Goal: Transaction & Acquisition: Book appointment/travel/reservation

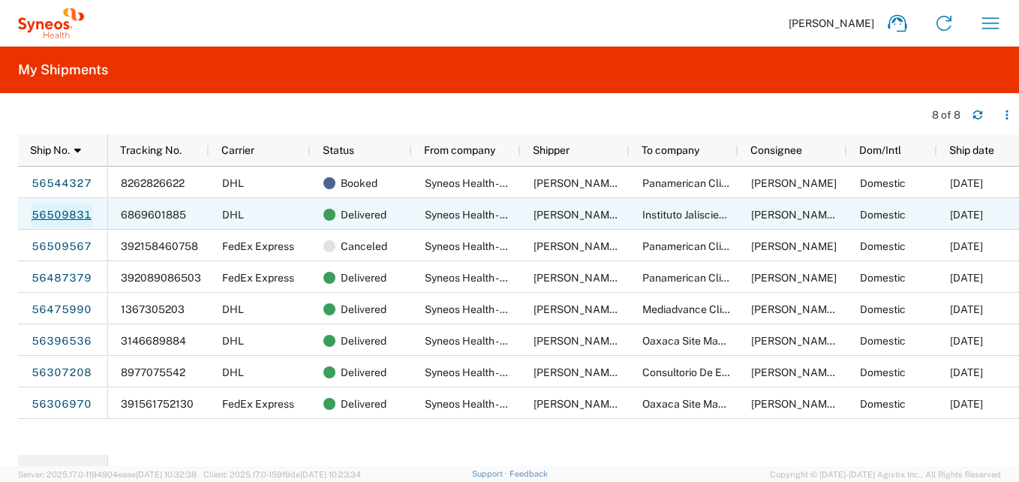
click at [65, 211] on link "56509831" at bounding box center [62, 215] width 62 height 24
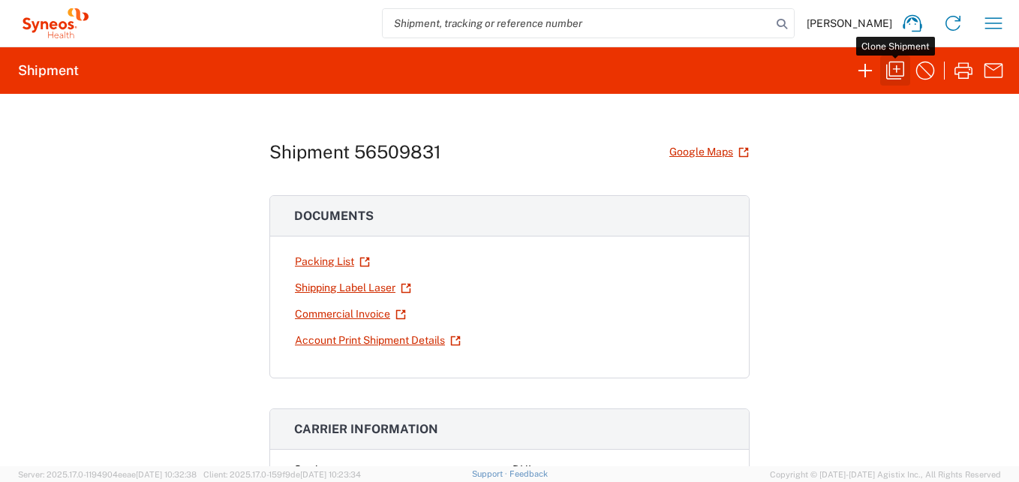
click at [895, 74] on icon "button" at bounding box center [895, 71] width 24 height 24
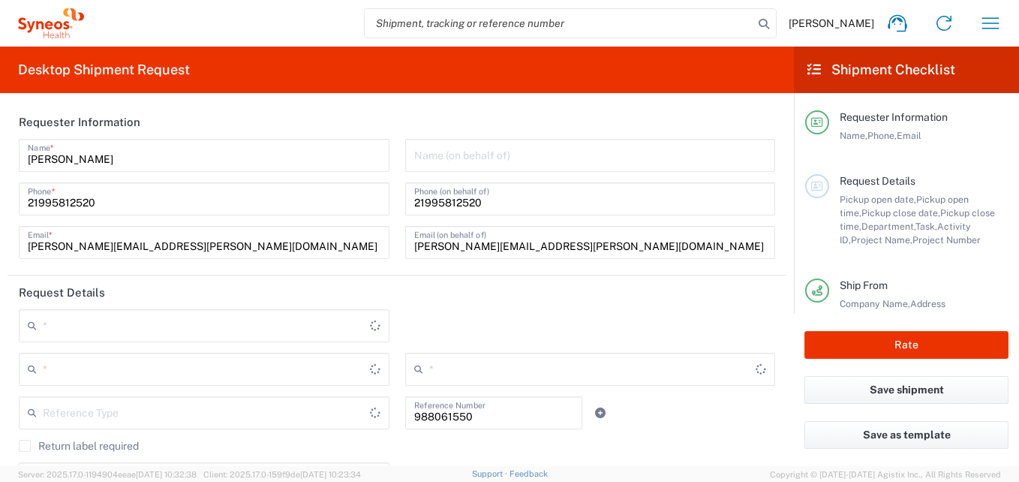
type input "Your Packaging"
type input "Business (General)"
type input "[GEOGRAPHIC_DATA]"
type input "USD"
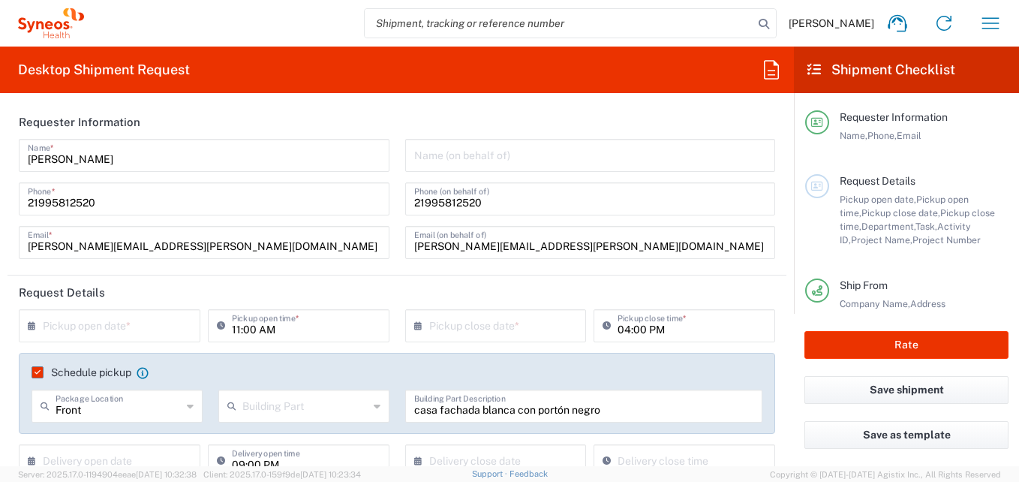
type input "7041203"
type input "Customer Ref"
type input "Teva 7041203"
type input "[GEOGRAPHIC_DATA]"
type input "3216"
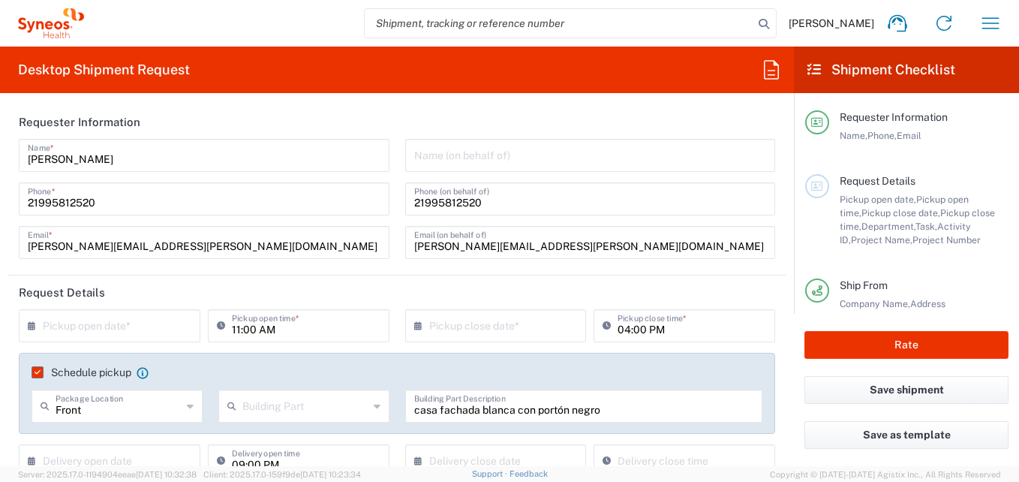
type input "[GEOGRAPHIC_DATA]"
type input "Mexico"
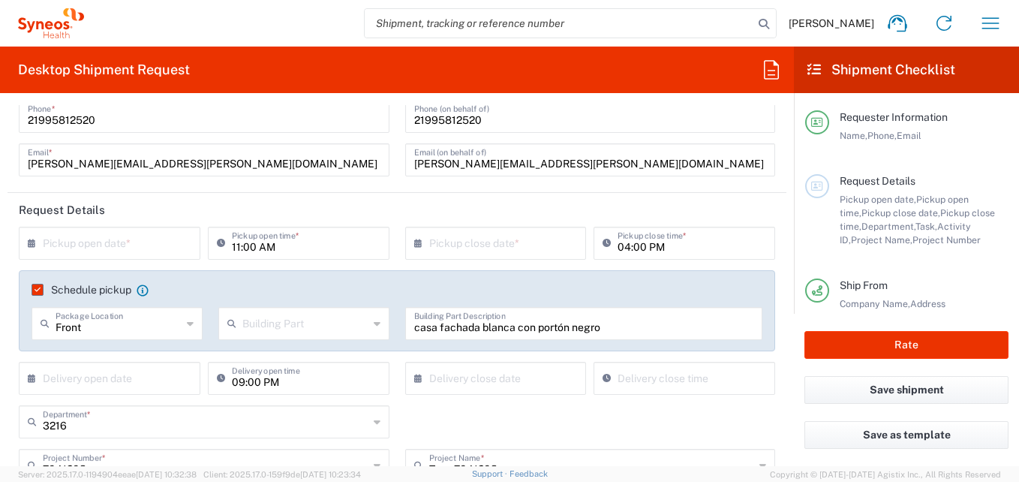
scroll to position [75, 0]
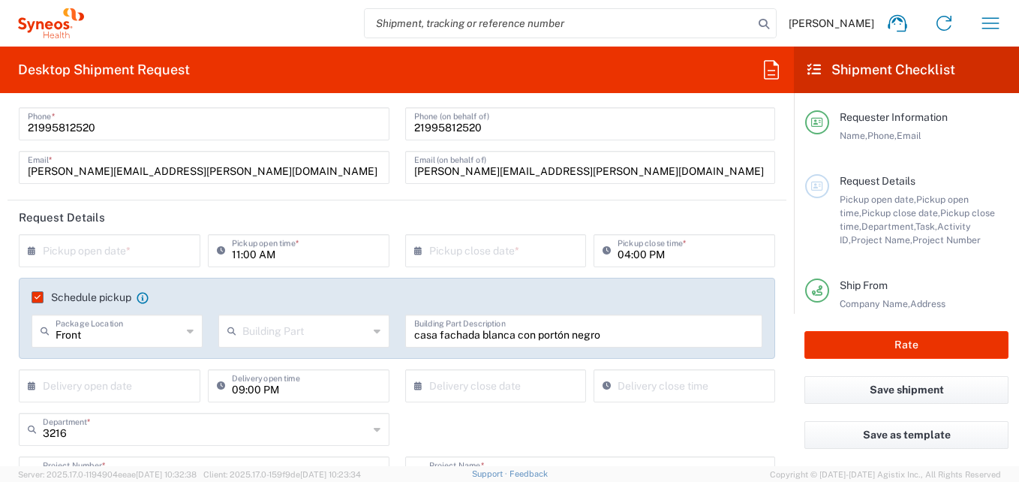
type input "INC Research Clin Svcs [GEOGRAPHIC_DATA]"
click at [154, 250] on input "text" at bounding box center [113, 249] width 140 height 26
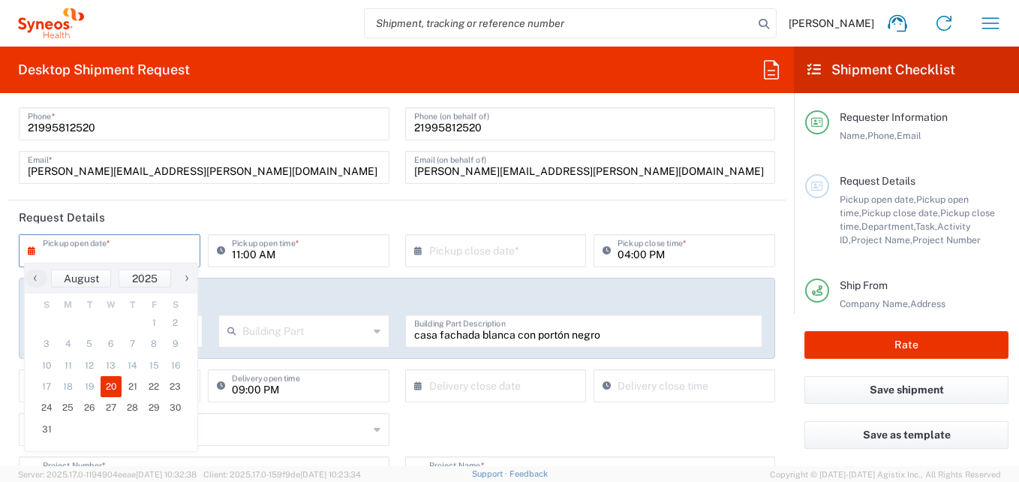
click at [115, 380] on span "20" at bounding box center [112, 386] width 22 height 21
type input "[DATE]"
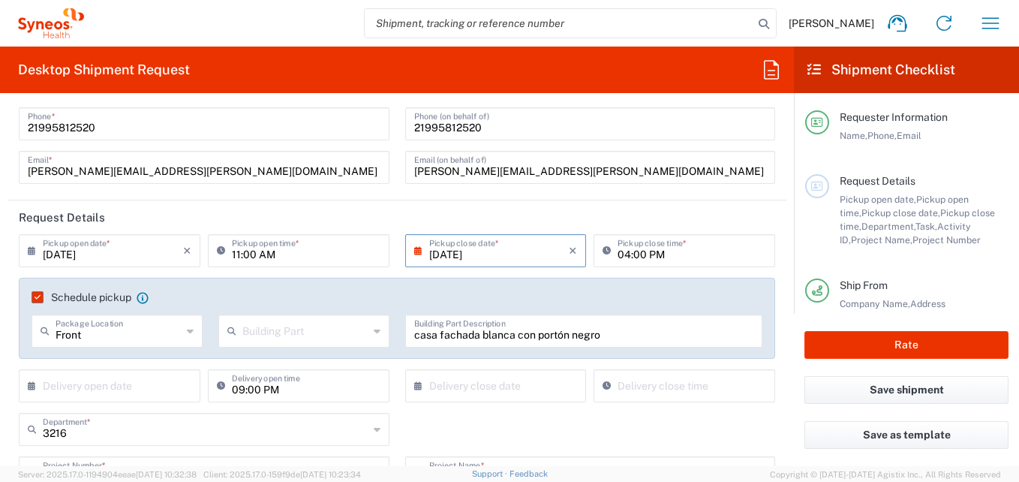
click at [527, 251] on input "[DATE]" at bounding box center [499, 249] width 140 height 26
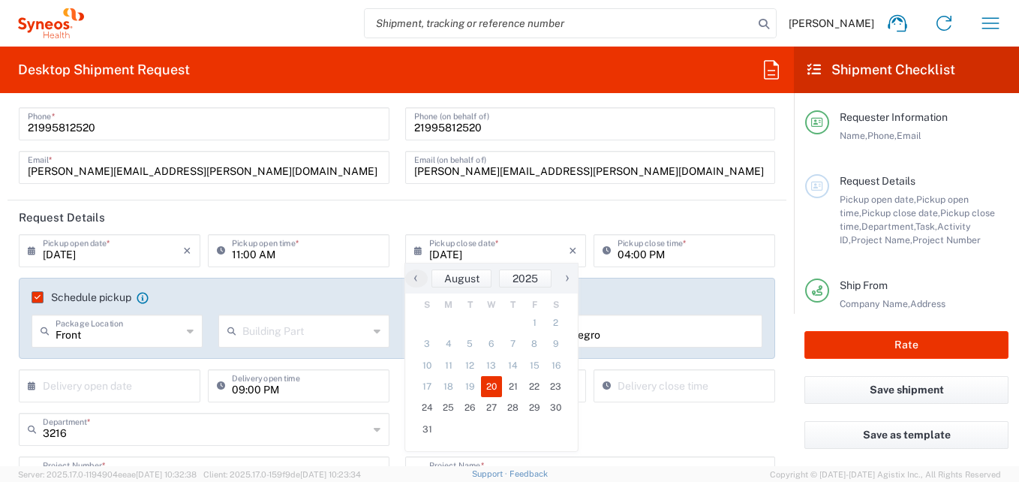
click at [487, 381] on span "20" at bounding box center [492, 386] width 22 height 21
click at [676, 255] on input "04:00 PM" at bounding box center [691, 249] width 149 height 26
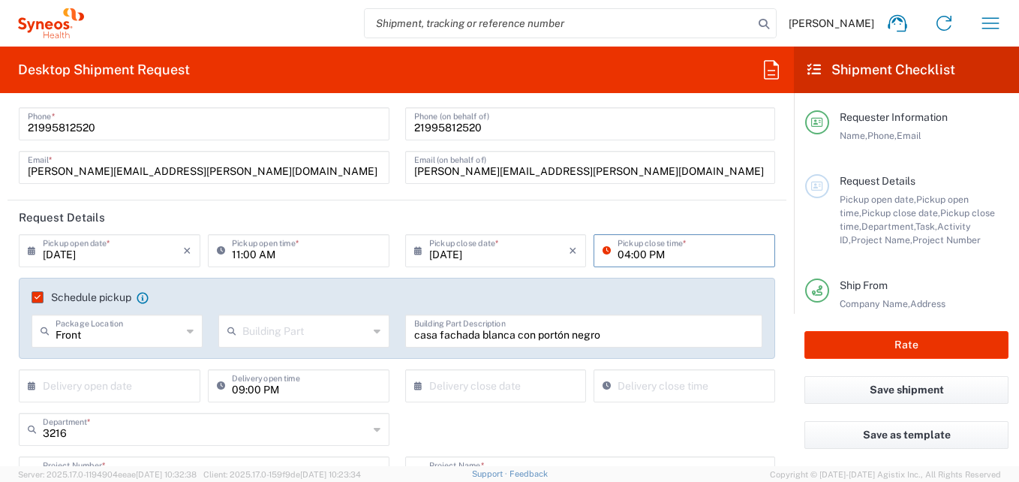
click at [620, 254] on input "04:00 PM" at bounding box center [691, 249] width 149 height 26
type input "01:00 PM"
click at [587, 209] on header "Request Details" at bounding box center [397, 217] width 779 height 34
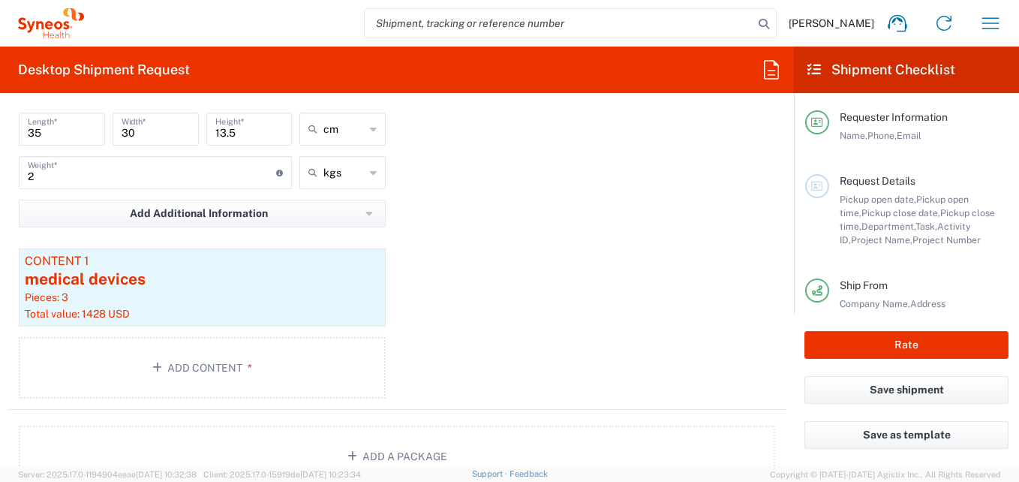
scroll to position [1500, 0]
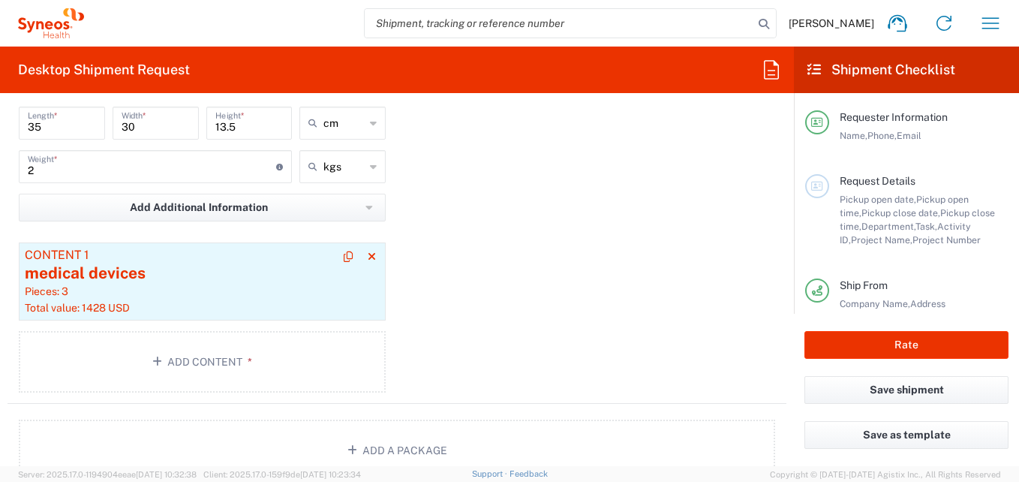
click at [173, 280] on div "medical devices" at bounding box center [202, 273] width 355 height 23
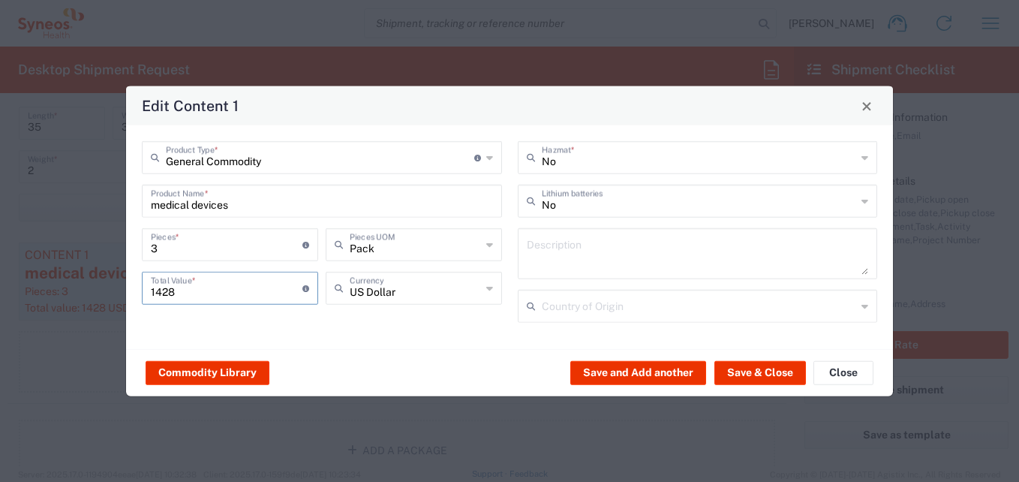
drag, startPoint x: 194, startPoint y: 292, endPoint x: 116, endPoint y: 285, distance: 79.0
click at [116, 285] on div "Edit Content 1 General Commodity Product Type * Document: Paper document genera…" at bounding box center [509, 241] width 1019 height 482
type input "5000"
click at [773, 377] on button "Save & Close" at bounding box center [760, 372] width 92 height 24
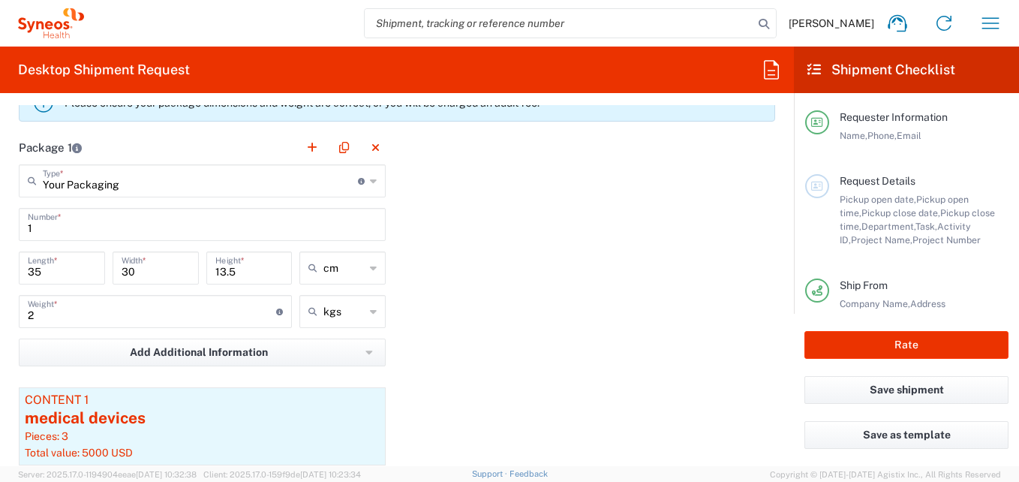
scroll to position [1354, 0]
click at [54, 231] on input "1" at bounding box center [202, 225] width 349 height 26
type input "2"
click at [92, 329] on div "2 Weight * Total weight of package(s) in pounds or kilograms" at bounding box center [155, 318] width 281 height 44
click at [73, 321] on input "2" at bounding box center [152, 312] width 248 height 26
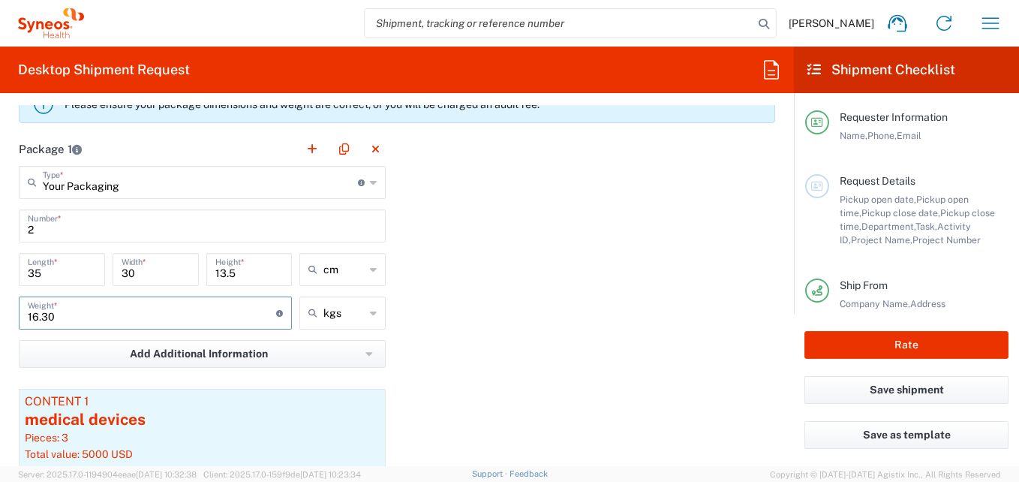
type input "16.30"
click at [486, 266] on div "Package 1 Your Packaging Type * Material used to package goods Your Packaging E…" at bounding box center [397, 341] width 779 height 418
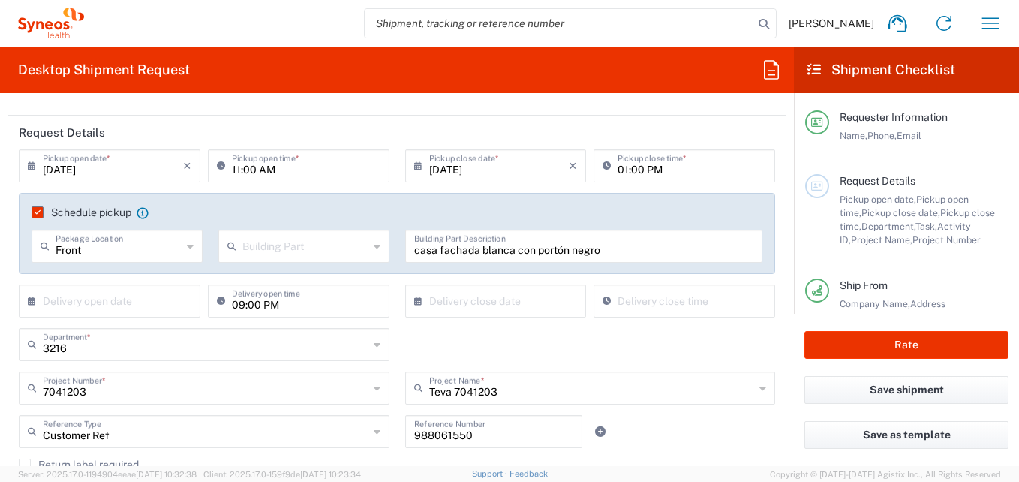
scroll to position [154, 0]
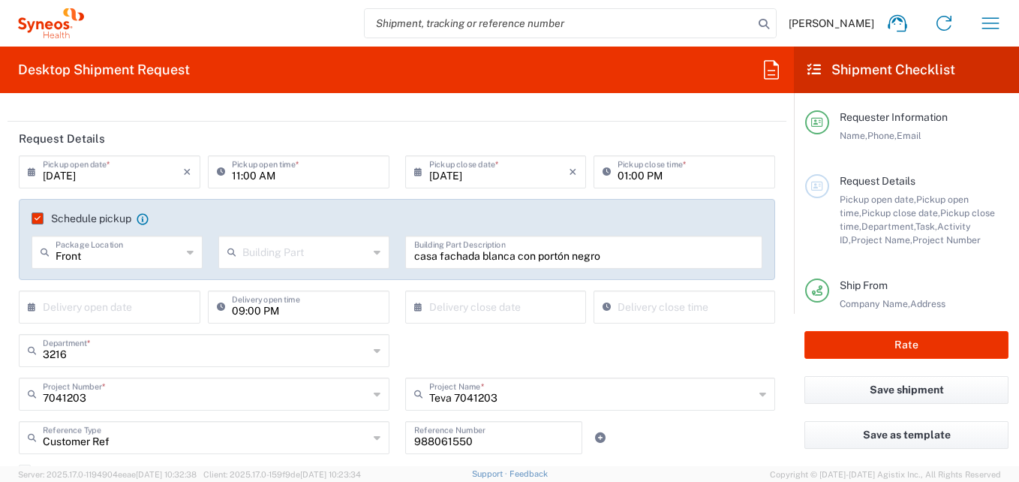
click at [299, 315] on input "09:00 PM" at bounding box center [306, 306] width 149 height 26
type input "M"
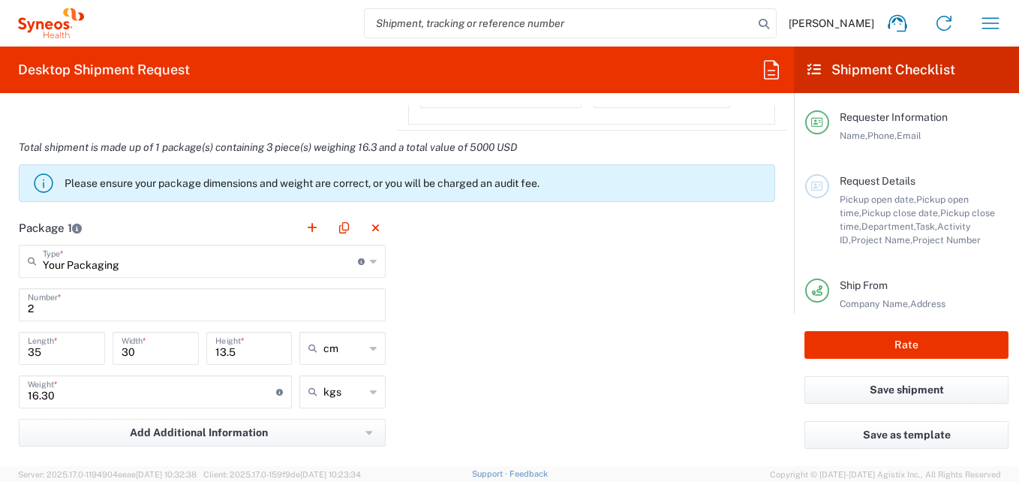
scroll to position [1279, 0]
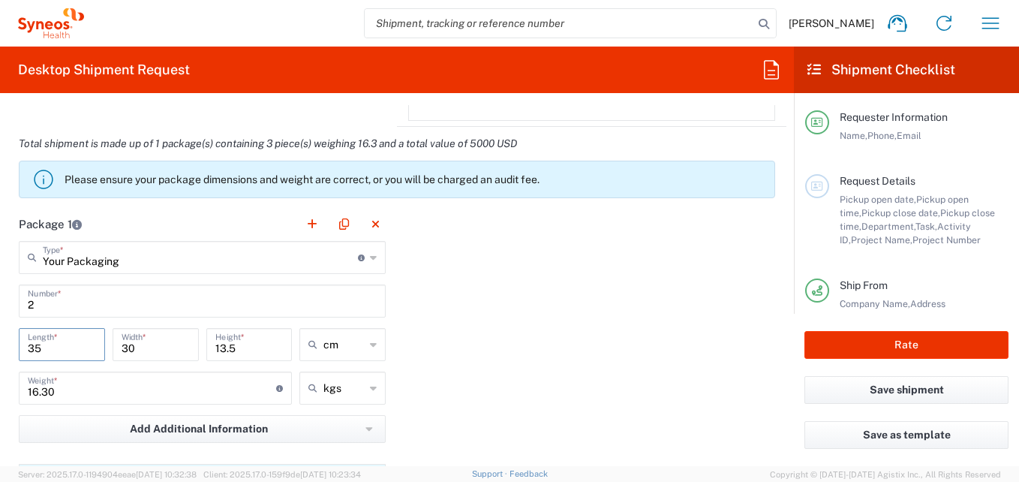
click at [62, 350] on input "35" at bounding box center [62, 343] width 68 height 26
type input "3"
type input "60"
click at [147, 348] on input "30" at bounding box center [156, 343] width 68 height 26
type input "3"
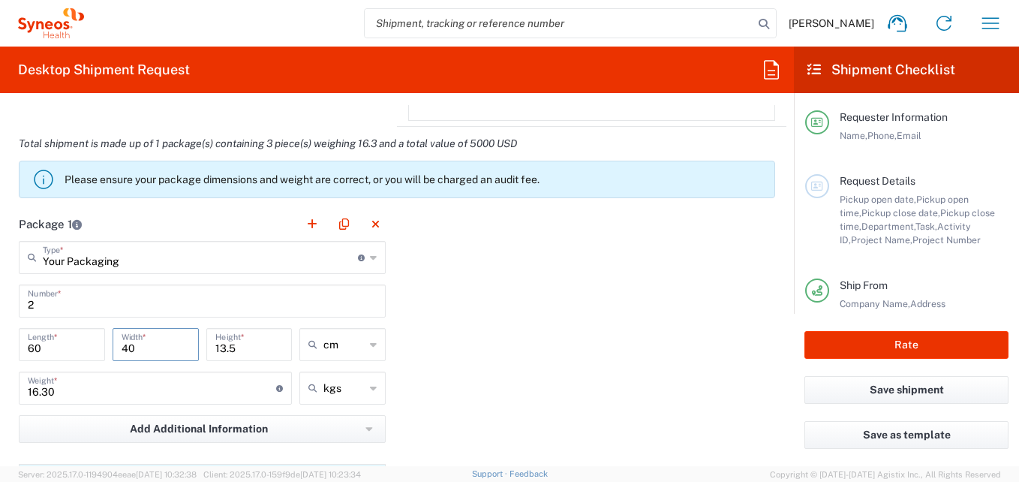
type input "40"
click at [244, 345] on input "13.5" at bounding box center [249, 343] width 68 height 26
type input "1"
type input "31"
click at [47, 304] on input "2" at bounding box center [202, 300] width 349 height 26
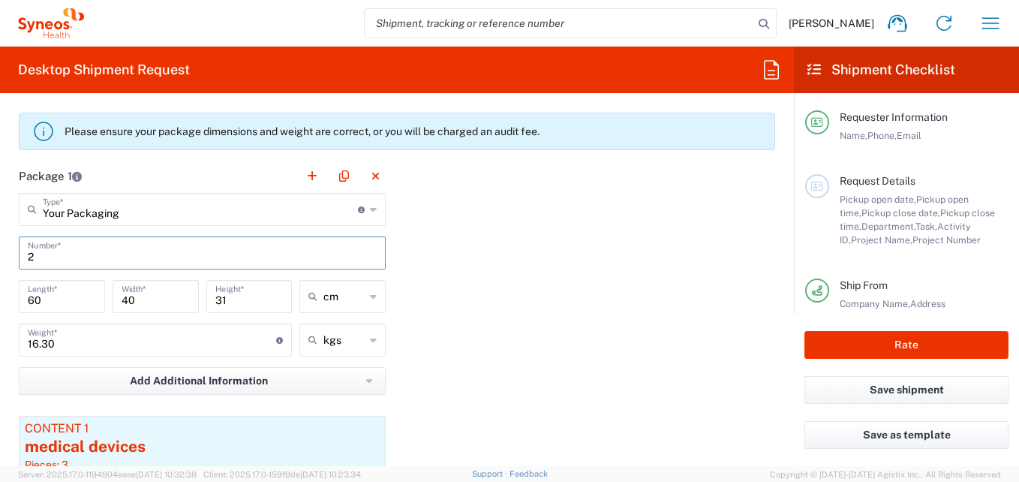
scroll to position [1354, 0]
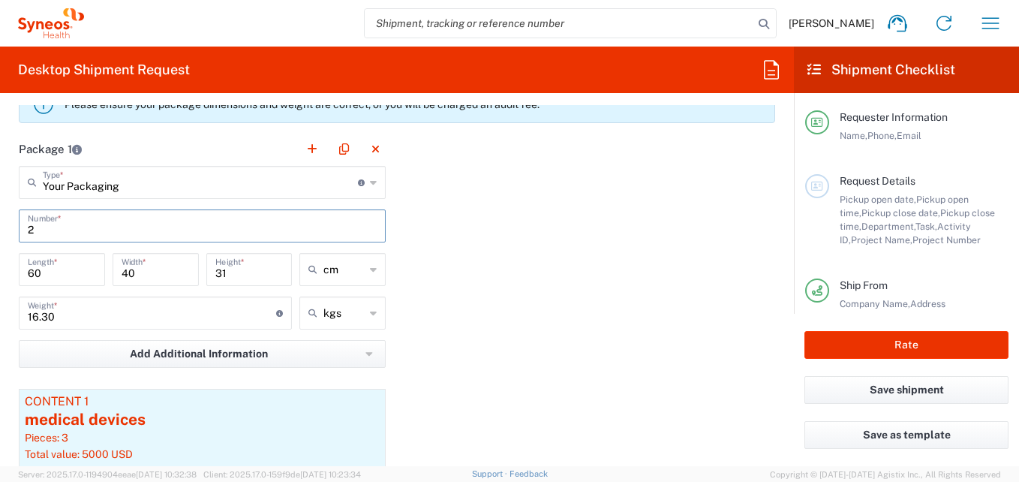
click at [505, 312] on div "Package 1 Your Packaging Type * Material used to package goods Your Packaging E…" at bounding box center [397, 341] width 779 height 418
click at [355, 353] on button "Add Additional Information" at bounding box center [202, 354] width 367 height 28
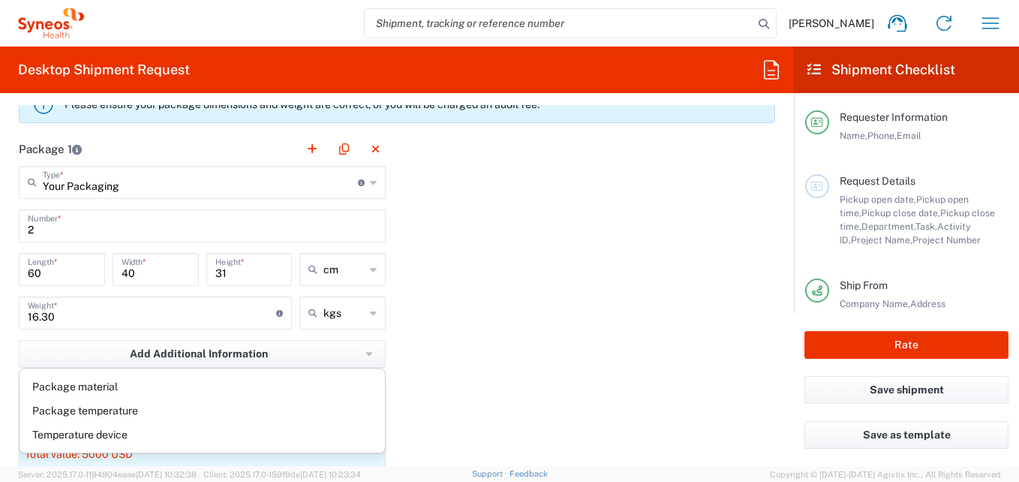
click at [524, 275] on div "Package 1 Your Packaging Type * Material used to package goods Your Packaging E…" at bounding box center [397, 341] width 779 height 418
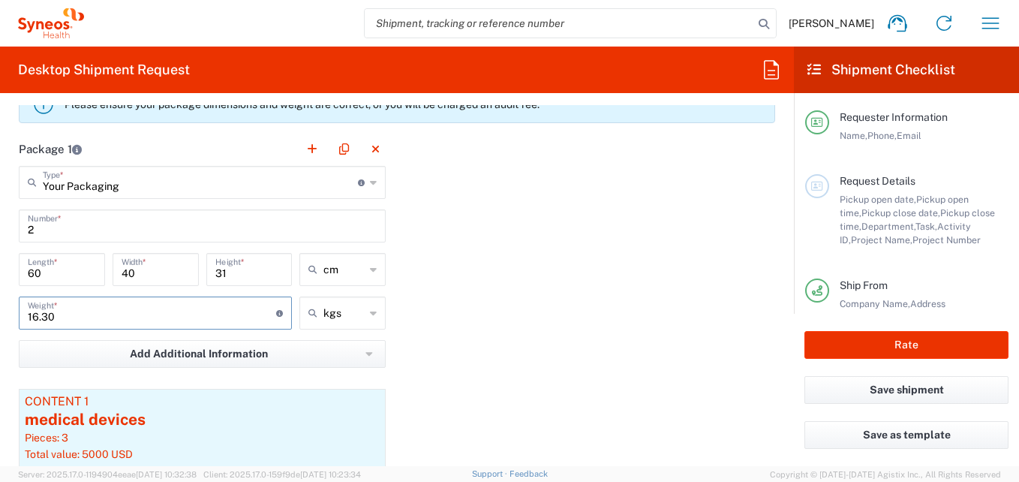
drag, startPoint x: 50, startPoint y: 320, endPoint x: 3, endPoint y: 312, distance: 47.8
click at [4, 315] on form "Requester Information Luciene Diniz Name * 21995812520 Phone * luciene.diniz@sy…" at bounding box center [397, 285] width 794 height 361
type input "8"
click at [510, 310] on div "Package 1 Your Packaging Type * Material used to package goods Your Packaging E…" at bounding box center [397, 341] width 779 height 418
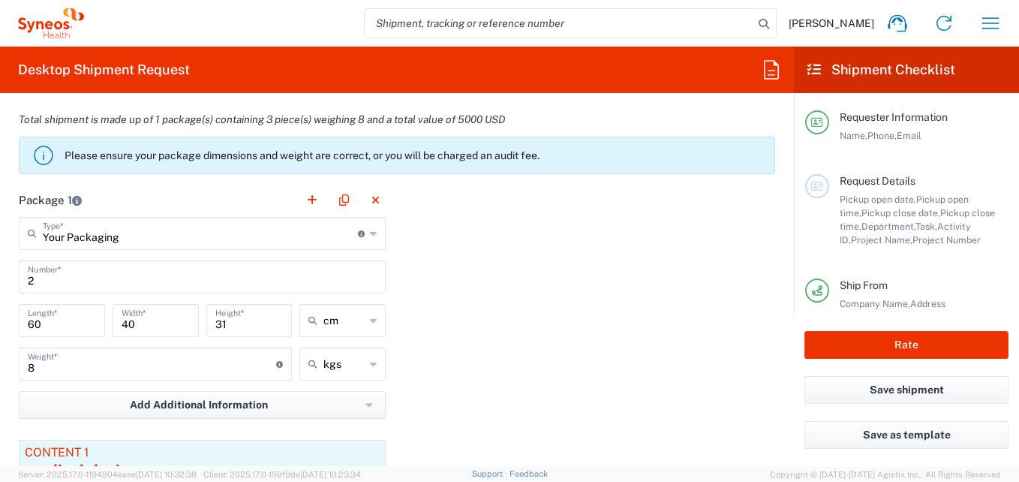
scroll to position [1279, 0]
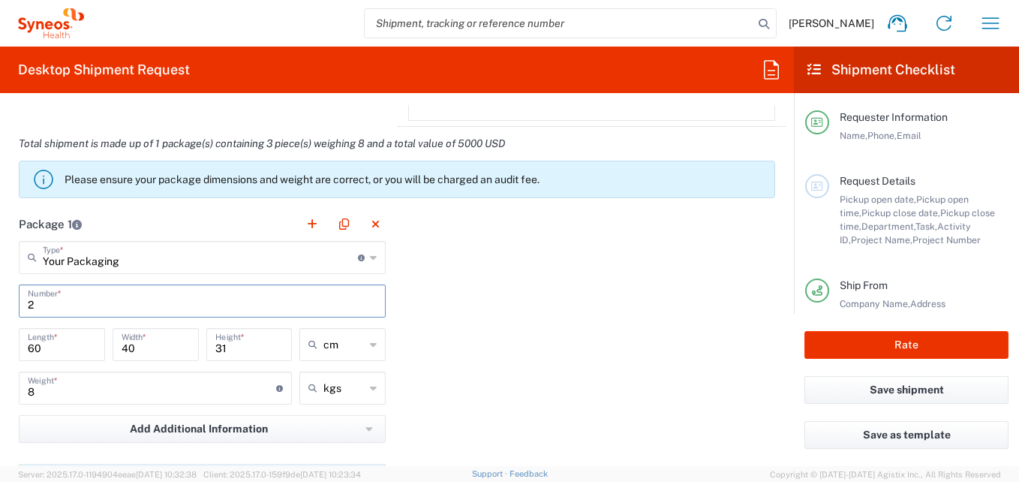
click at [44, 304] on input "2" at bounding box center [202, 300] width 349 height 26
type input "1"
click at [304, 227] on button "button" at bounding box center [312, 224] width 21 height 21
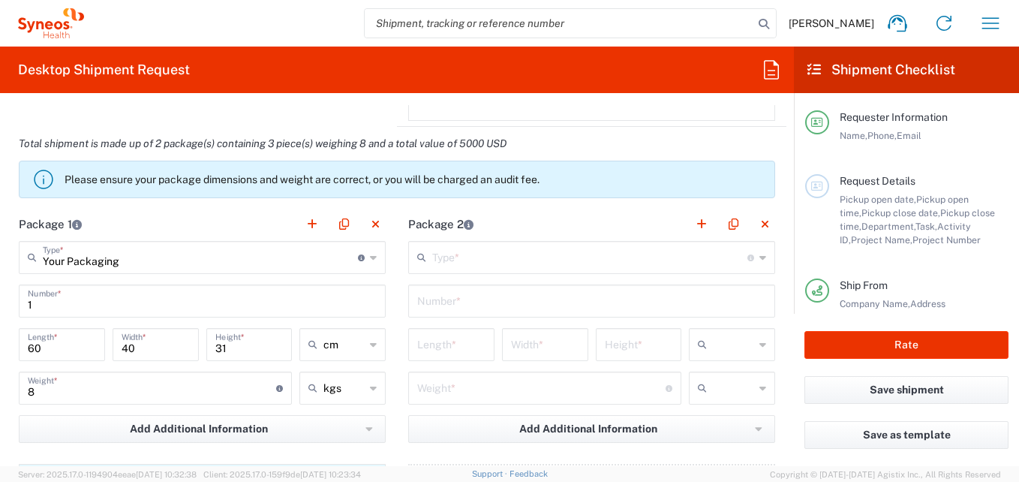
click at [455, 251] on input "text" at bounding box center [589, 256] width 315 height 26
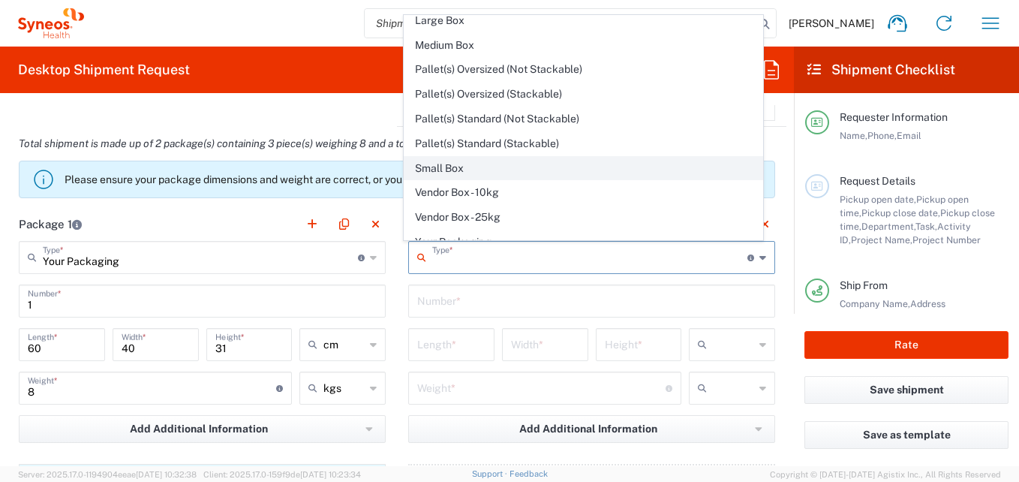
scroll to position [46, 0]
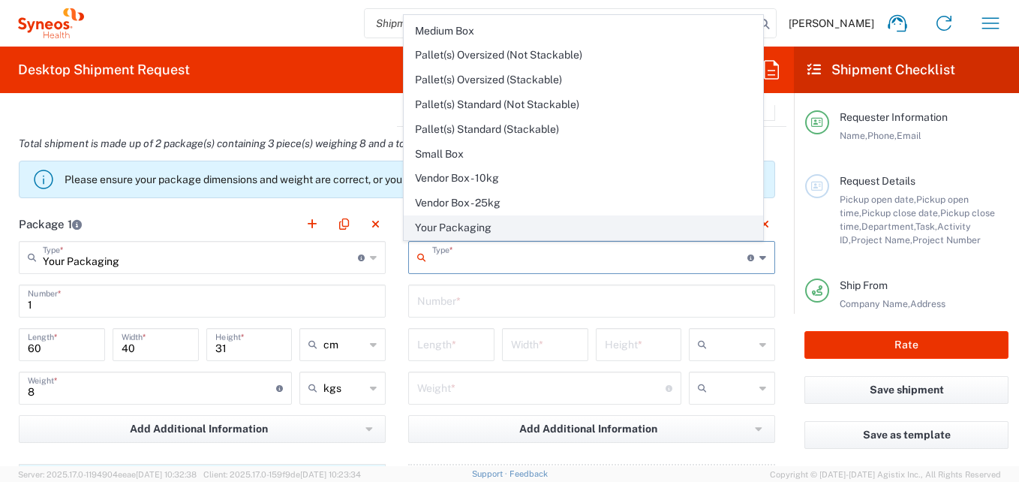
click at [500, 223] on span "Your Packaging" at bounding box center [583, 227] width 359 height 23
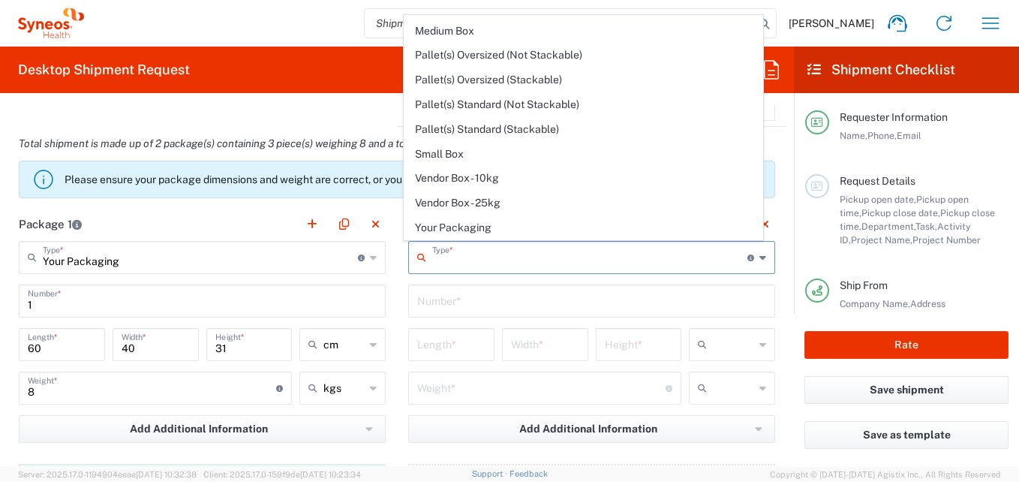
type input "Your Packaging"
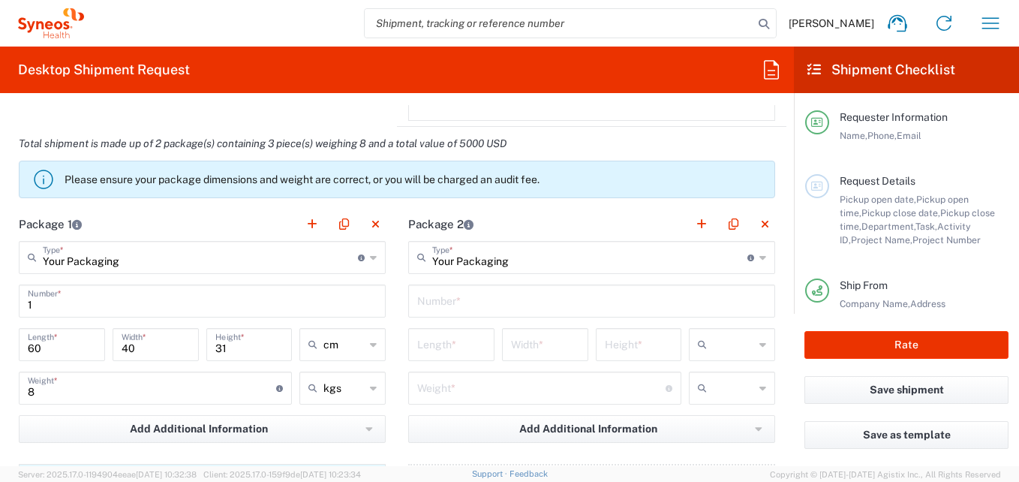
click at [469, 299] on input "text" at bounding box center [591, 300] width 349 height 26
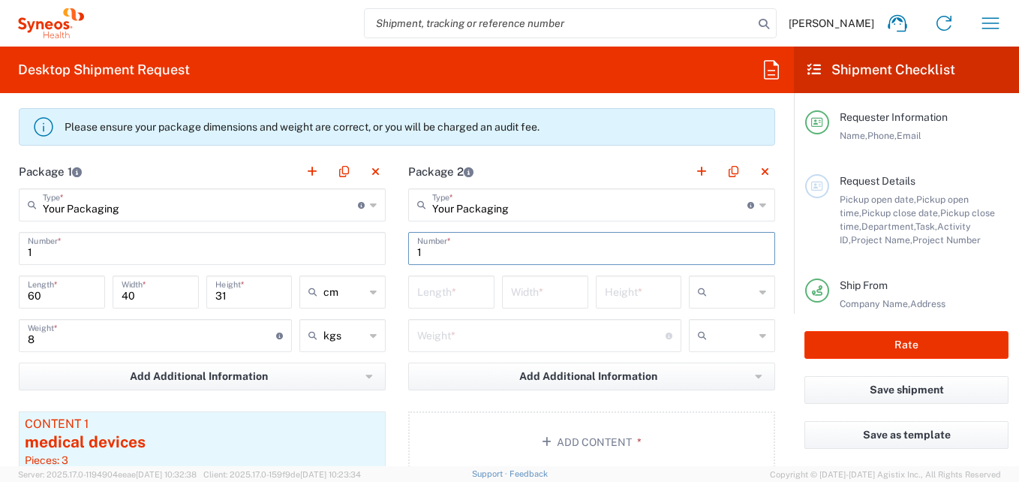
scroll to position [1429, 0]
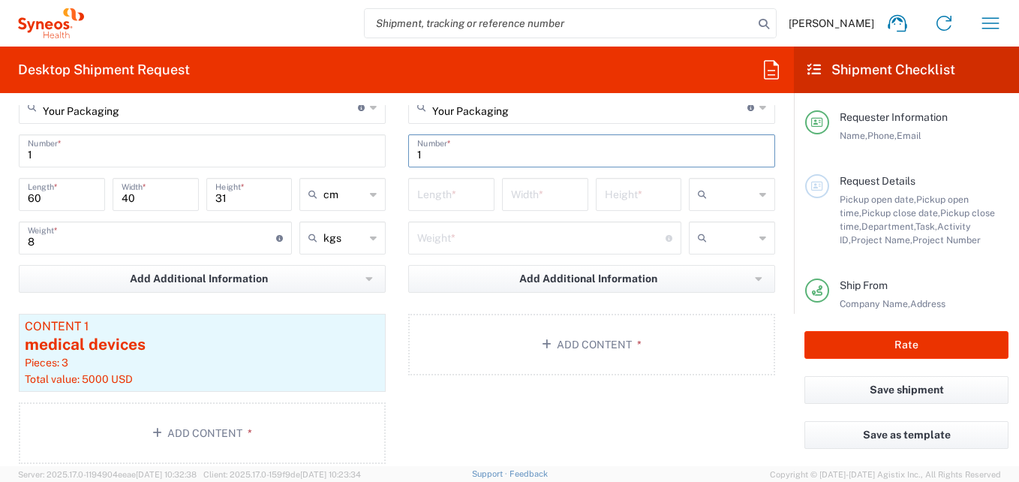
type input "1"
click at [445, 199] on input "number" at bounding box center [451, 193] width 68 height 26
type input "61"
click at [545, 203] on input "number" at bounding box center [545, 193] width 68 height 26
type input "46"
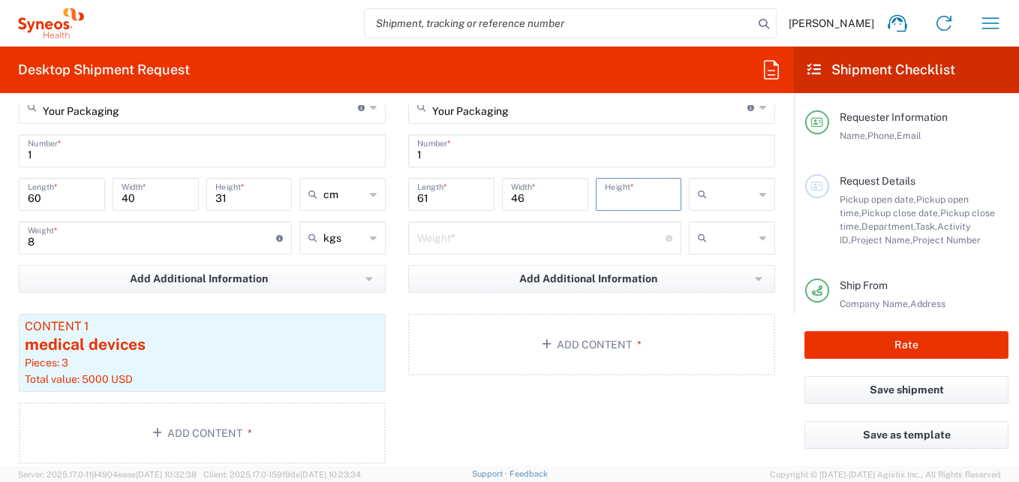
click at [639, 203] on input "number" at bounding box center [639, 193] width 68 height 26
type input "37"
click at [515, 235] on input "number" at bounding box center [541, 237] width 248 height 26
type input "8"
click at [759, 198] on icon at bounding box center [762, 194] width 7 height 24
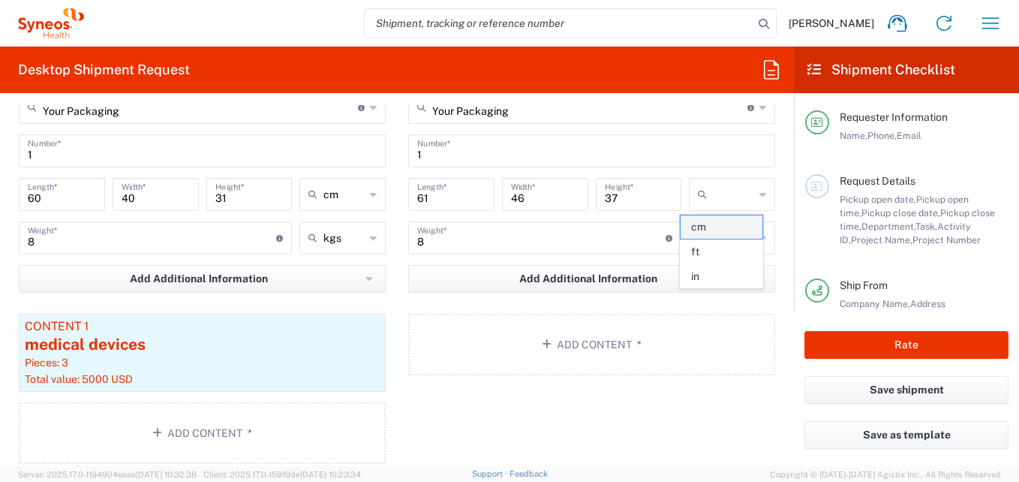
click at [716, 221] on span "cm" at bounding box center [721, 226] width 82 height 23
type input "cm"
click at [755, 232] on div at bounding box center [732, 237] width 86 height 33
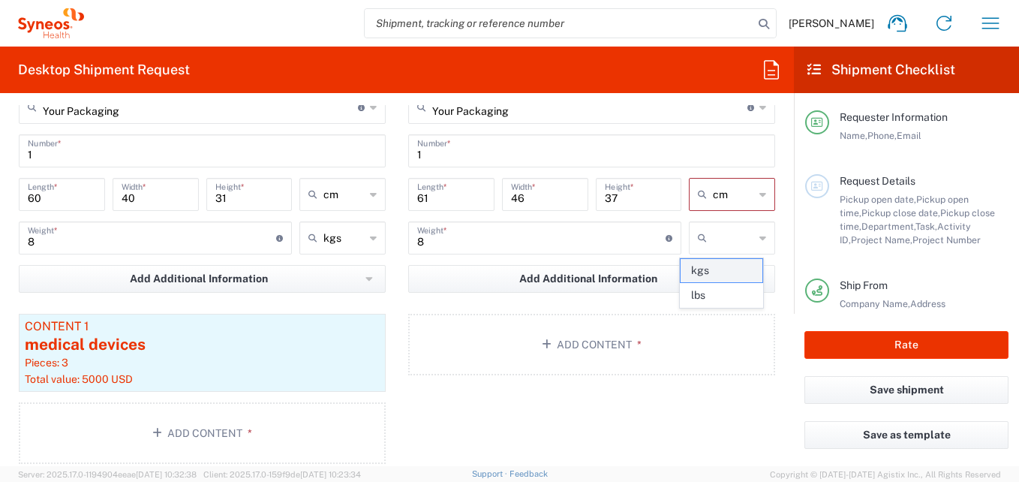
click at [722, 269] on span "kgs" at bounding box center [721, 270] width 82 height 23
type input "kgs"
click at [599, 412] on div "Package 2 Your Packaging Type * Material used to package goods Envelope Large B…" at bounding box center [591, 265] width 389 height 417
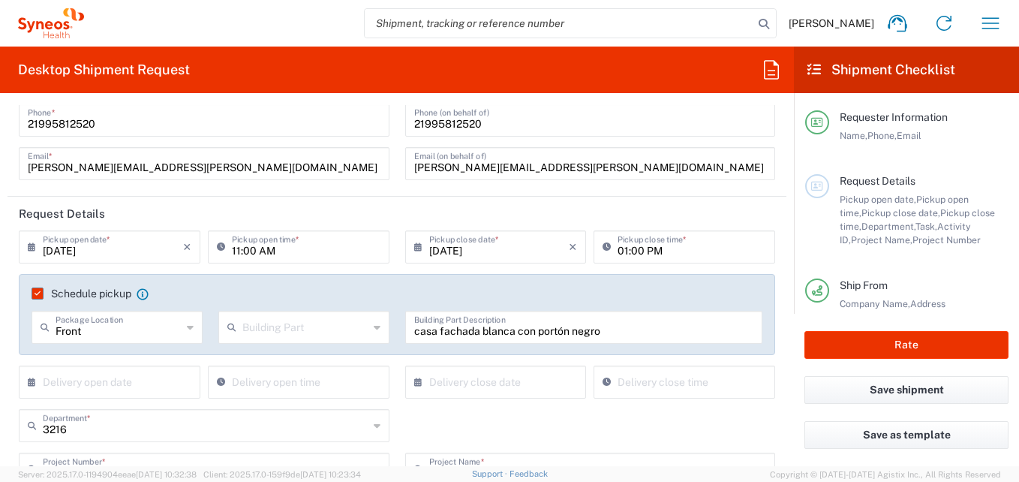
scroll to position [4, 0]
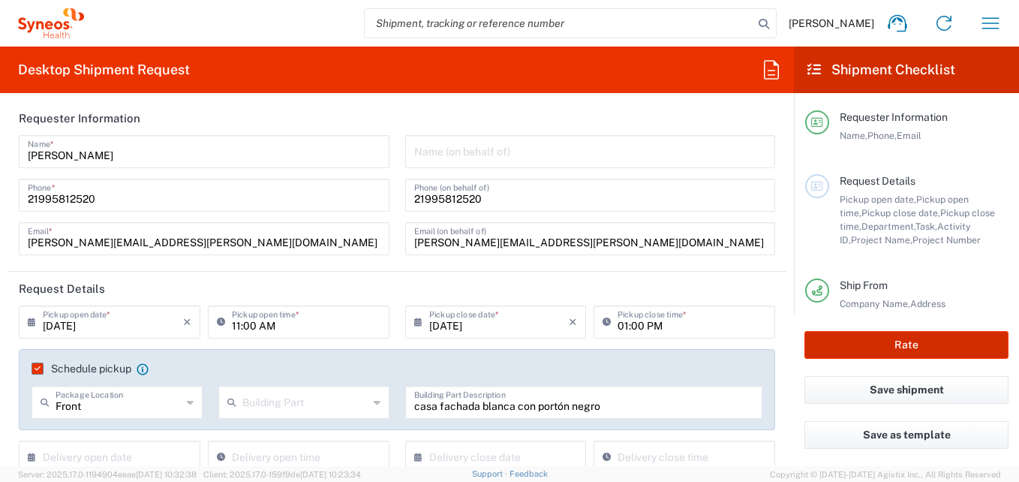
click at [836, 343] on button "Rate" at bounding box center [906, 345] width 204 height 28
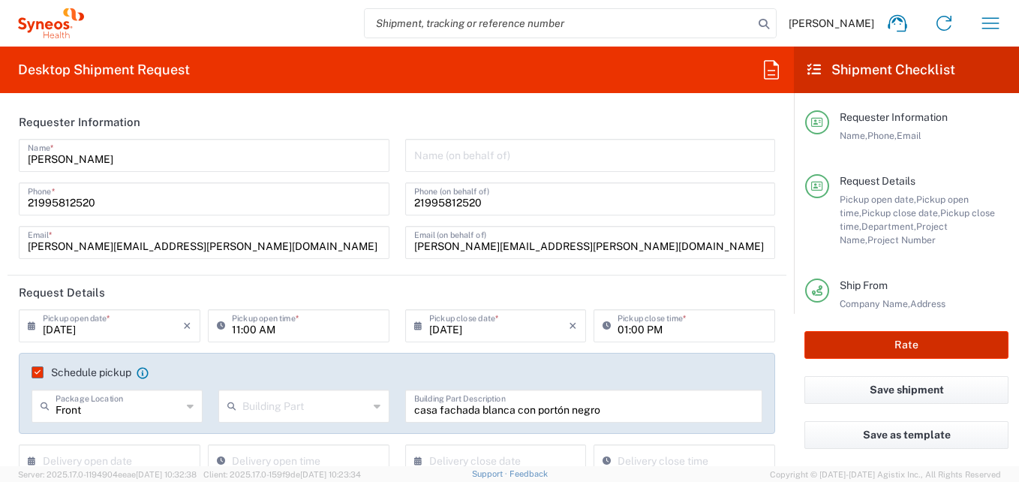
click at [902, 344] on button "Rate" at bounding box center [906, 345] width 204 height 28
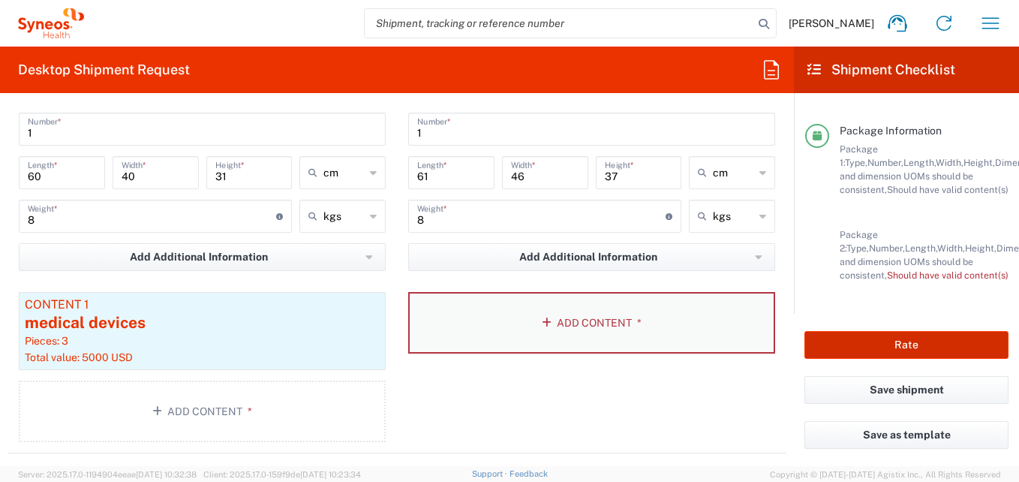
scroll to position [1500, 0]
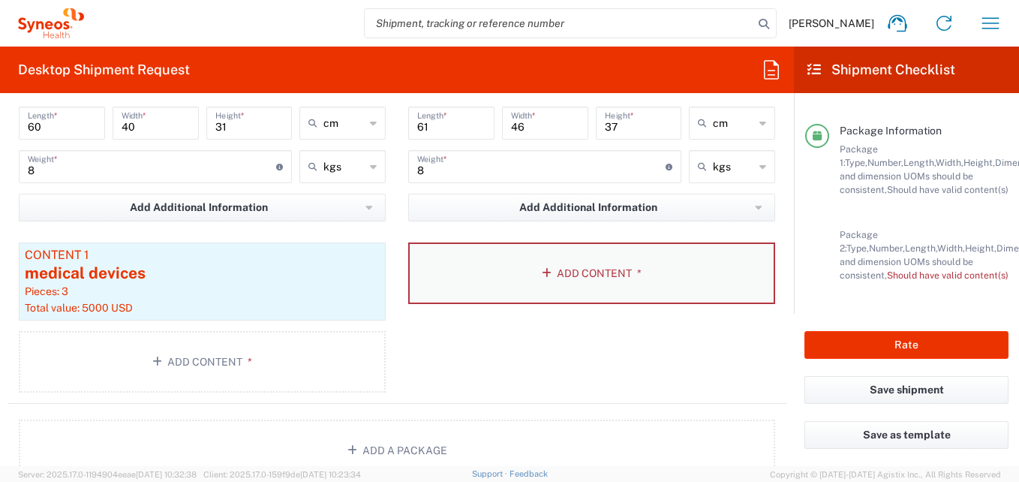
click at [542, 277] on icon "button" at bounding box center [549, 273] width 15 height 11
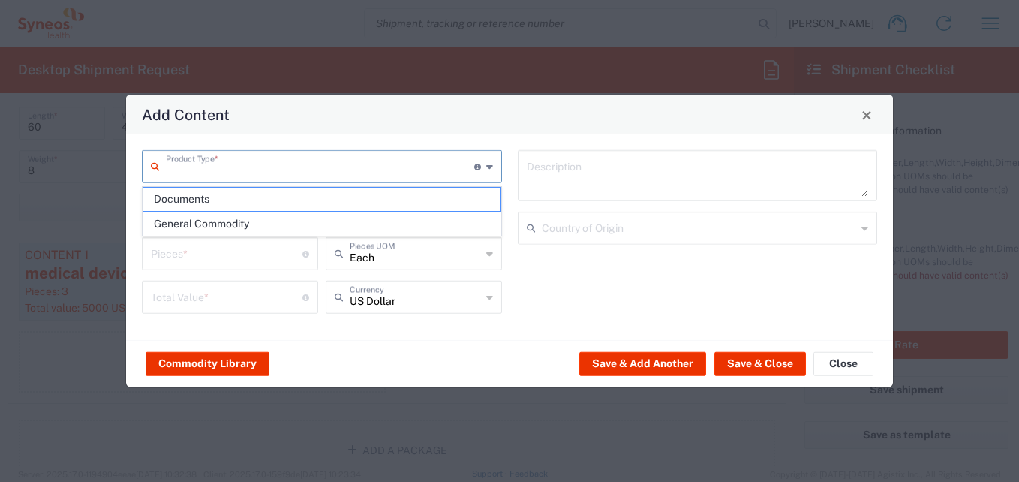
click at [208, 170] on input "text" at bounding box center [320, 165] width 308 height 26
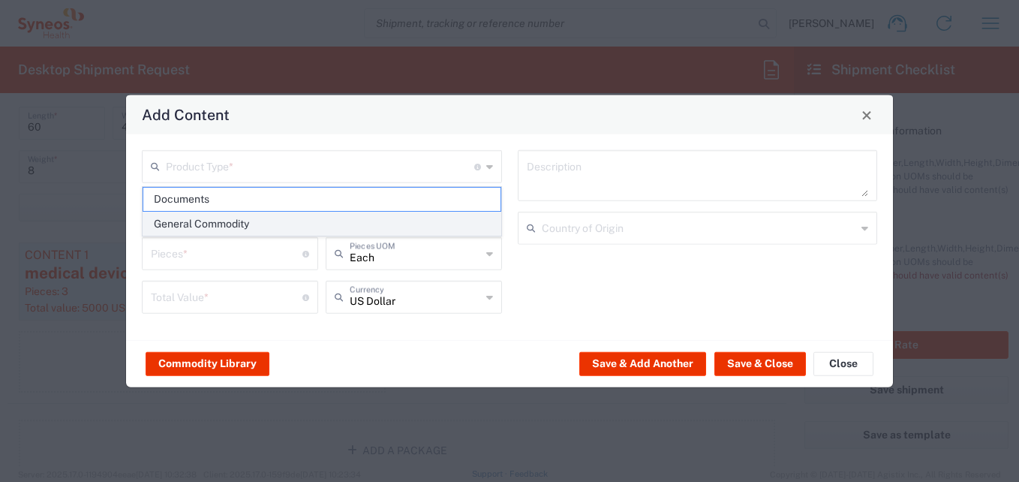
click at [198, 220] on span "General Commodity" at bounding box center [321, 223] width 357 height 23
type input "General Commodity"
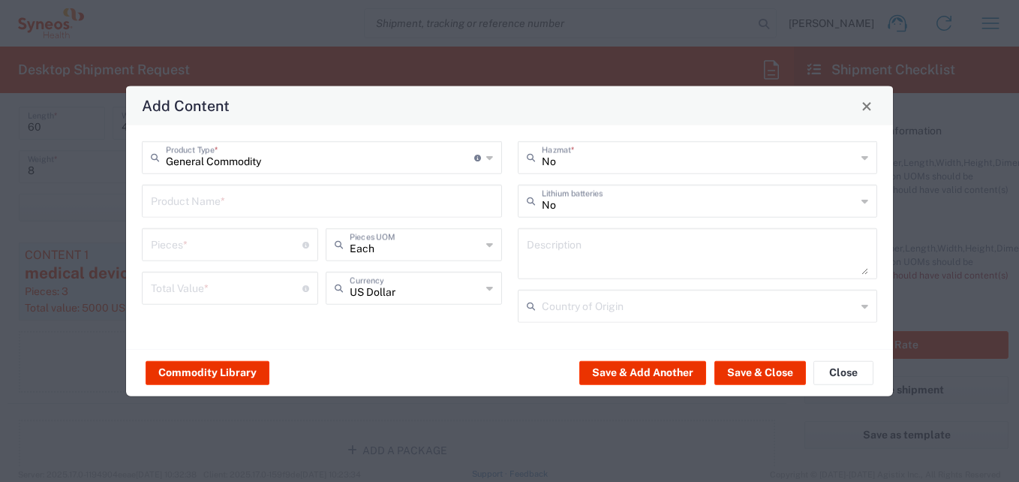
click at [212, 197] on input "text" at bounding box center [322, 200] width 342 height 26
type input "medical devices"
click at [208, 249] on input "number" at bounding box center [227, 243] width 152 height 26
click at [342, 346] on div "General Commodity Product Type * Document: Paper document generated internally …" at bounding box center [509, 237] width 767 height 224
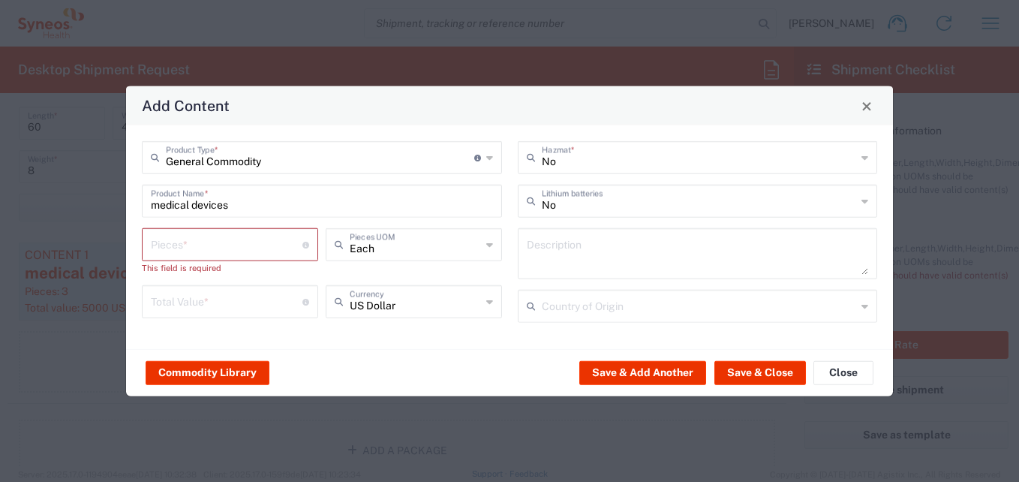
click at [205, 301] on input "number" at bounding box center [227, 300] width 152 height 26
click at [185, 251] on input "number" at bounding box center [227, 243] width 152 height 26
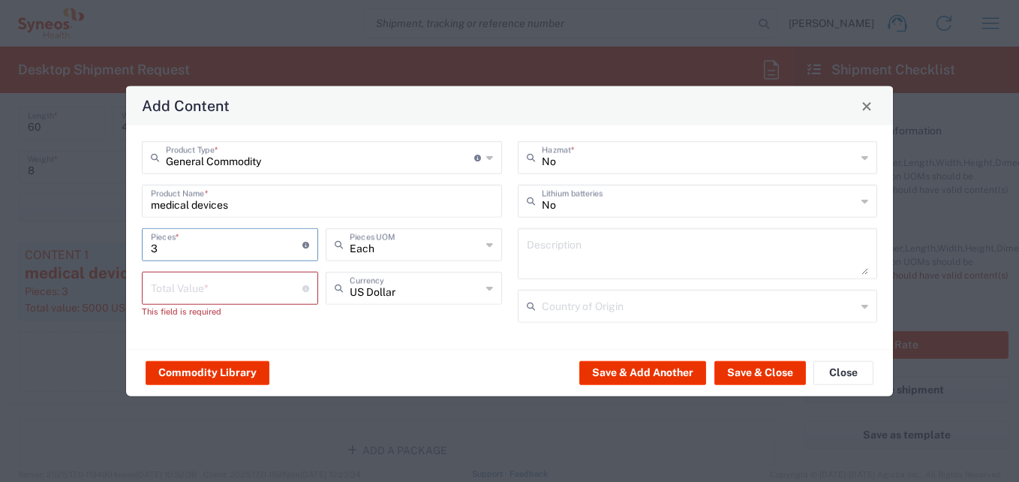
type input "3"
click at [201, 299] on input "number" at bounding box center [227, 287] width 152 height 26
type input "2500"
click at [740, 375] on button "Save & Close" at bounding box center [760, 372] width 92 height 24
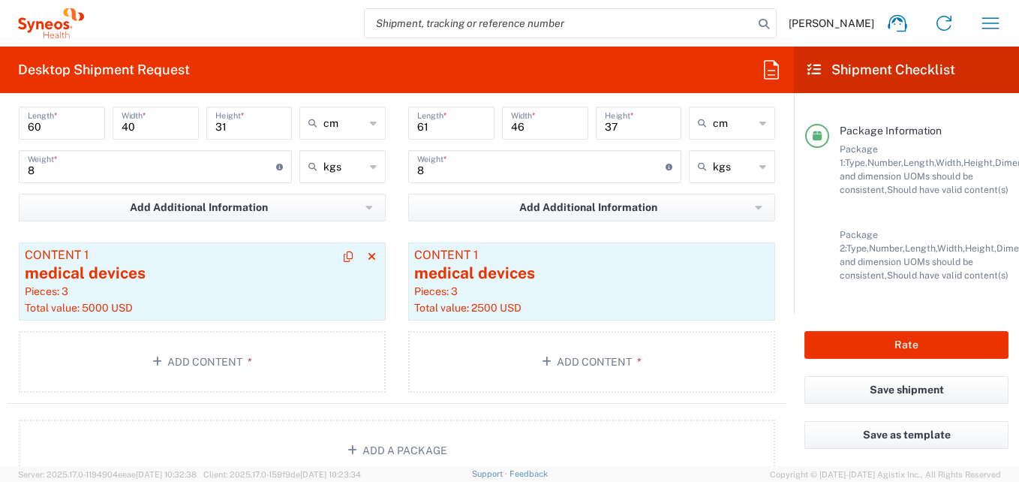
click at [158, 298] on div "Pieces: 3" at bounding box center [202, 291] width 355 height 14
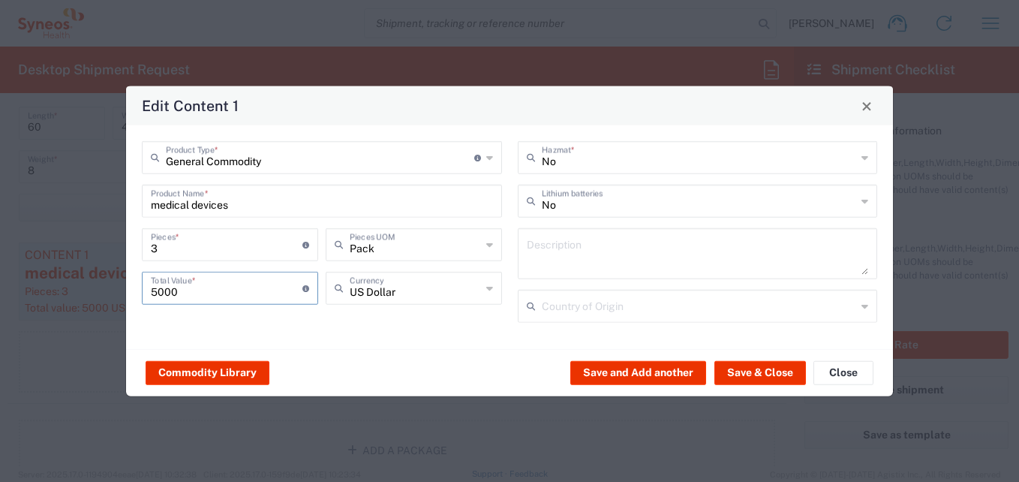
drag, startPoint x: 184, startPoint y: 294, endPoint x: 89, endPoint y: 289, distance: 95.4
click at [89, 289] on div "Edit Content 1 General Commodity Product Type * Document: Paper document genera…" at bounding box center [509, 241] width 1019 height 482
type input "2500"
click at [746, 366] on button "Save & Close" at bounding box center [760, 372] width 92 height 24
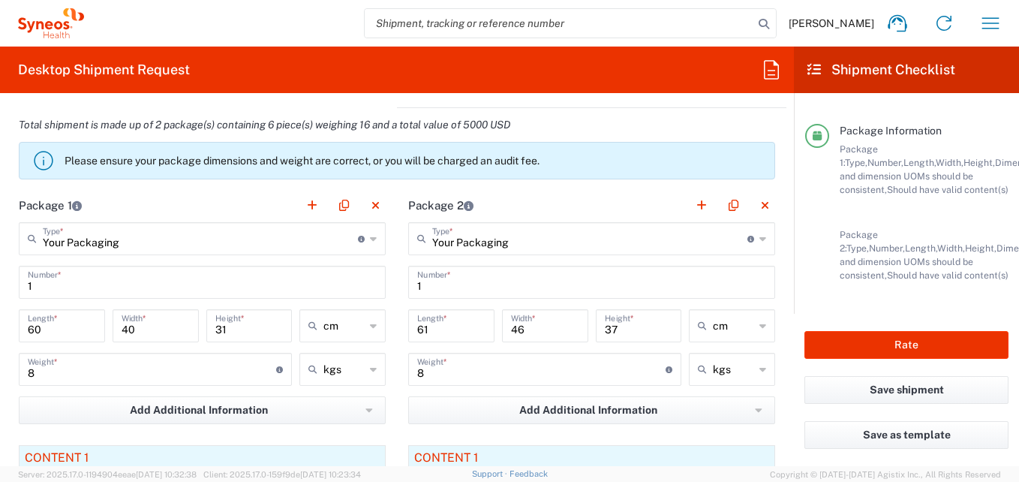
scroll to position [1275, 0]
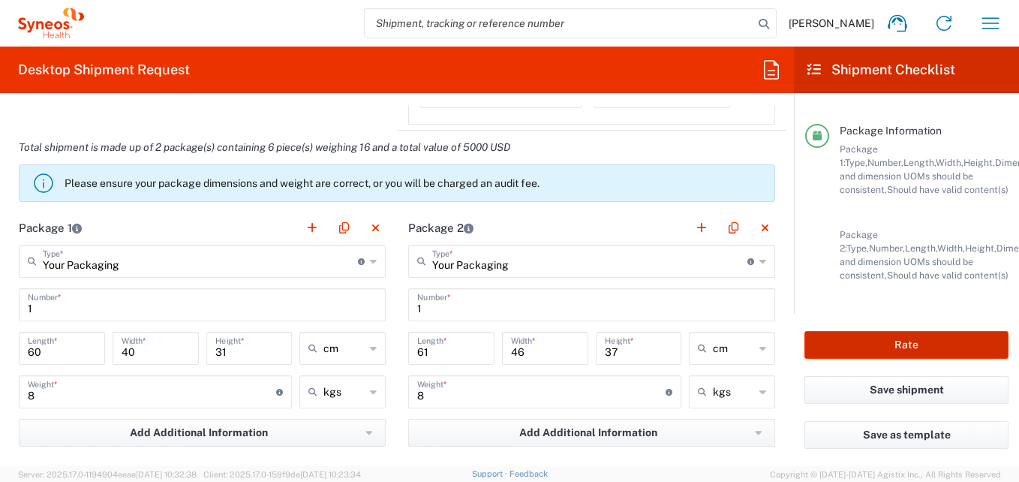
click at [853, 347] on button "Rate" at bounding box center [906, 345] width 204 height 28
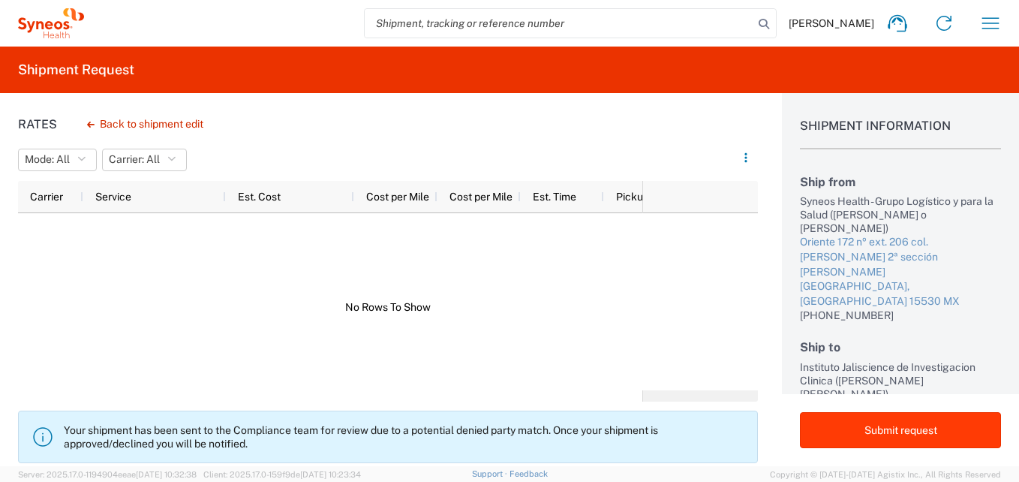
click at [908, 434] on button "Submit request" at bounding box center [900, 430] width 201 height 36
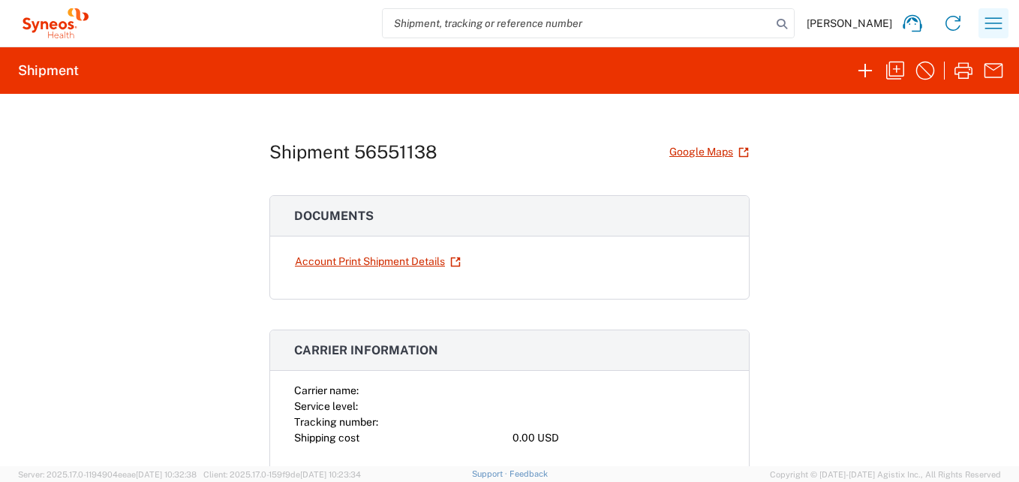
click at [992, 21] on icon "button" at bounding box center [993, 23] width 24 height 24
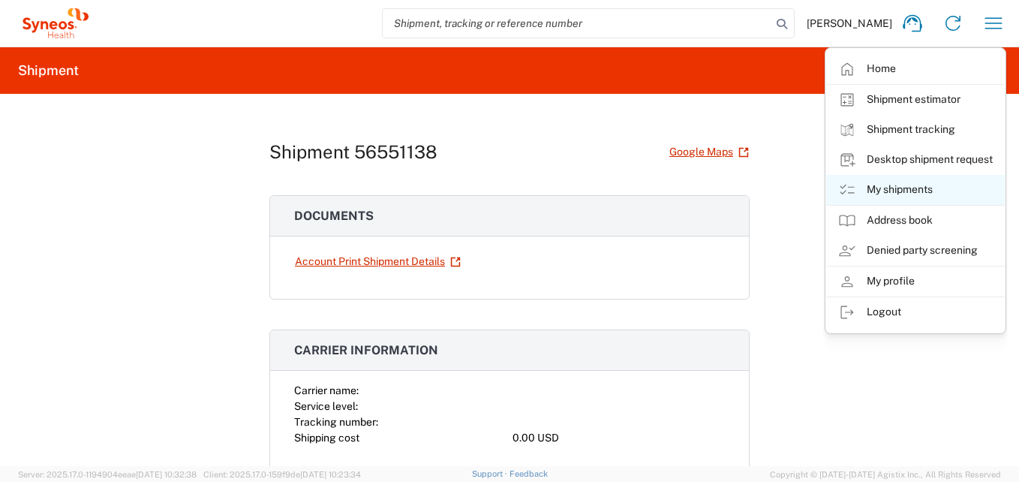
click at [878, 182] on link "My shipments" at bounding box center [915, 190] width 179 height 30
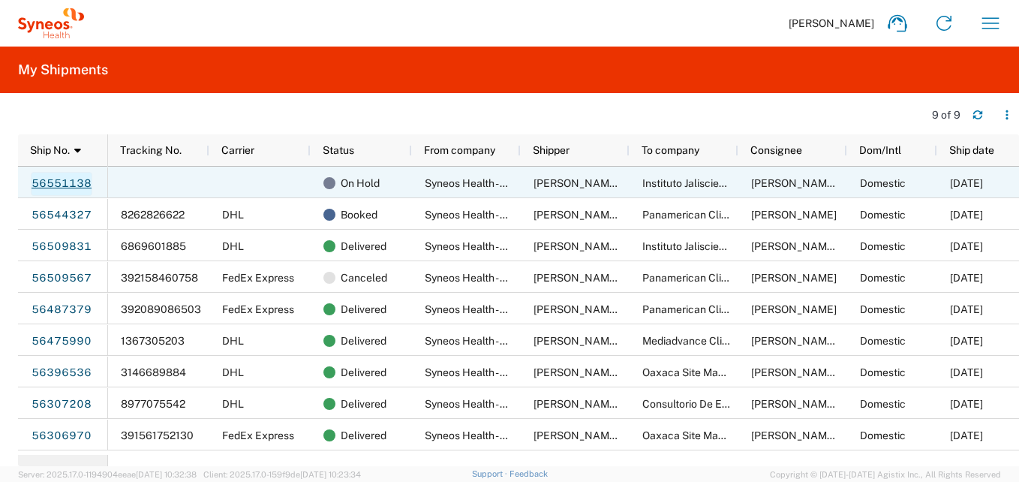
click at [65, 185] on link "56551138" at bounding box center [62, 184] width 62 height 24
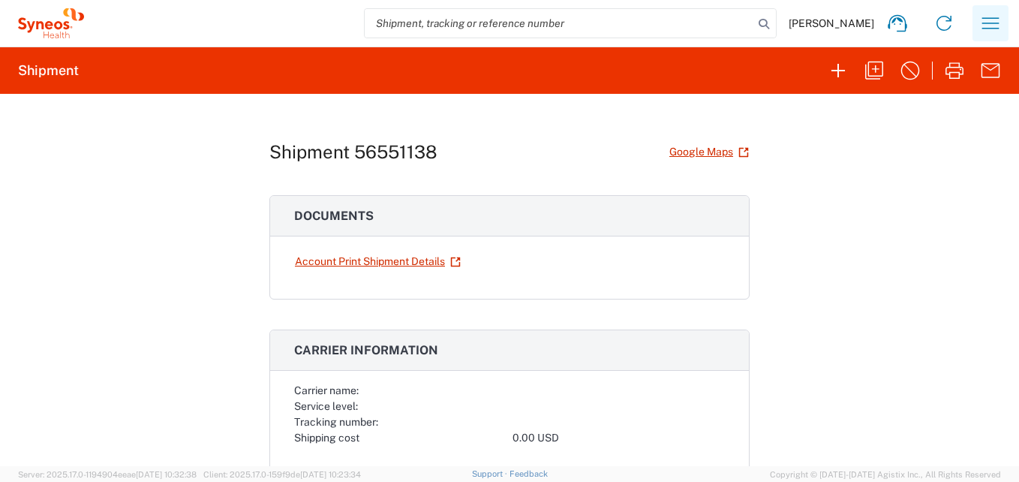
click at [985, 18] on icon "button" at bounding box center [990, 22] width 17 height 11
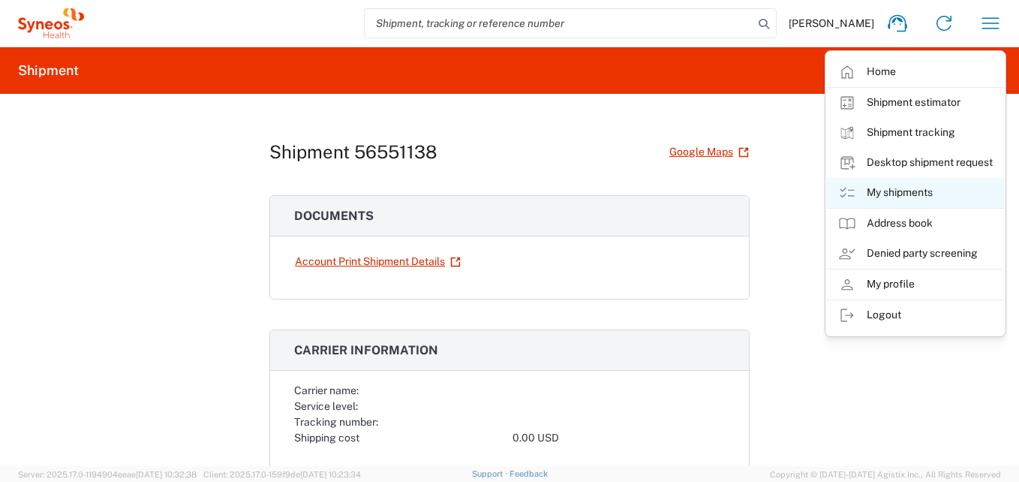
click at [909, 185] on link "My shipments" at bounding box center [915, 193] width 179 height 30
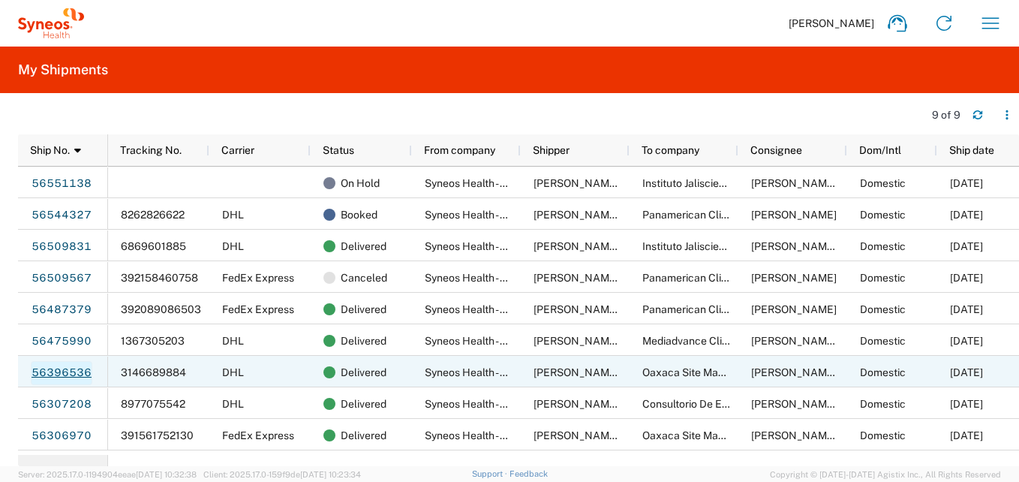
click at [70, 374] on link "56396536" at bounding box center [62, 373] width 62 height 24
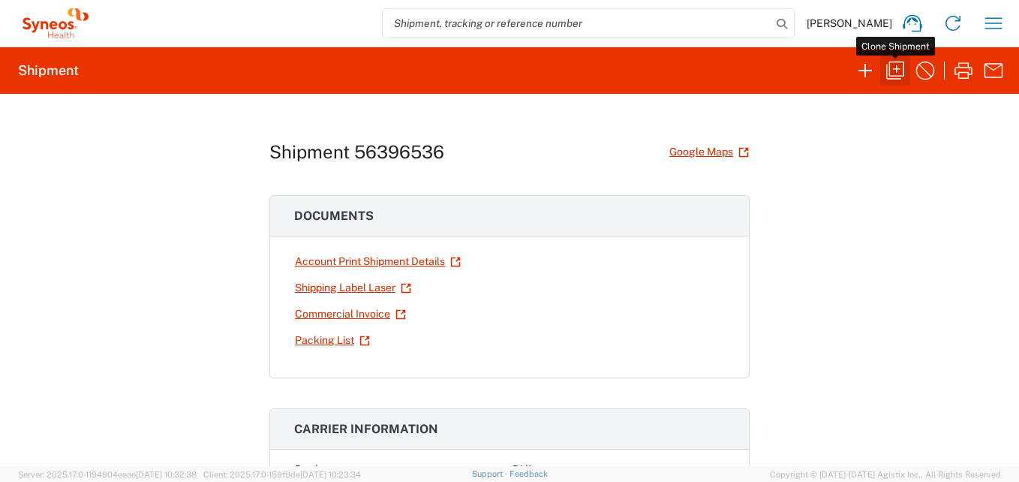
click at [900, 71] on icon "button" at bounding box center [895, 71] width 24 height 24
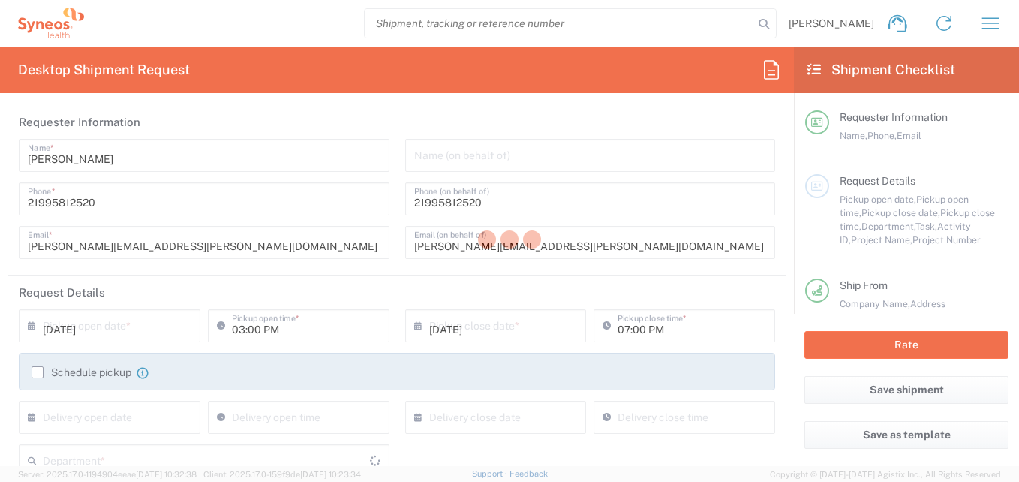
type input "Oaxaca"
type input "7041203"
type input "Federal District"
type input "Your Packaging"
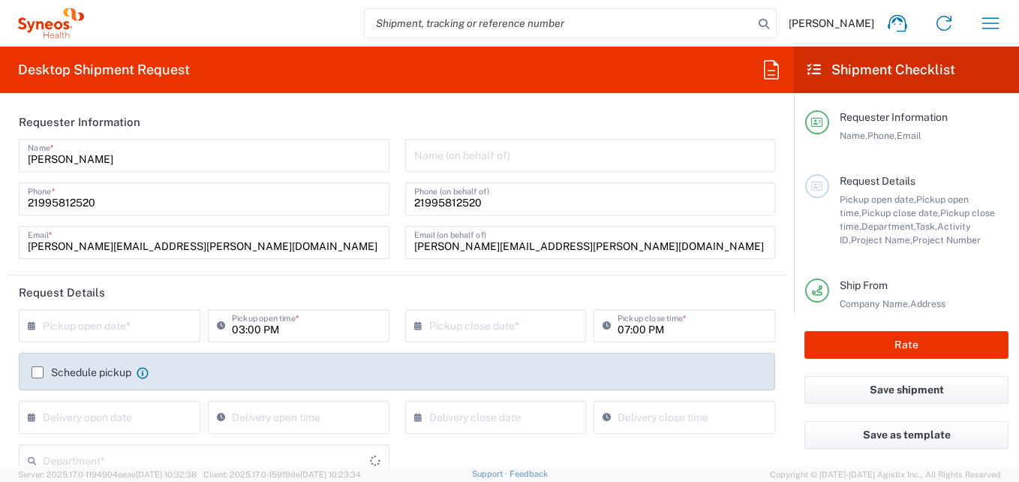
type input "Teva 7041203"
type input "3216"
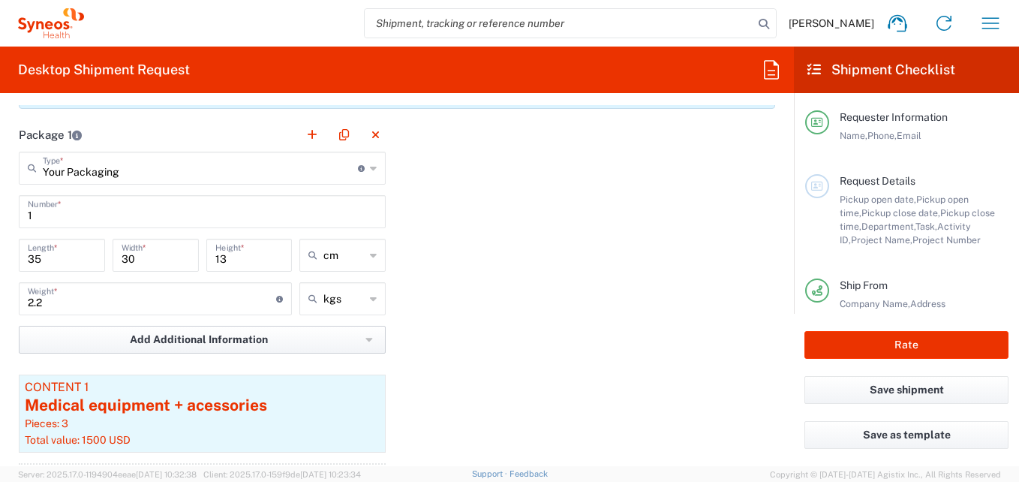
scroll to position [1350, 0]
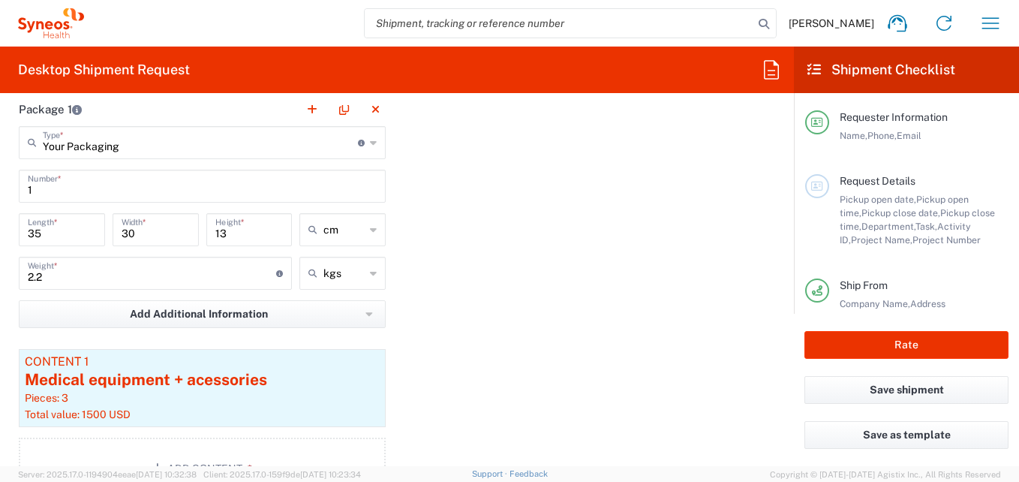
click at [57, 280] on input "2.2" at bounding box center [152, 272] width 248 height 26
type input "2"
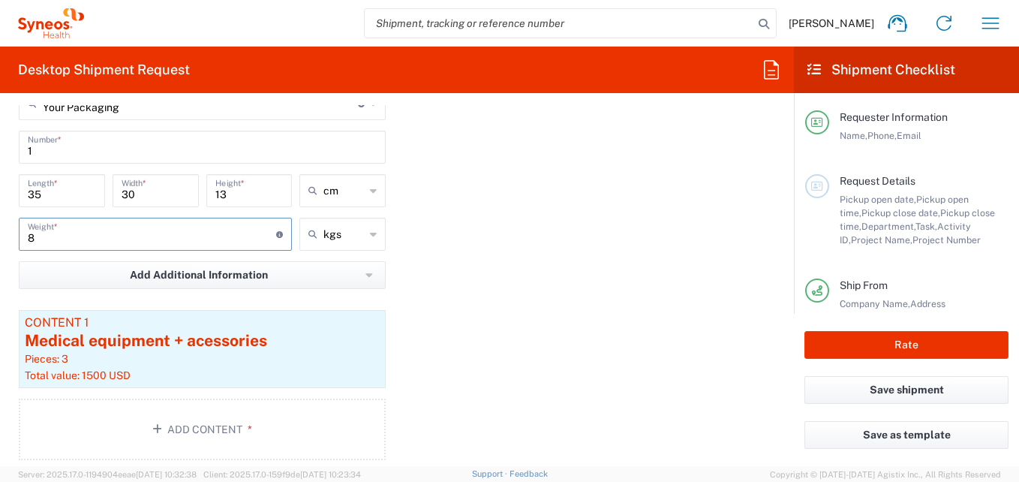
scroll to position [1425, 0]
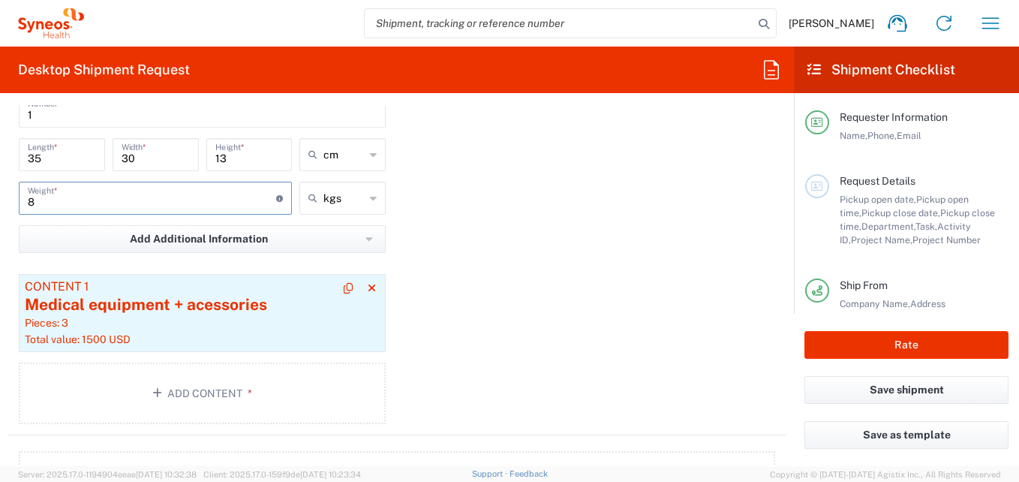
type input "8"
click at [168, 323] on div "Pieces: 3" at bounding box center [202, 323] width 355 height 14
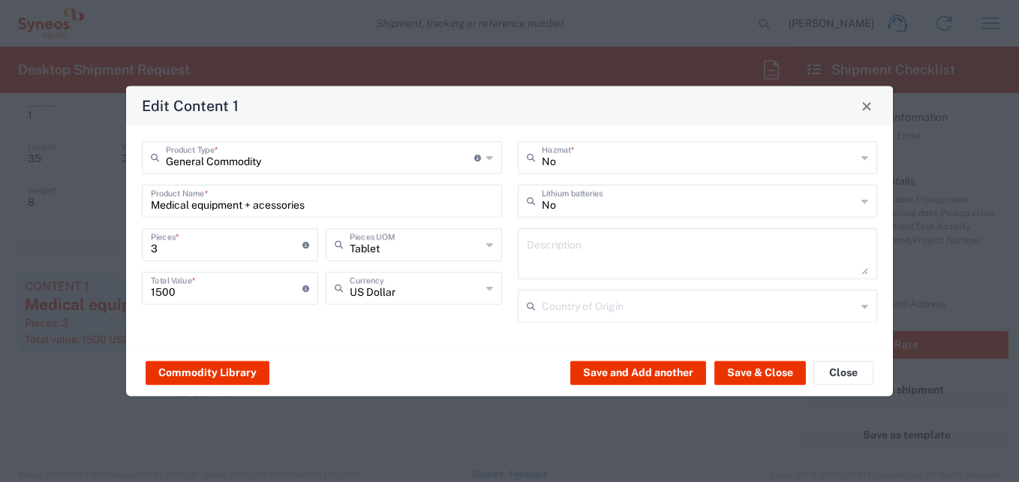
click at [190, 297] on input "1500" at bounding box center [227, 287] width 152 height 26
type input "1"
type input "2500"
click at [742, 373] on button "Save & Close" at bounding box center [760, 372] width 92 height 24
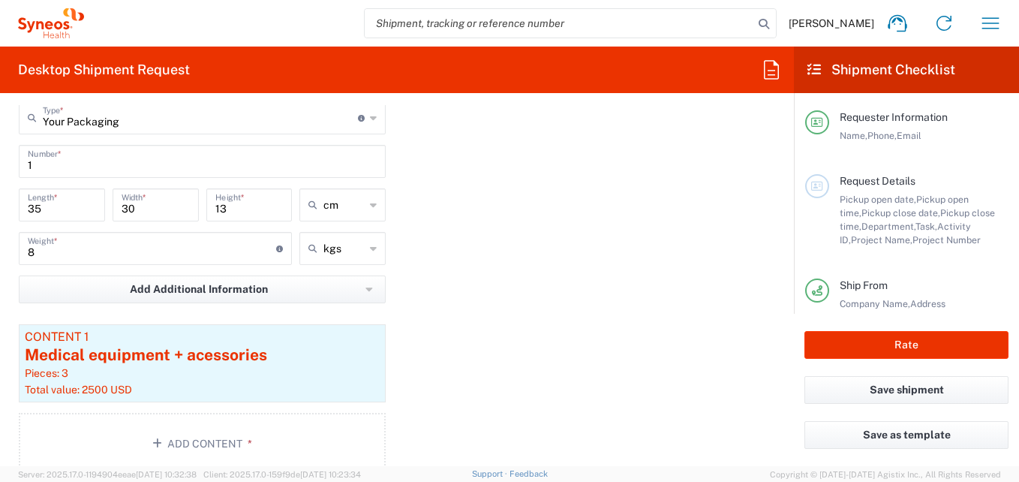
scroll to position [1350, 0]
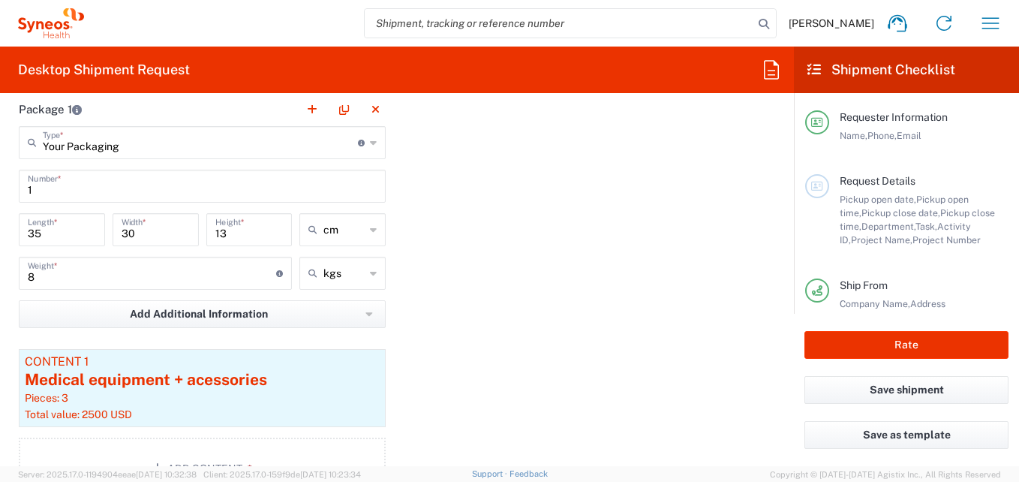
click at [71, 230] on input "35" at bounding box center [62, 228] width 68 height 26
type input "3"
type input "60"
click at [173, 234] on input "30" at bounding box center [156, 228] width 68 height 26
type input "3"
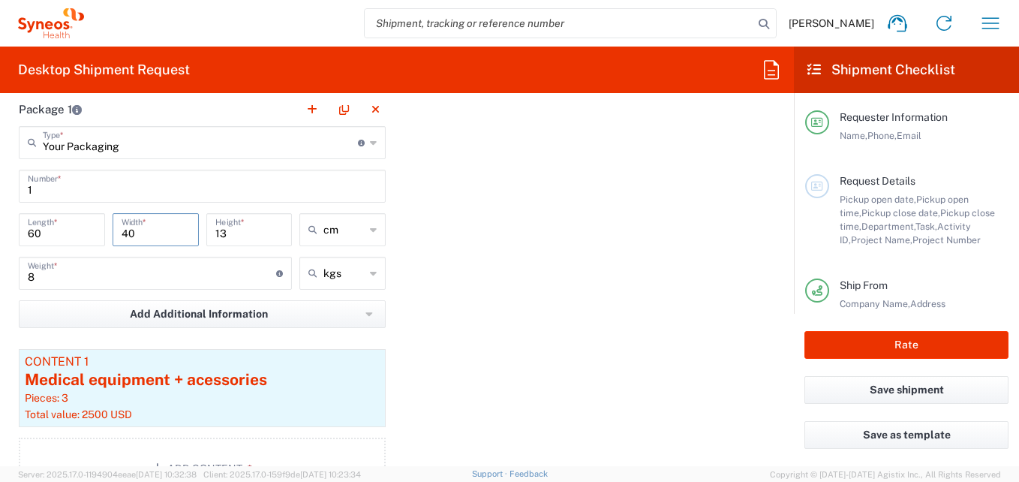
type input "40"
click at [241, 236] on input "13" at bounding box center [249, 228] width 68 height 26
type input "1"
type input "31"
click at [546, 254] on div "Package 1 Your Packaging Type * Material used to package goods Your Packaging E…" at bounding box center [397, 301] width 779 height 418
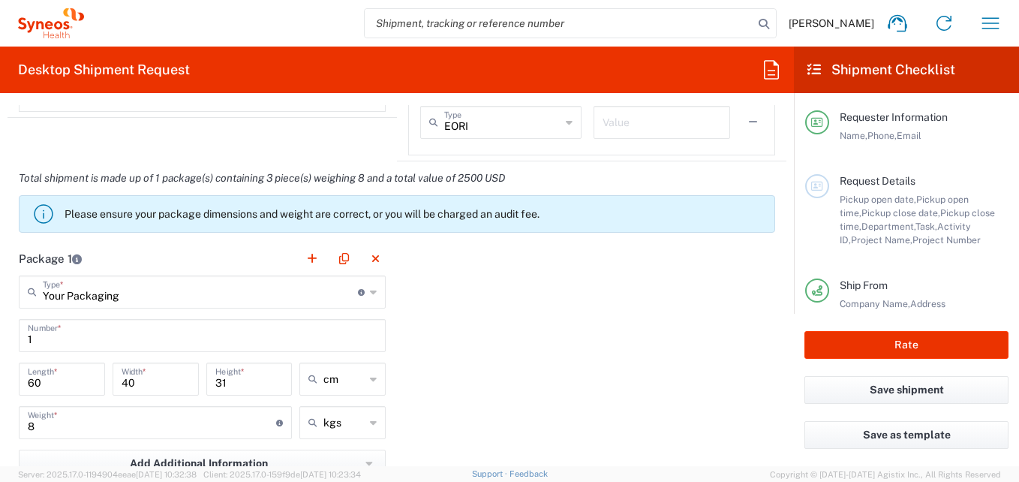
scroll to position [1200, 0]
click at [309, 261] on button "button" at bounding box center [312, 259] width 21 height 21
click at [448, 296] on input "text" at bounding box center [589, 291] width 315 height 26
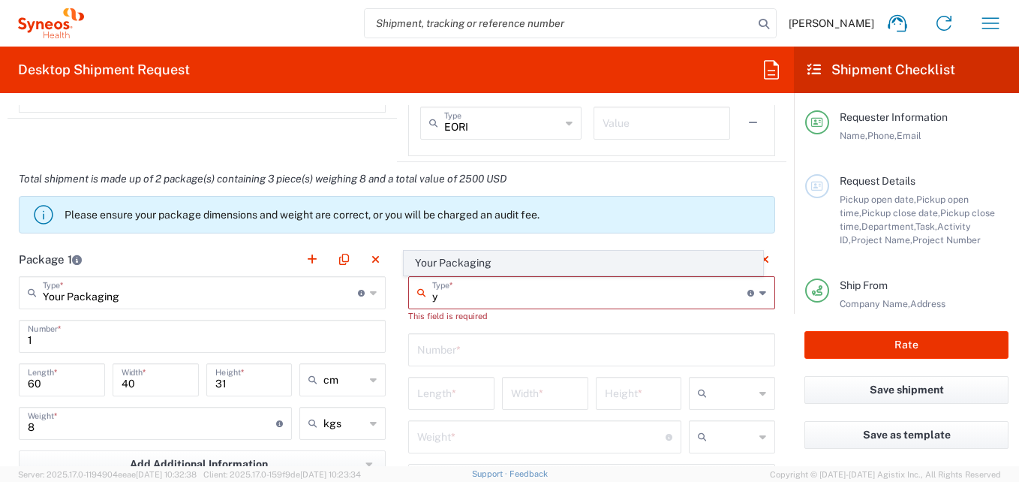
click at [449, 269] on span "Your Packaging" at bounding box center [583, 262] width 359 height 23
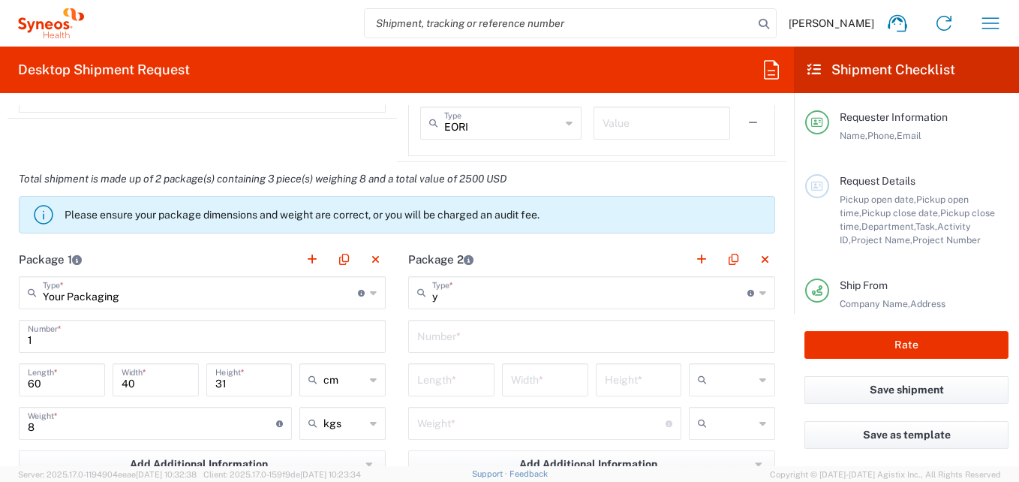
type input "Your Packaging"
click at [479, 334] on input "text" at bounding box center [591, 335] width 349 height 26
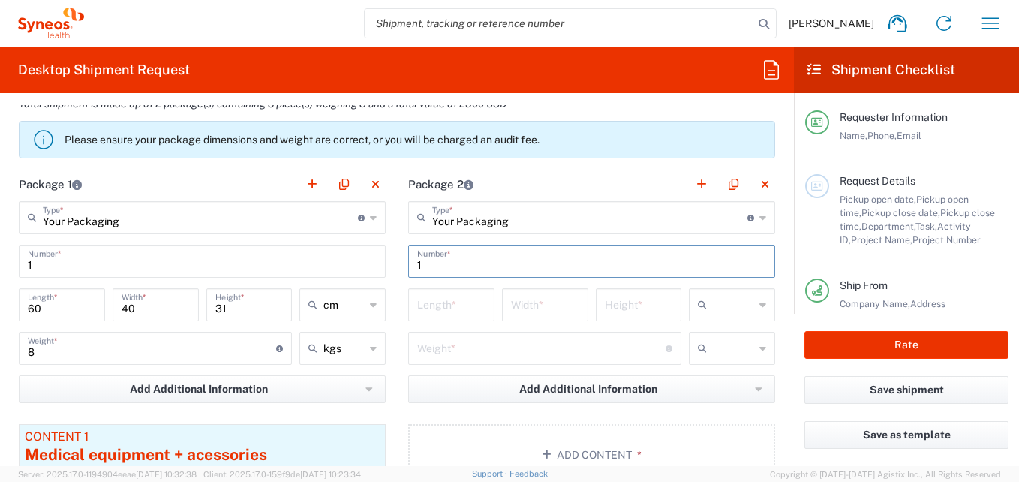
type input "1"
click at [440, 306] on input "number" at bounding box center [451, 303] width 68 height 26
type input "61"
click at [512, 305] on input "number" at bounding box center [545, 303] width 68 height 26
type input "46"
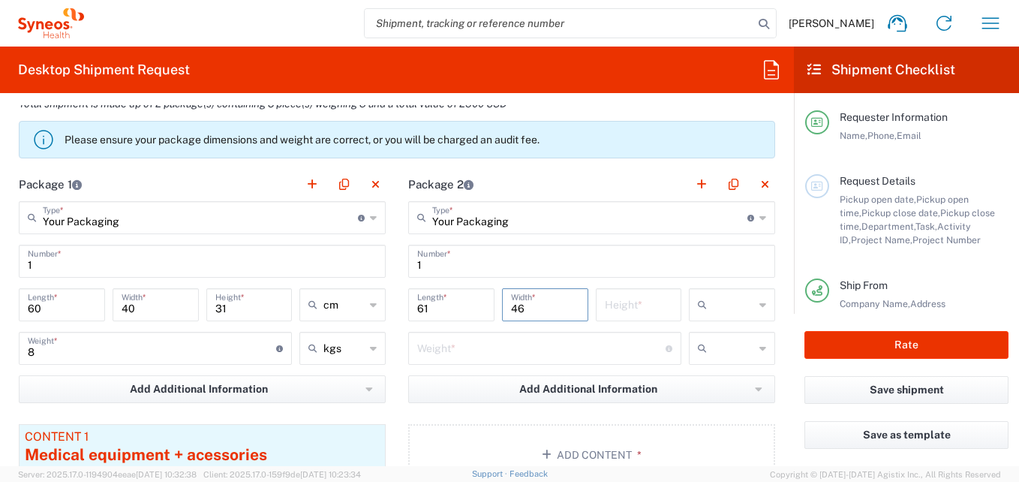
click at [619, 305] on input "number" at bounding box center [639, 303] width 68 height 26
type input "37"
click at [511, 347] on input "number" at bounding box center [541, 347] width 248 height 26
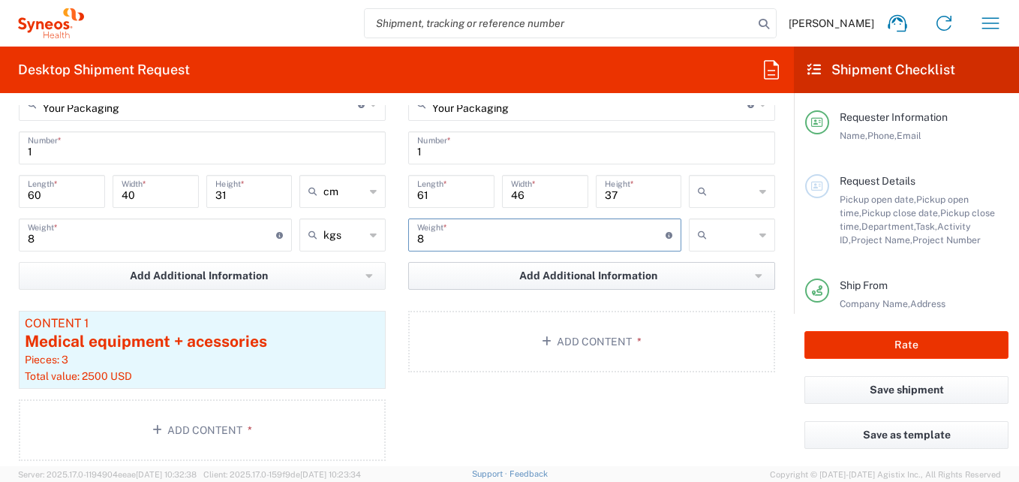
scroll to position [1425, 0]
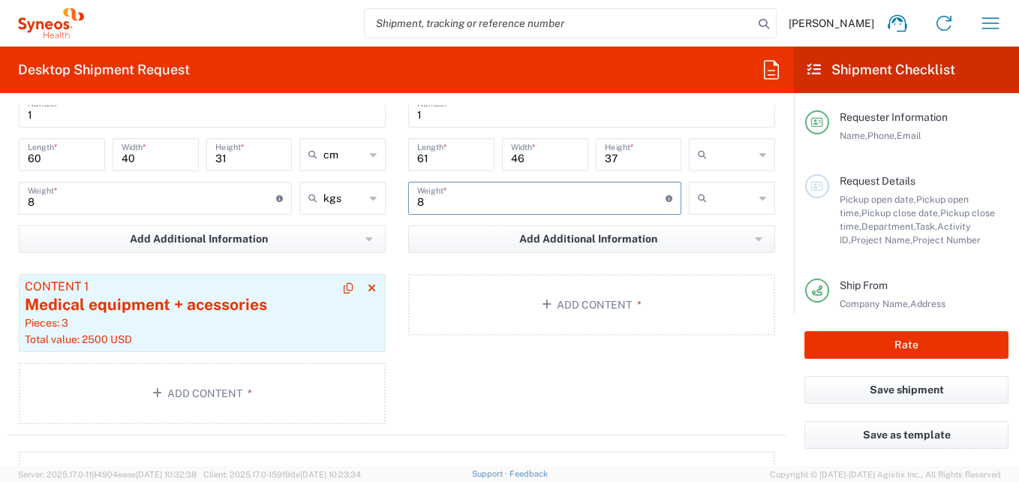
type input "8"
click at [271, 315] on div "Medical equipment + acessories" at bounding box center [202, 304] width 355 height 23
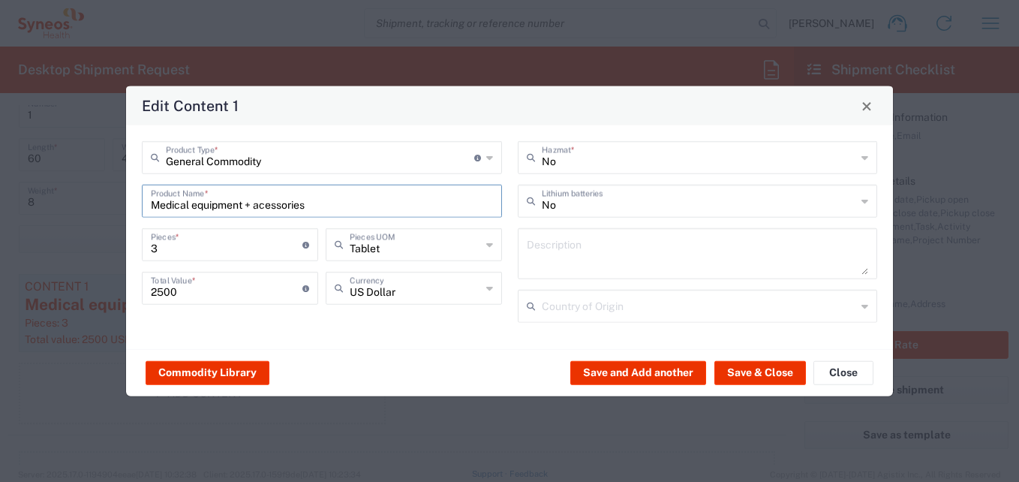
drag, startPoint x: 316, startPoint y: 204, endPoint x: 108, endPoint y: 210, distance: 207.9
click at [109, 219] on div "Edit Content 1 General Commodity Product Type * Document: Paper document genera…" at bounding box center [509, 241] width 1019 height 482
click at [873, 113] on button "Close" at bounding box center [866, 105] width 21 height 21
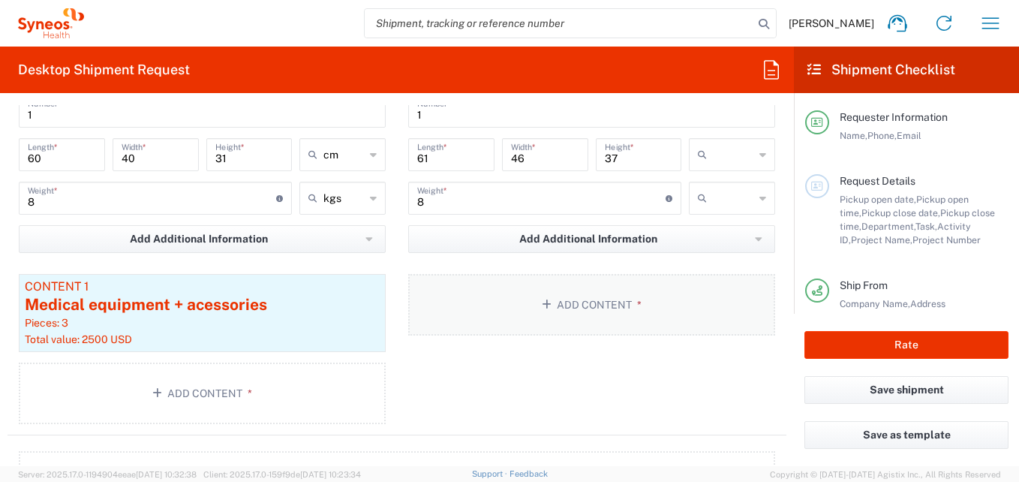
click at [488, 296] on button "Add Content *" at bounding box center [591, 305] width 367 height 62
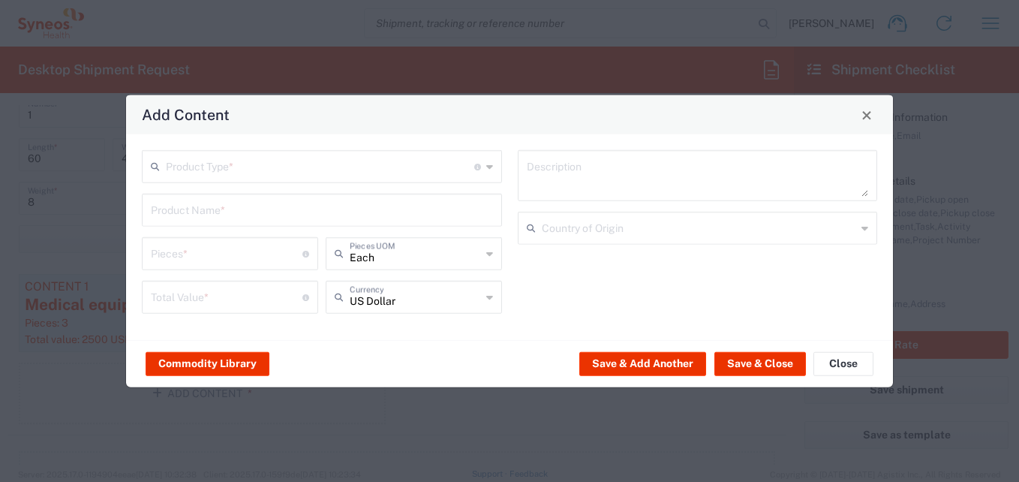
click at [198, 166] on input "text" at bounding box center [320, 165] width 308 height 26
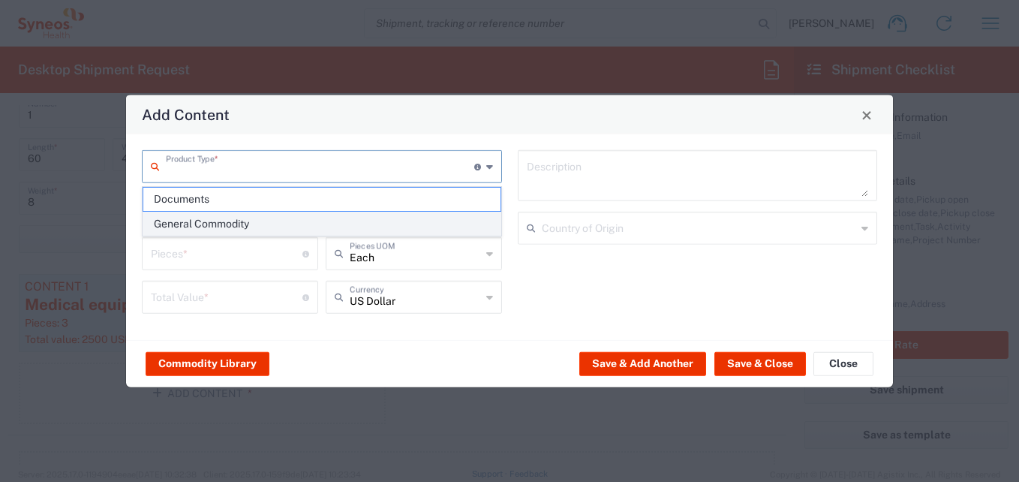
click at [211, 224] on span "General Commodity" at bounding box center [321, 223] width 357 height 23
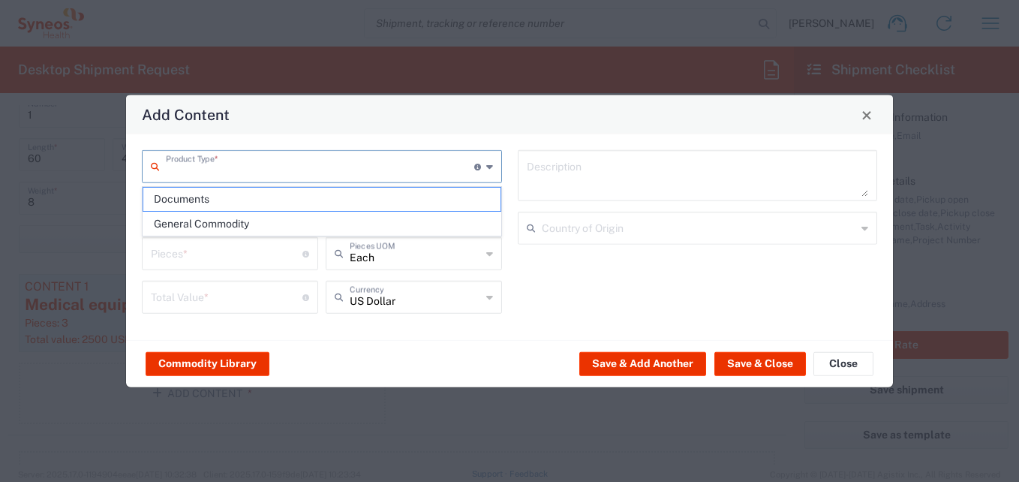
type input "General Commodity"
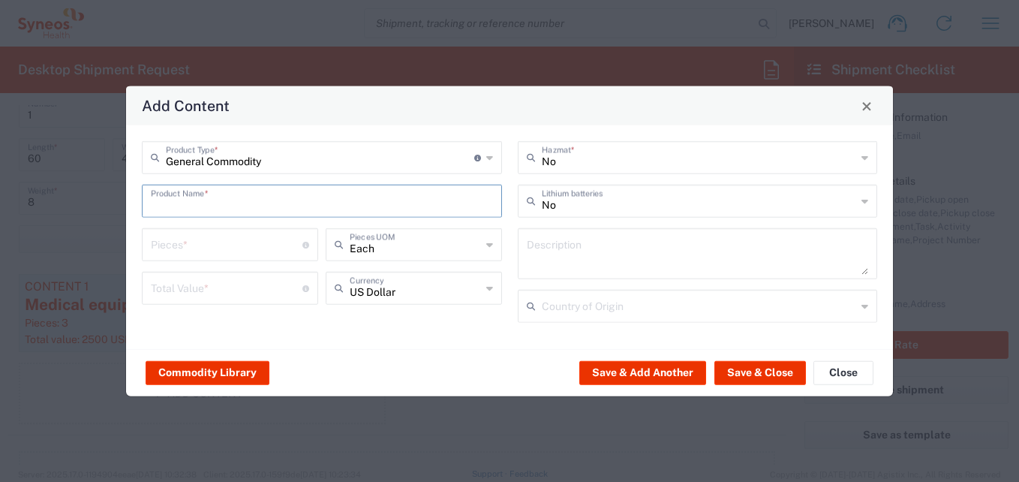
click at [196, 204] on input "text" at bounding box center [322, 200] width 342 height 26
paste input "Medical equipment + acessories"
type input "Medical equipment + acessories"
click at [194, 246] on input "number" at bounding box center [227, 243] width 152 height 26
type input "3"
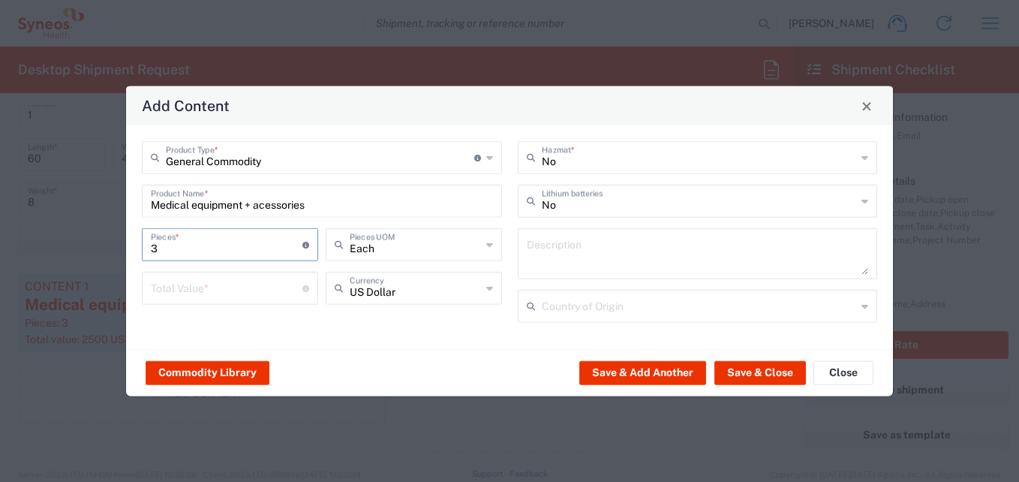
click at [183, 289] on input "number" at bounding box center [227, 287] width 152 height 26
type input "2500"
click at [766, 375] on button "Save & Close" at bounding box center [760, 372] width 92 height 24
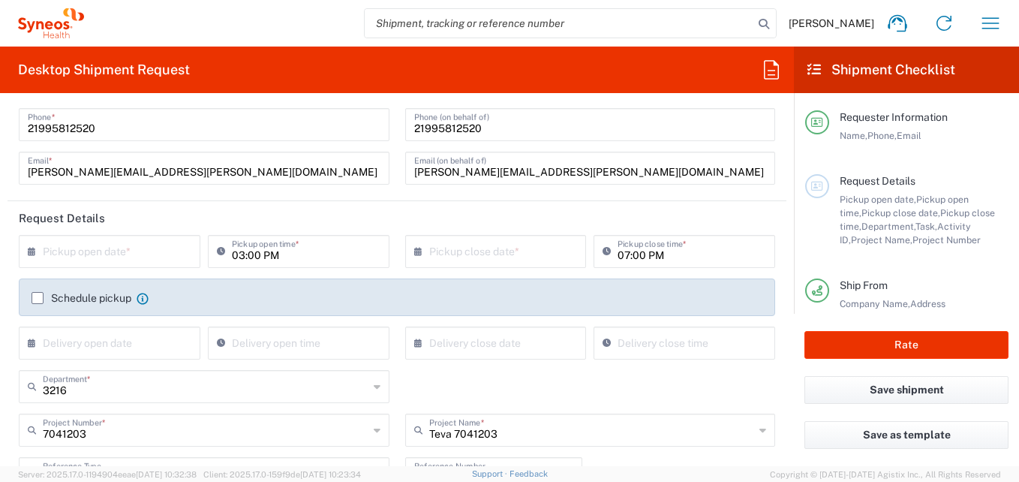
scroll to position [75, 0]
click at [114, 259] on input "text" at bounding box center [113, 249] width 140 height 26
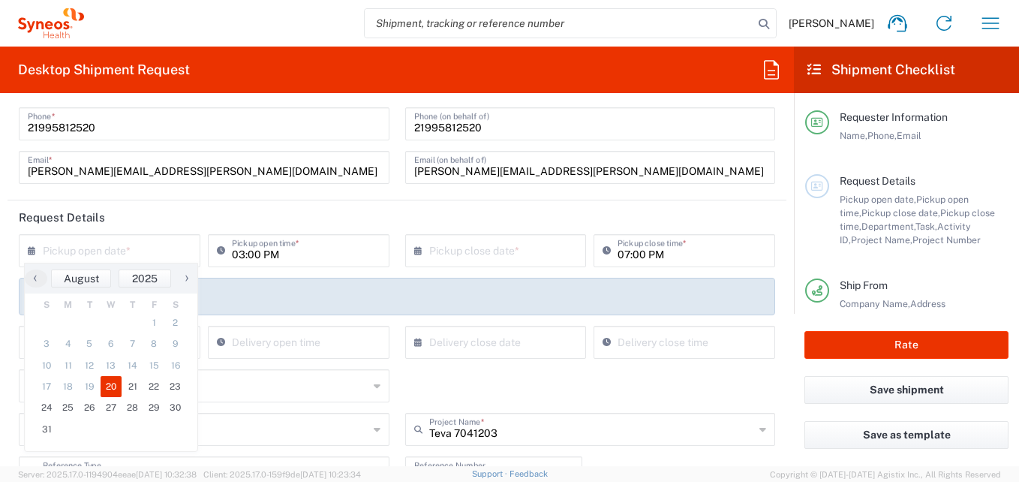
click at [109, 379] on span "20" at bounding box center [112, 386] width 22 height 21
type input "[DATE]"
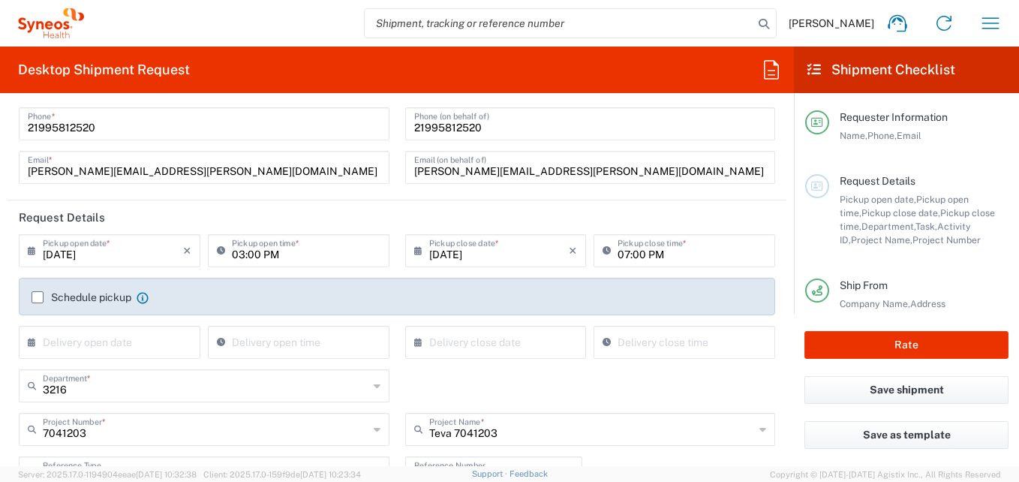
click at [239, 254] on input "03:00 PM" at bounding box center [306, 249] width 149 height 26
click at [288, 261] on input "10:00 PM" at bounding box center [306, 249] width 149 height 26
type input "10:00 AM"
click at [622, 254] on input "07:00 PM" at bounding box center [691, 249] width 149 height 26
type input "06:00 PM"
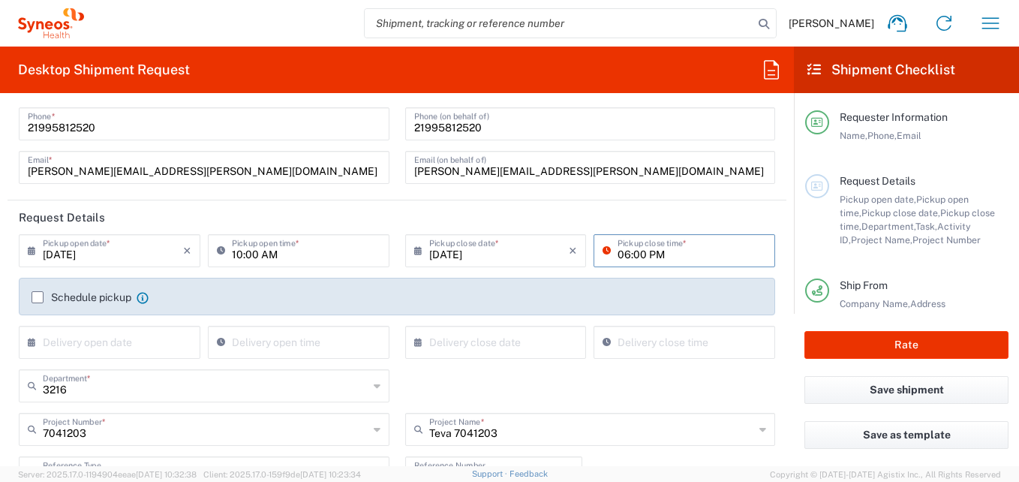
click at [774, 317] on main "08/20/2025 × Pickup open date * Cancel Apply 10:00 AM Pickup open time * 08/20/…" at bounding box center [397, 422] width 779 height 377
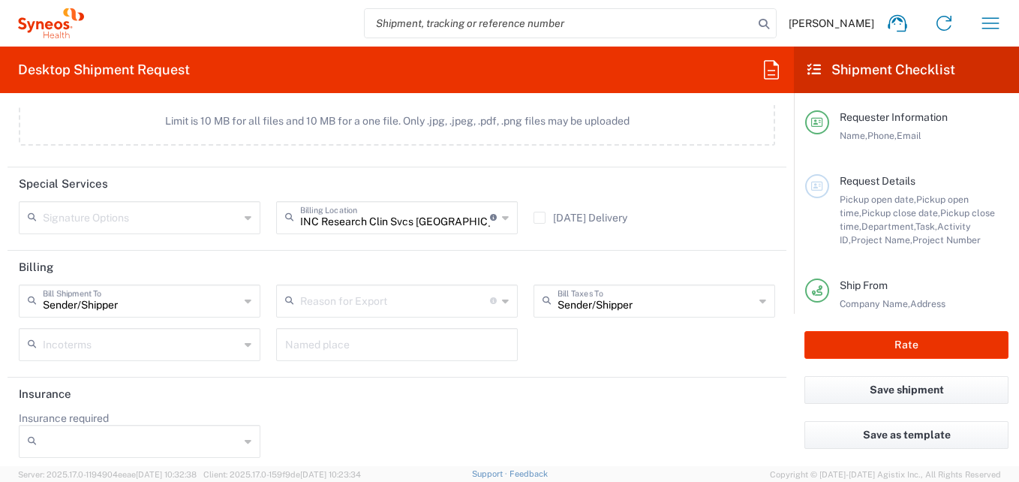
scroll to position [1910, 0]
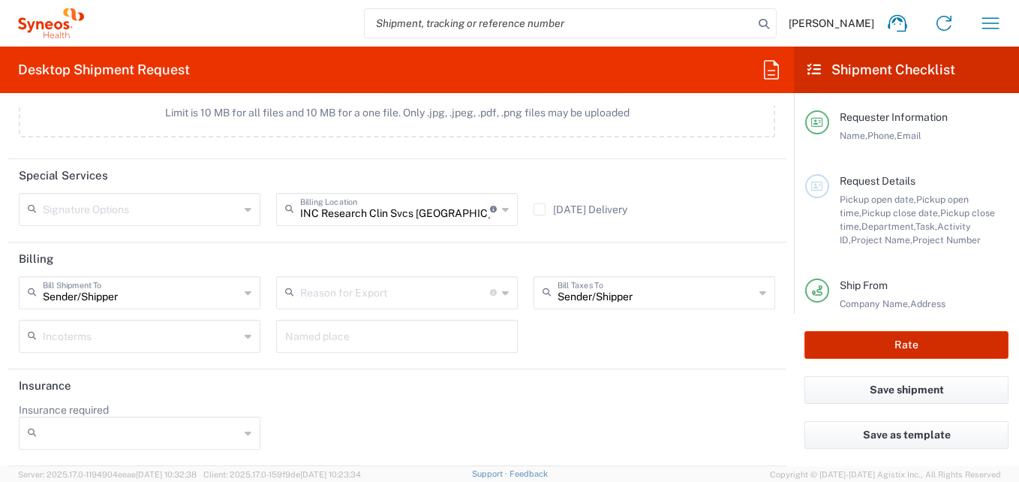
click at [886, 341] on button "Rate" at bounding box center [906, 345] width 204 height 28
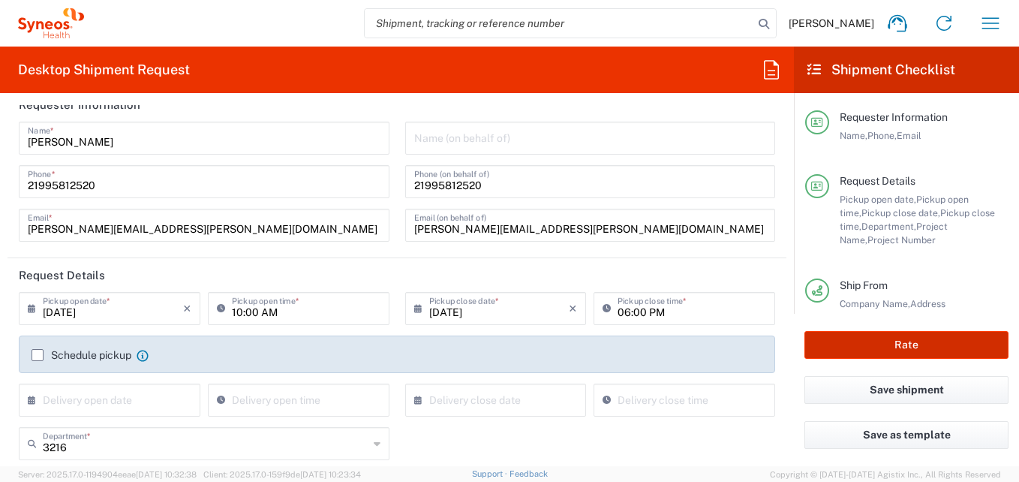
scroll to position [0, 0]
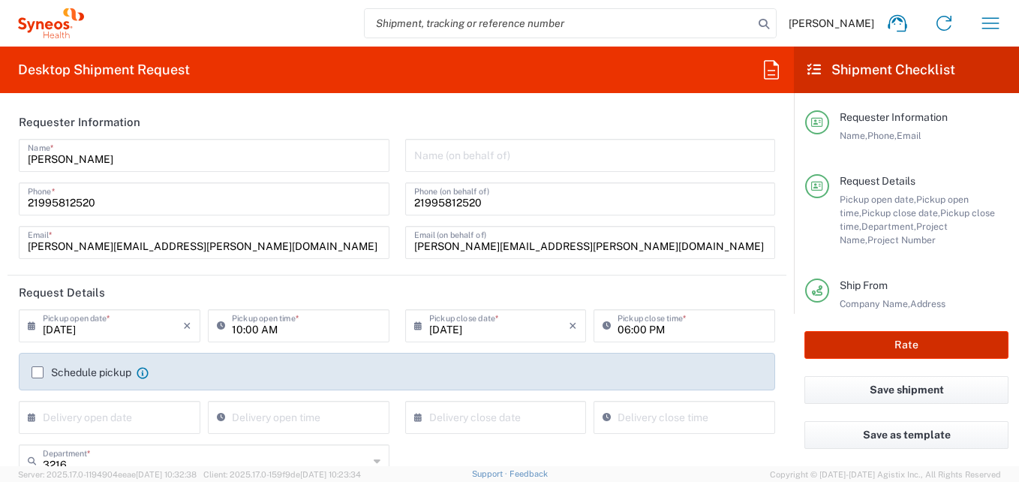
click at [873, 347] on button "Rate" at bounding box center [906, 345] width 204 height 28
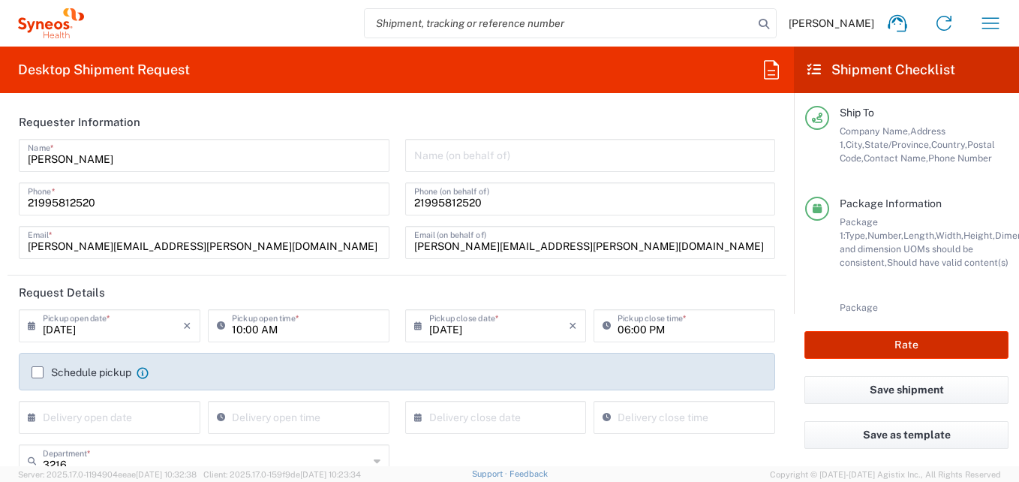
scroll to position [363, 0]
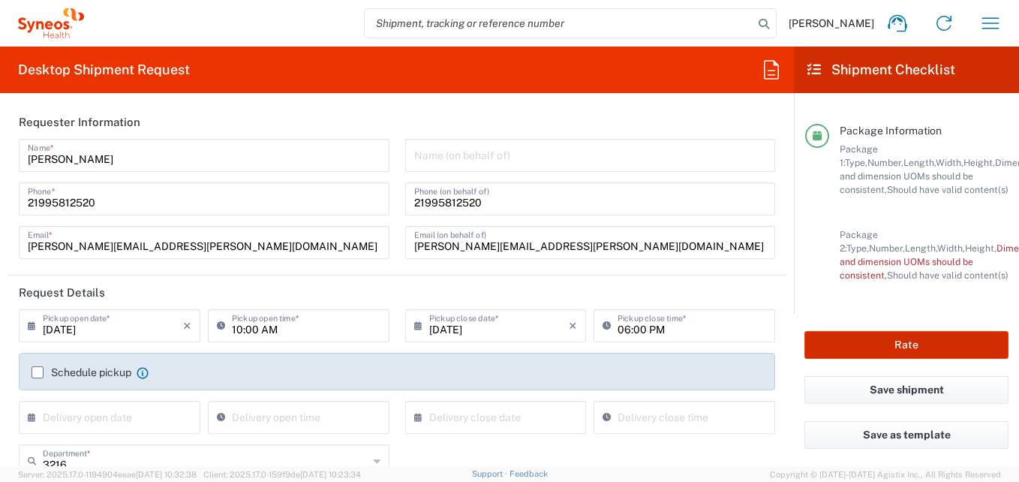
click at [869, 346] on button "Rate" at bounding box center [906, 345] width 204 height 28
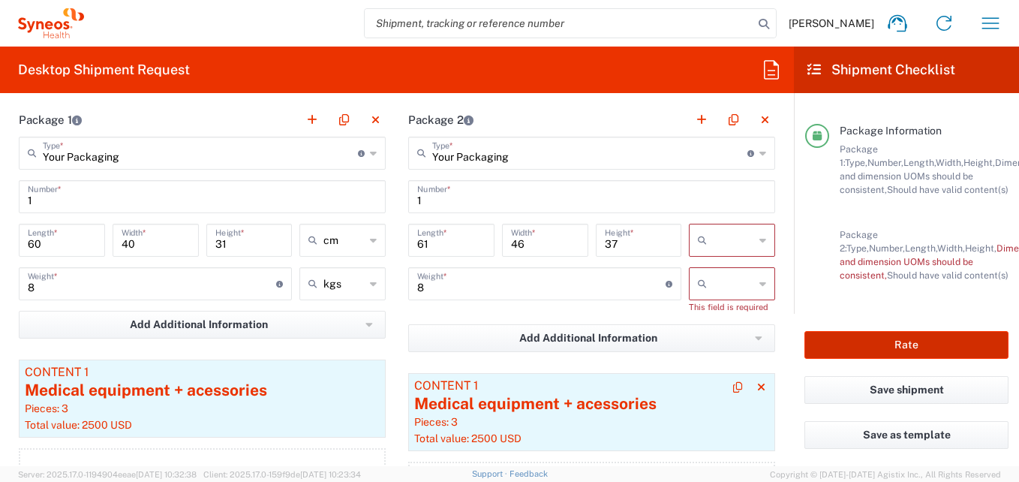
scroll to position [1425, 0]
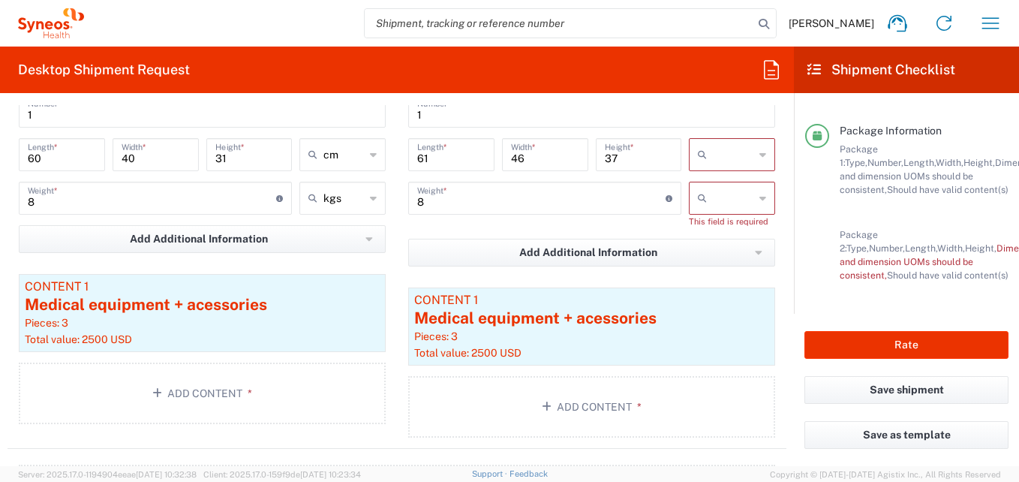
click at [759, 155] on icon at bounding box center [762, 155] width 7 height 24
click at [716, 185] on span "cm" at bounding box center [721, 187] width 82 height 23
type input "cm"
click at [759, 198] on icon at bounding box center [762, 198] width 7 height 24
click at [725, 227] on span "kgs" at bounding box center [721, 230] width 82 height 23
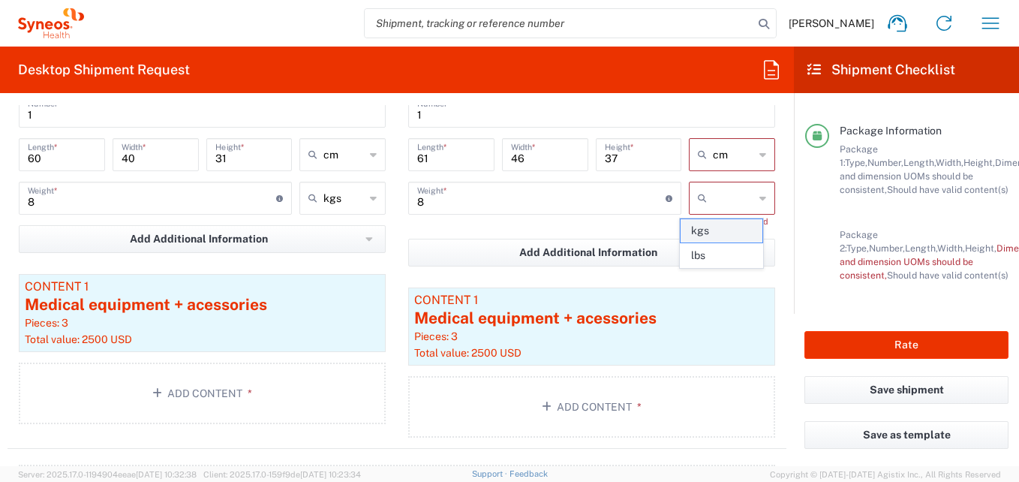
type input "kgs"
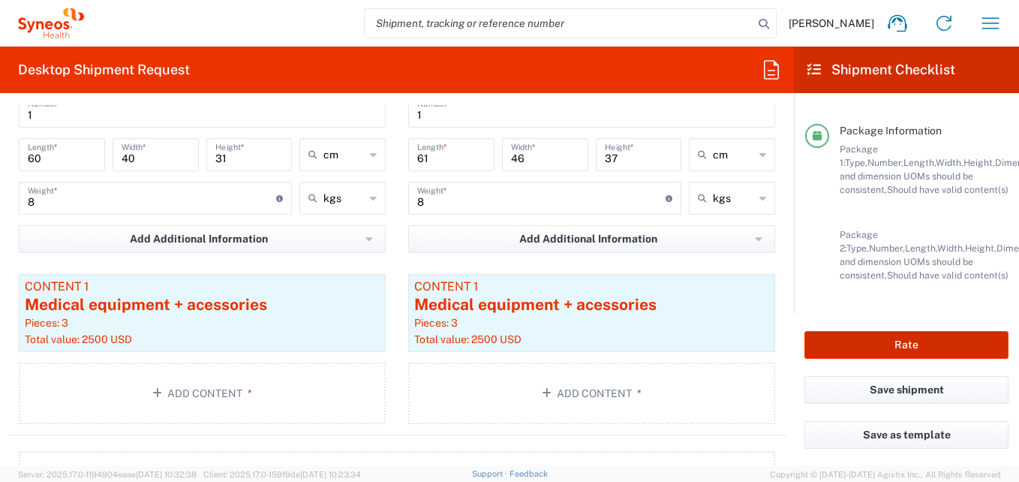
click at [924, 344] on button "Rate" at bounding box center [906, 345] width 204 height 28
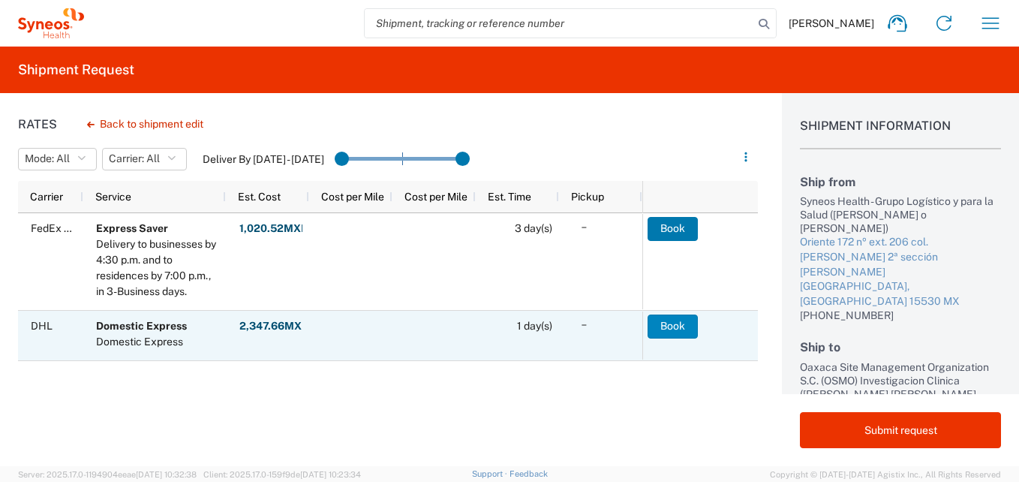
click at [674, 330] on button "Book" at bounding box center [672, 326] width 50 height 24
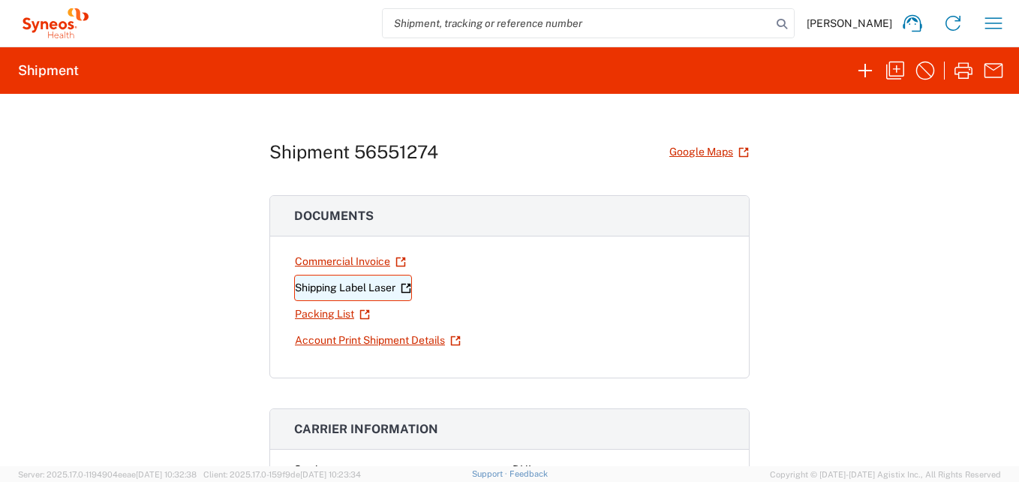
click at [335, 289] on link "Shipping Label Laser" at bounding box center [353, 288] width 118 height 26
click at [981, 24] on icon "button" at bounding box center [993, 23] width 24 height 24
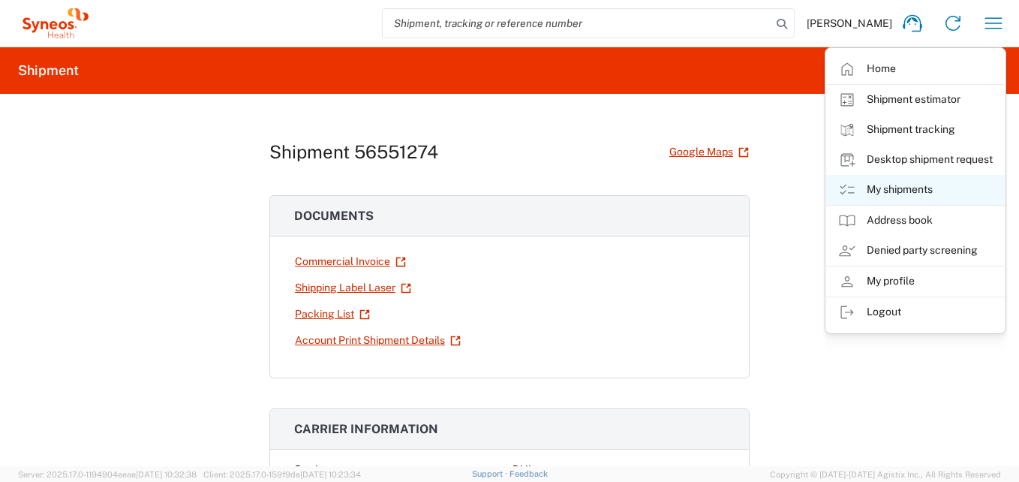
click at [917, 183] on link "My shipments" at bounding box center [915, 190] width 179 height 30
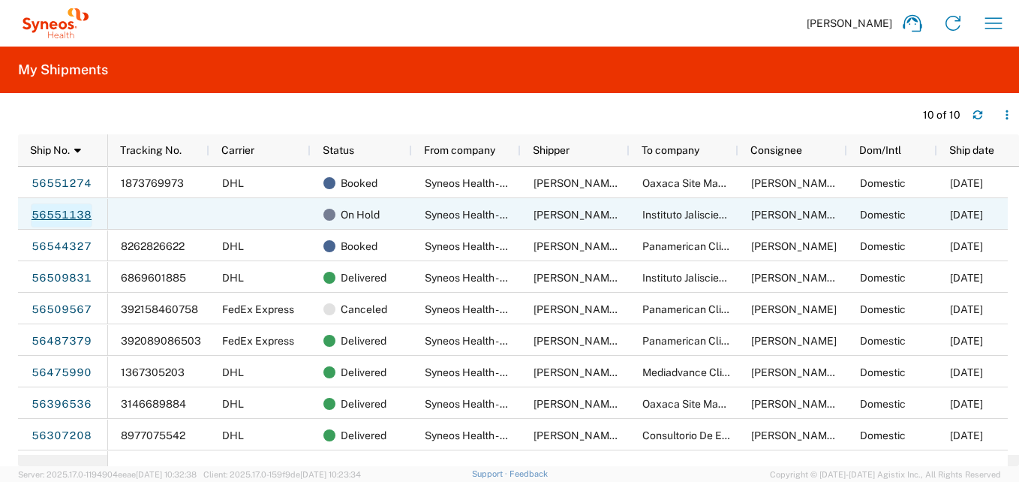
click at [63, 209] on link "56551138" at bounding box center [62, 215] width 62 height 24
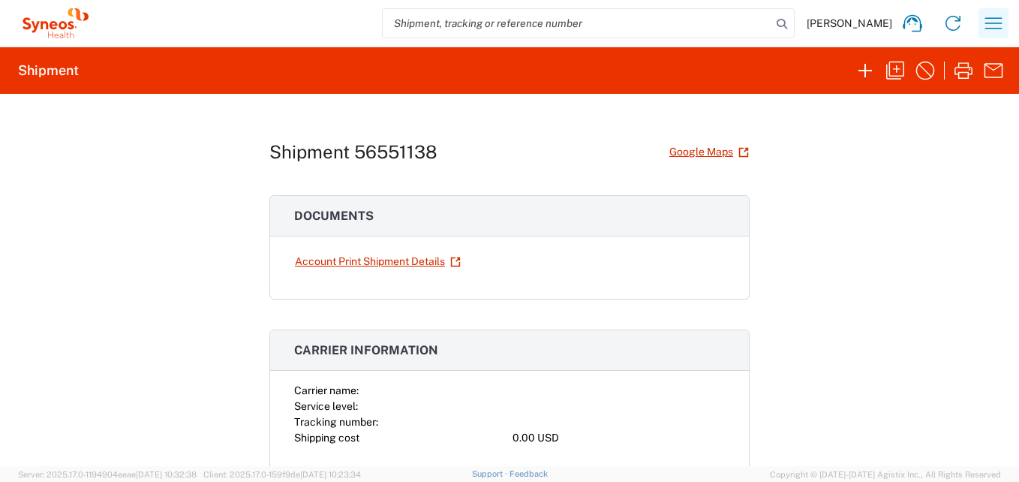
click at [986, 26] on icon "button" at bounding box center [993, 23] width 24 height 24
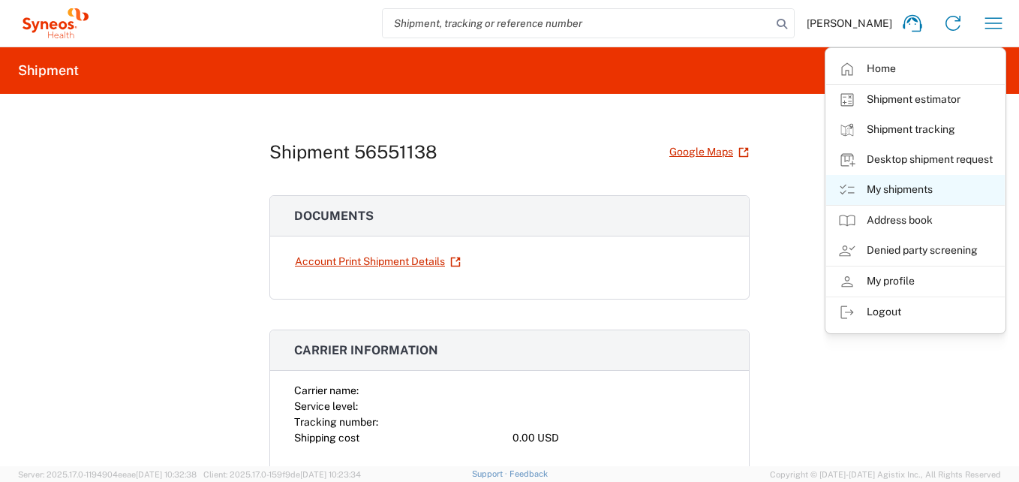
click at [909, 193] on link "My shipments" at bounding box center [915, 190] width 179 height 30
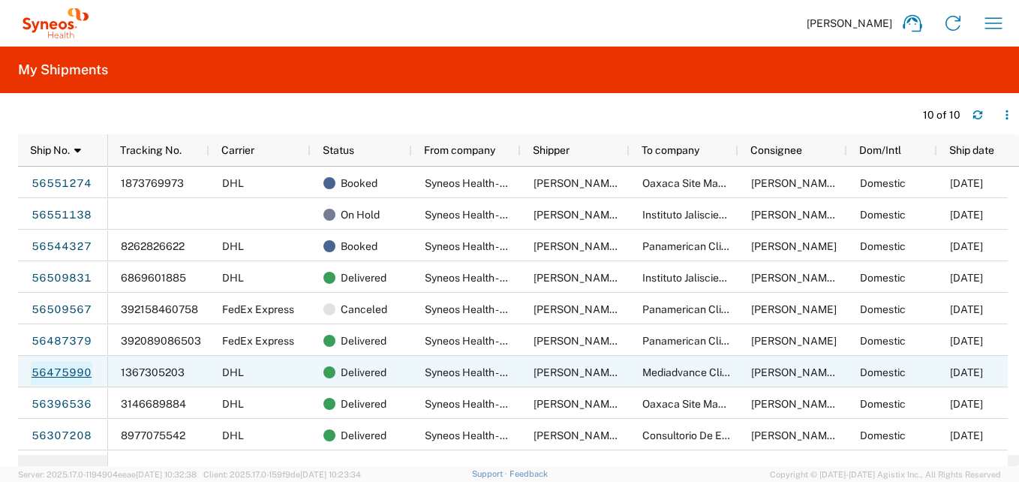
click at [76, 369] on link "56475990" at bounding box center [62, 373] width 62 height 24
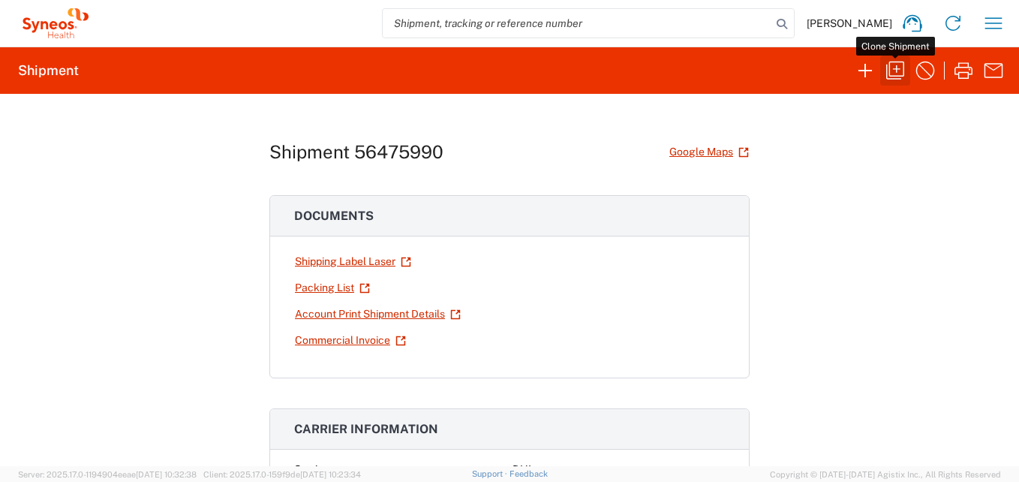
click at [895, 72] on icon "button" at bounding box center [895, 71] width 24 height 24
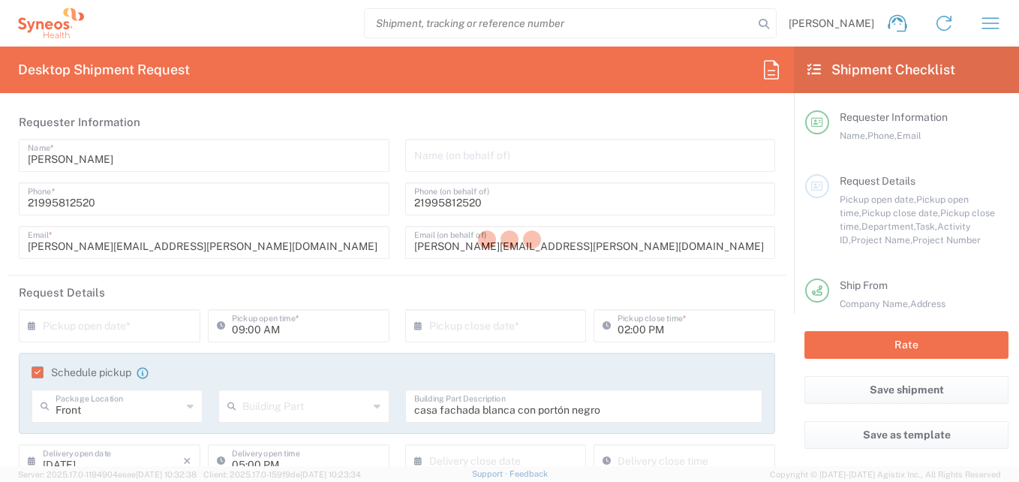
type input "Your Packaging"
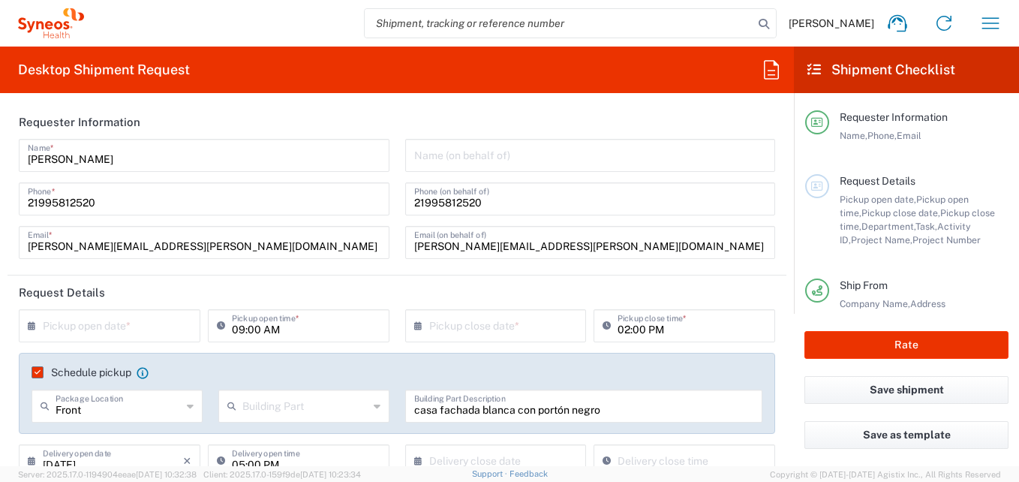
type input "Mexico State"
type input "7041203"
type input "Teva 7041203"
type input "3216"
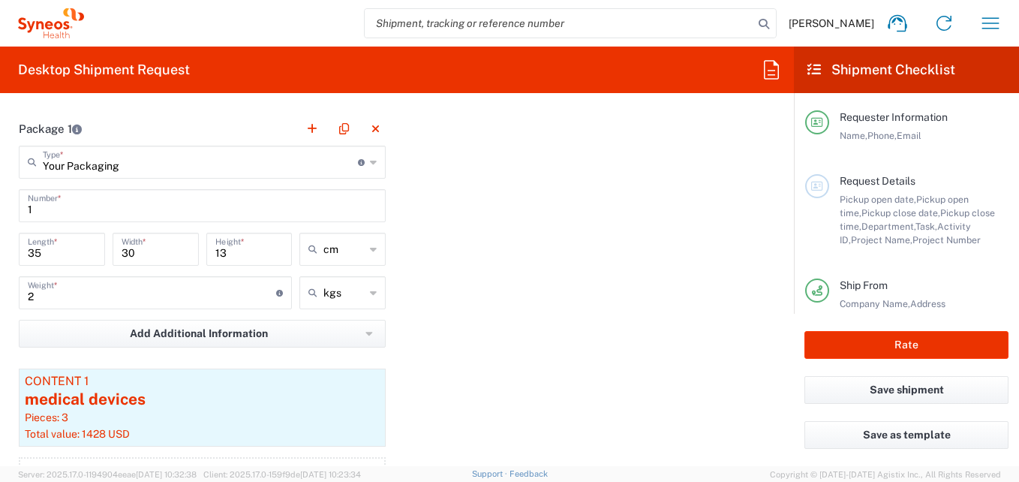
scroll to position [1350, 0]
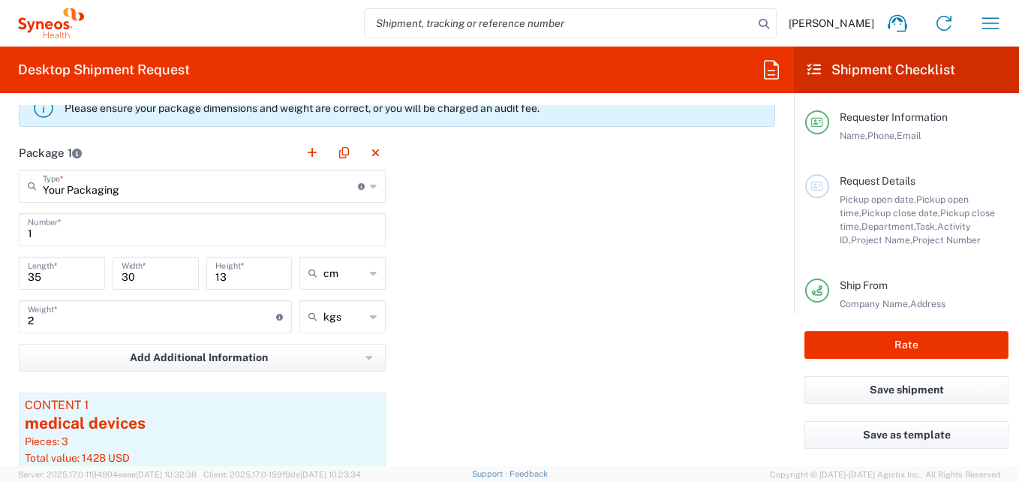
click at [50, 275] on input "35" at bounding box center [62, 272] width 68 height 26
type input "3"
type input "60"
click at [143, 279] on input "30" at bounding box center [156, 272] width 68 height 26
type input "3"
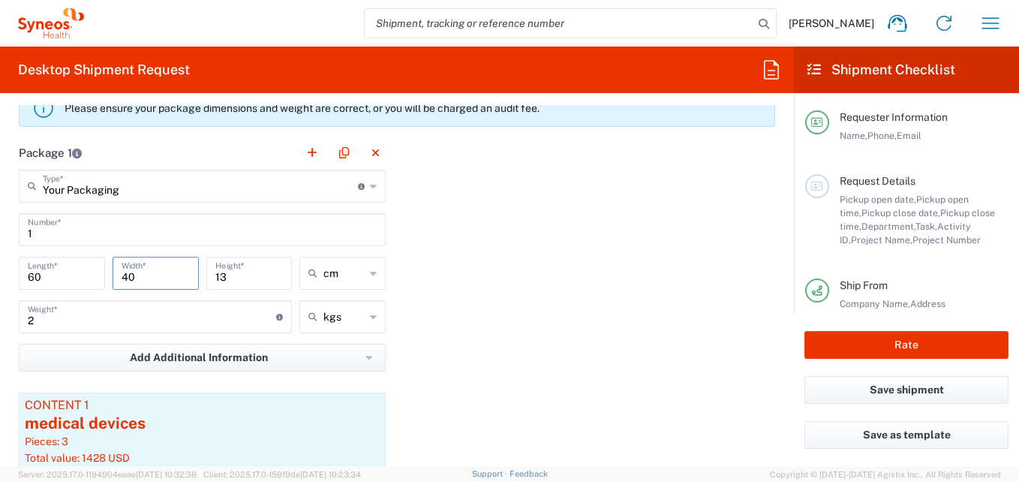
type input "40"
click at [245, 280] on input "13" at bounding box center [249, 272] width 68 height 26
type input "1"
type input "31"
click at [41, 324] on input "2" at bounding box center [152, 315] width 248 height 26
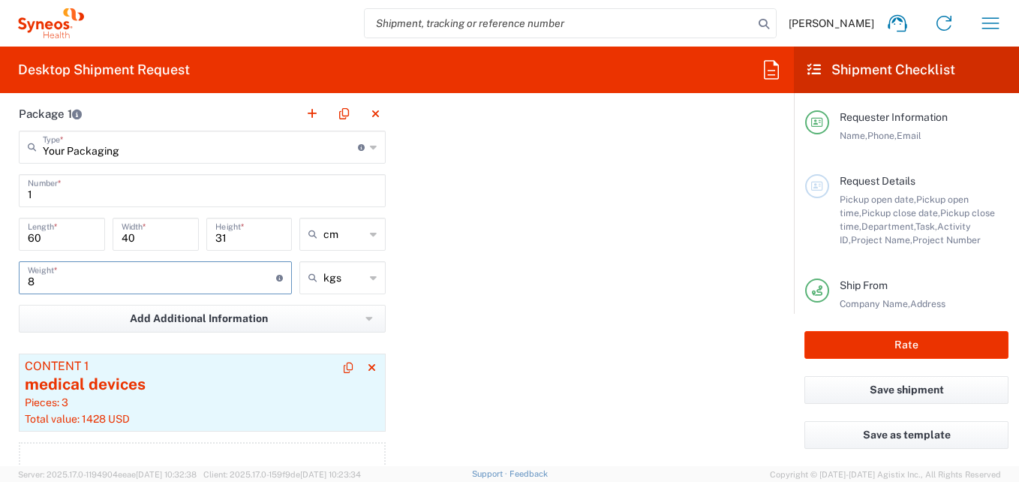
scroll to position [1425, 0]
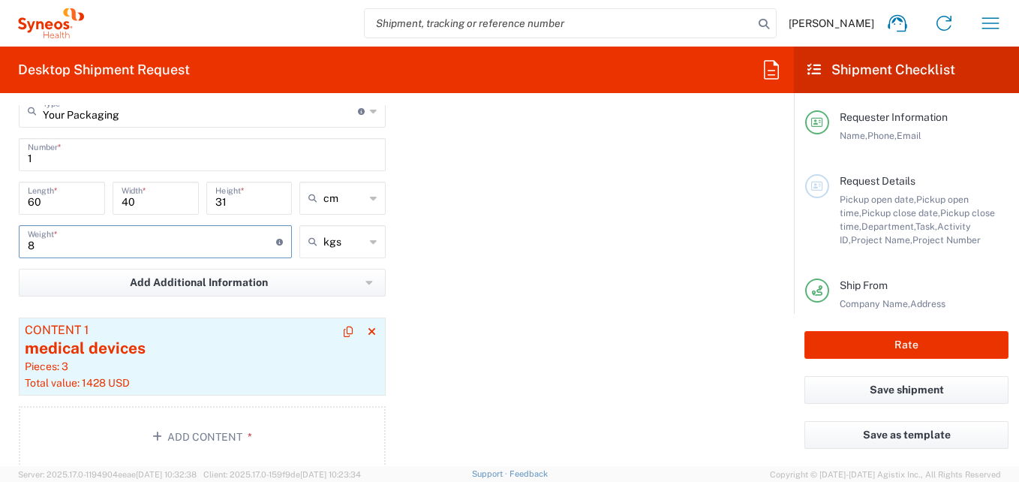
type input "8"
click at [179, 356] on div "medical devices" at bounding box center [202, 348] width 355 height 23
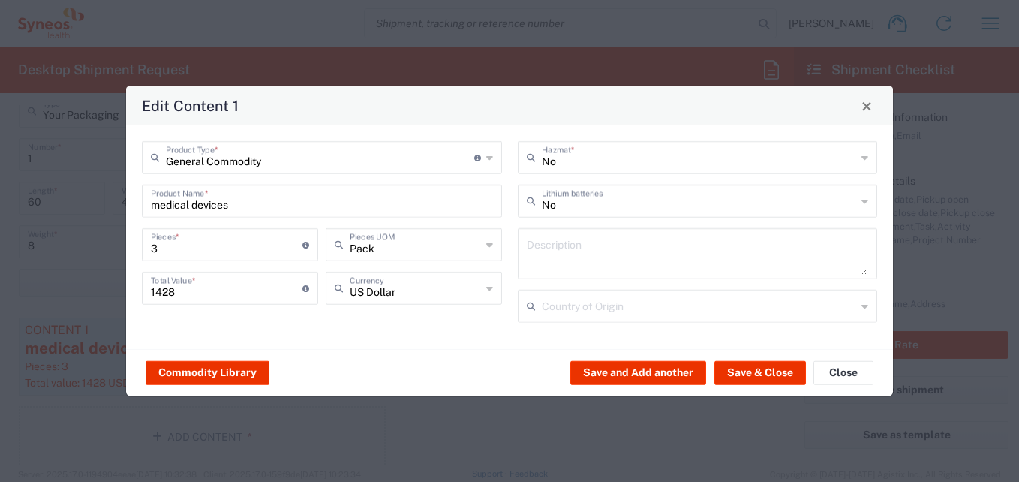
click at [200, 287] on input "1428" at bounding box center [227, 287] width 152 height 26
type input "1"
type input "2500"
click at [764, 374] on button "Save & Close" at bounding box center [760, 372] width 92 height 24
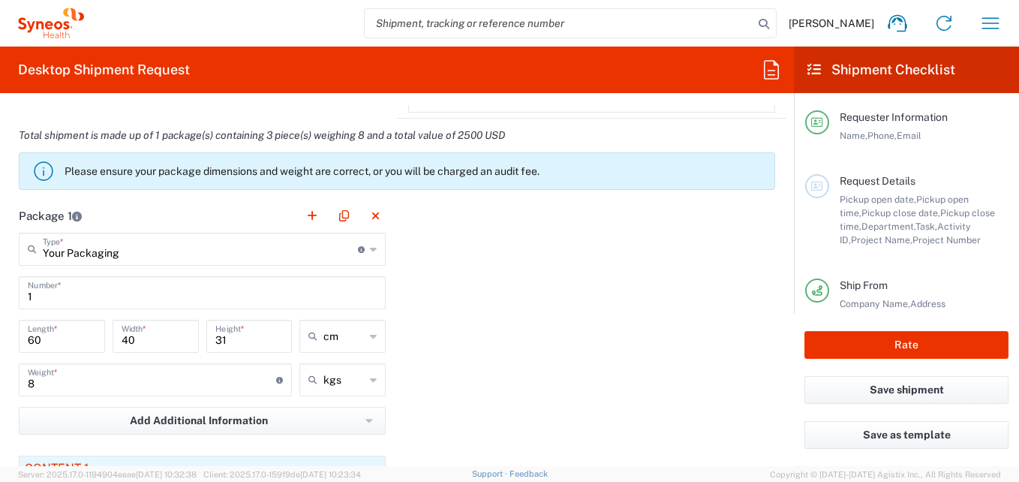
scroll to position [1275, 0]
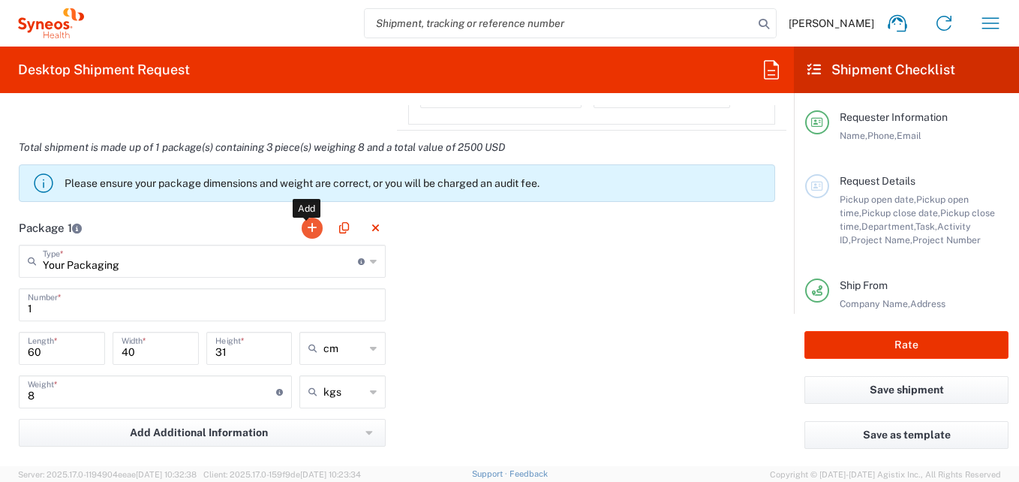
click at [302, 230] on button "button" at bounding box center [312, 228] width 21 height 21
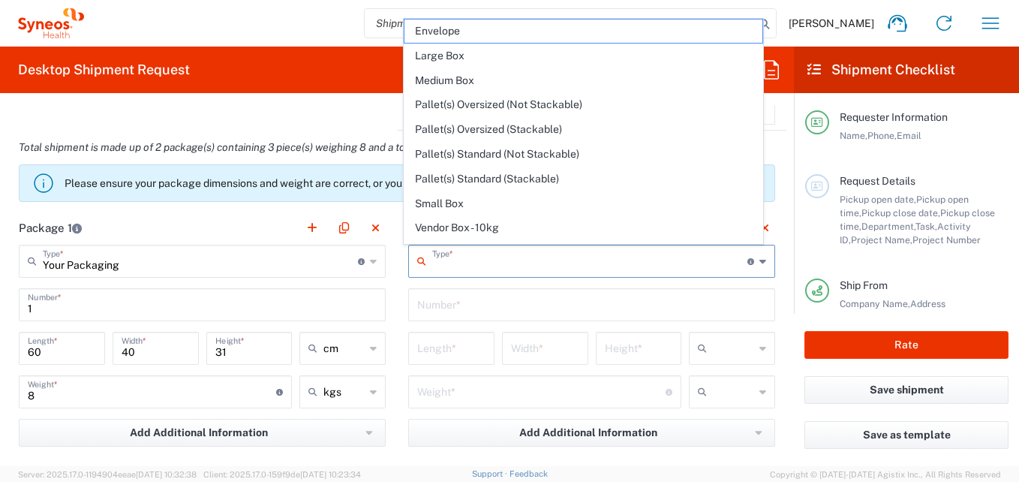
click at [462, 269] on input "text" at bounding box center [589, 260] width 315 height 26
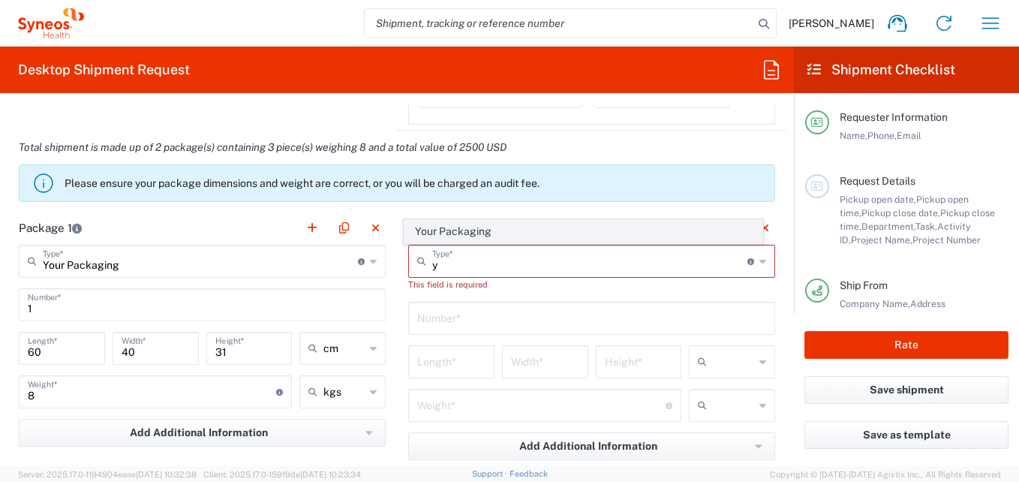
click at [462, 224] on span "Your Packaging" at bounding box center [583, 231] width 359 height 23
type input "Your Packaging"
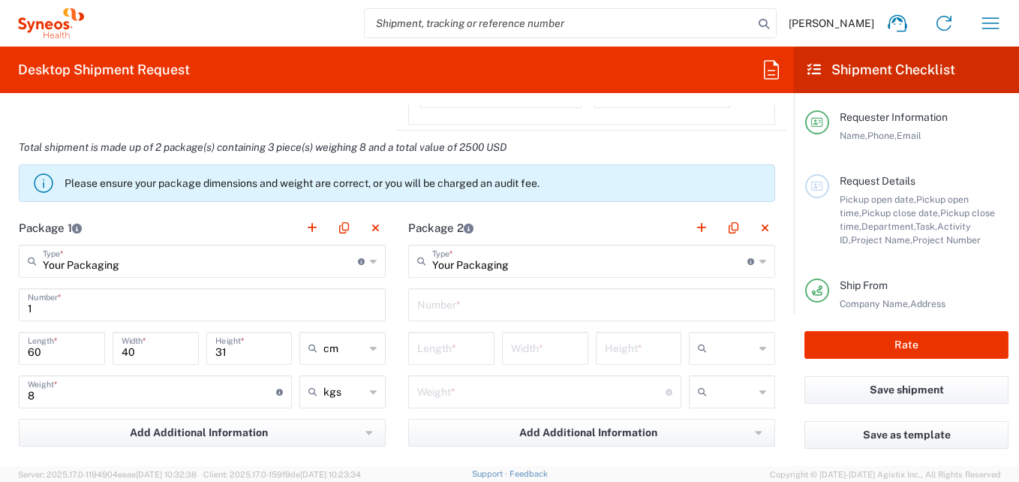
click at [455, 305] on input "text" at bounding box center [591, 303] width 349 height 26
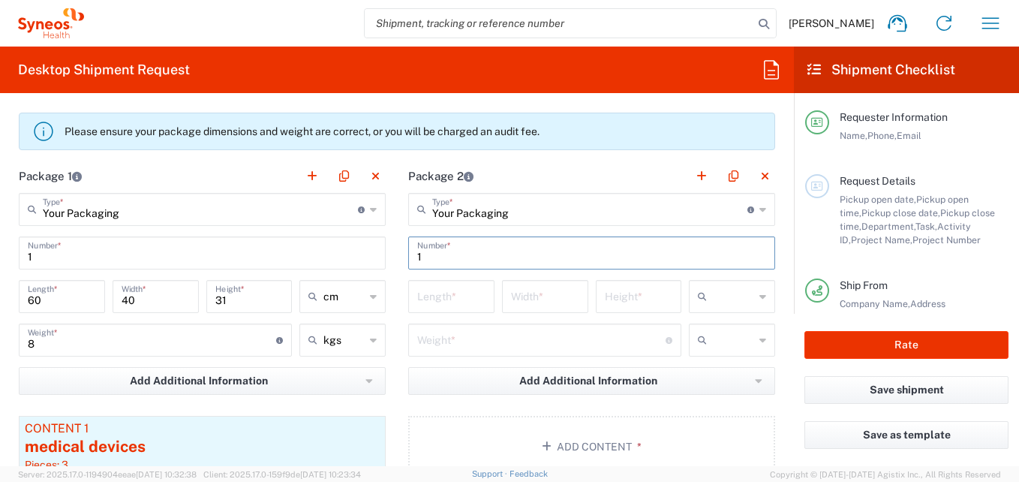
scroll to position [1350, 0]
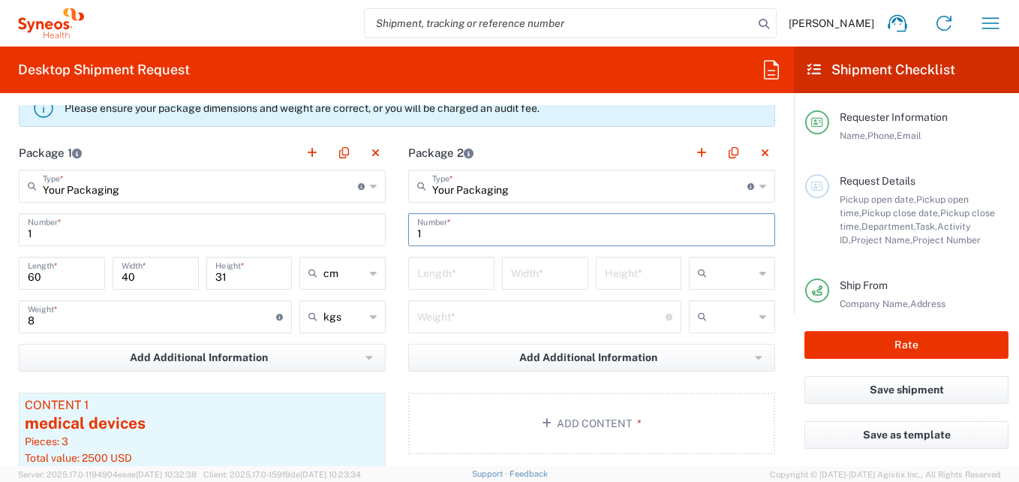
type input "1"
click at [453, 271] on input "number" at bounding box center [451, 272] width 68 height 26
type input "61"
click at [545, 281] on input "number" at bounding box center [545, 272] width 68 height 26
type input "46"
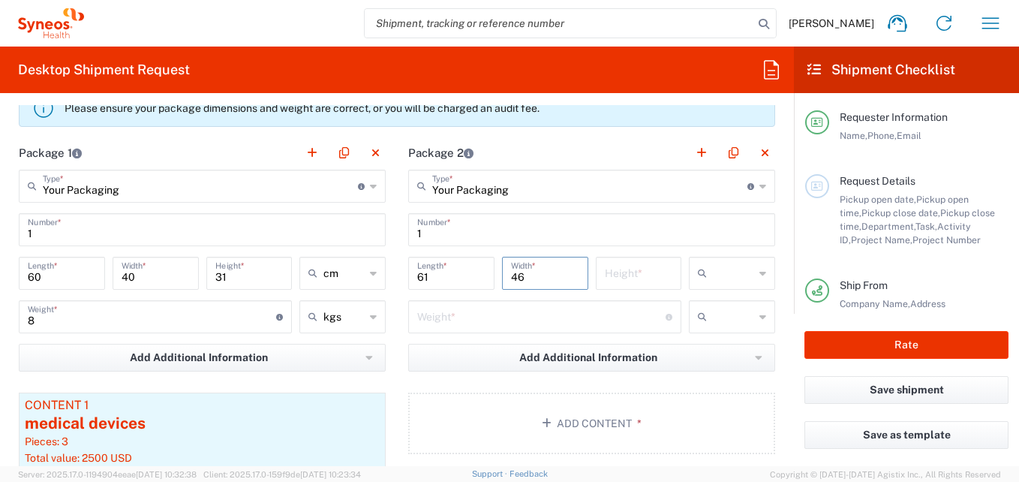
click at [610, 279] on input "number" at bounding box center [639, 272] width 68 height 26
type input "37"
click at [425, 307] on input "number" at bounding box center [541, 315] width 248 height 26
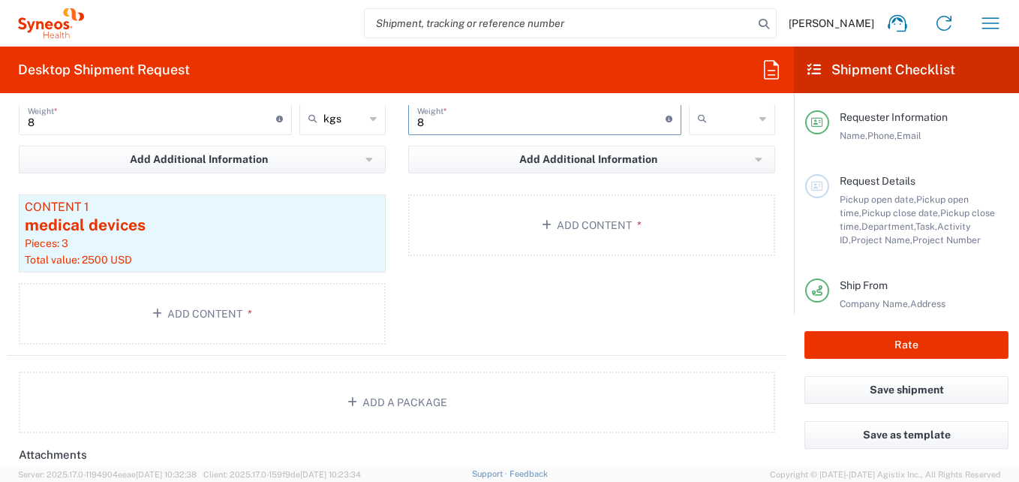
scroll to position [1575, 0]
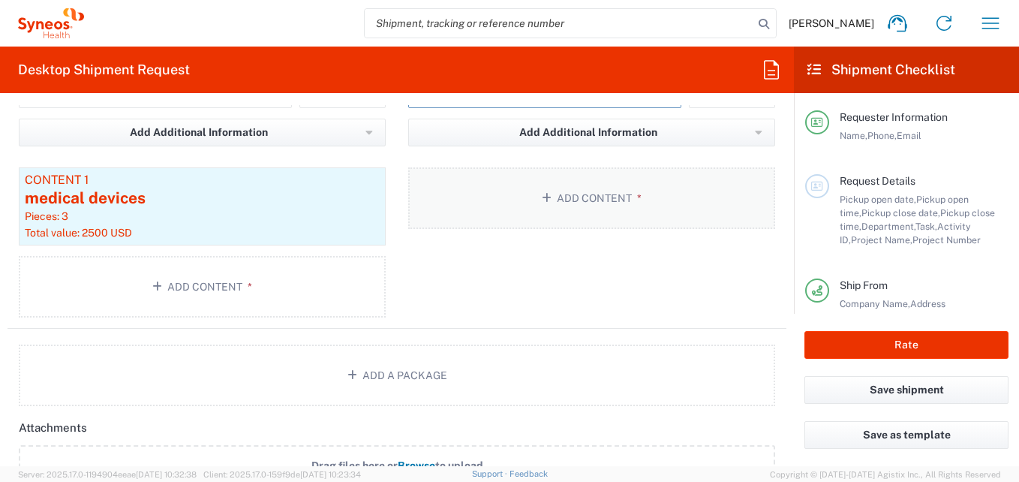
type input "8"
click at [545, 202] on icon "button" at bounding box center [549, 198] width 15 height 11
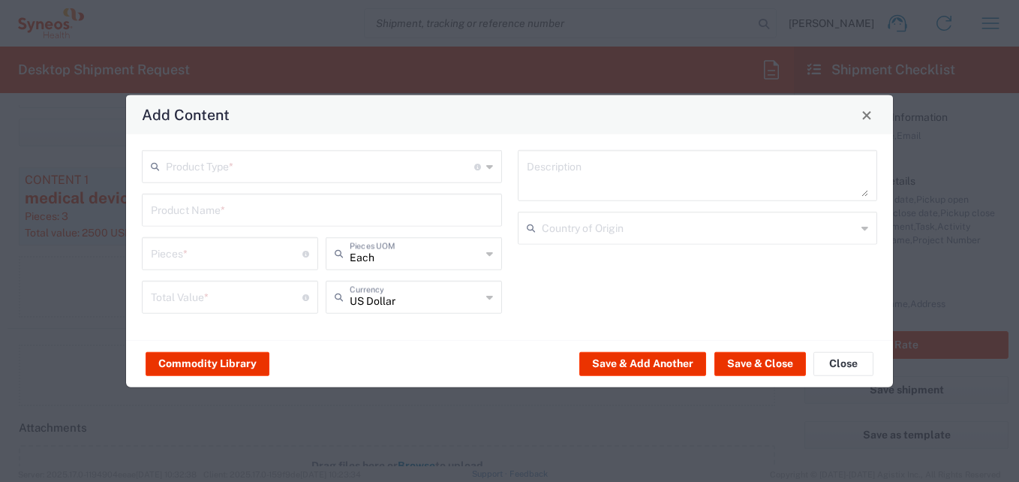
click at [248, 170] on input "text" at bounding box center [320, 165] width 308 height 26
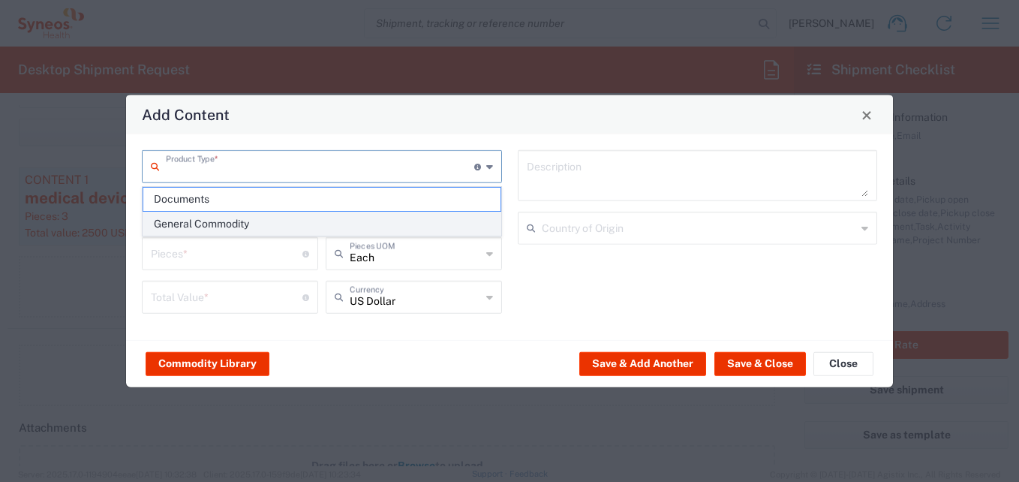
click at [233, 215] on span "General Commodity" at bounding box center [321, 223] width 357 height 23
type input "General Commodity"
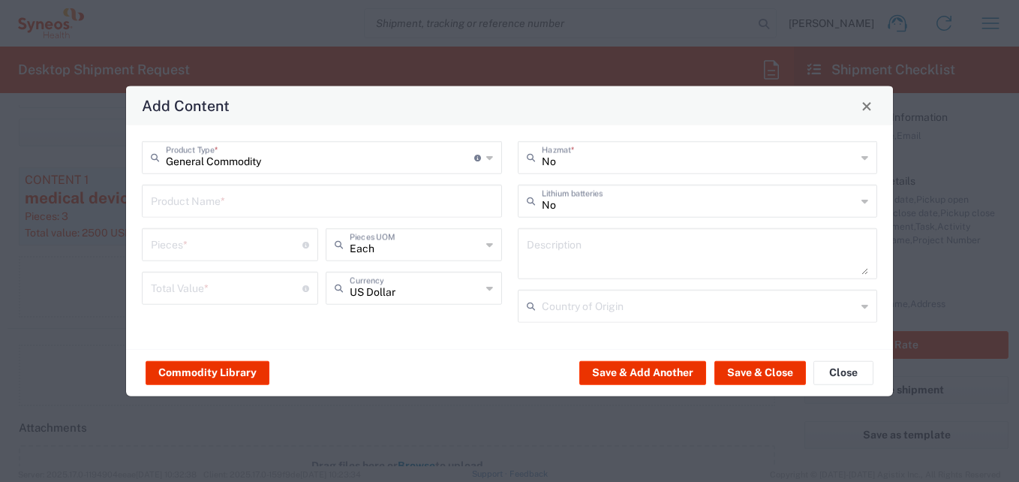
click at [229, 209] on input "text" at bounding box center [322, 200] width 342 height 26
type input "m"
type input "Medicl devices + accessories"
click at [194, 254] on input "number" at bounding box center [227, 243] width 152 height 26
type input "3"
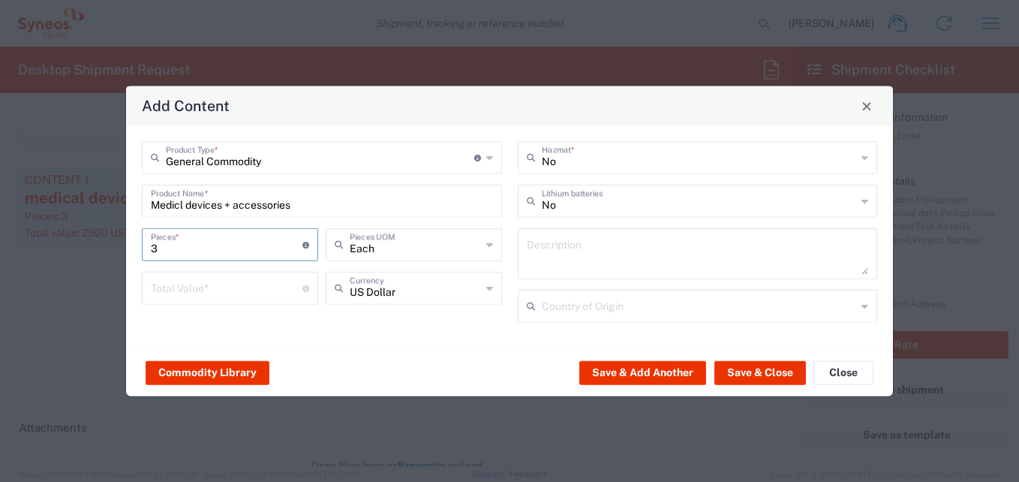
click at [199, 290] on input "number" at bounding box center [227, 287] width 152 height 26
type input "2500"
click at [761, 371] on button "Save & Close" at bounding box center [760, 372] width 92 height 24
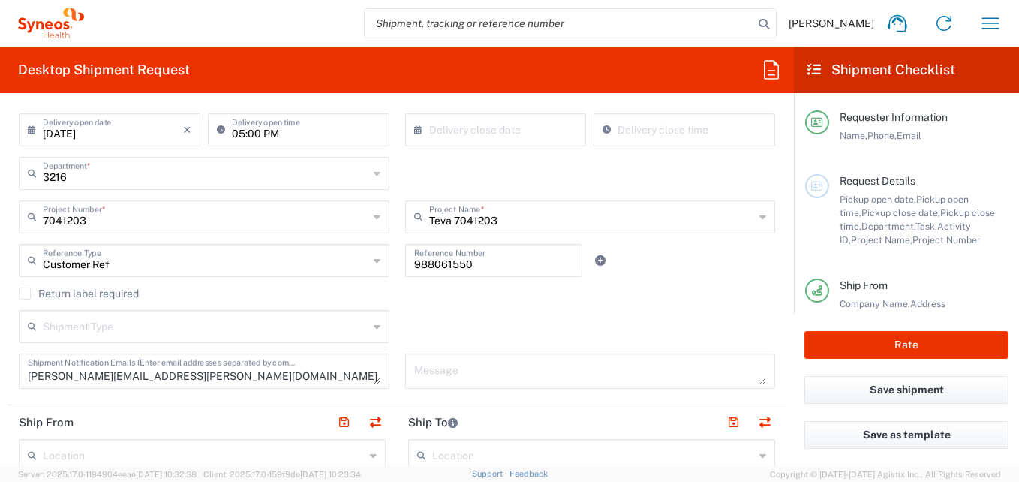
scroll to position [154, 0]
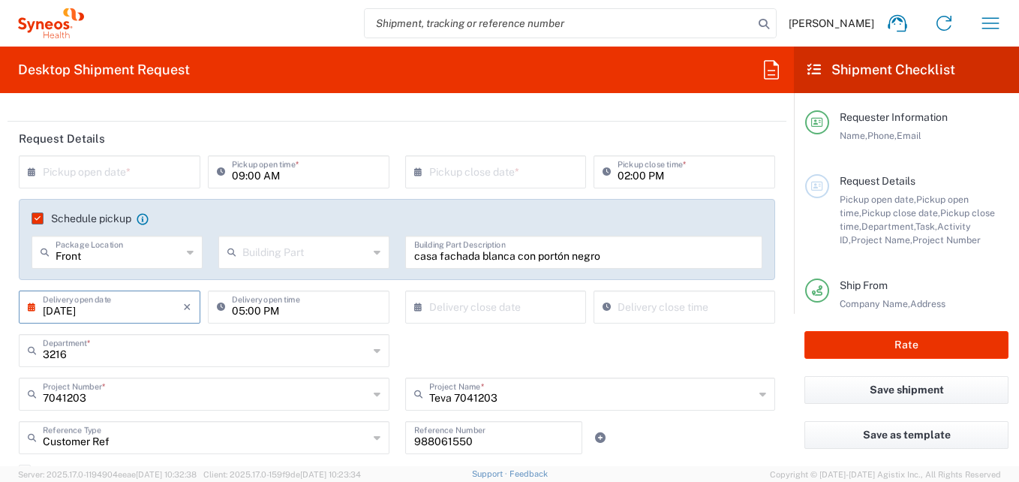
click at [115, 312] on input "08/31/2025" at bounding box center [113, 306] width 140 height 26
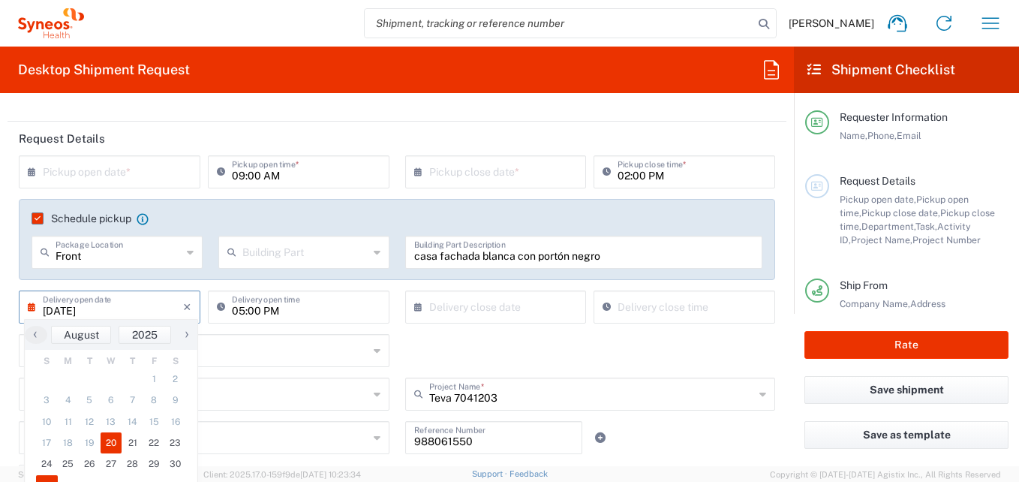
click at [105, 442] on span "20" at bounding box center [112, 442] width 22 height 21
type input "[DATE]"
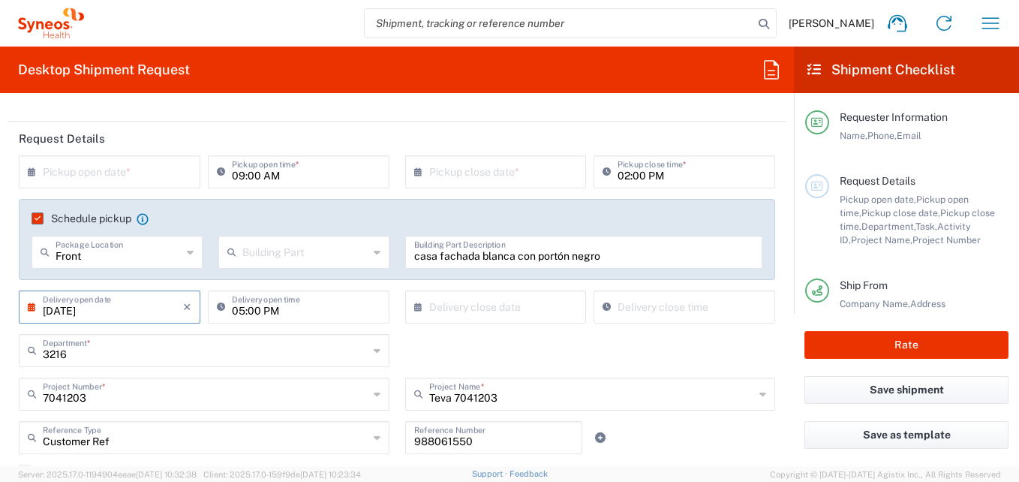
click at [116, 309] on input "[DATE]" at bounding box center [113, 306] width 140 height 26
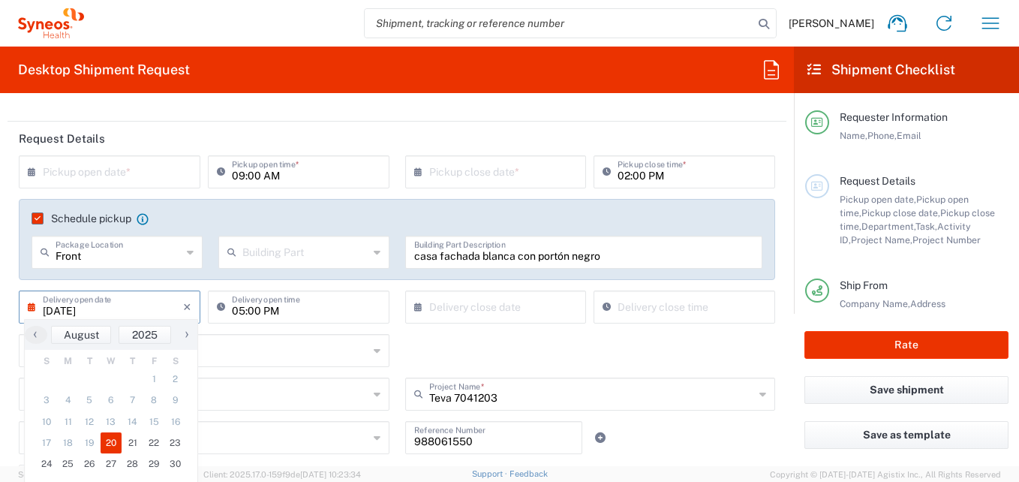
drag, startPoint x: 116, startPoint y: 309, endPoint x: 0, endPoint y: 309, distance: 116.3
click at [0, 309] on form "Requester Information Luciene Diniz Name * 21995812520 Phone * luciene.diniz@sy…" at bounding box center [397, 285] width 794 height 361
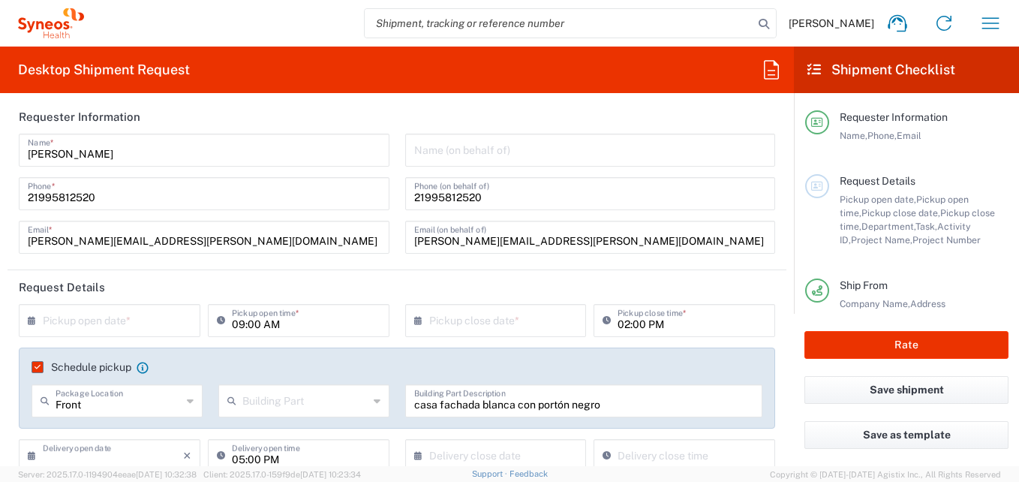
scroll to position [4, 0]
click at [94, 317] on input "text" at bounding box center [113, 321] width 140 height 26
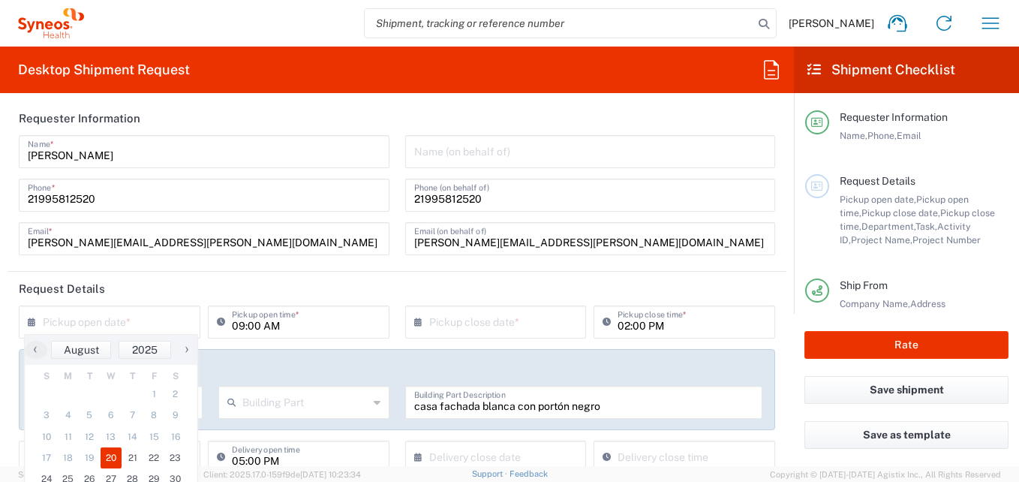
click at [107, 454] on span "20" at bounding box center [112, 457] width 22 height 21
type input "[DATE]"
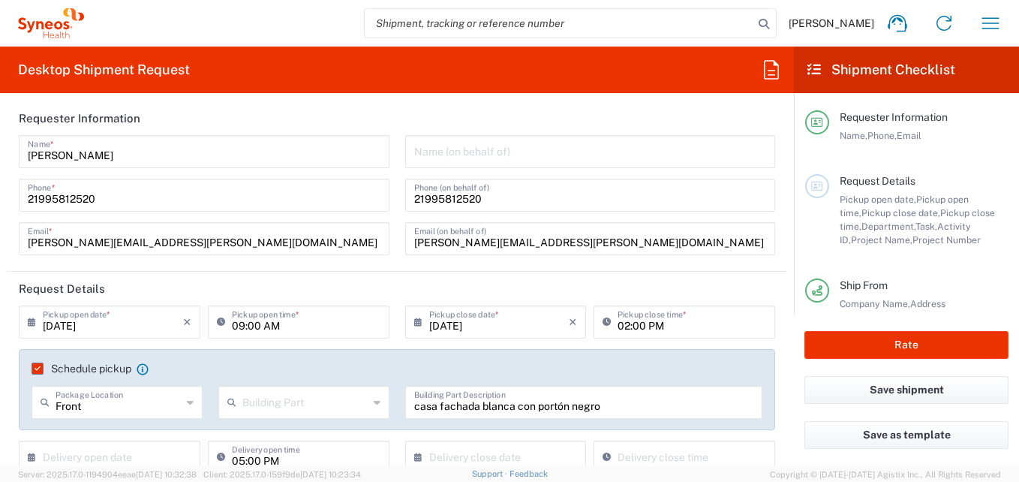
click at [239, 324] on input "09:00 AM" at bounding box center [306, 321] width 149 height 26
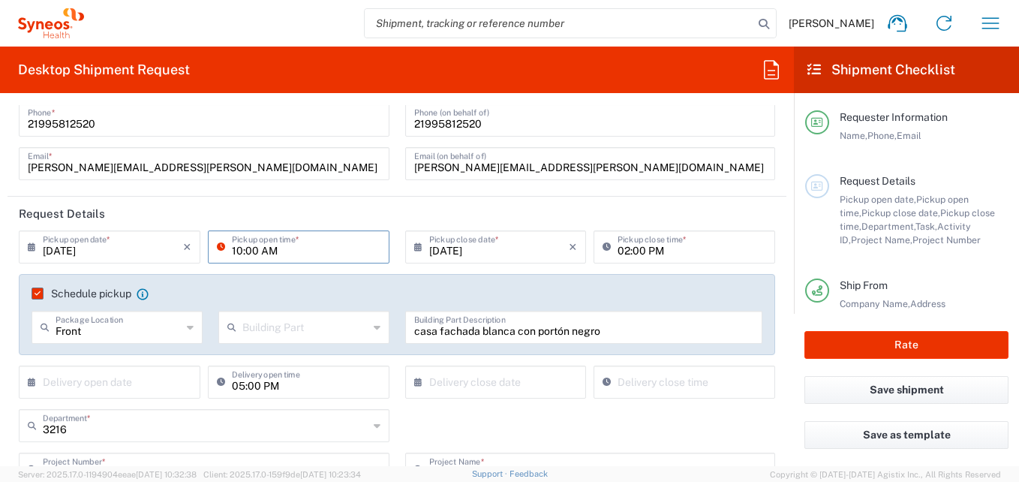
scroll to position [154, 0]
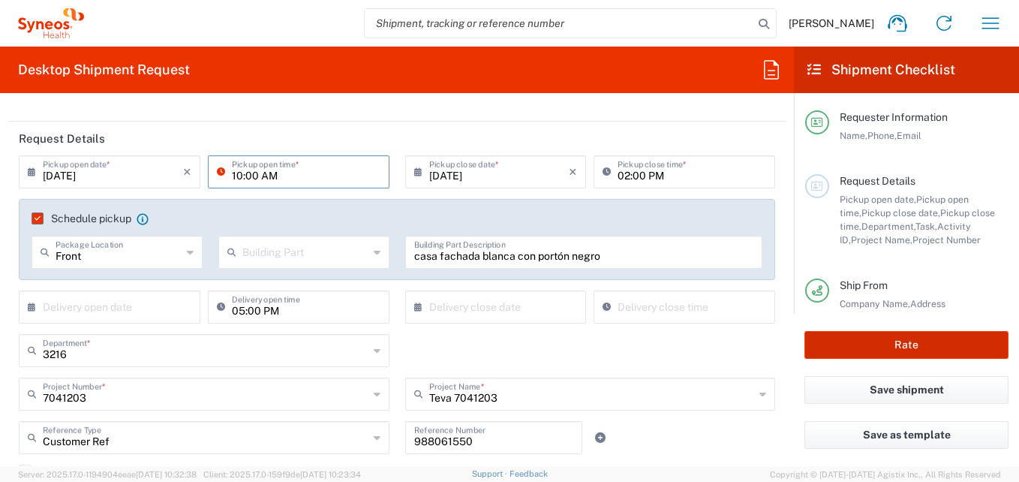
type input "10:00 AM"
click at [864, 355] on button "Rate" at bounding box center [906, 345] width 204 height 28
click at [896, 346] on button "Rate" at bounding box center [906, 345] width 204 height 28
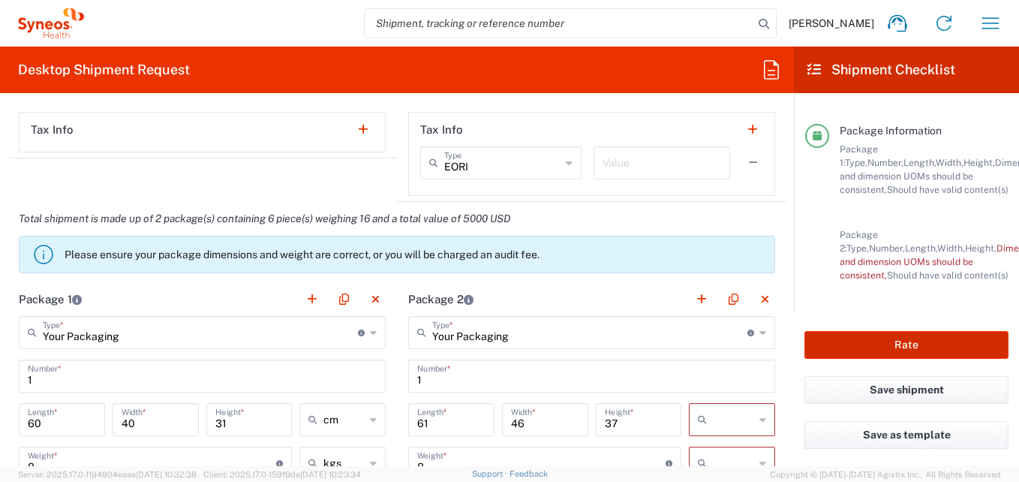
scroll to position [1354, 0]
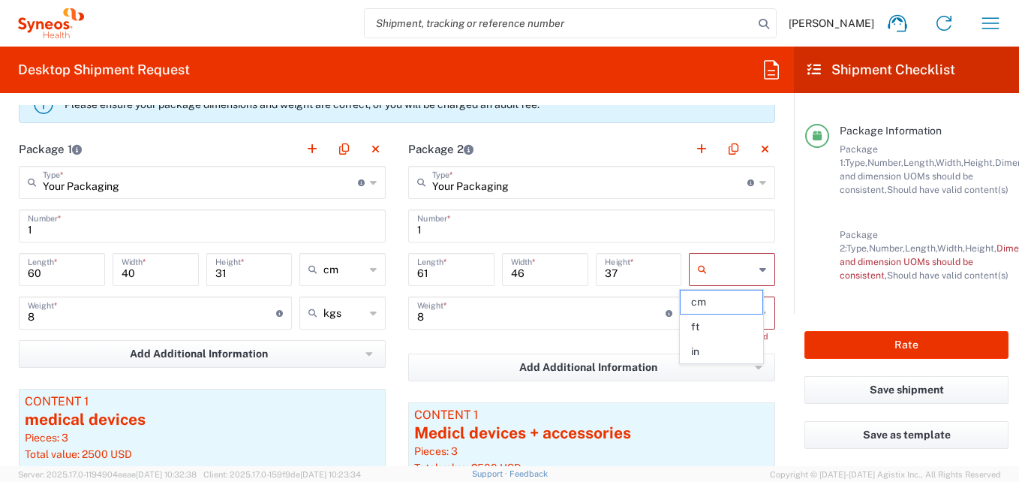
click at [740, 273] on input "text" at bounding box center [733, 269] width 41 height 24
click at [711, 299] on span "cm" at bounding box center [721, 301] width 82 height 23
type input "cm"
click at [725, 312] on input "text" at bounding box center [733, 313] width 41 height 24
click at [695, 350] on span "kgs" at bounding box center [721, 345] width 82 height 23
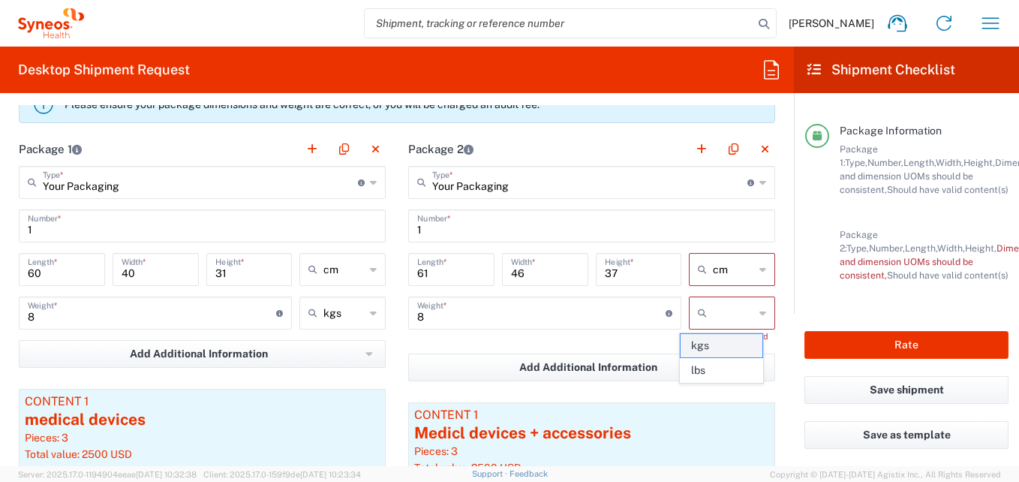
type input "kgs"
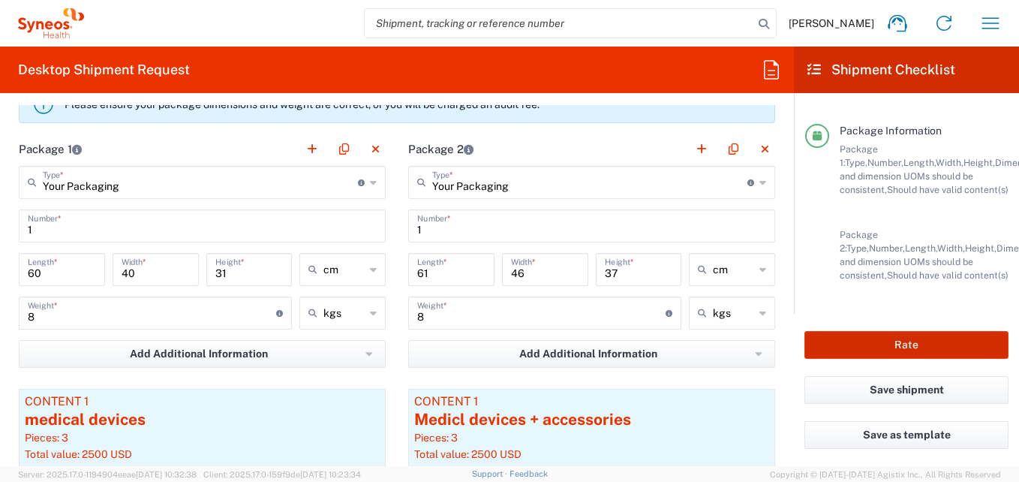
click at [903, 355] on button "Rate" at bounding box center [906, 345] width 204 height 28
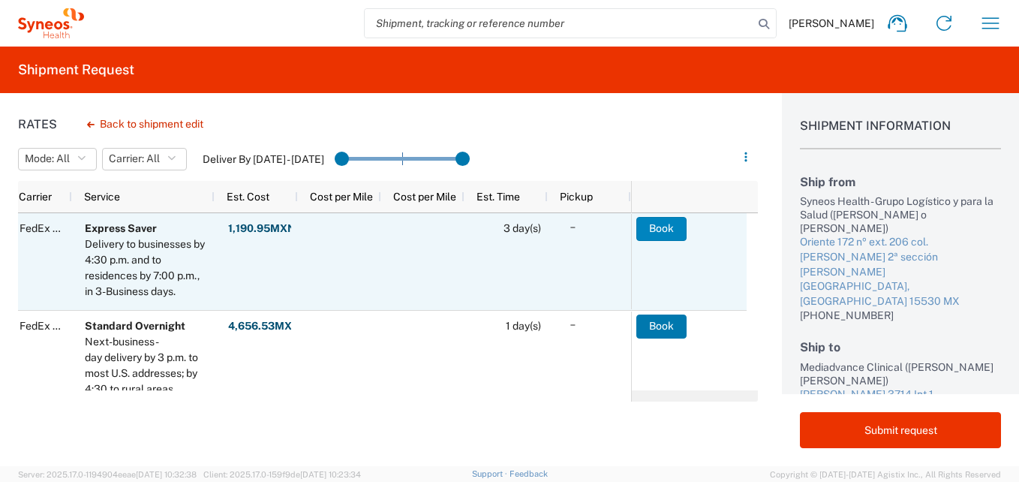
click at [673, 227] on button "Book" at bounding box center [661, 229] width 50 height 24
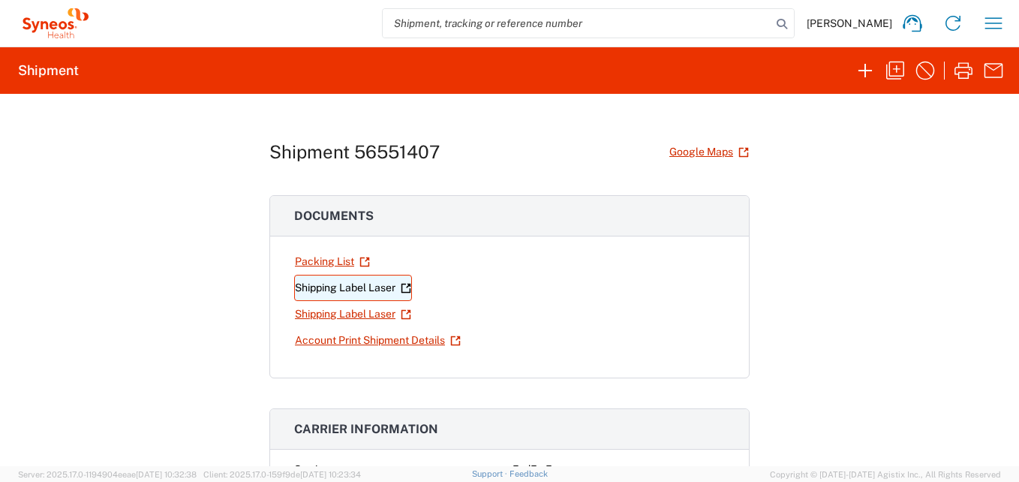
click at [328, 287] on link "Shipping Label Laser" at bounding box center [353, 288] width 118 height 26
click at [994, 21] on icon "button" at bounding box center [993, 23] width 24 height 24
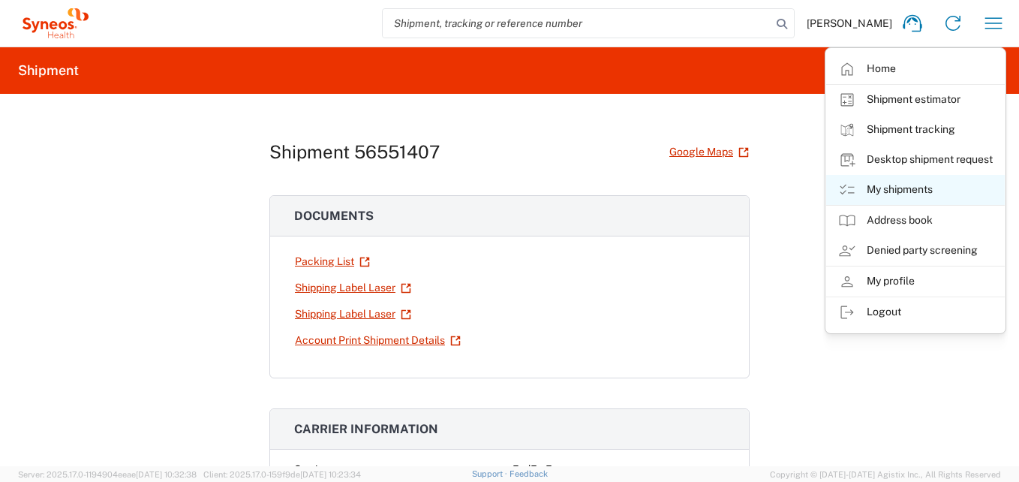
click at [907, 187] on link "My shipments" at bounding box center [915, 190] width 179 height 30
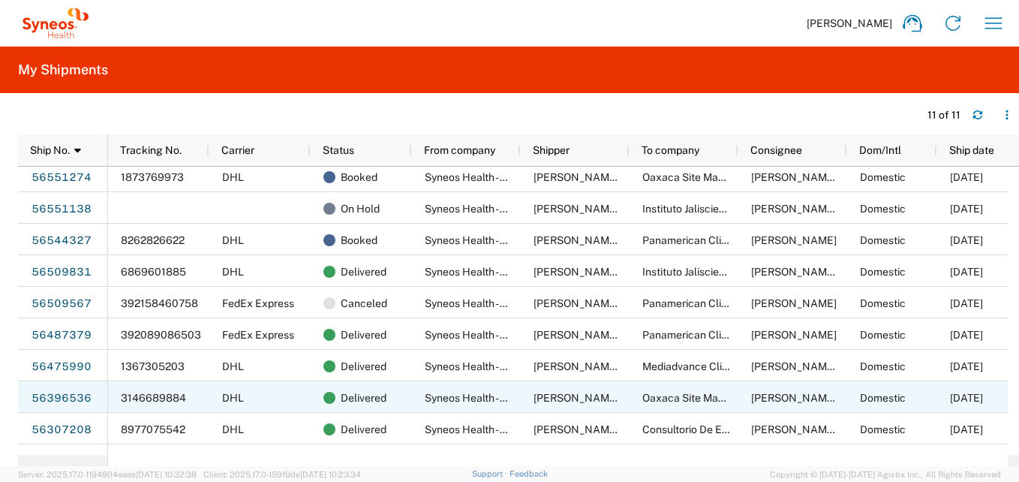
scroll to position [59, 0]
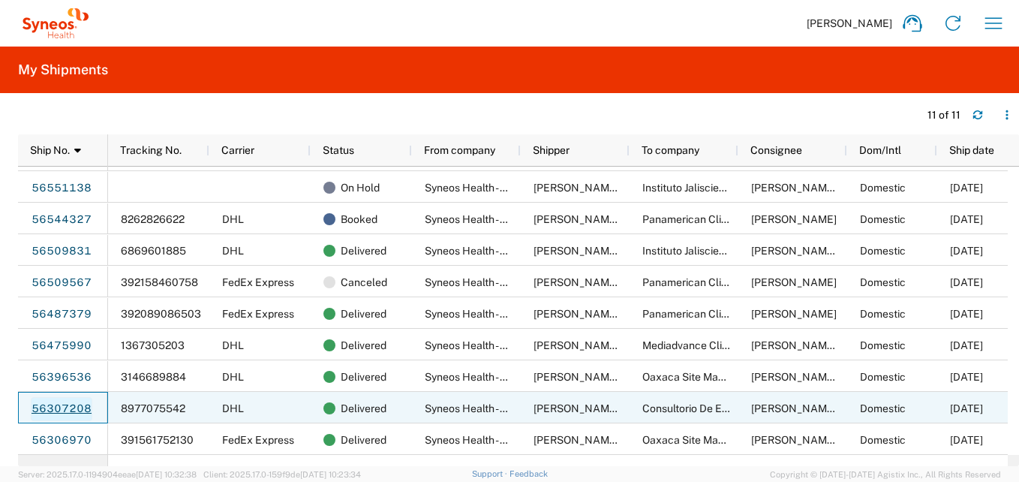
click at [80, 408] on link "56307208" at bounding box center [62, 409] width 62 height 24
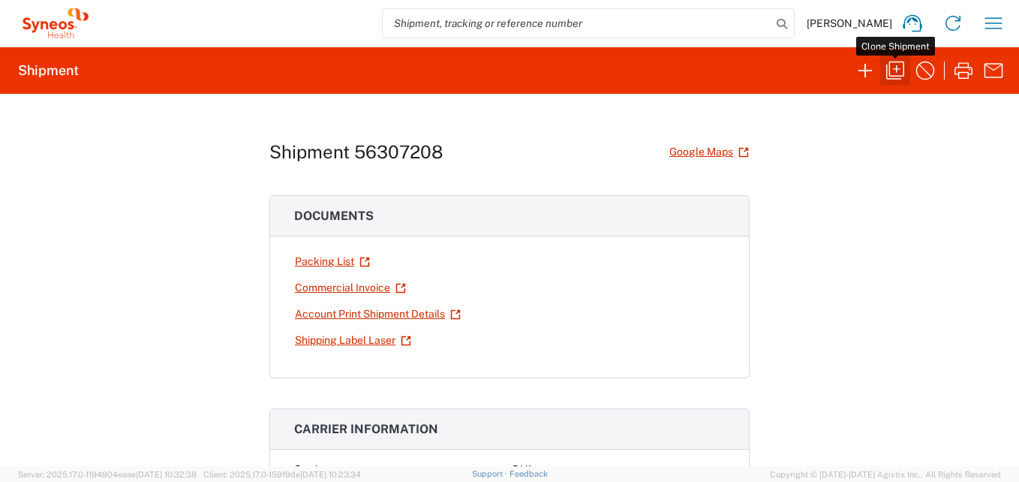
click at [892, 75] on icon "button" at bounding box center [895, 71] width 24 height 24
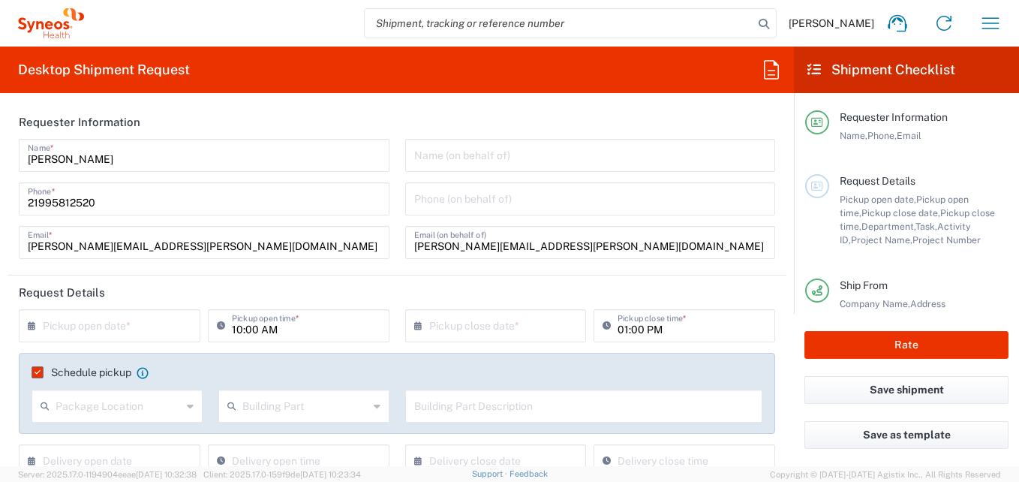
type input "7041203"
type input "Federal District"
type input "Your Packaging"
type input "Teva 7041203"
type input "3216"
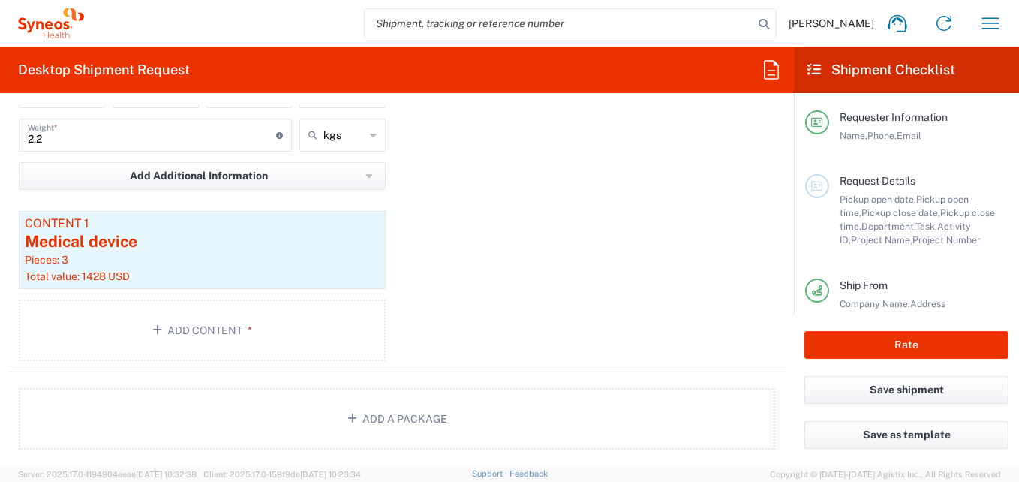
scroll to position [1575, 0]
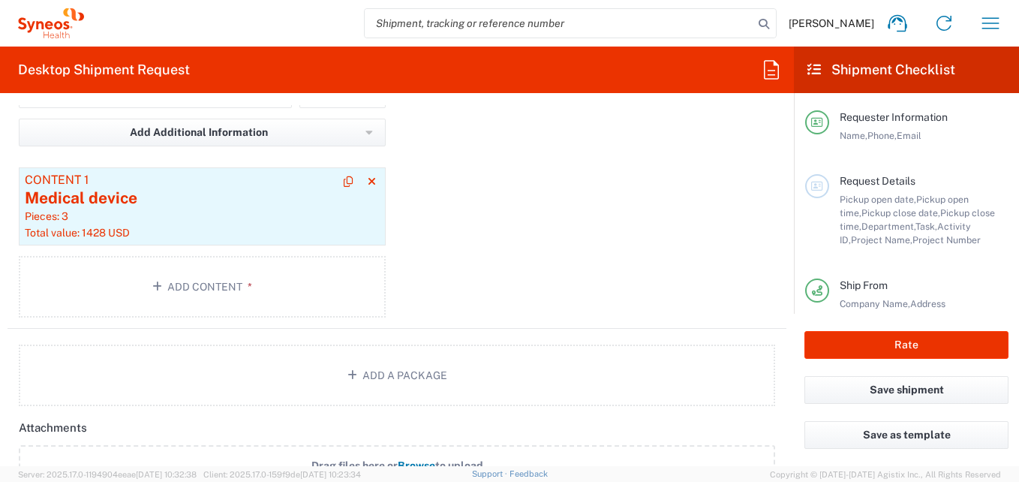
click at [255, 195] on div "Medical device" at bounding box center [202, 198] width 355 height 23
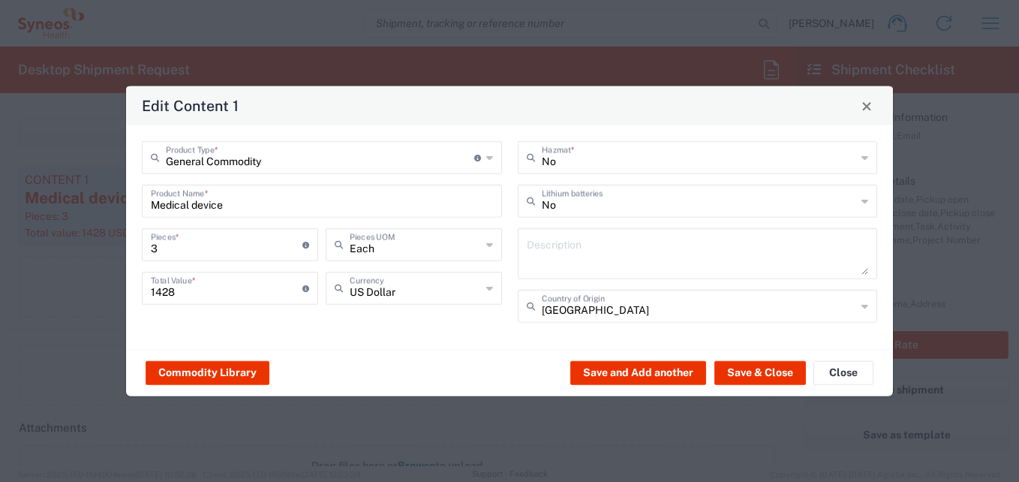
click at [243, 206] on input "Medical device" at bounding box center [322, 200] width 342 height 26
click at [260, 203] on input "Medical device + accesories" at bounding box center [322, 200] width 342 height 26
type input "Medical device + accessories"
drag, startPoint x: 188, startPoint y: 293, endPoint x: 137, endPoint y: 296, distance: 51.1
click at [137, 296] on div "General Commodity Product Type * Document: Paper document generated internally …" at bounding box center [322, 237] width 376 height 192
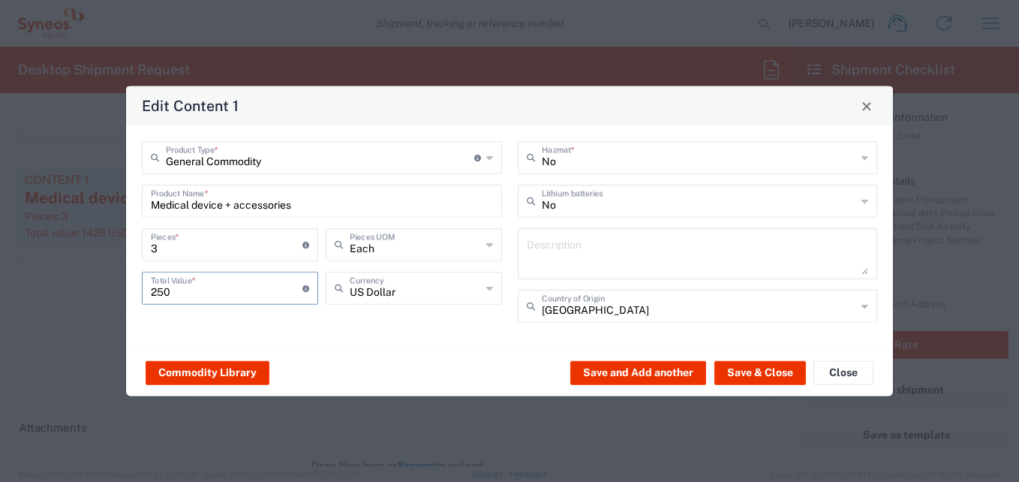
type input "2500"
click at [758, 368] on button "Save & Close" at bounding box center [760, 372] width 92 height 24
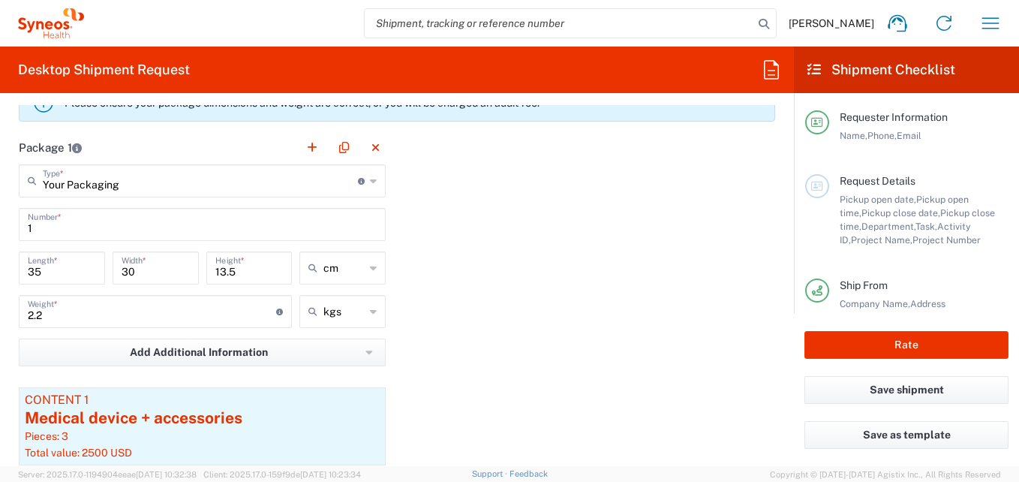
scroll to position [1354, 0]
click at [46, 314] on input "2.2" at bounding box center [152, 312] width 248 height 26
type input "28"
click at [46, 276] on input "35" at bounding box center [62, 268] width 68 height 26
type input "3"
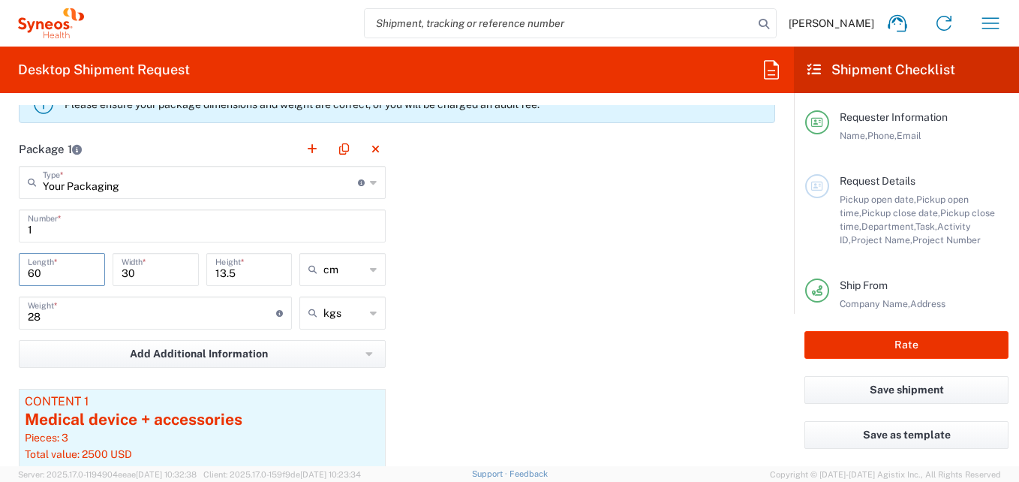
type input "60"
click at [138, 278] on input "30" at bounding box center [156, 268] width 68 height 26
type input "3"
type input "40"
click at [237, 277] on input "13.5" at bounding box center [249, 268] width 68 height 26
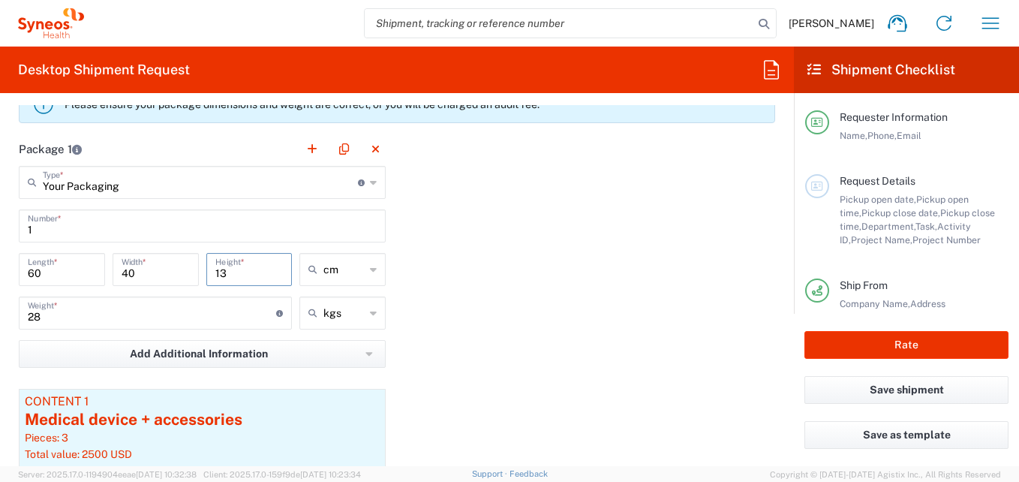
type input "1"
type input "31"
click at [488, 289] on div "Package 1 Your Packaging Type * Material used to package goods Your Packaging E…" at bounding box center [397, 341] width 779 height 418
click at [303, 149] on button "button" at bounding box center [312, 149] width 21 height 21
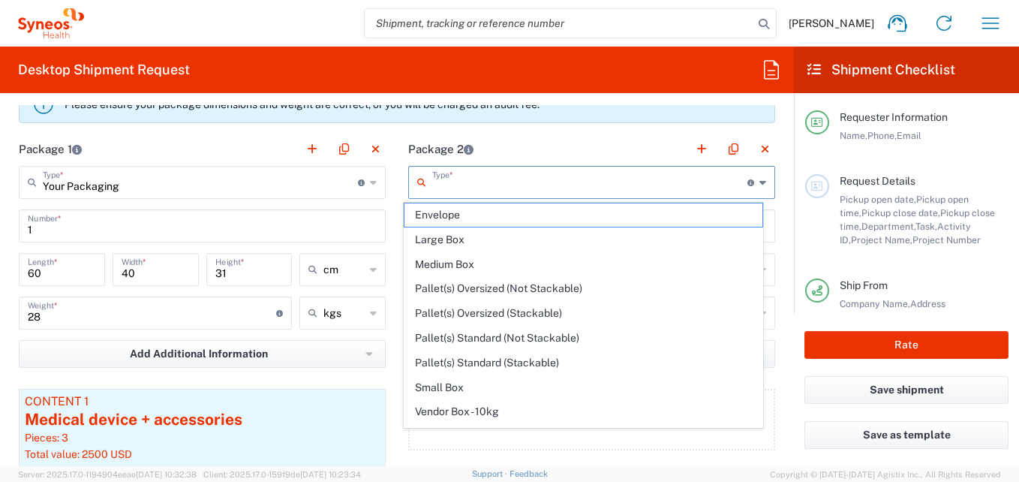
click at [469, 182] on input "text" at bounding box center [589, 181] width 315 height 26
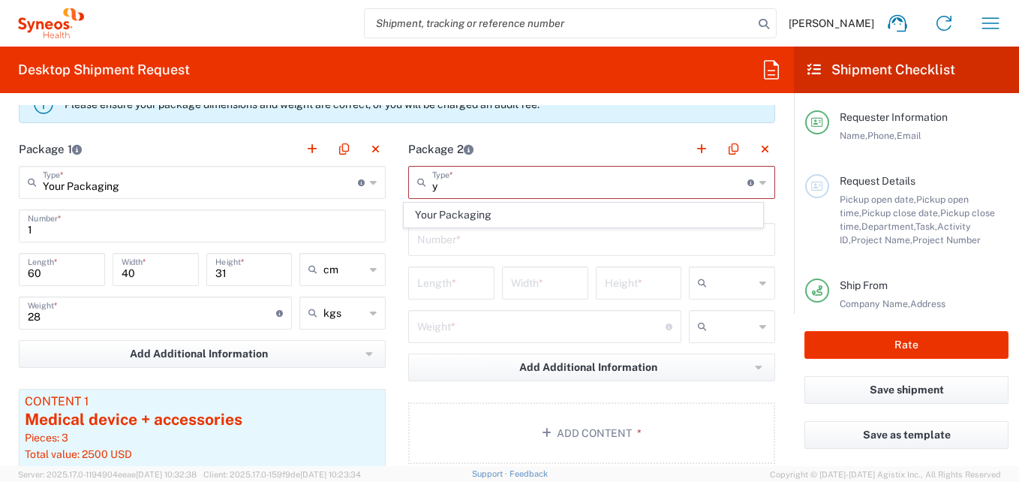
click at [461, 209] on li "Your Packaging" at bounding box center [584, 215] width 360 height 25
type input "Your Packaging"
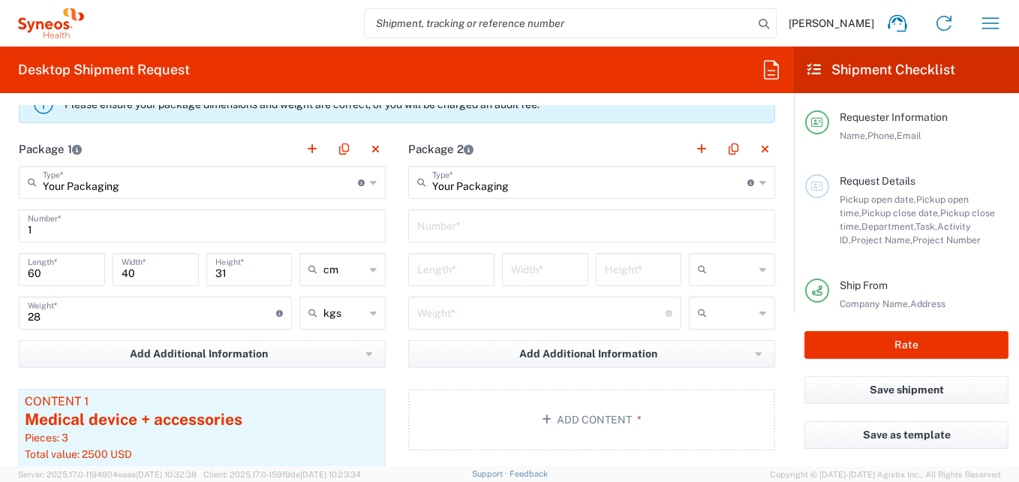
click at [461, 224] on input "text" at bounding box center [591, 225] width 349 height 26
type input "1"
click at [447, 268] on input "number" at bounding box center [451, 268] width 68 height 26
type input "61"
click at [529, 273] on input "number" at bounding box center [545, 268] width 68 height 26
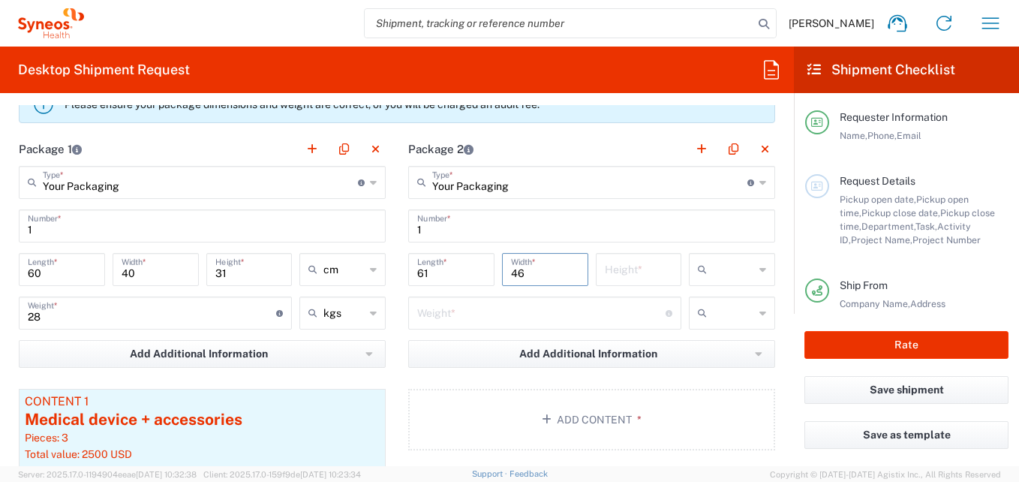
type input "46"
click at [613, 267] on input "number" at bounding box center [639, 268] width 68 height 26
type input "37"
click at [489, 301] on input "number" at bounding box center [541, 312] width 248 height 26
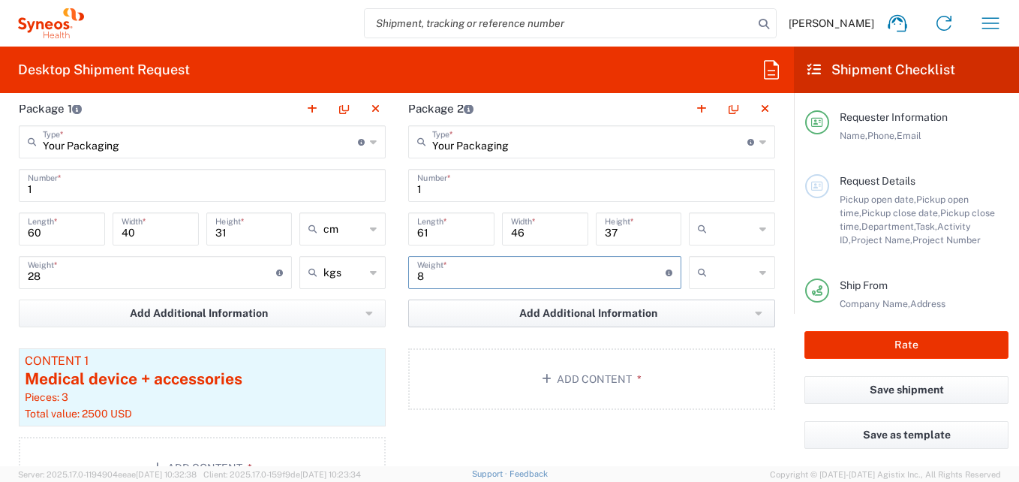
scroll to position [1429, 0]
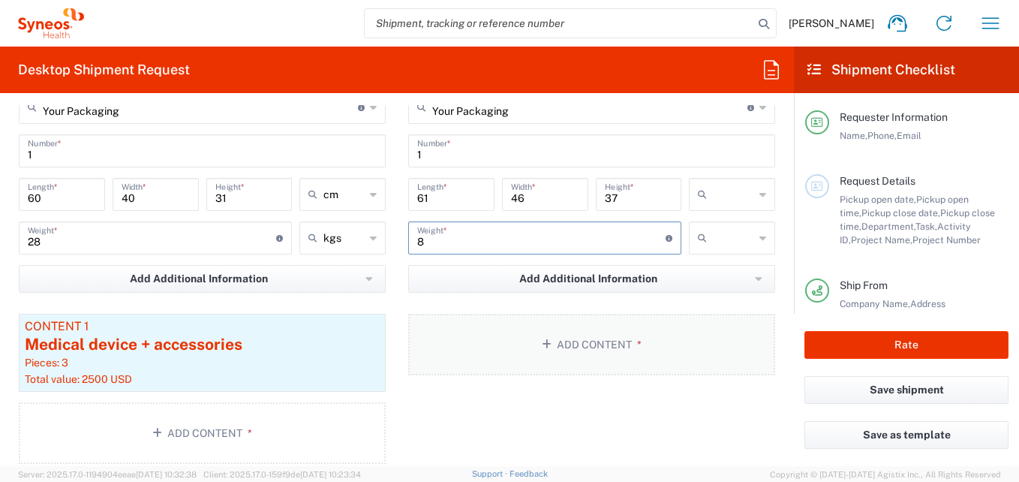
type input "8"
click at [549, 350] on button "Add Content *" at bounding box center [591, 345] width 367 height 62
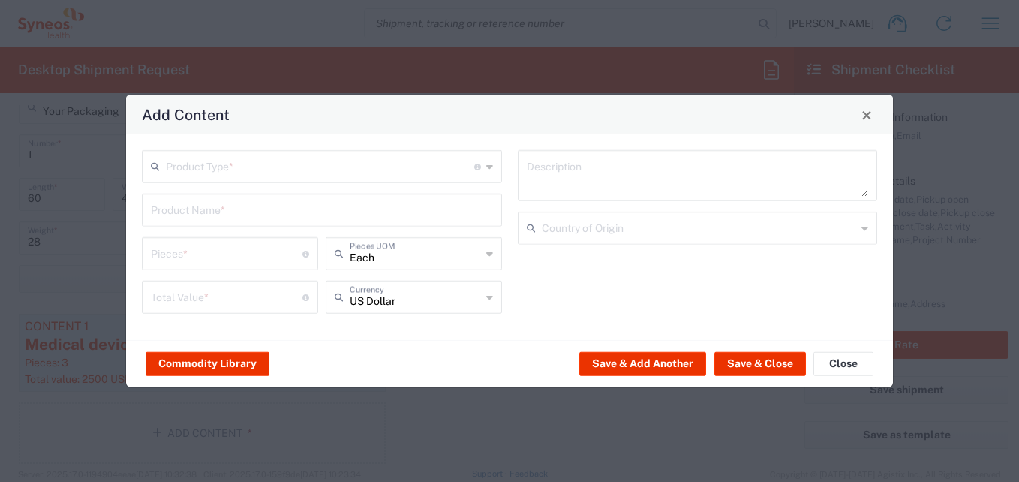
click at [248, 176] on input "text" at bounding box center [320, 165] width 308 height 26
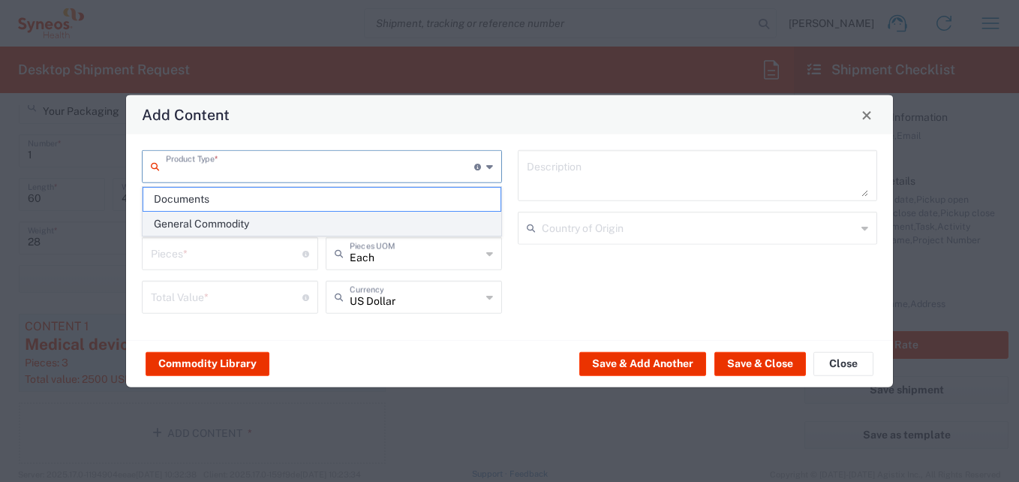
click at [218, 219] on span "General Commodity" at bounding box center [321, 223] width 357 height 23
type input "General Commodity"
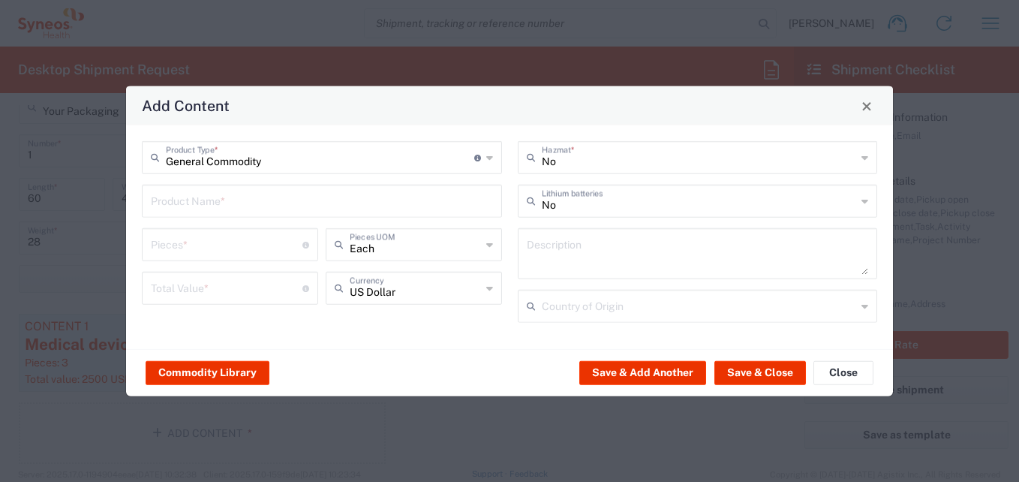
click at [212, 206] on input "text" at bounding box center [322, 200] width 342 height 26
type input "Medical devices + accessoires"
click at [205, 251] on input "number" at bounding box center [227, 243] width 152 height 26
type input "3"
click at [171, 297] on input "number" at bounding box center [227, 287] width 152 height 26
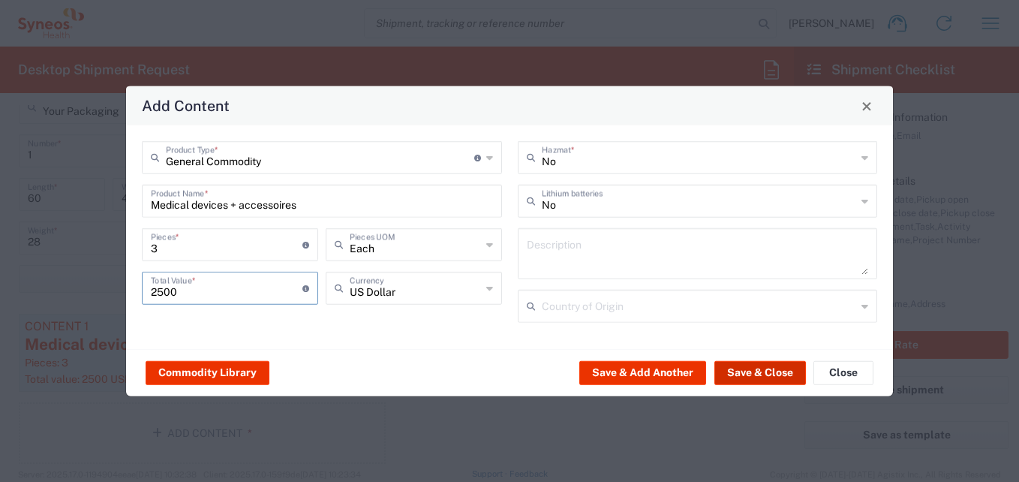
type input "2500"
click at [737, 363] on button "Save & Close" at bounding box center [760, 372] width 92 height 24
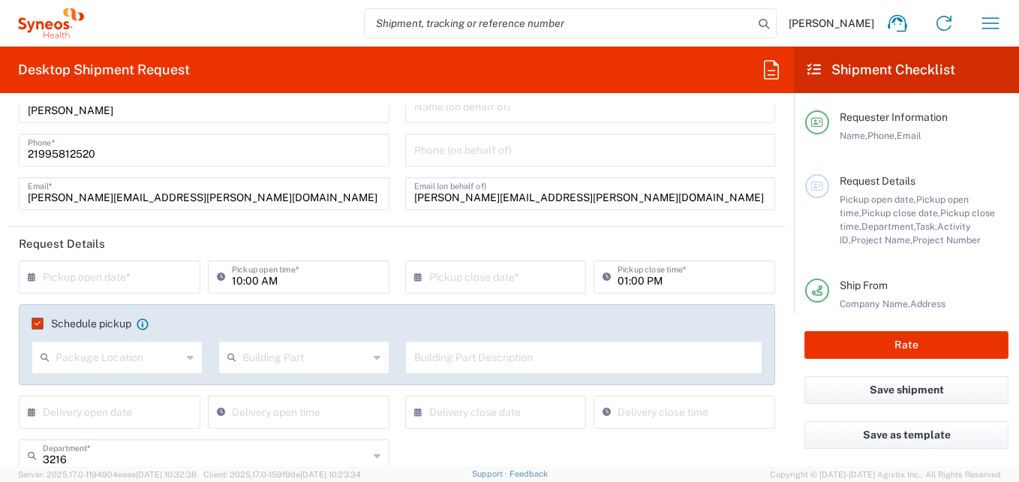
scroll to position [75, 0]
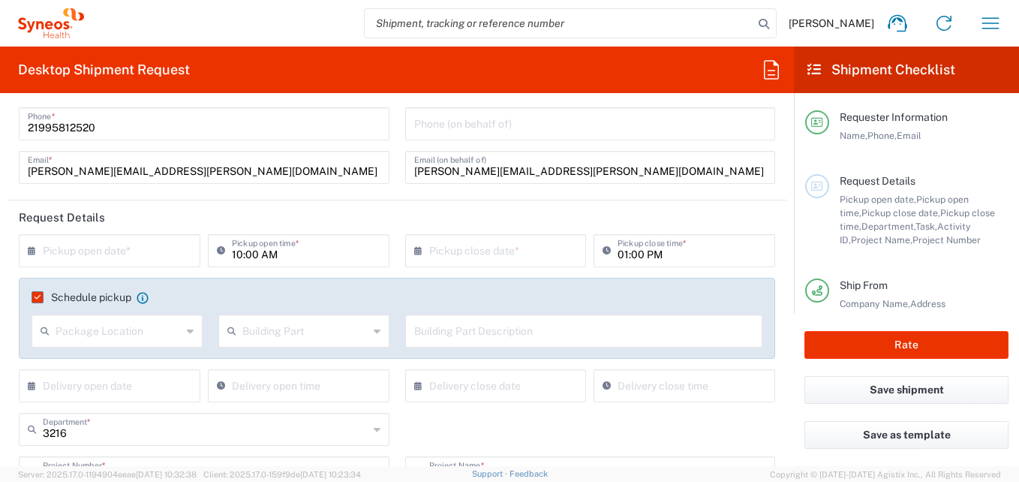
click at [92, 243] on input "text" at bounding box center [113, 249] width 140 height 26
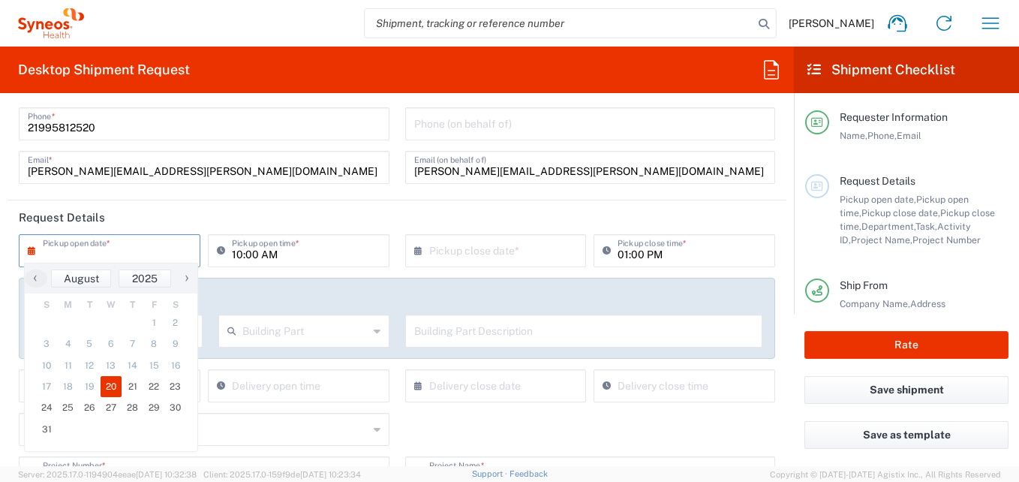
click at [107, 388] on span "20" at bounding box center [112, 386] width 22 height 21
type input "[DATE]"
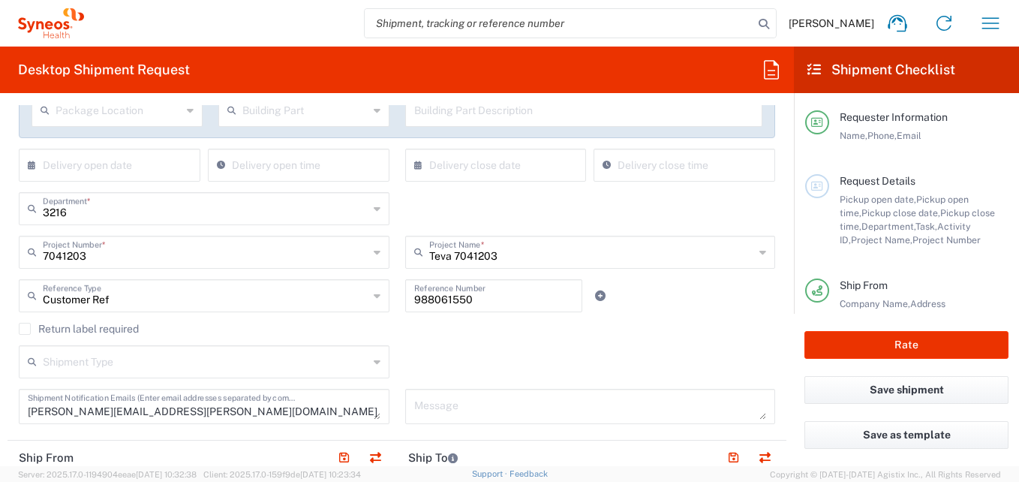
scroll to position [300, 0]
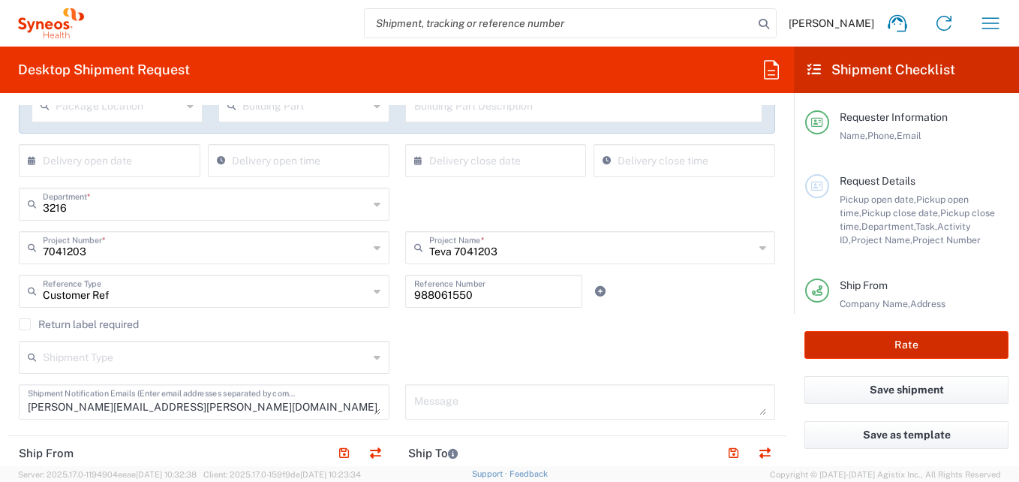
click at [915, 350] on button "Rate" at bounding box center [906, 345] width 204 height 28
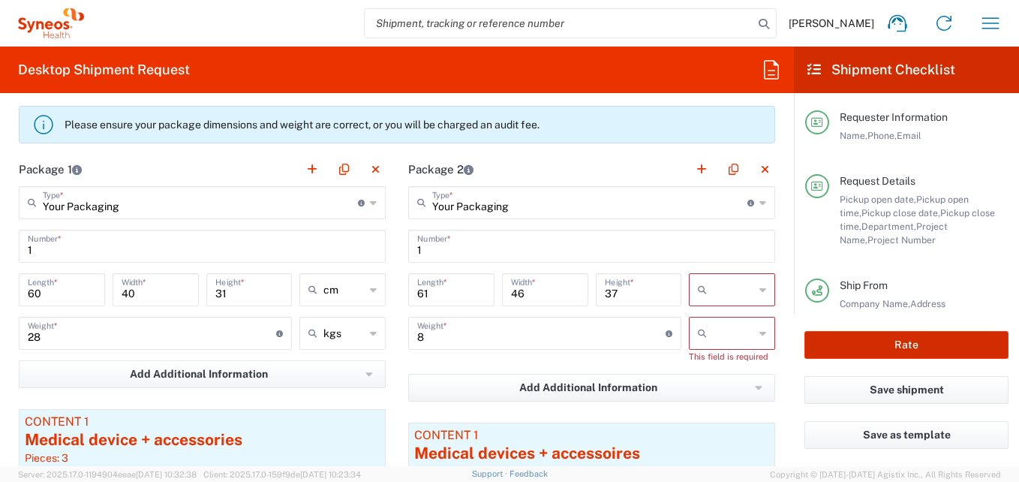
scroll to position [1350, 0]
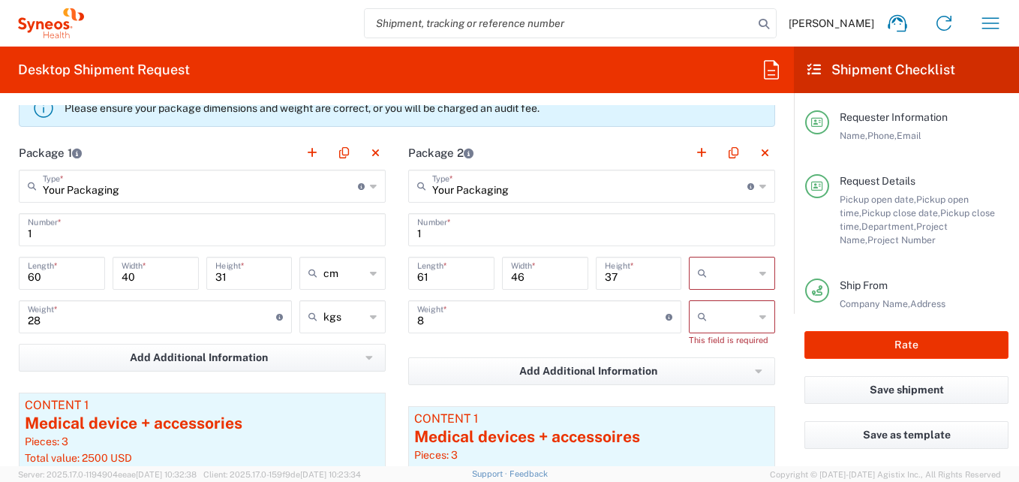
click at [745, 268] on div at bounding box center [732, 273] width 86 height 33
click at [704, 299] on span "cm" at bounding box center [721, 305] width 82 height 23
type input "cm"
click at [755, 320] on div at bounding box center [732, 316] width 86 height 33
click at [718, 348] on span "kgs" at bounding box center [721, 349] width 82 height 23
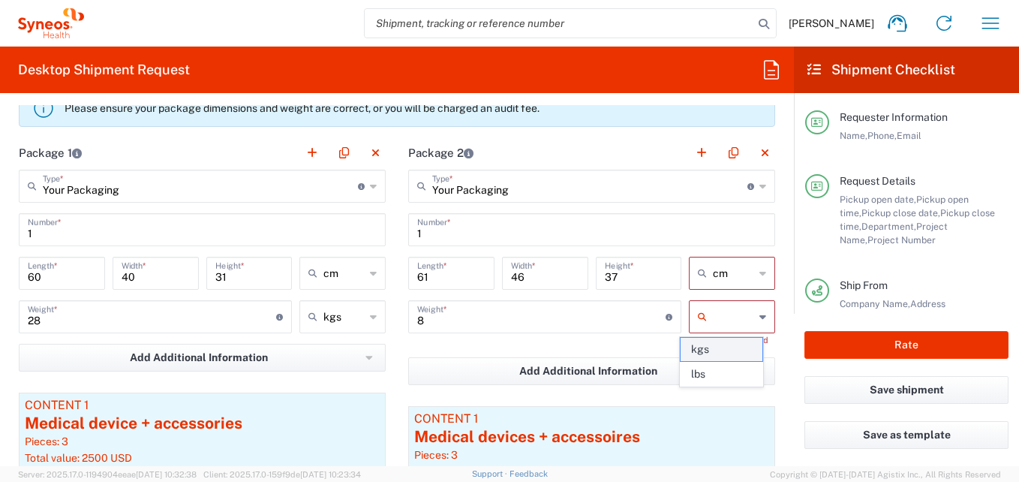
type input "kgs"
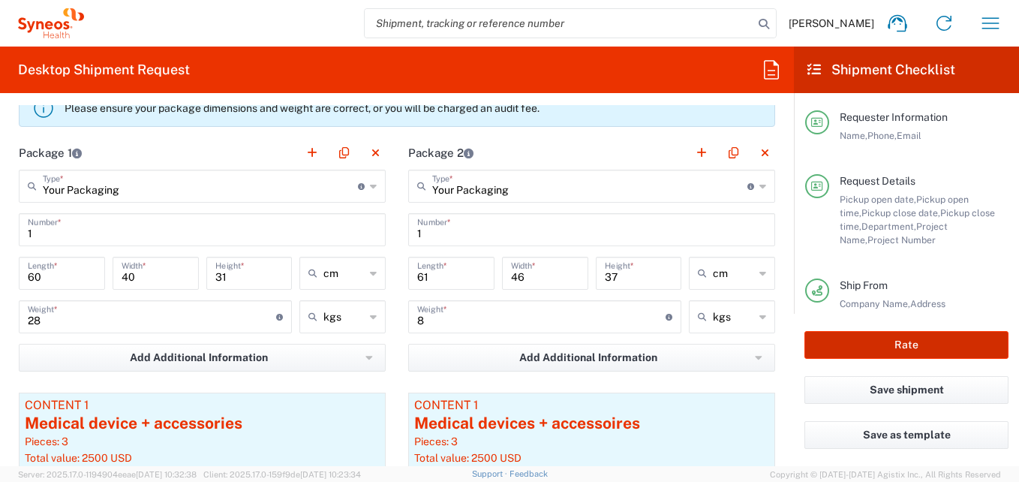
click at [906, 342] on button "Rate" at bounding box center [906, 345] width 204 height 28
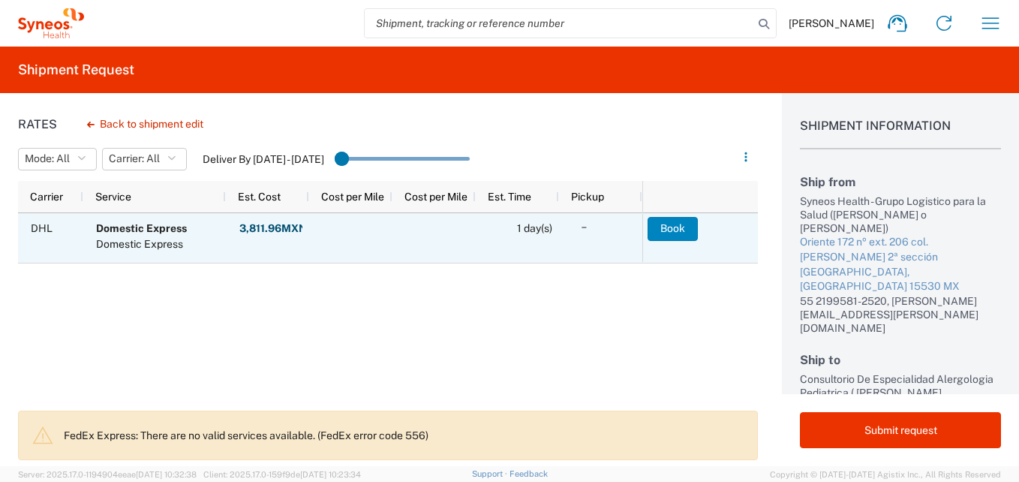
click at [685, 235] on button "Book" at bounding box center [672, 229] width 50 height 24
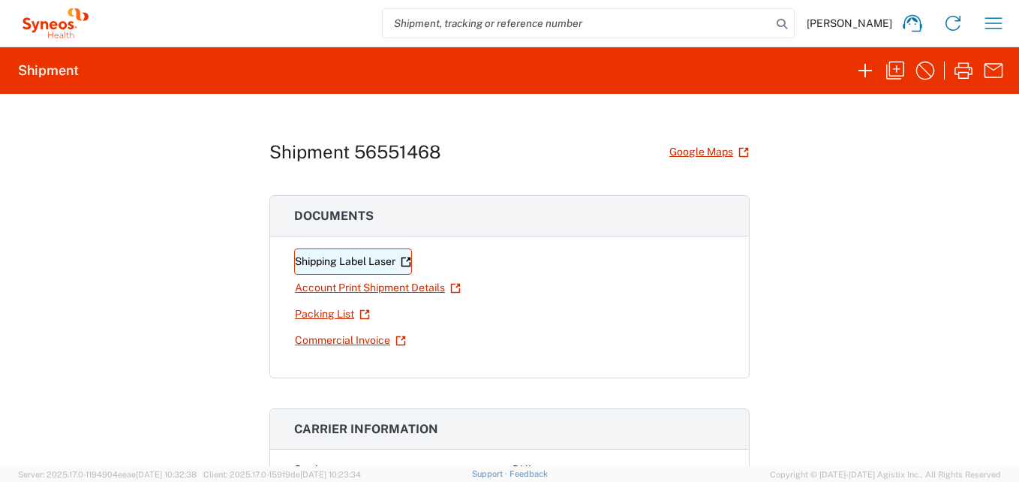
click at [330, 266] on link "Shipping Label Laser" at bounding box center [353, 261] width 118 height 26
click at [989, 17] on icon "button" at bounding box center [993, 23] width 24 height 24
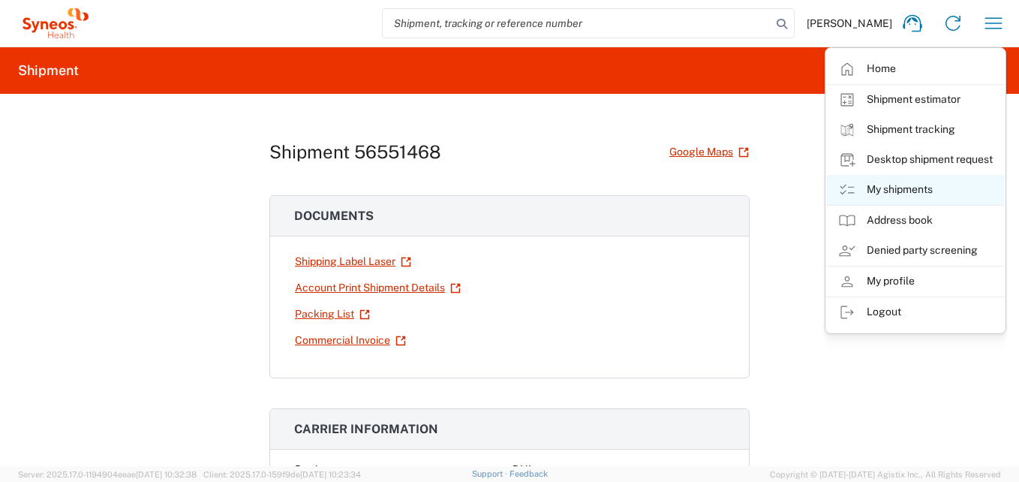
click at [906, 188] on link "My shipments" at bounding box center [915, 190] width 179 height 30
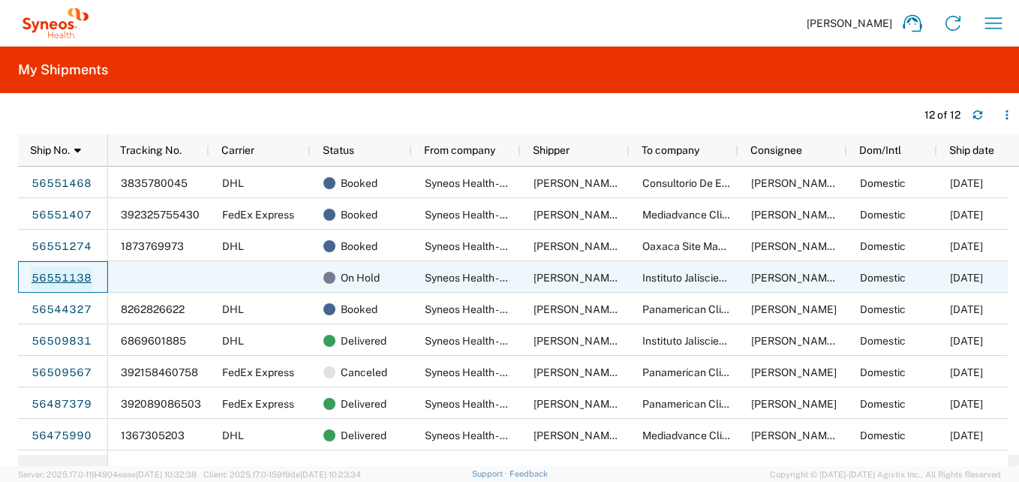
click at [65, 278] on link "56551138" at bounding box center [62, 278] width 62 height 24
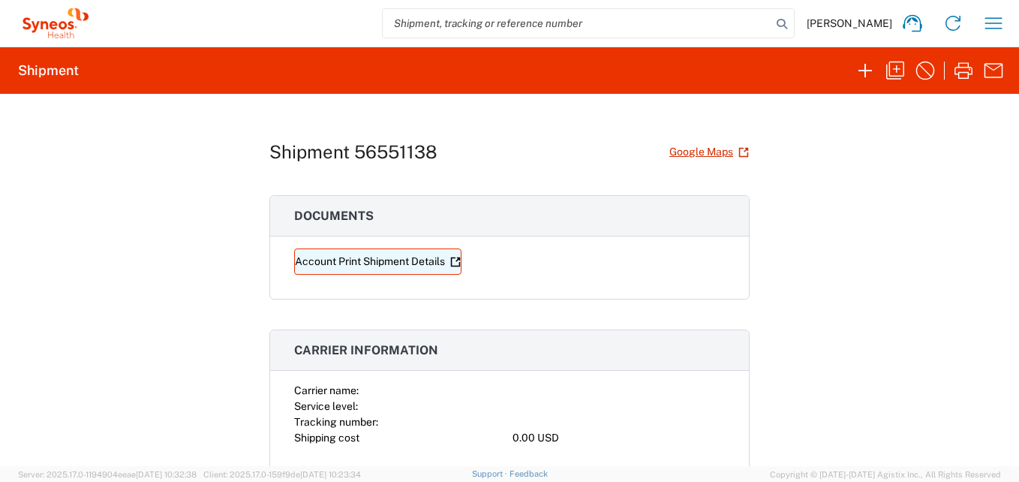
click at [389, 267] on link "Account Print Shipment Details" at bounding box center [377, 261] width 167 height 26
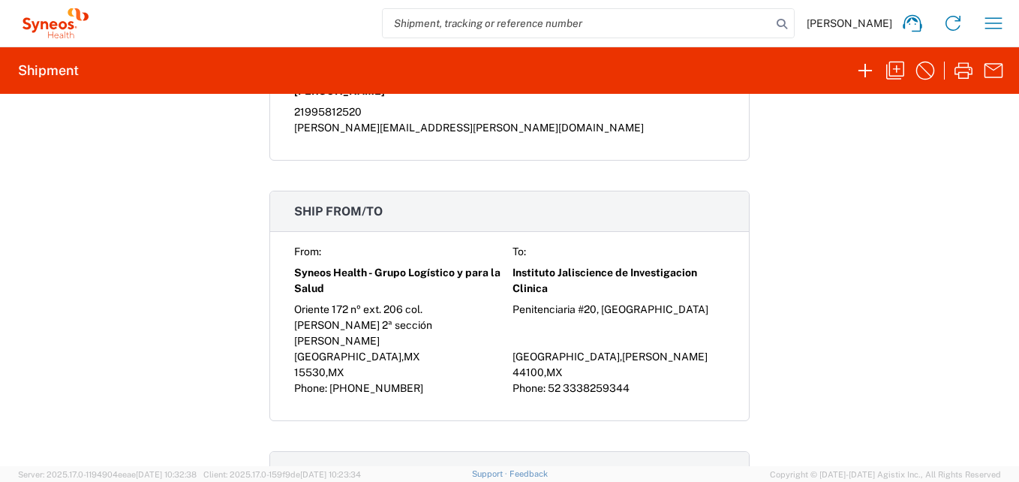
scroll to position [750, 0]
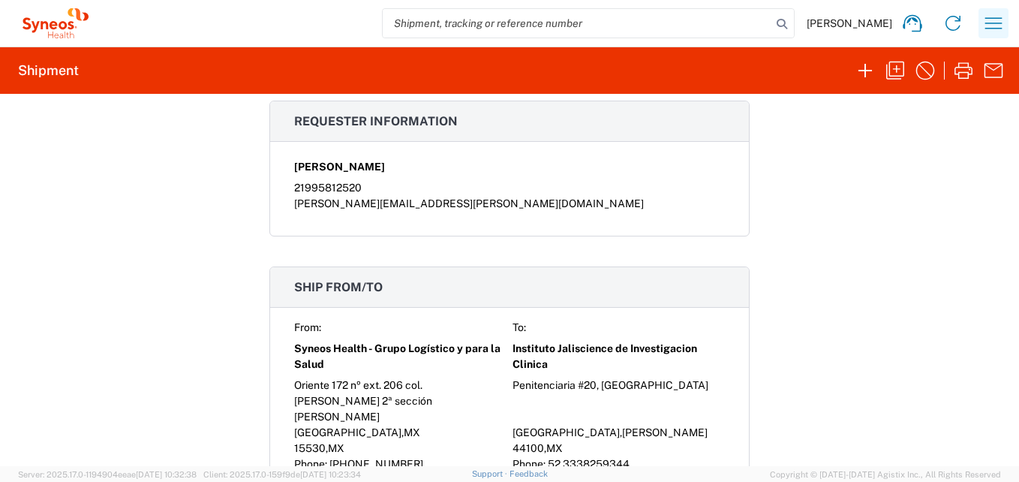
click at [991, 29] on icon "button" at bounding box center [993, 22] width 17 height 11
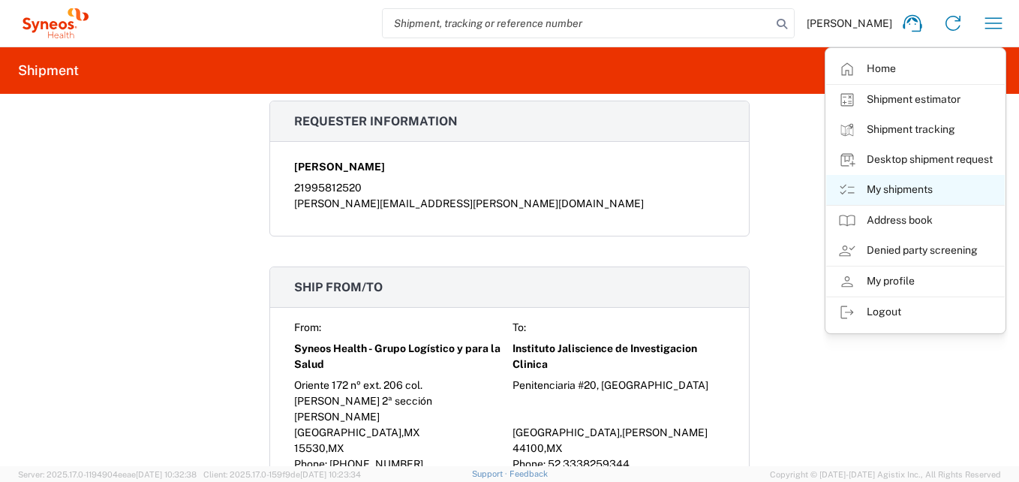
click at [886, 191] on link "My shipments" at bounding box center [915, 190] width 179 height 30
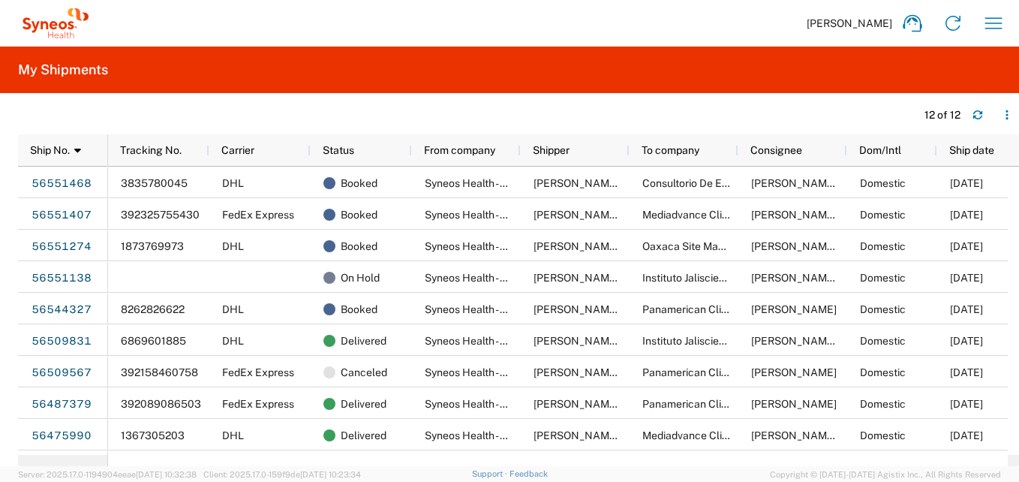
scroll to position [0, 20]
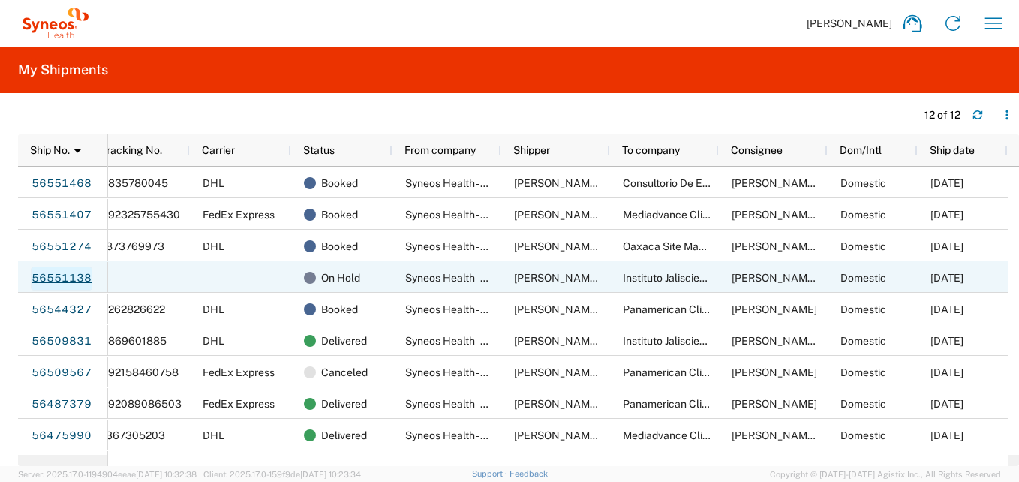
click at [49, 274] on link "56551138" at bounding box center [62, 278] width 62 height 24
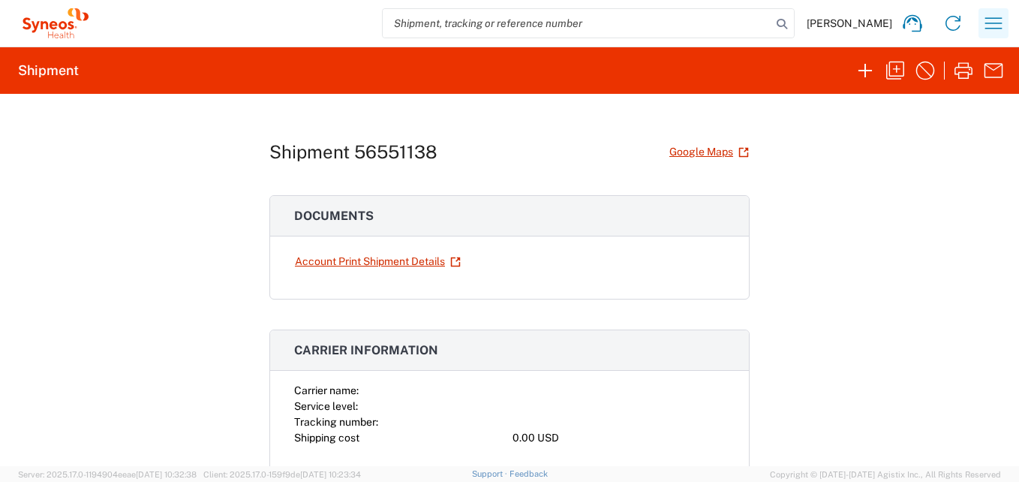
click at [990, 26] on icon "button" at bounding box center [993, 23] width 24 height 24
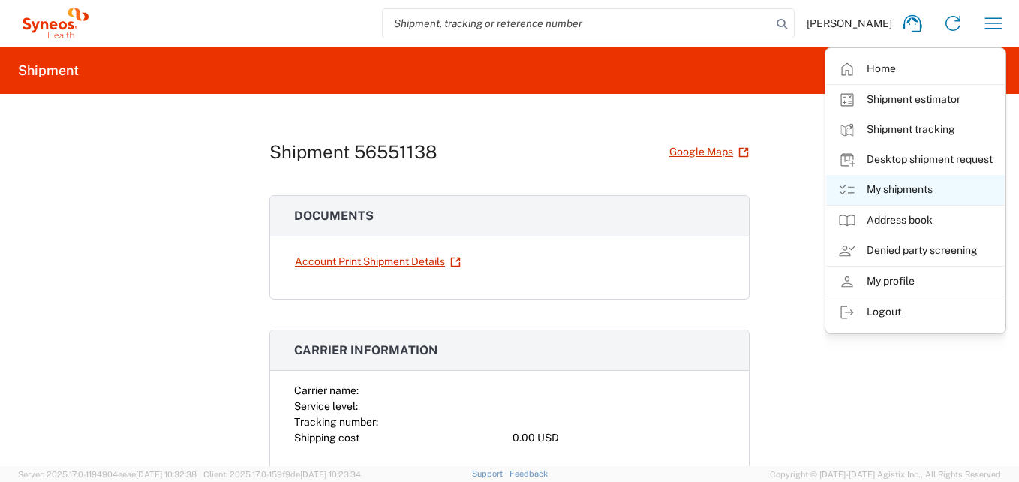
click at [879, 187] on link "My shipments" at bounding box center [915, 190] width 179 height 30
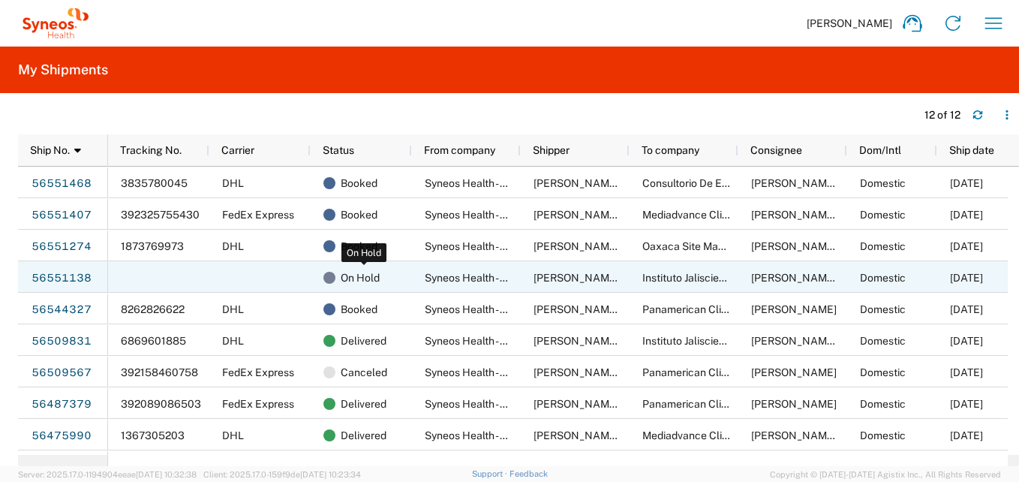
click at [354, 279] on span "On Hold" at bounding box center [360, 278] width 39 height 32
click at [506, 284] on span "Syneos Health - Grupo Logístico y para la Salud" at bounding box center [537, 278] width 224 height 12
click at [355, 276] on span "On Hold" at bounding box center [360, 278] width 39 height 32
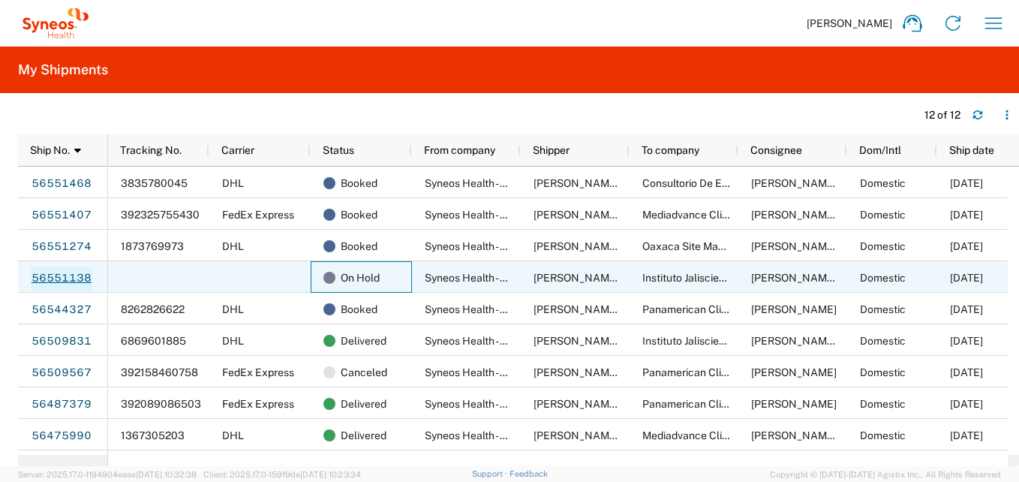
click at [72, 277] on link "56551138" at bounding box center [62, 278] width 62 height 24
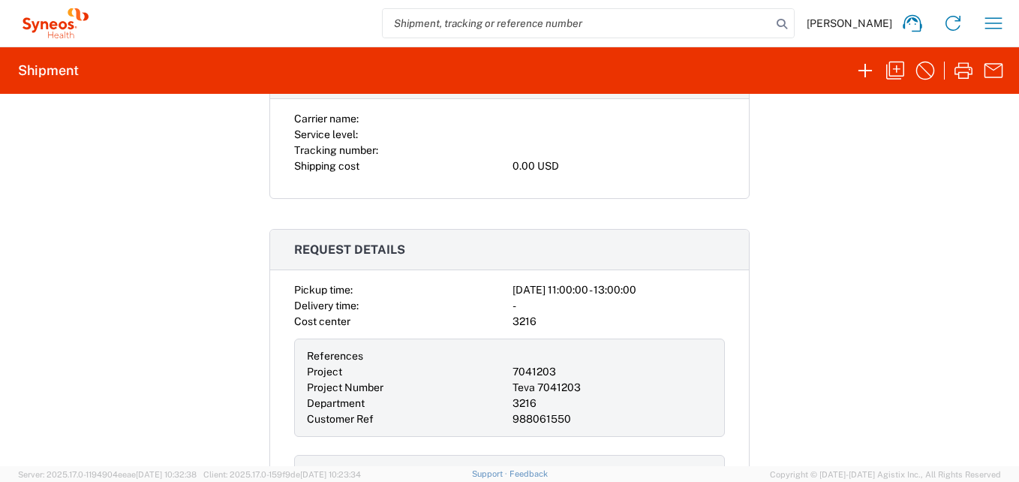
scroll to position [300, 0]
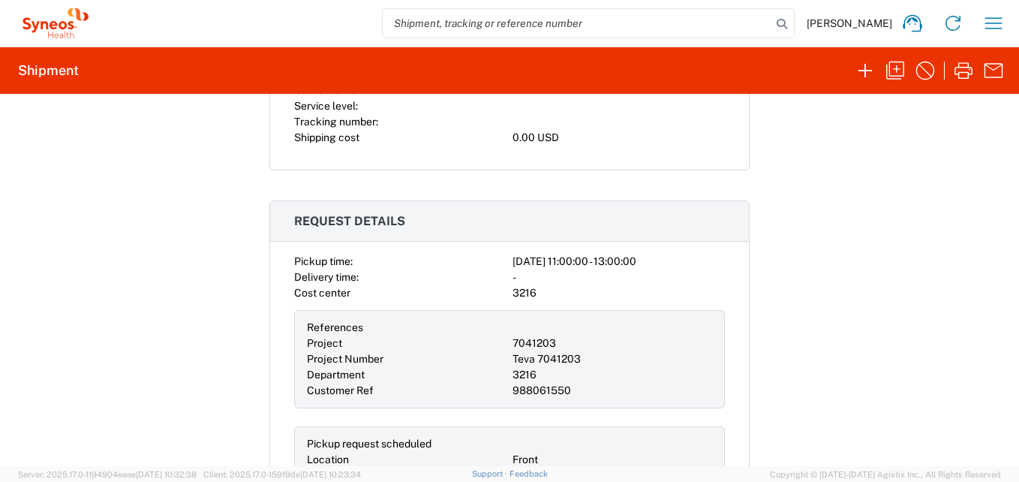
click at [544, 271] on div "-" at bounding box center [618, 277] width 212 height 16
click at [551, 263] on div "2025-08-20 11:00:00 - 13:00:00" at bounding box center [618, 262] width 212 height 16
click at [368, 221] on span "Request details" at bounding box center [349, 221] width 111 height 14
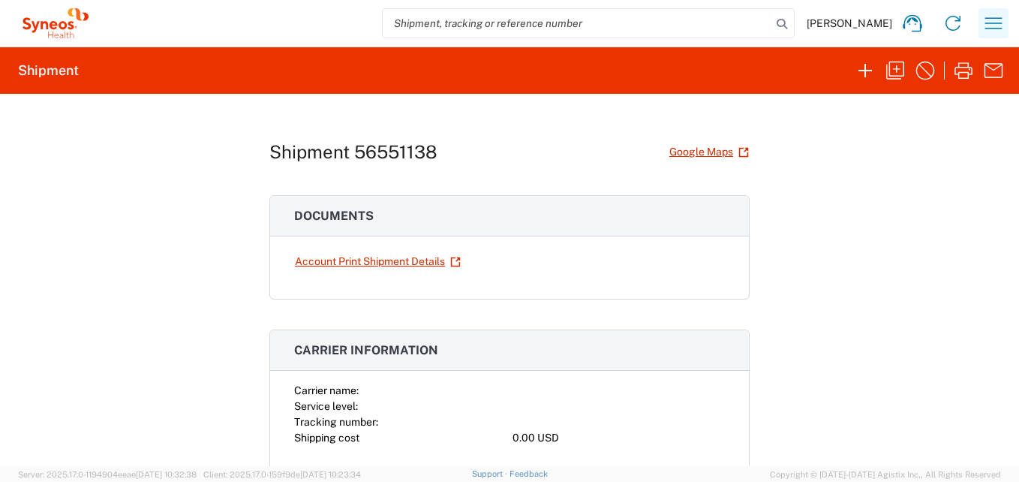
click at [993, 26] on icon "button" at bounding box center [993, 23] width 24 height 24
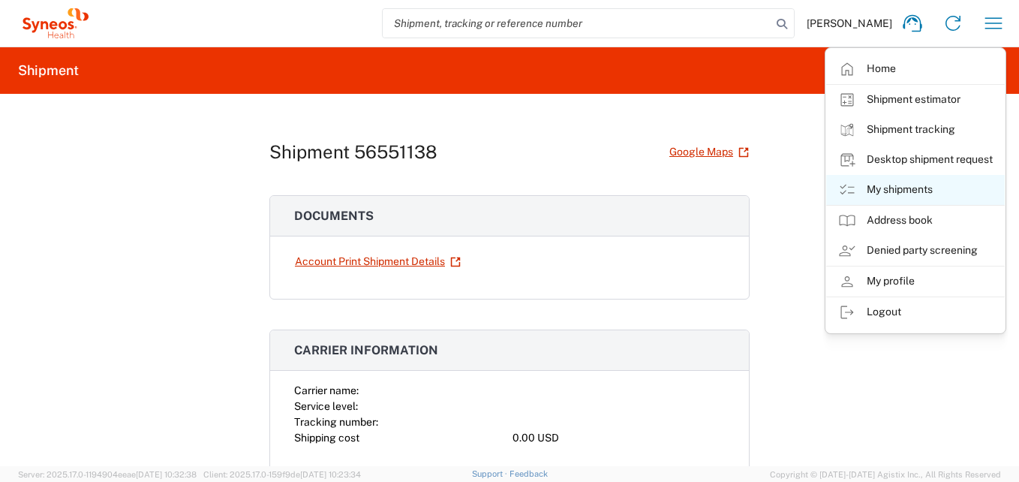
click at [899, 193] on link "My shipments" at bounding box center [915, 190] width 179 height 30
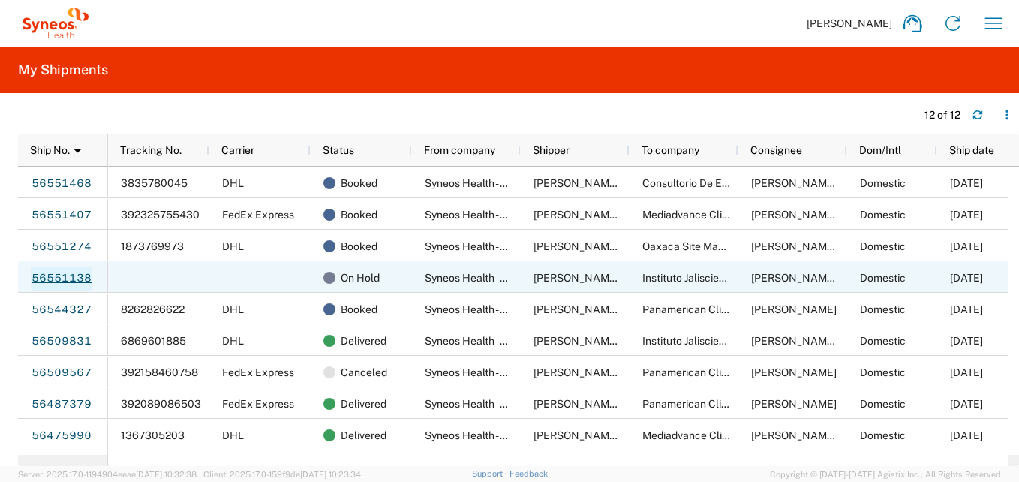
click at [44, 272] on link "56551138" at bounding box center [62, 278] width 62 height 24
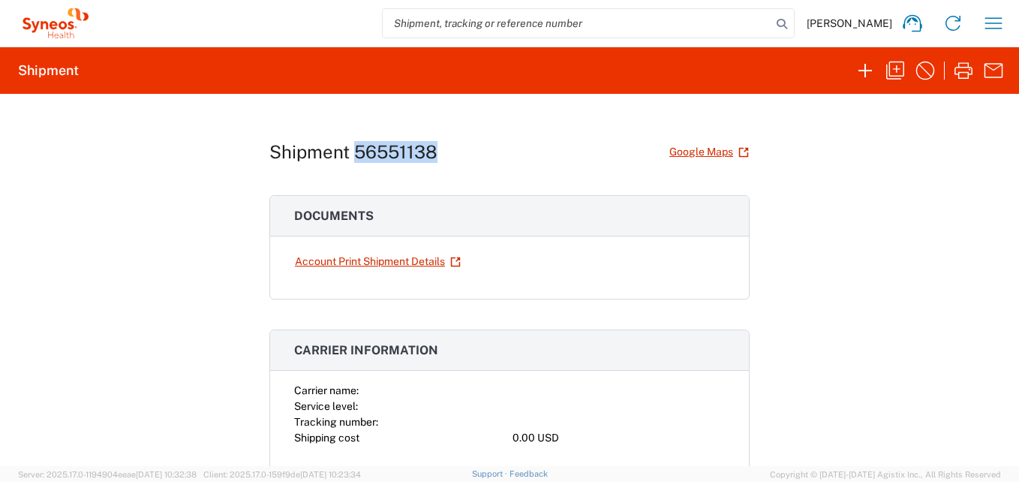
drag, startPoint x: 438, startPoint y: 156, endPoint x: 350, endPoint y: 146, distance: 88.4
click at [350, 146] on div "Shipment 56551138 Google Maps" at bounding box center [509, 152] width 480 height 26
copy h1 "56551138"
click at [614, 282] on div "Account Print Shipment Details" at bounding box center [509, 273] width 479 height 50
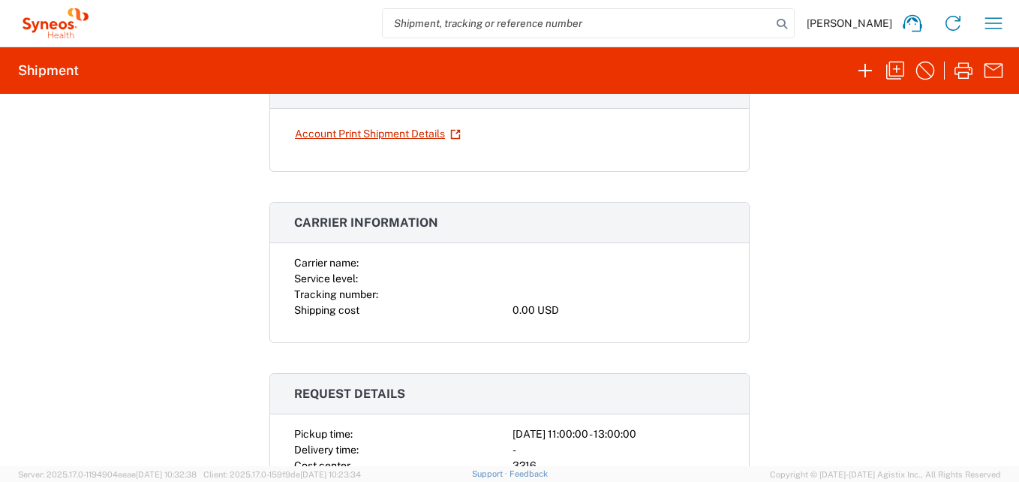
scroll to position [150, 0]
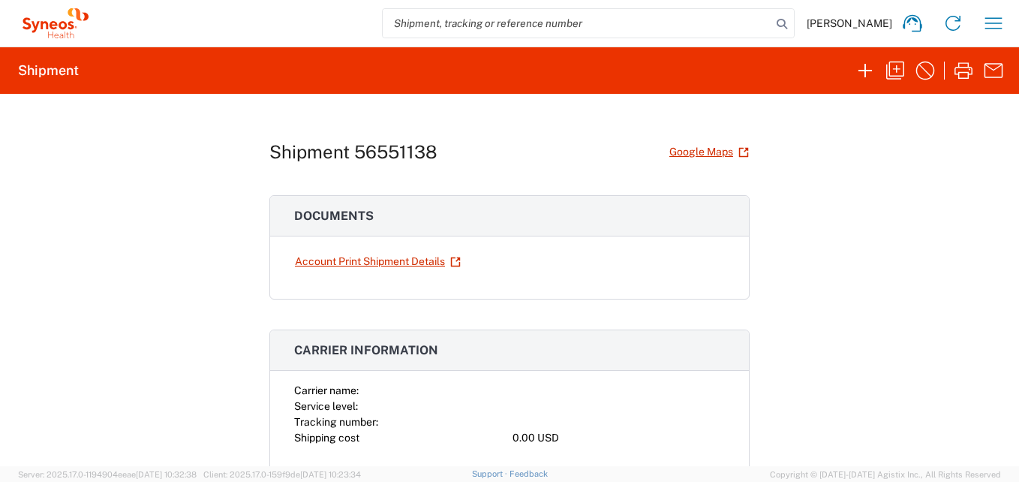
drag, startPoint x: 453, startPoint y: 266, endPoint x: 357, endPoint y: 213, distance: 109.8
click at [357, 213] on span "Documents" at bounding box center [334, 216] width 80 height 14
click at [993, 23] on icon "button" at bounding box center [993, 22] width 17 height 11
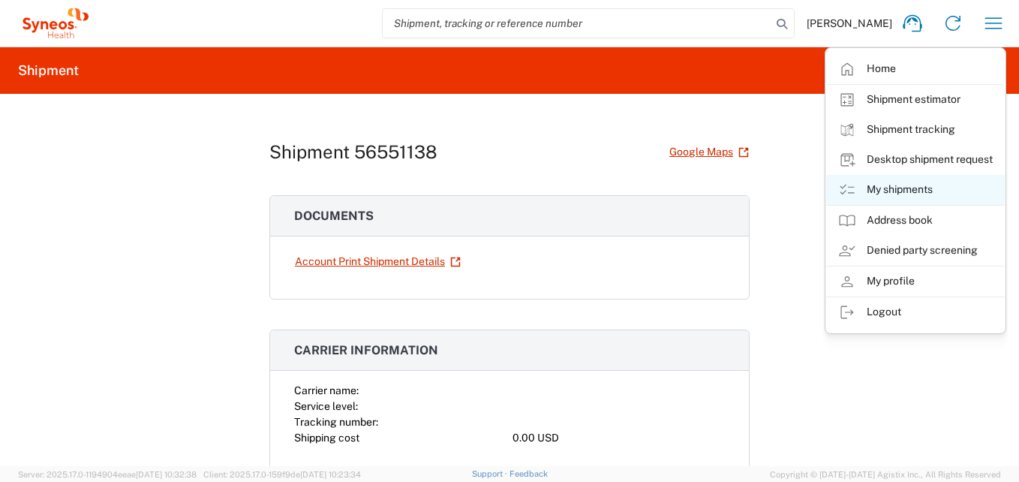
click at [900, 188] on link "My shipments" at bounding box center [915, 190] width 179 height 30
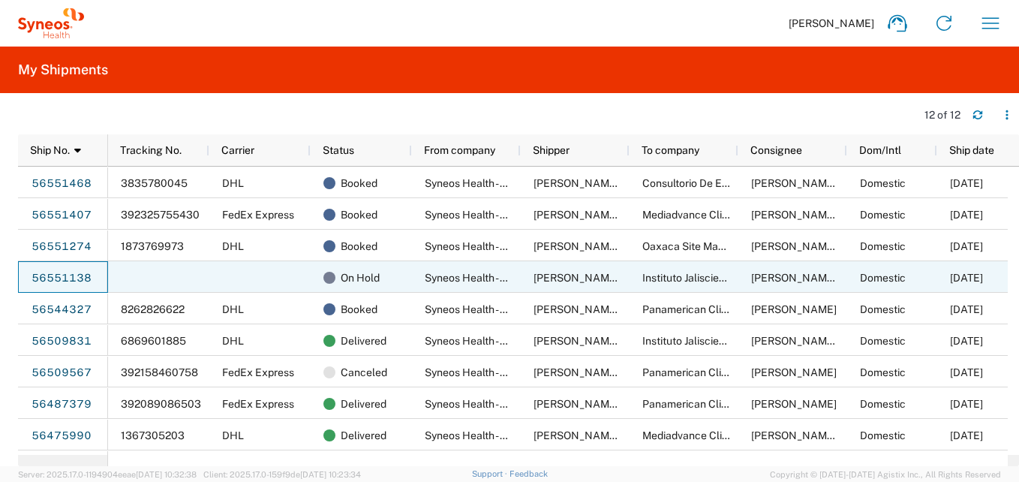
drag, startPoint x: 87, startPoint y: 280, endPoint x: 955, endPoint y: 252, distance: 868.3
click at [955, 252] on span "[DATE]" at bounding box center [966, 246] width 33 height 12
click at [61, 279] on link "56551138" at bounding box center [62, 278] width 62 height 24
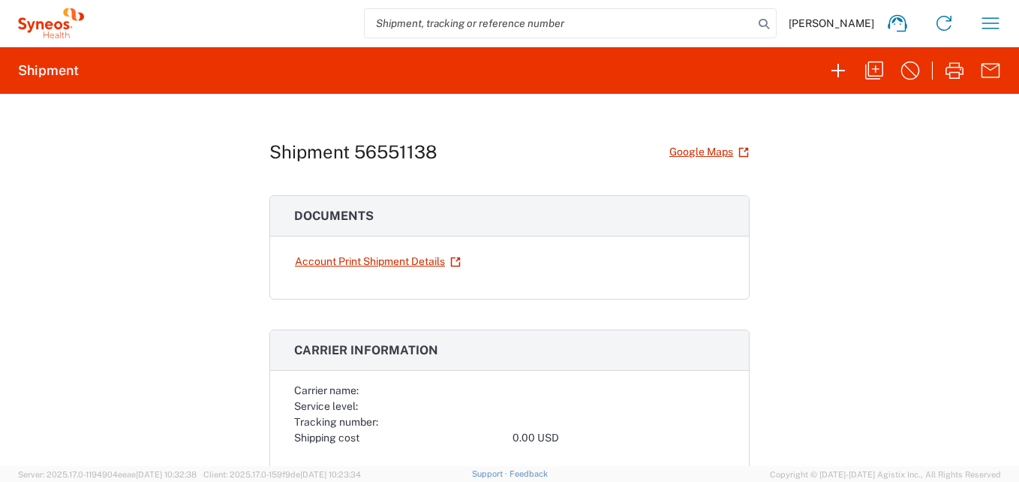
click at [359, 152] on h1 "Shipment 56551138" at bounding box center [353, 152] width 168 height 22
click at [902, 65] on icon "button" at bounding box center [910, 71] width 24 height 24
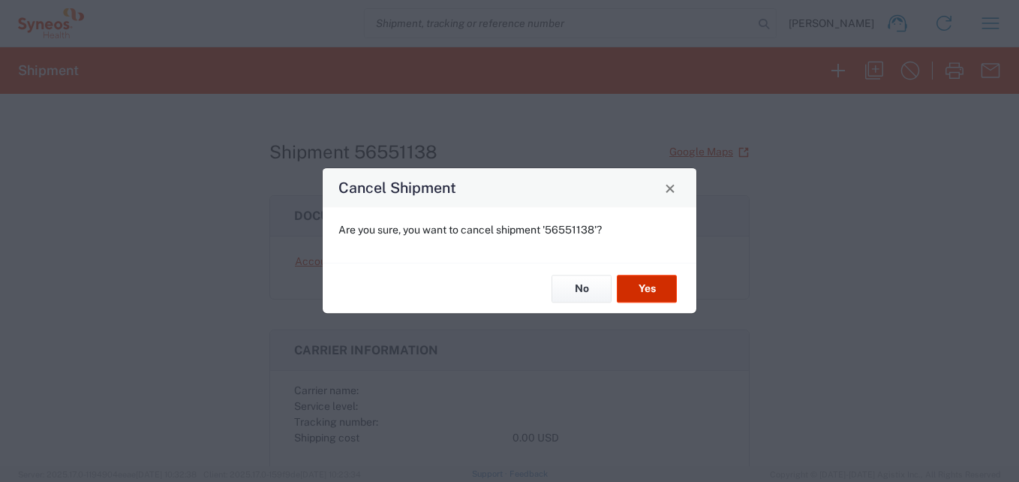
click at [659, 284] on button "Yes" at bounding box center [647, 289] width 60 height 28
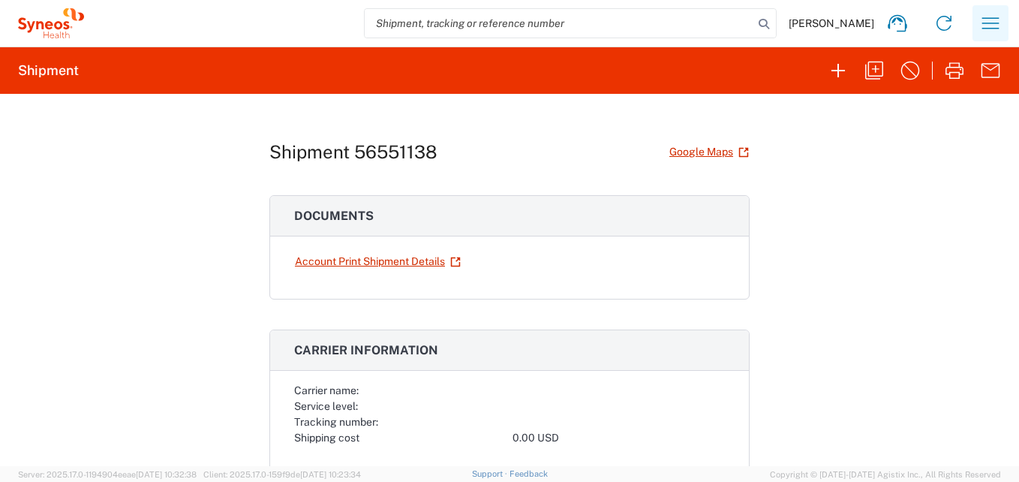
click at [987, 24] on icon "button" at bounding box center [990, 23] width 24 height 24
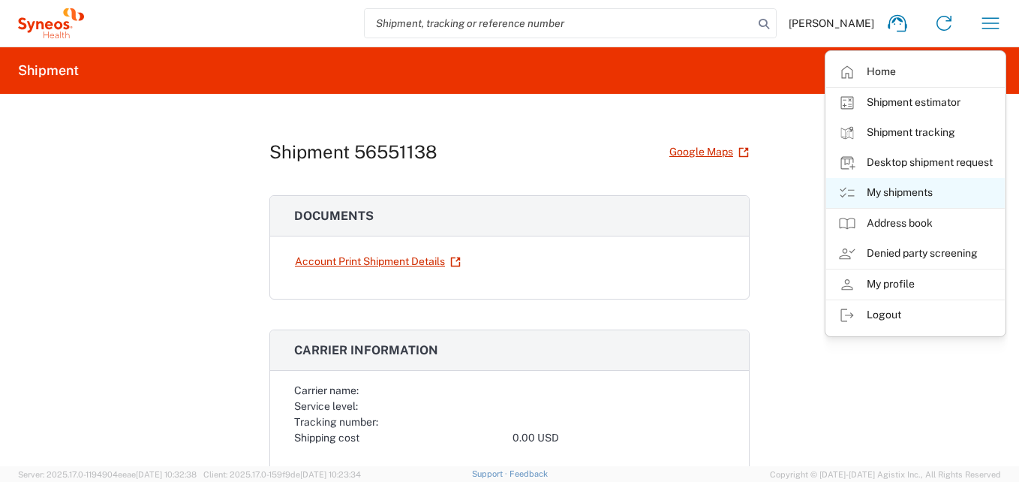
click at [898, 196] on link "My shipments" at bounding box center [915, 193] width 179 height 30
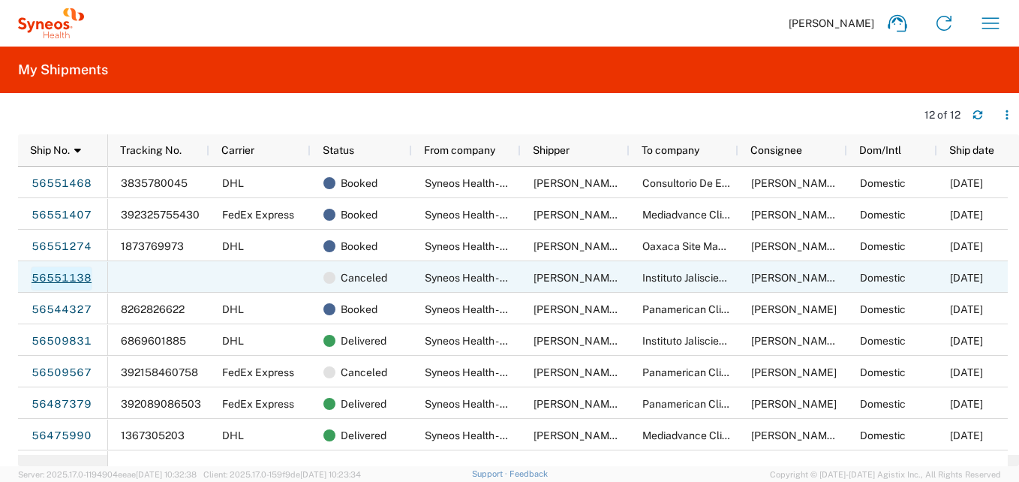
click at [80, 281] on link "56551138" at bounding box center [62, 278] width 62 height 24
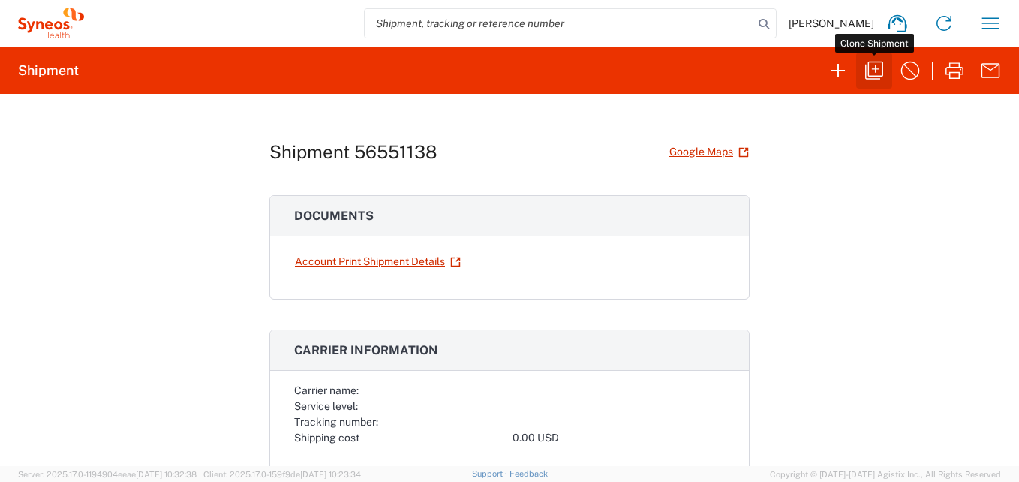
click at [869, 65] on icon "button" at bounding box center [874, 71] width 18 height 18
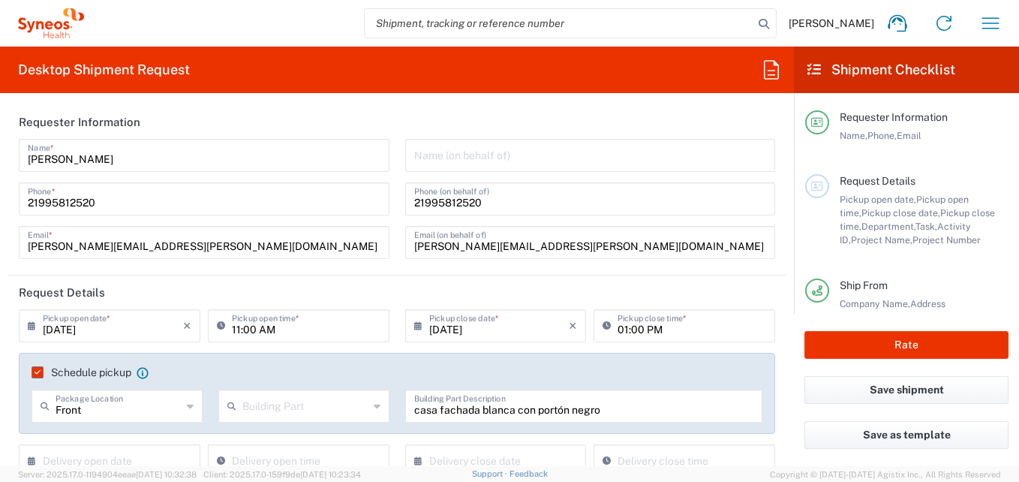
type input "Jalisco"
type input "Business (General)"
type input "Your Packaging"
type input "USD"
type input "3216"
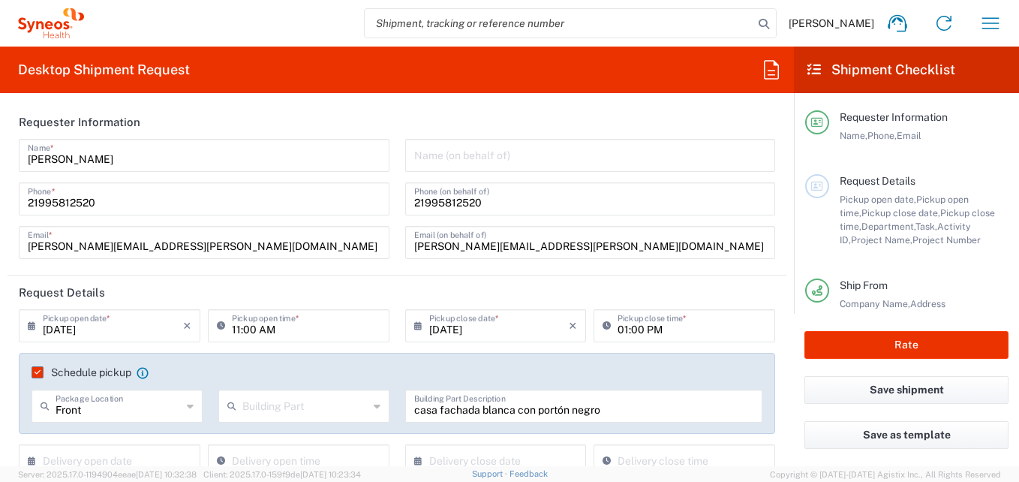
type input "7041203"
type input "Teva 7041203"
type input "Customer Ref"
type input "[GEOGRAPHIC_DATA]"
type input "Mexico State"
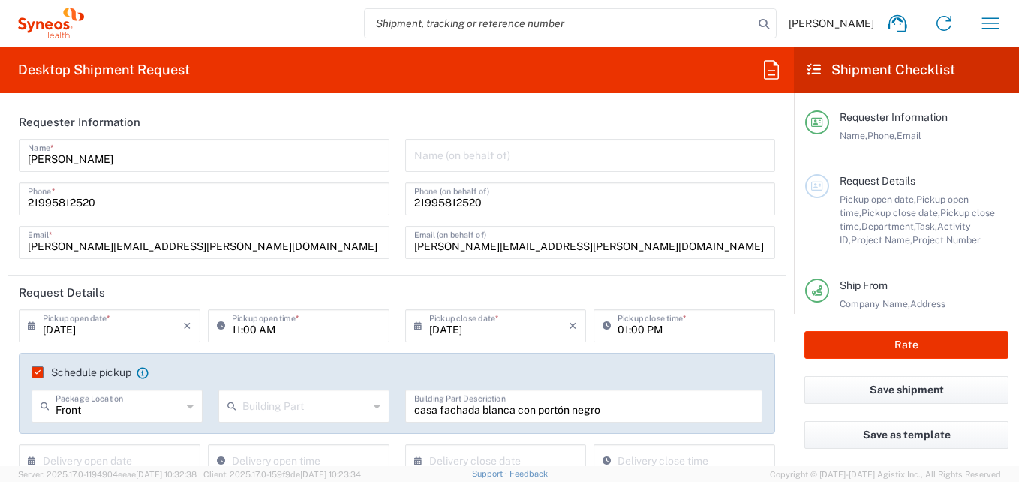
type input "[GEOGRAPHIC_DATA]"
type input "Your Packaging"
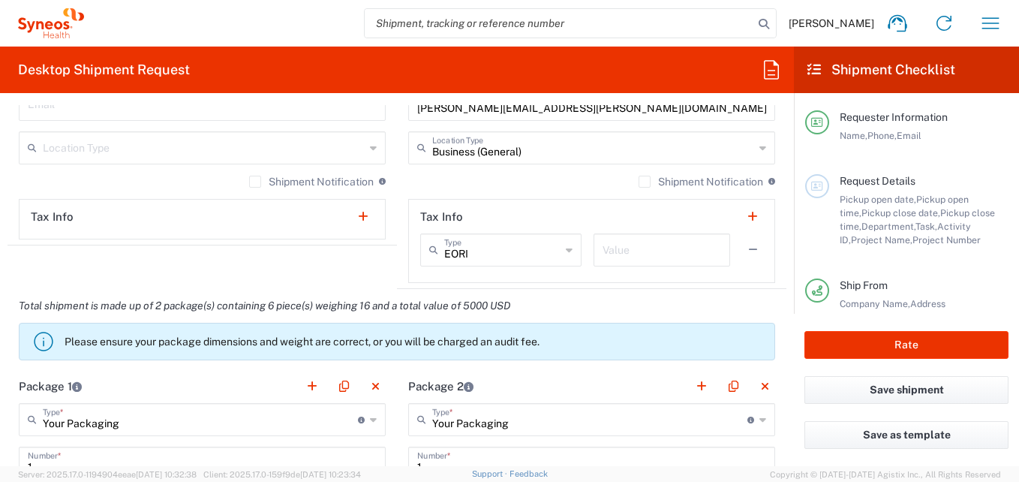
scroll to position [1275, 0]
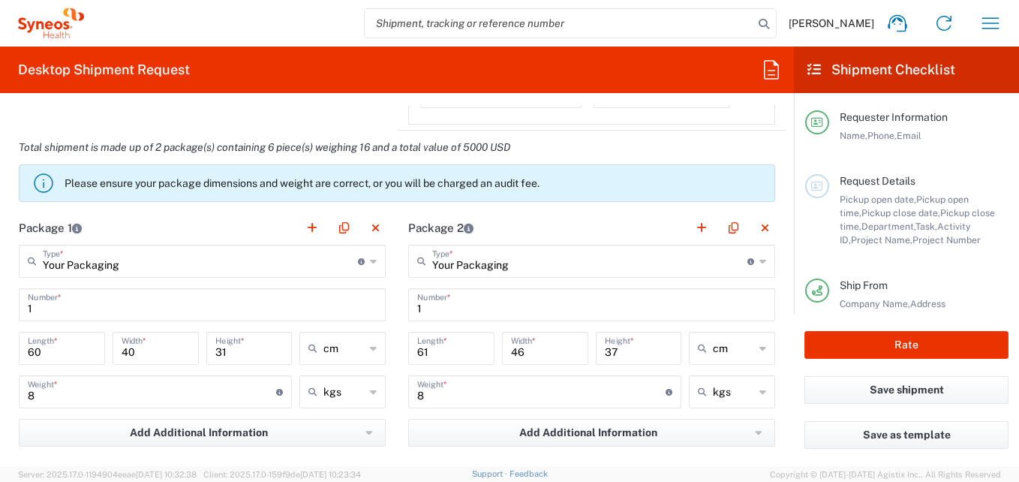
type input "INC Research Clin Svcs [GEOGRAPHIC_DATA]"
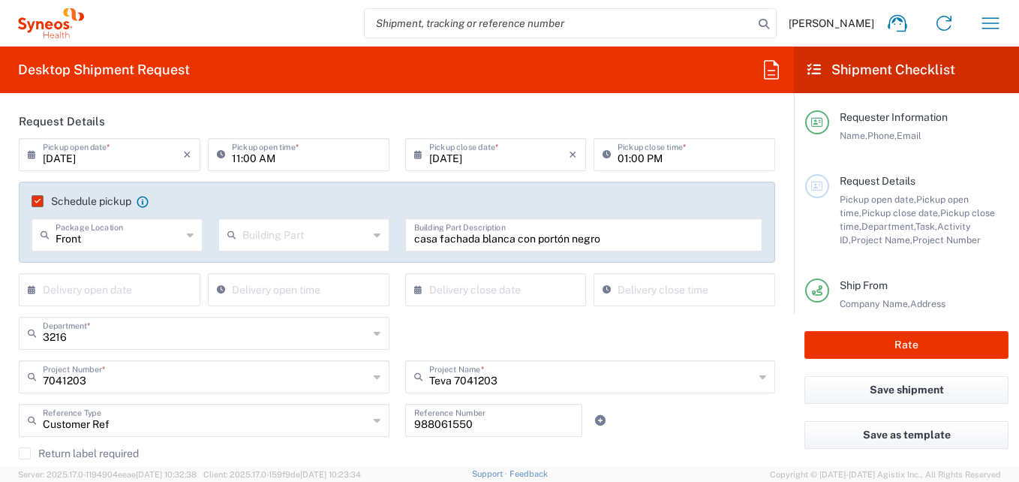
scroll to position [75, 0]
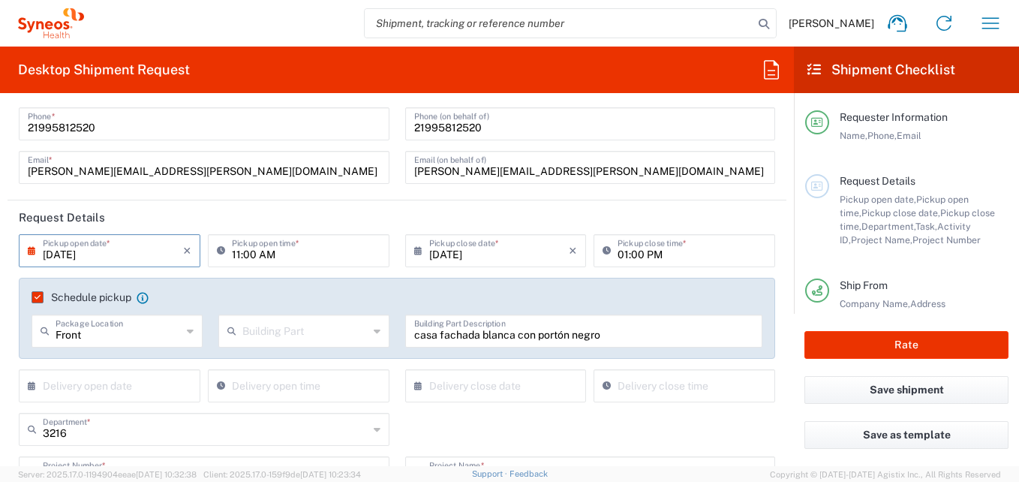
click at [128, 257] on input "[DATE]" at bounding box center [113, 249] width 140 height 26
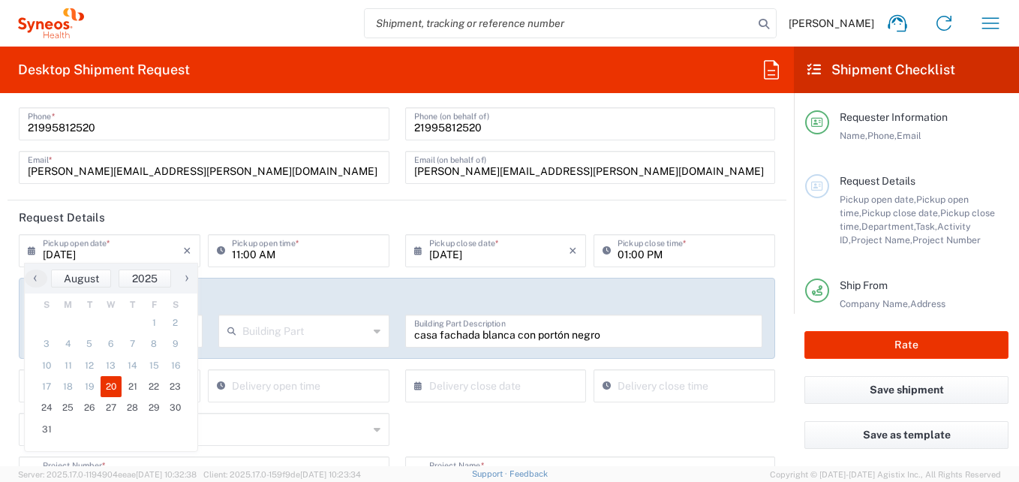
click at [110, 385] on span "20" at bounding box center [112, 386] width 22 height 21
click at [617, 257] on input "01:00 PM" at bounding box center [691, 249] width 149 height 26
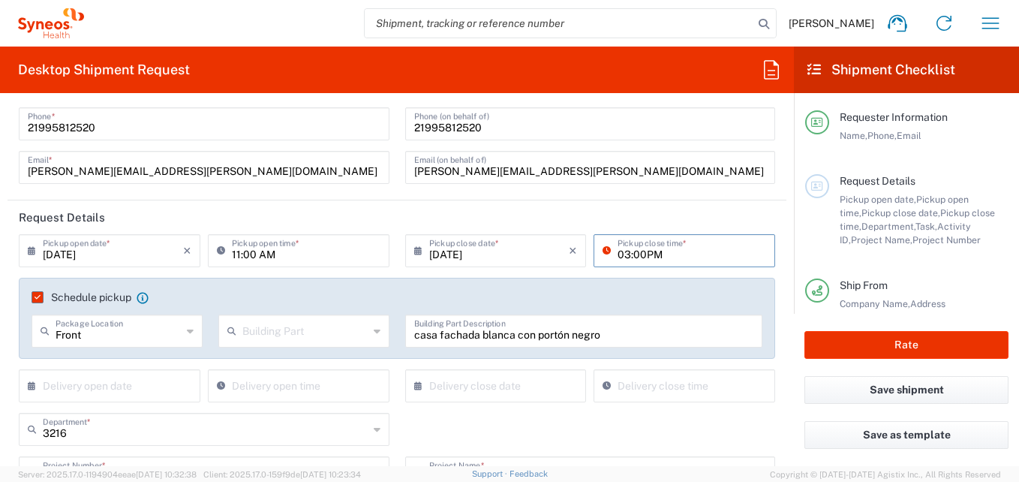
click at [683, 260] on input "03:00PM" at bounding box center [691, 249] width 149 height 26
type input "03:00PM"
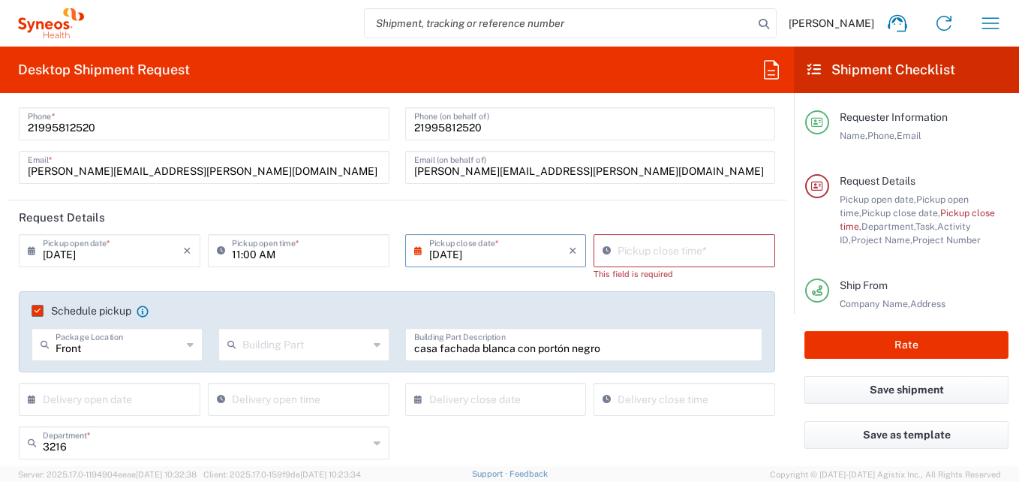
click at [531, 258] on input "[DATE]" at bounding box center [499, 249] width 140 height 26
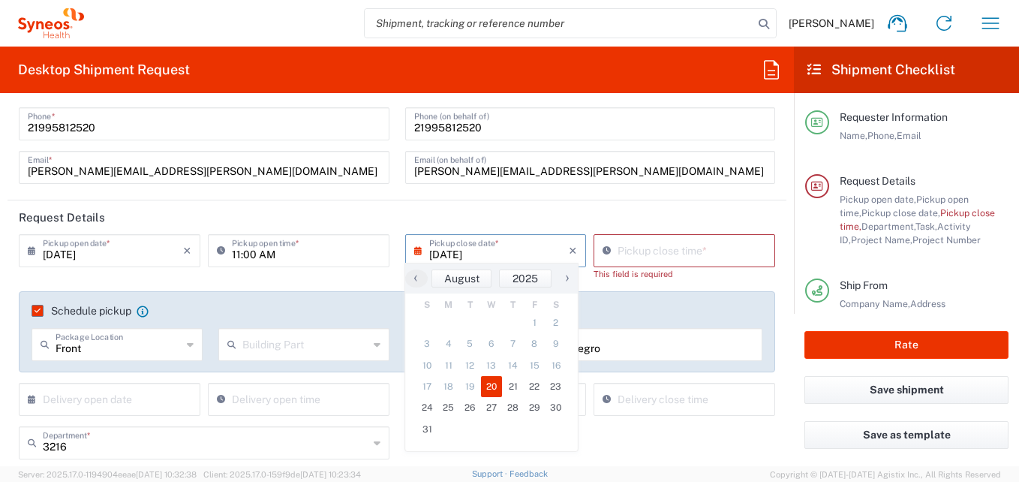
click at [488, 383] on span "20" at bounding box center [492, 386] width 22 height 21
click at [648, 254] on input "01:09 PM" at bounding box center [691, 249] width 149 height 26
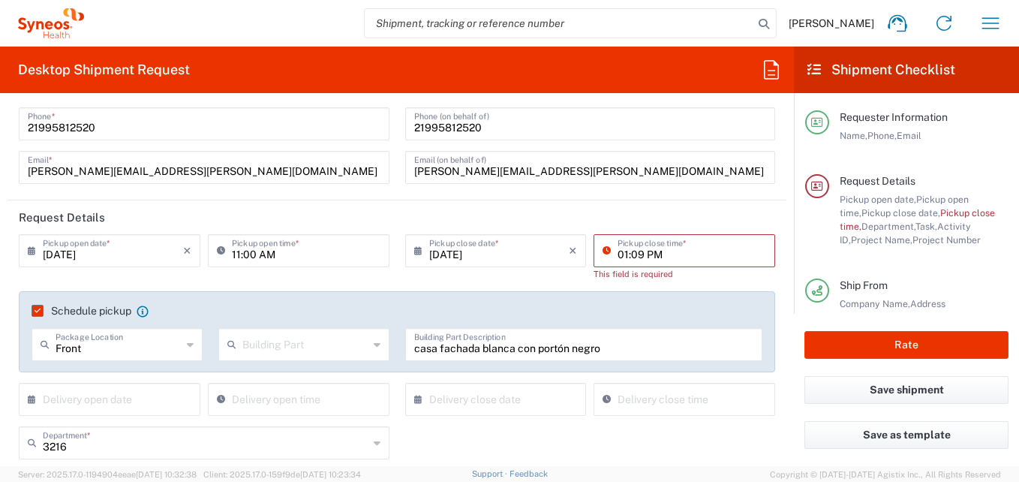
click at [617, 251] on input "01:09 PM" at bounding box center [691, 249] width 149 height 26
click at [670, 254] on input "03:09 PM" at bounding box center [691, 249] width 149 height 26
type input "03:09 PM"
click at [666, 285] on div "08/20/2025 × Pickup open date * Cancel Apply 11:00 AM Pickup open time * 08/20/…" at bounding box center [397, 330] width 772 height 192
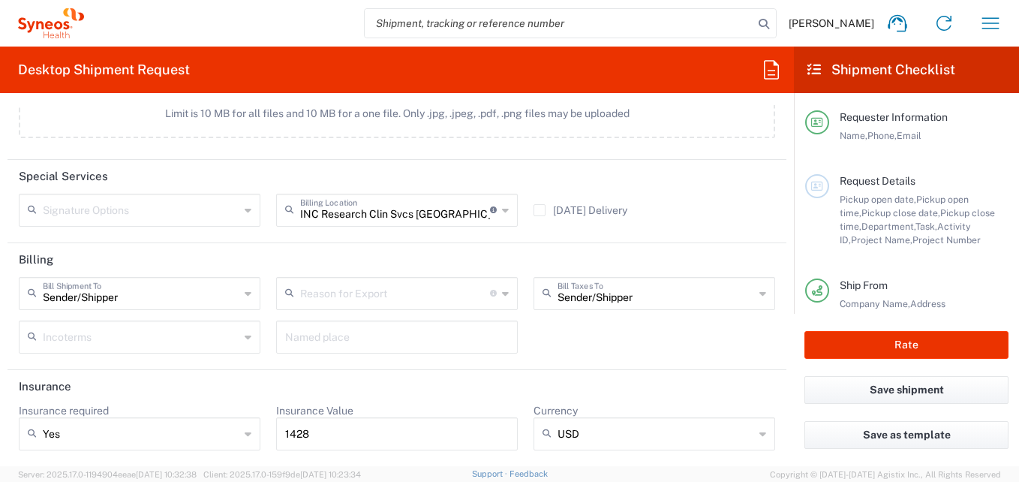
scroll to position [1954, 0]
click at [319, 435] on input "1428" at bounding box center [397, 433] width 224 height 24
type input "1"
type input "5000"
click at [904, 344] on button "Rate" at bounding box center [906, 345] width 204 height 28
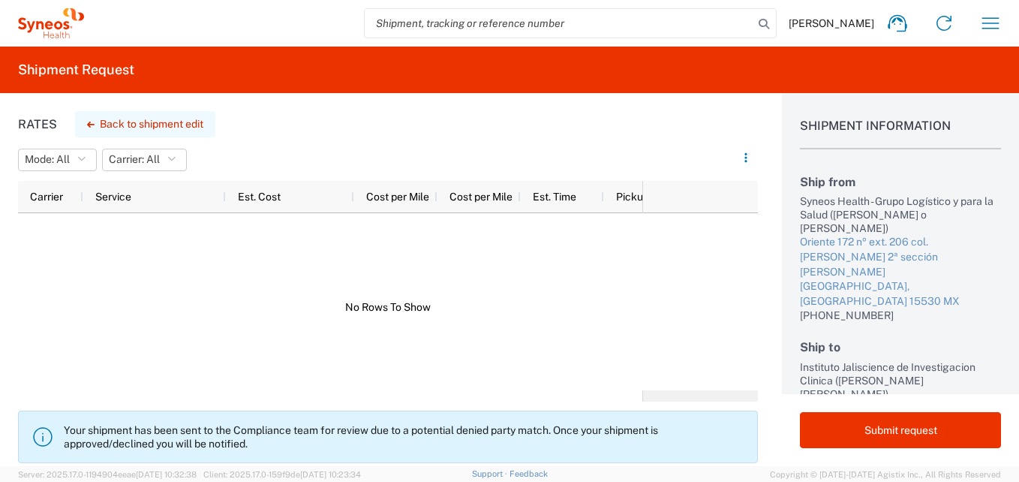
click at [116, 123] on button "Back to shipment edit" at bounding box center [145, 124] width 140 height 26
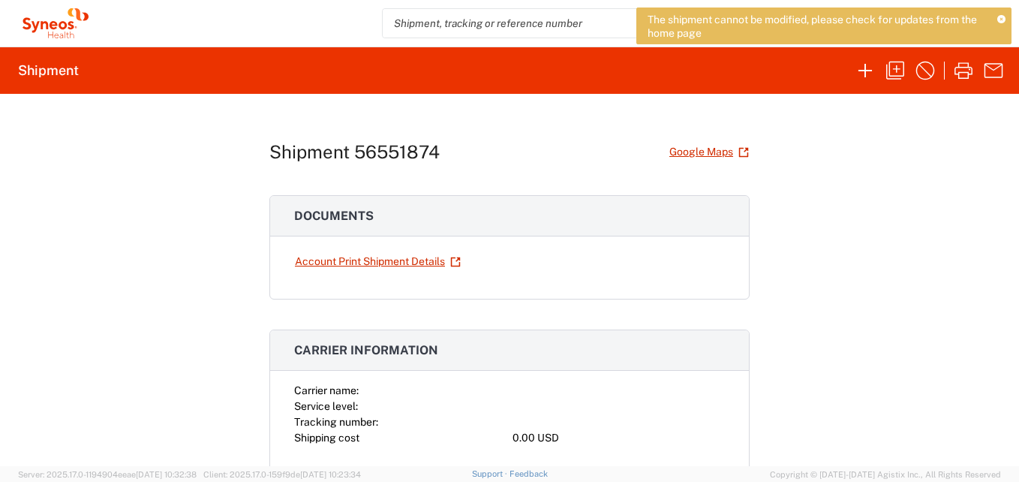
click at [50, 80] on agx-form-header "Shipment" at bounding box center [509, 70] width 1019 height 47
click at [998, 17] on icon at bounding box center [1001, 20] width 8 height 8
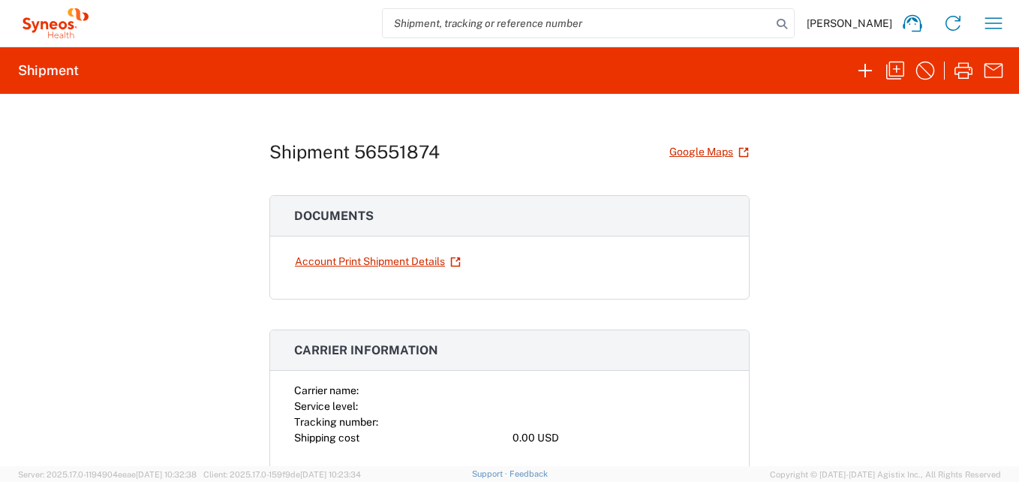
click at [998, 17] on icon "button" at bounding box center [993, 23] width 24 height 24
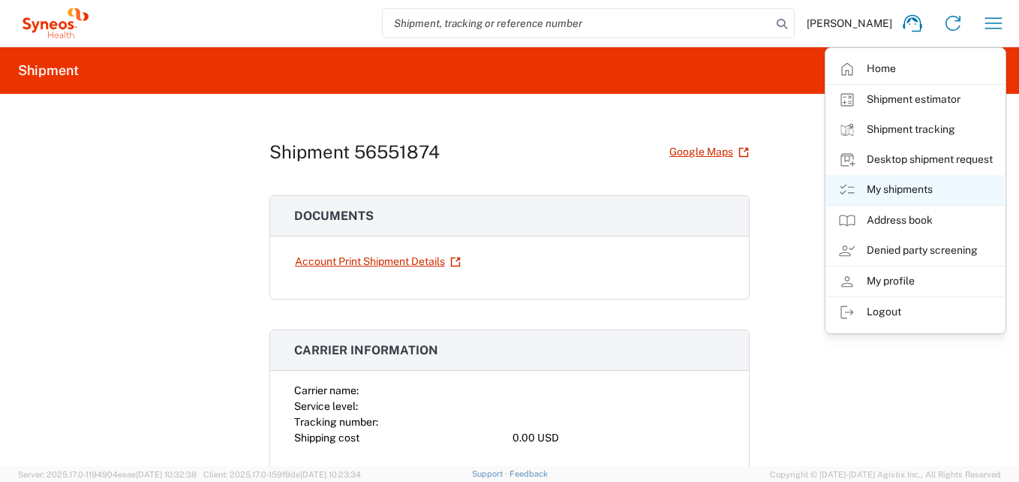
click at [890, 189] on link "My shipments" at bounding box center [915, 190] width 179 height 30
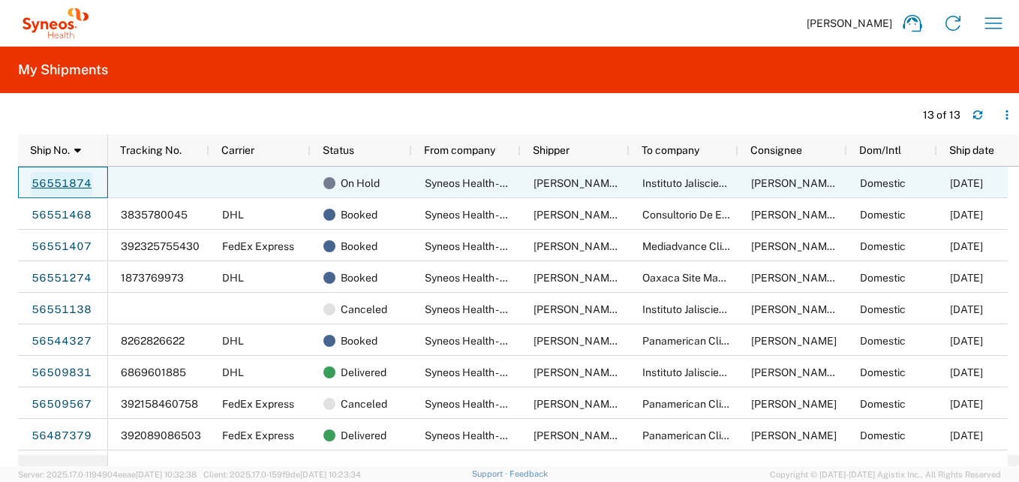
click at [77, 185] on link "56551874" at bounding box center [62, 184] width 62 height 24
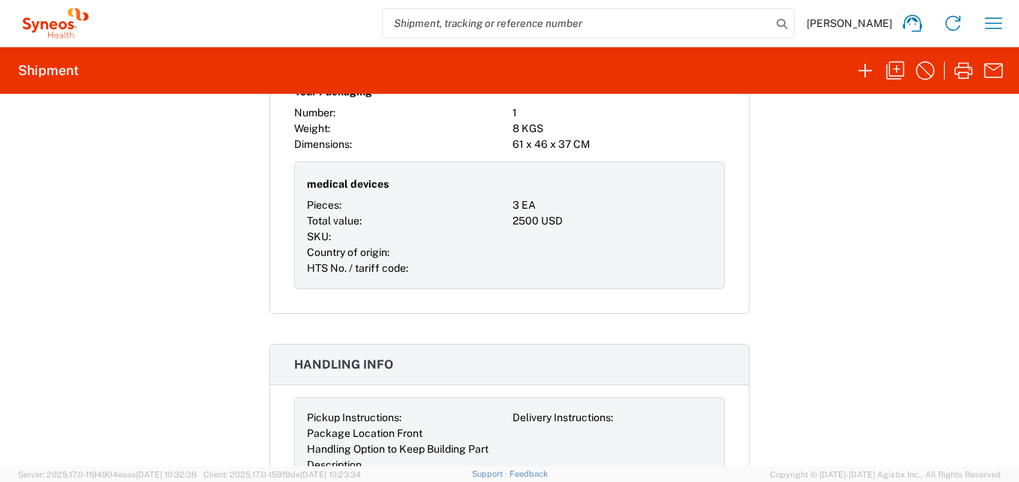
scroll to position [2171, 0]
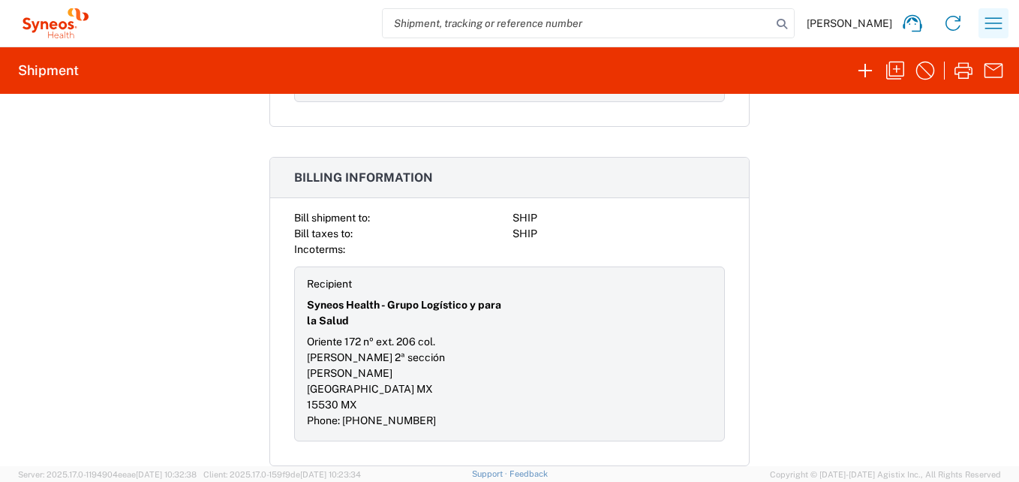
click at [992, 28] on icon "button" at bounding box center [993, 23] width 24 height 24
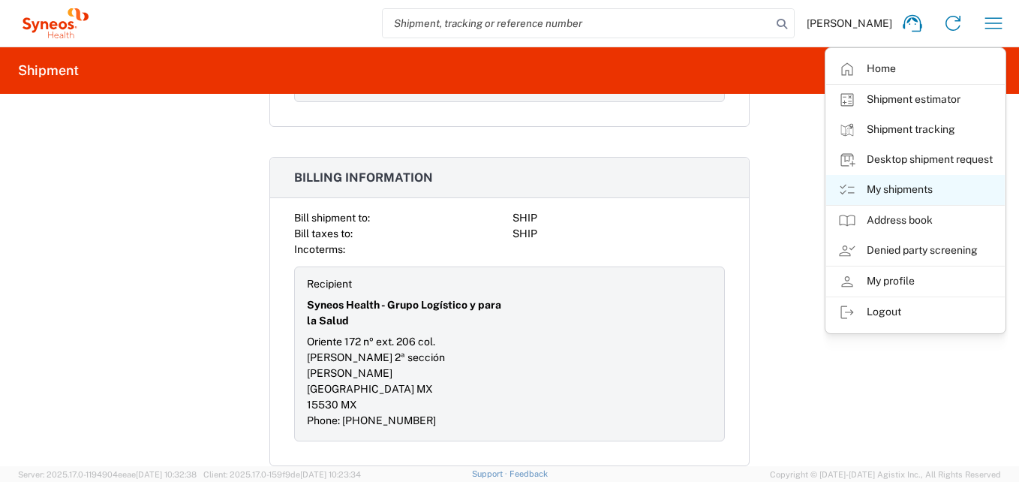
click at [896, 188] on link "My shipments" at bounding box center [915, 190] width 179 height 30
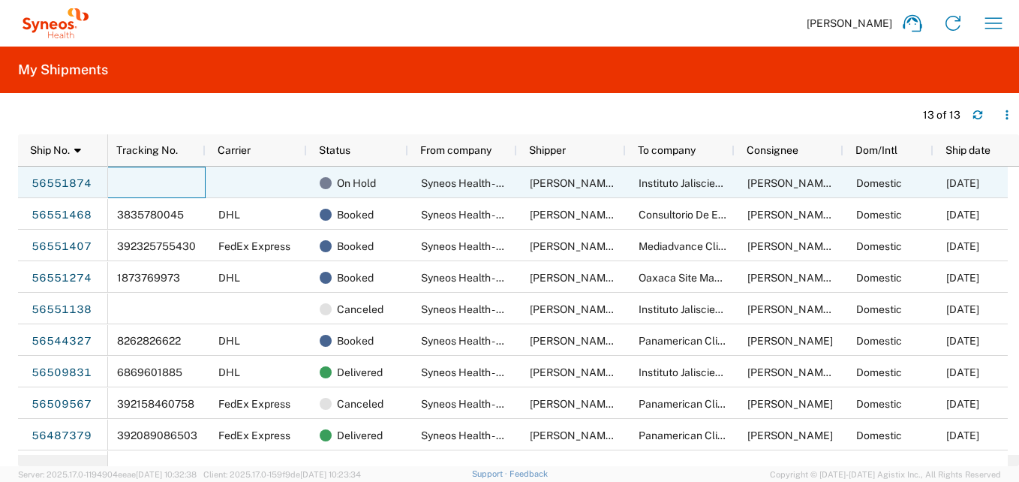
click at [151, 186] on div at bounding box center [154, 183] width 101 height 32
click at [362, 187] on span "On Hold" at bounding box center [356, 183] width 39 height 32
click at [504, 189] on span "Syneos Health - Grupo Logístico y para la Salud" at bounding box center [533, 183] width 224 height 12
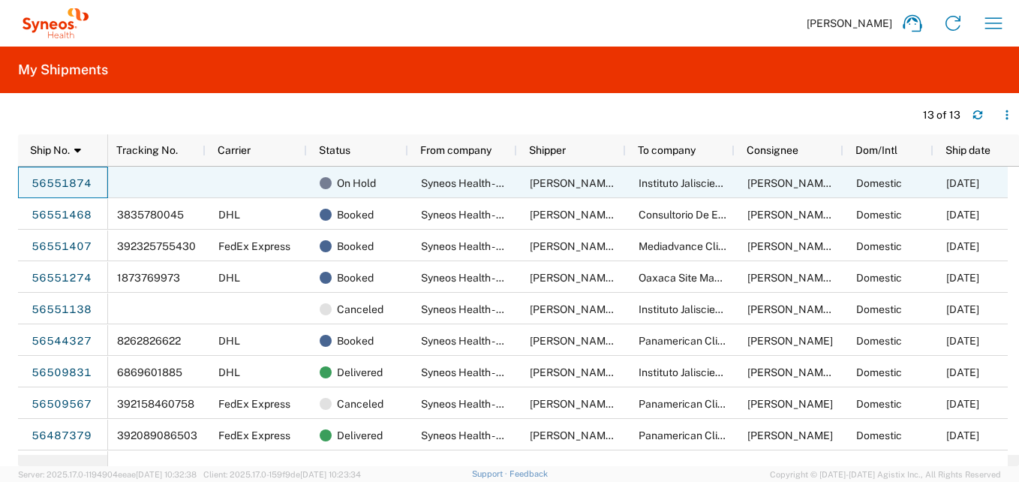
click at [145, 174] on div at bounding box center [154, 183] width 101 height 32
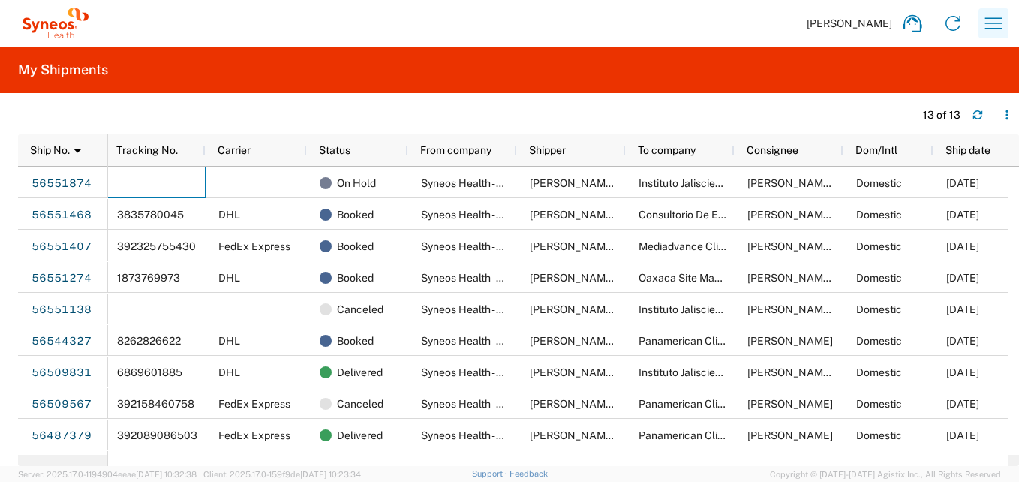
click at [1000, 22] on icon "button" at bounding box center [993, 23] width 24 height 24
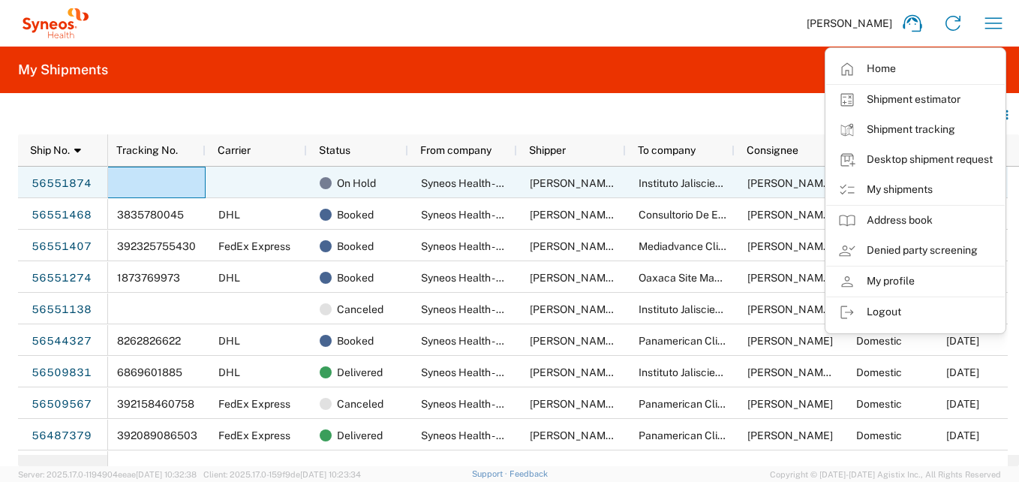
click at [266, 185] on div at bounding box center [256, 183] width 101 height 32
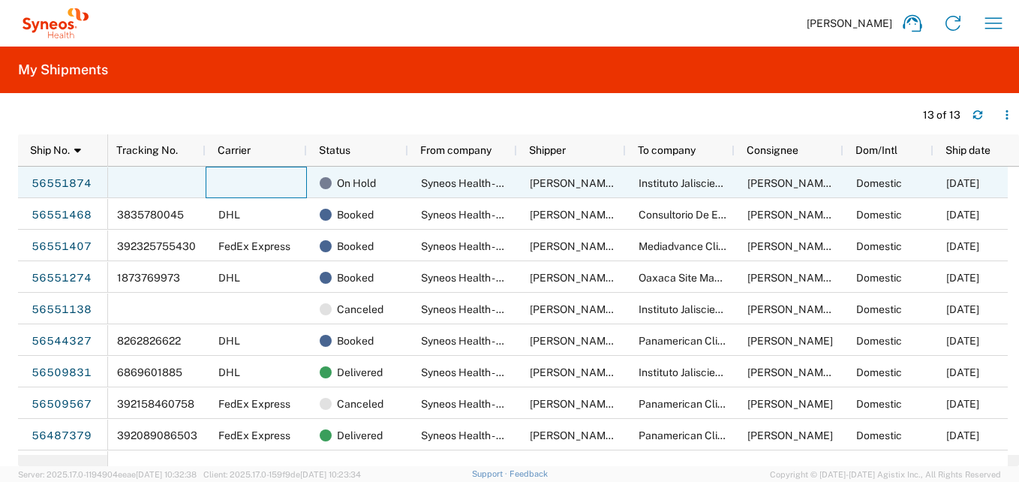
click at [153, 173] on div at bounding box center [154, 183] width 101 height 32
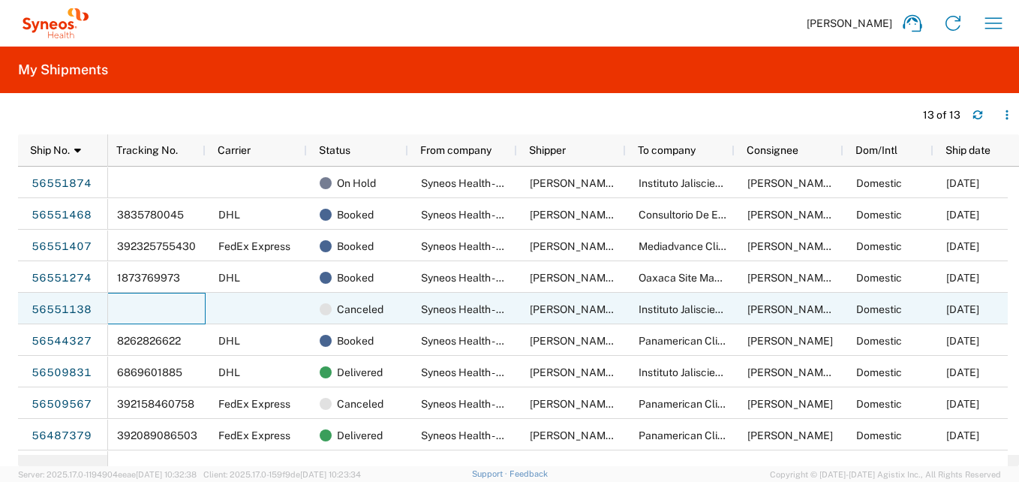
click at [161, 304] on div at bounding box center [154, 309] width 101 height 32
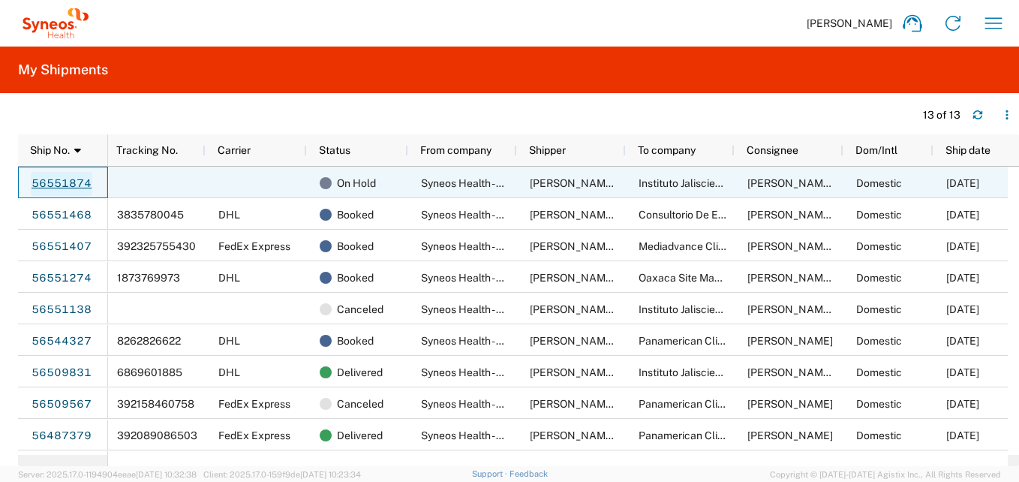
click at [68, 183] on link "56551874" at bounding box center [62, 184] width 62 height 24
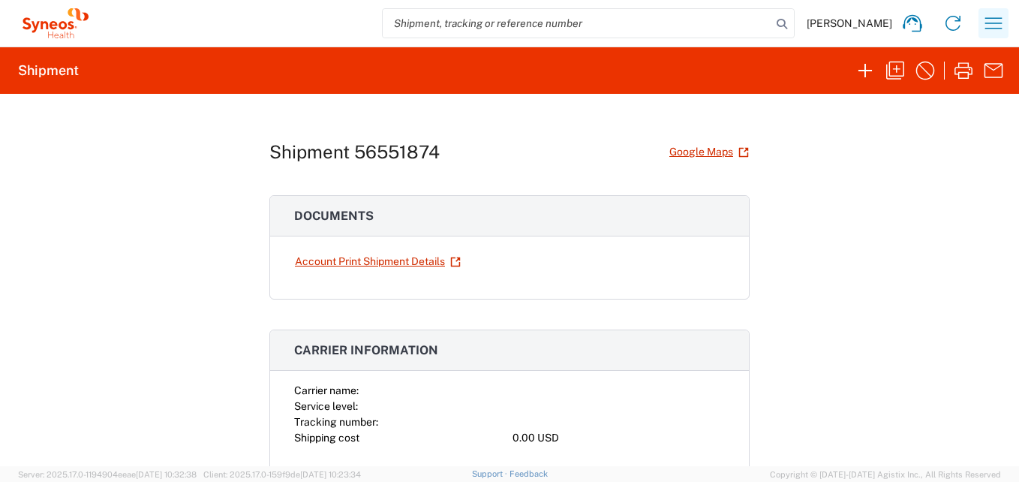
click at [992, 28] on icon "button" at bounding box center [993, 23] width 24 height 24
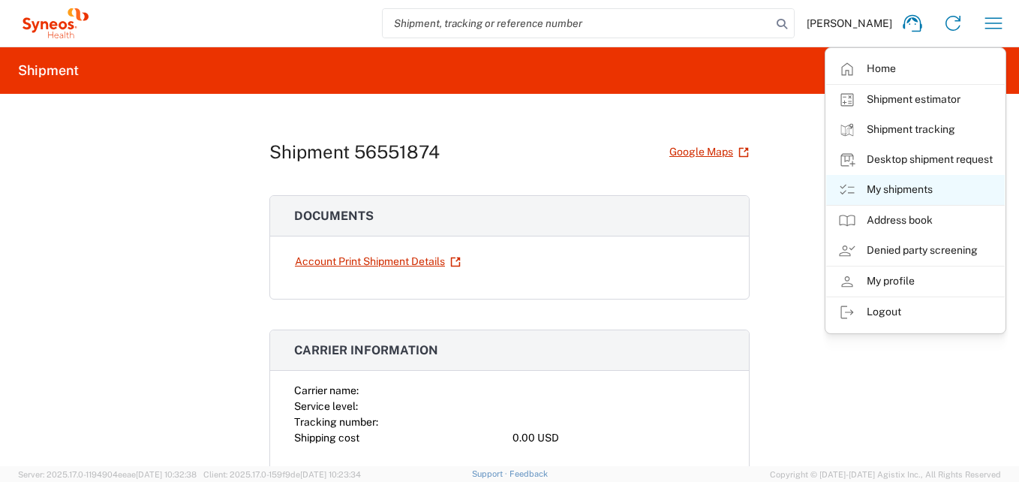
click at [898, 190] on link "My shipments" at bounding box center [915, 190] width 179 height 30
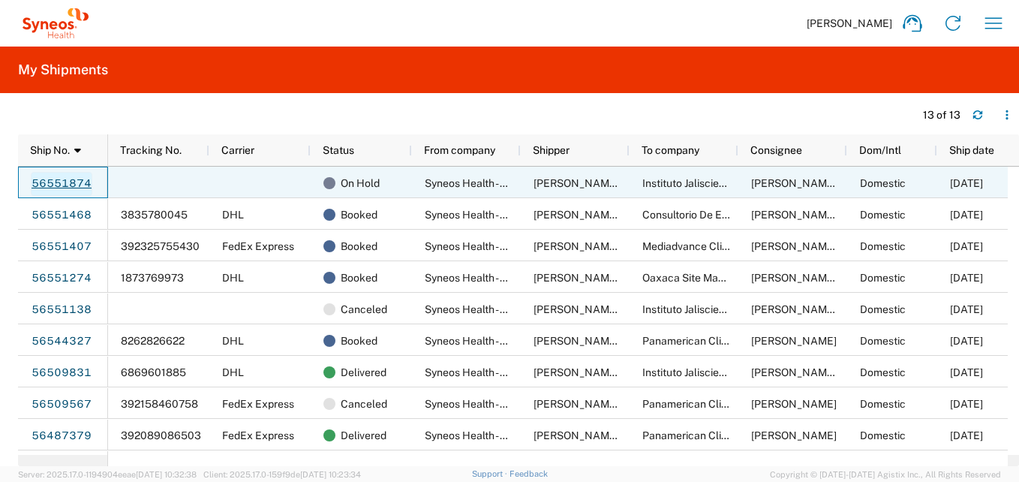
click at [65, 185] on link "56551874" at bounding box center [62, 184] width 62 height 24
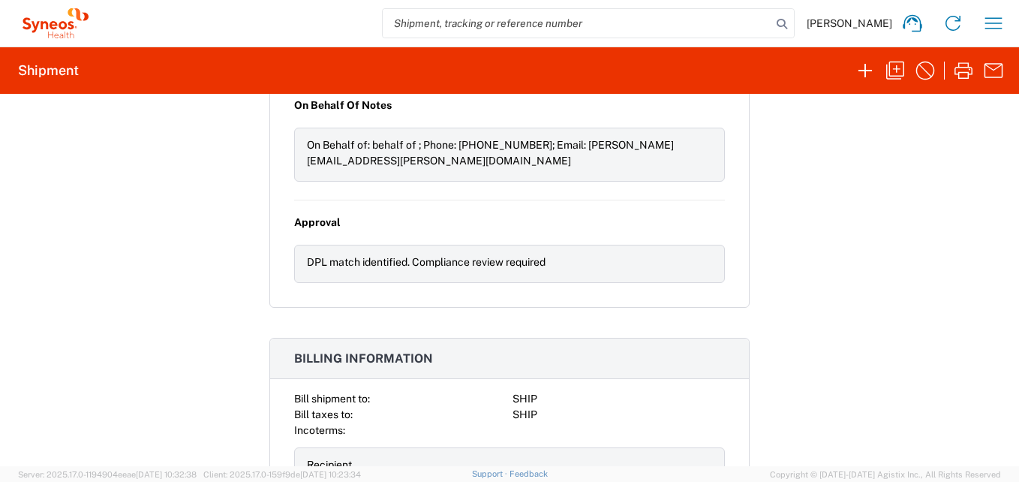
scroll to position [2171, 0]
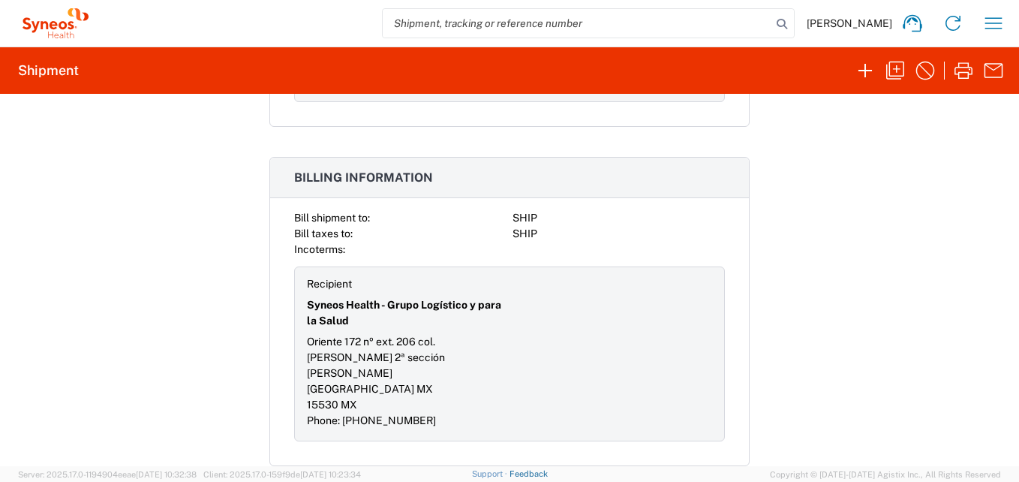
click at [548, 476] on link "Feedback" at bounding box center [528, 473] width 38 height 9
click at [1001, 23] on icon "button" at bounding box center [993, 22] width 17 height 11
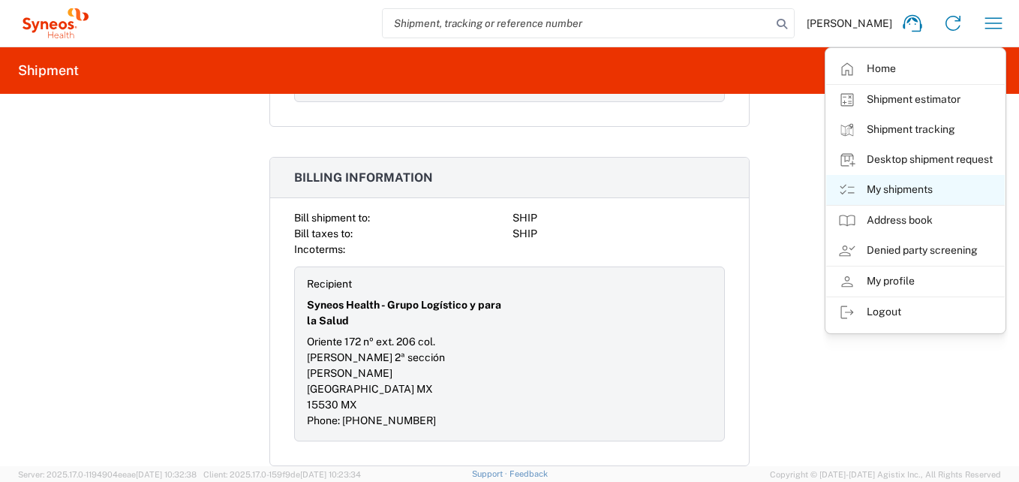
click at [899, 184] on link "My shipments" at bounding box center [915, 190] width 179 height 30
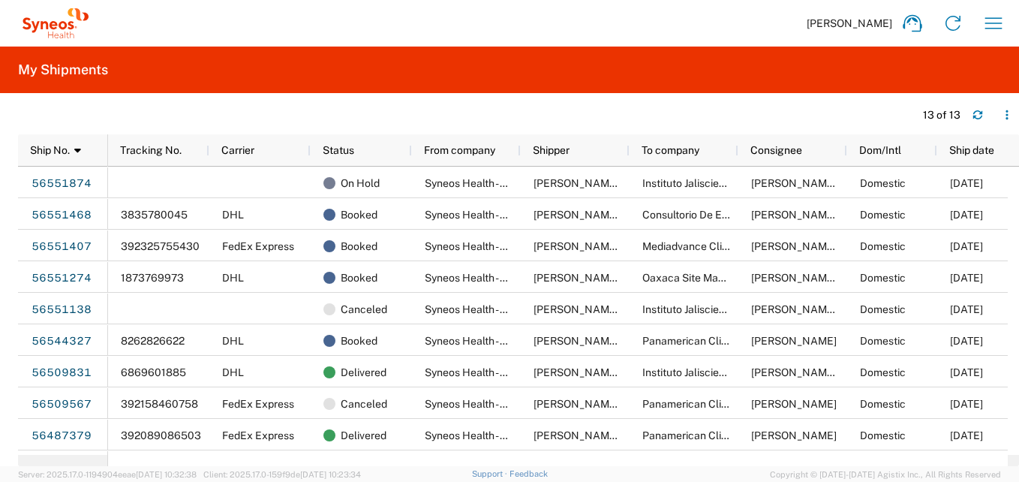
scroll to position [0, 20]
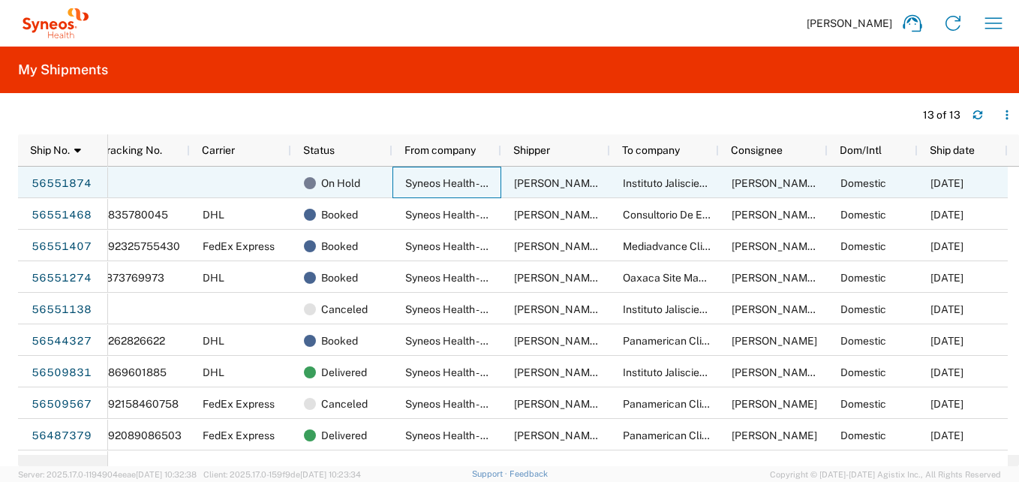
click at [492, 188] on span "Syneos Health - Grupo Logístico y para la Salud" at bounding box center [517, 183] width 224 height 12
click at [343, 185] on span "On Hold" at bounding box center [340, 183] width 39 height 32
click at [71, 185] on link "56551874" at bounding box center [62, 184] width 62 height 24
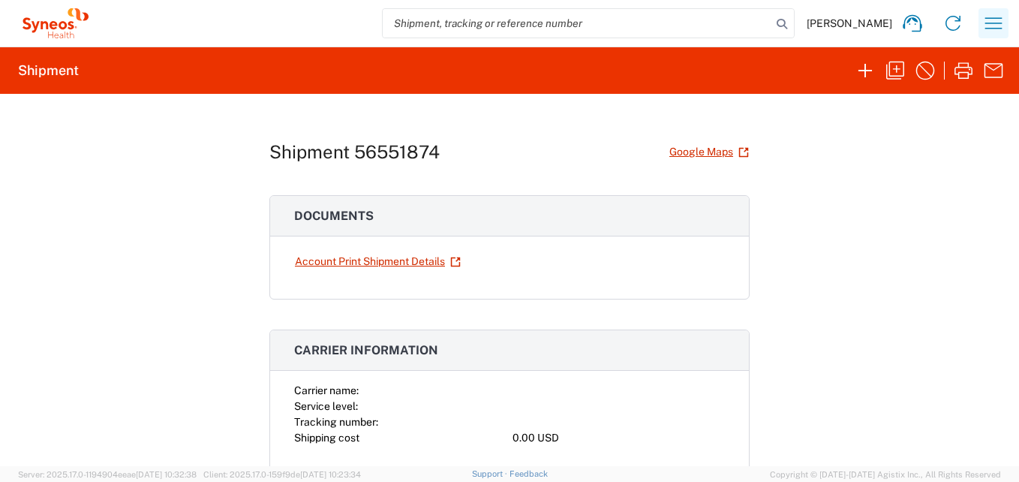
click at [1003, 19] on icon "button" at bounding box center [993, 23] width 24 height 24
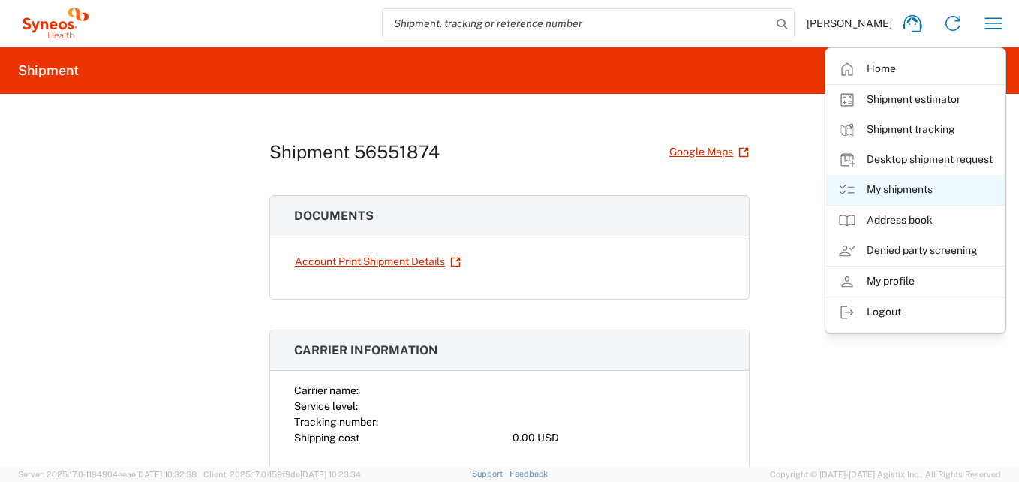
click at [886, 185] on link "My shipments" at bounding box center [915, 190] width 179 height 30
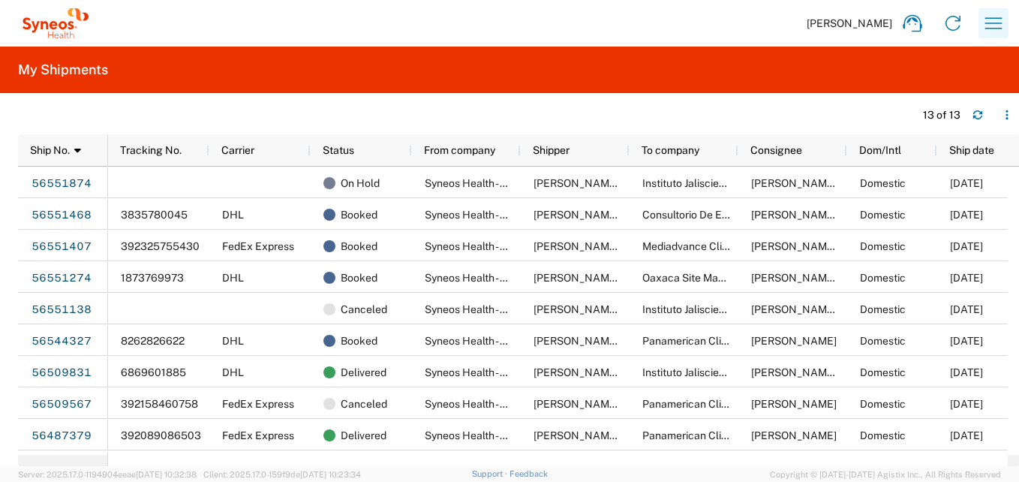
click at [992, 22] on icon "button" at bounding box center [993, 23] width 24 height 24
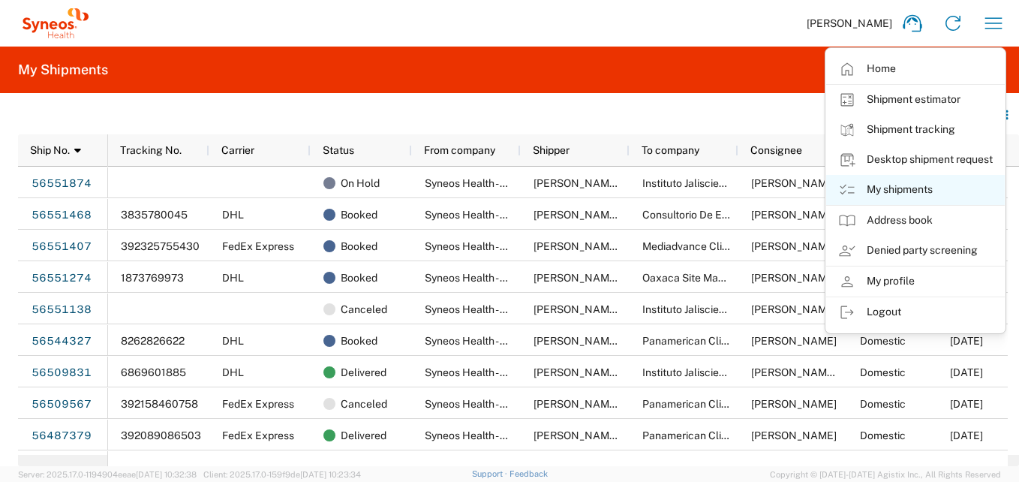
click at [914, 187] on link "My shipments" at bounding box center [915, 190] width 179 height 30
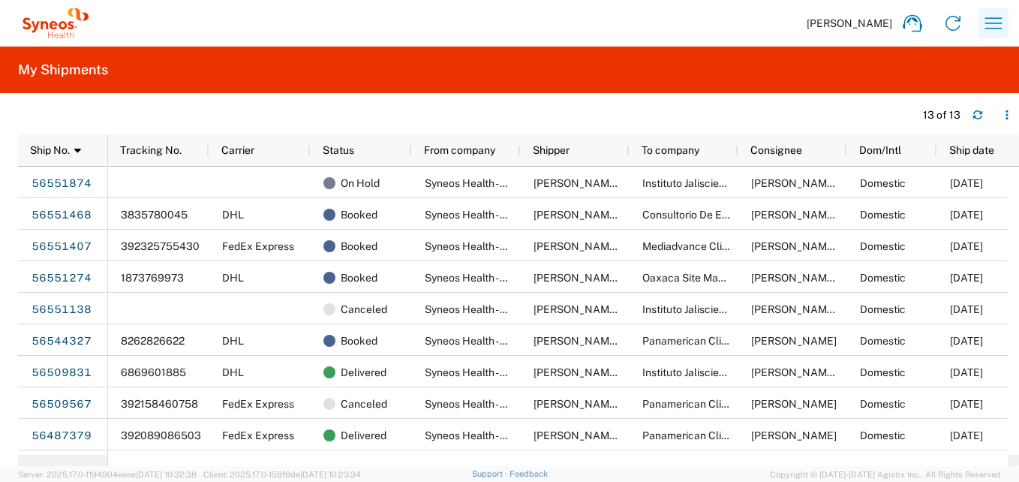
click at [996, 31] on icon "button" at bounding box center [993, 23] width 24 height 24
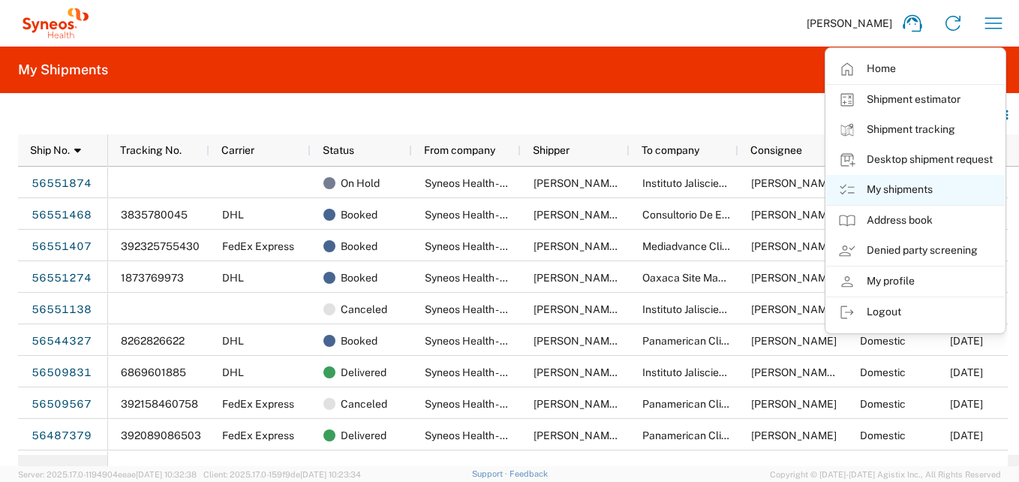
click at [880, 192] on link "My shipments" at bounding box center [915, 190] width 179 height 30
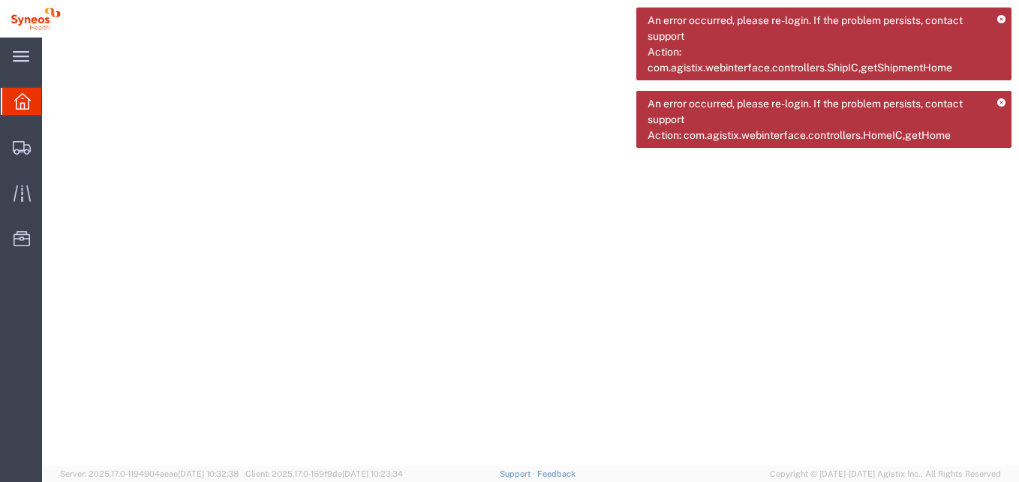
click at [1003, 102] on icon at bounding box center [1001, 103] width 8 height 8
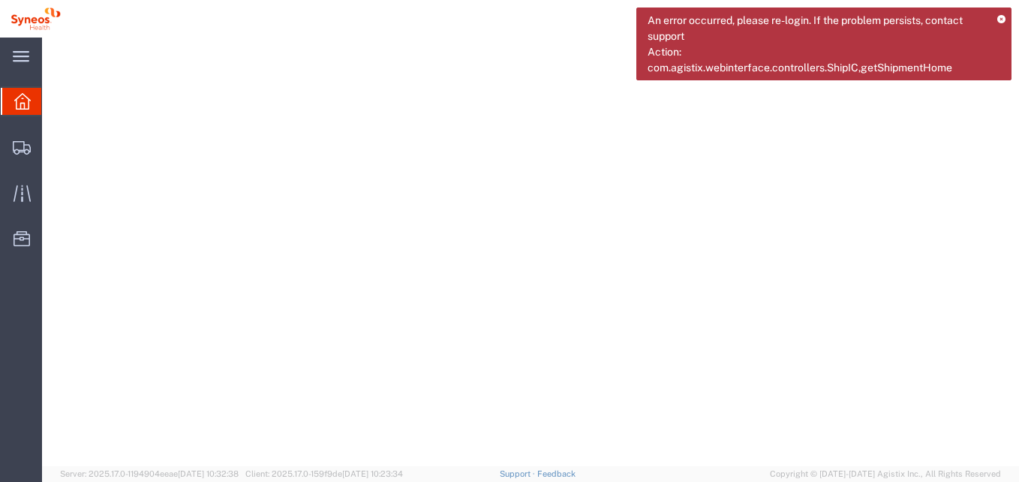
click at [1001, 16] on icon at bounding box center [1001, 20] width 8 height 8
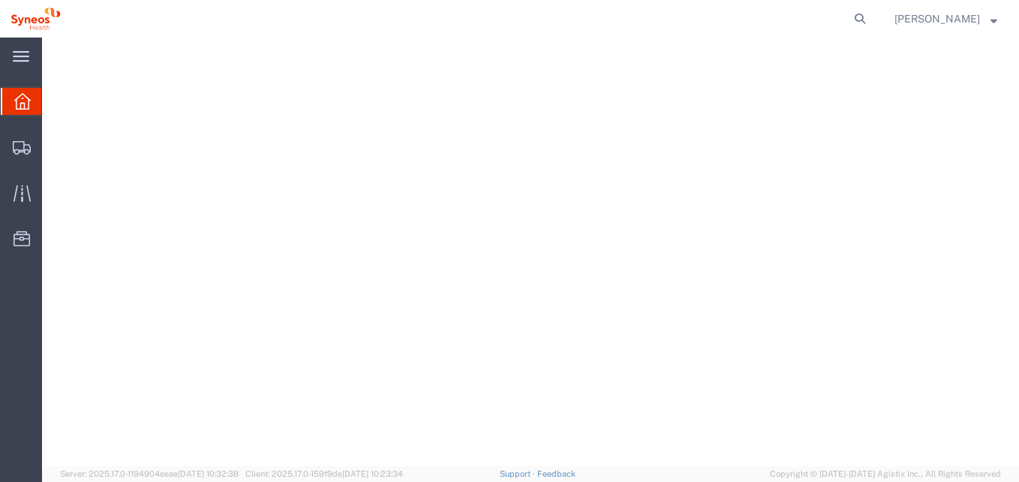
click at [10, 102] on div at bounding box center [22, 101] width 42 height 27
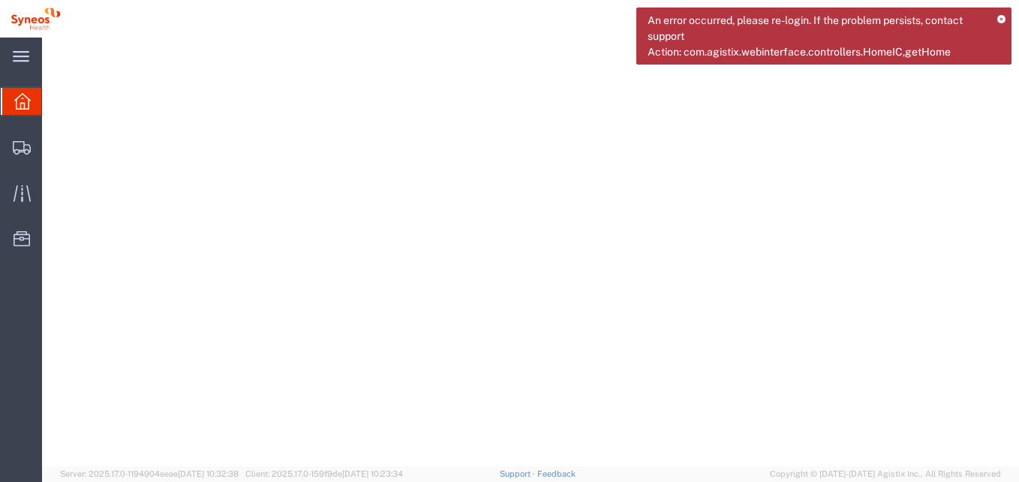
click at [760, 38] on span "An error occurred, please re-login. If the problem persists, contact support Ac…" at bounding box center [816, 36] width 339 height 47
click at [932, 185] on div at bounding box center [530, 258] width 965 height 428
click at [954, 32] on span "An error occurred, please re-login. If the problem persists, contact support Ac…" at bounding box center [816, 36] width 339 height 47
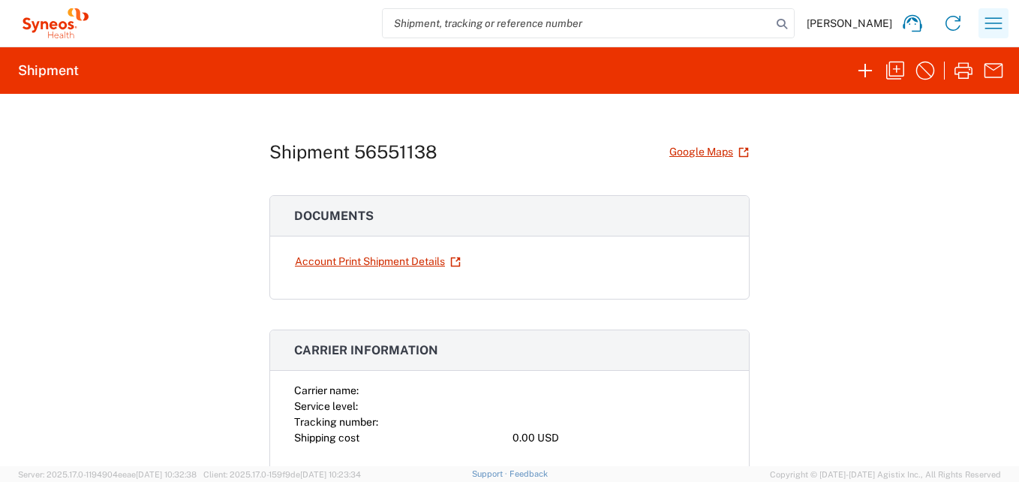
click at [992, 23] on icon "button" at bounding box center [993, 22] width 17 height 11
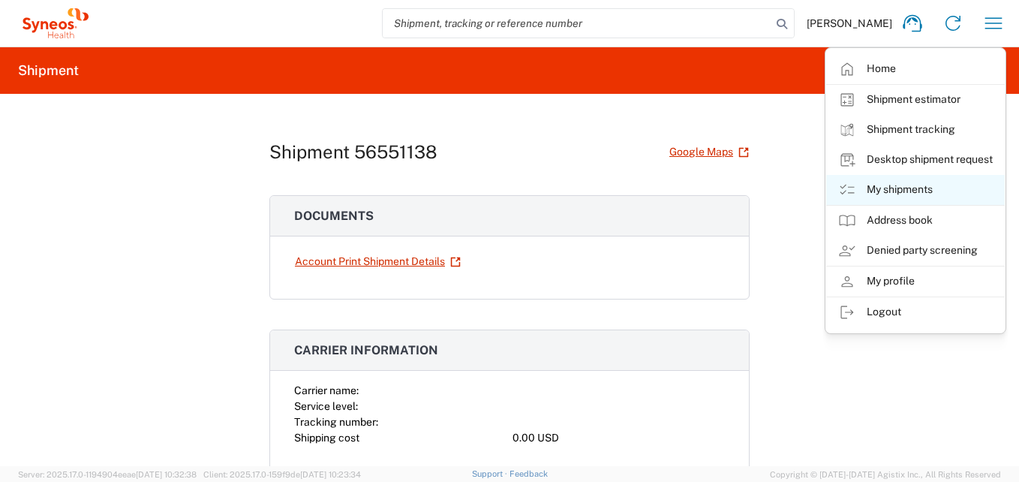
click at [912, 184] on link "My shipments" at bounding box center [915, 190] width 179 height 30
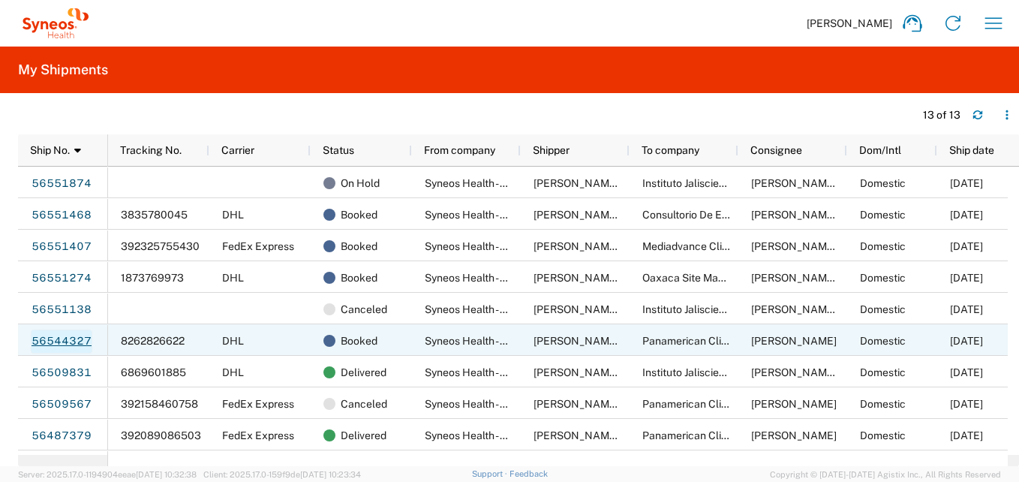
click at [73, 341] on link "56544327" at bounding box center [62, 341] width 62 height 24
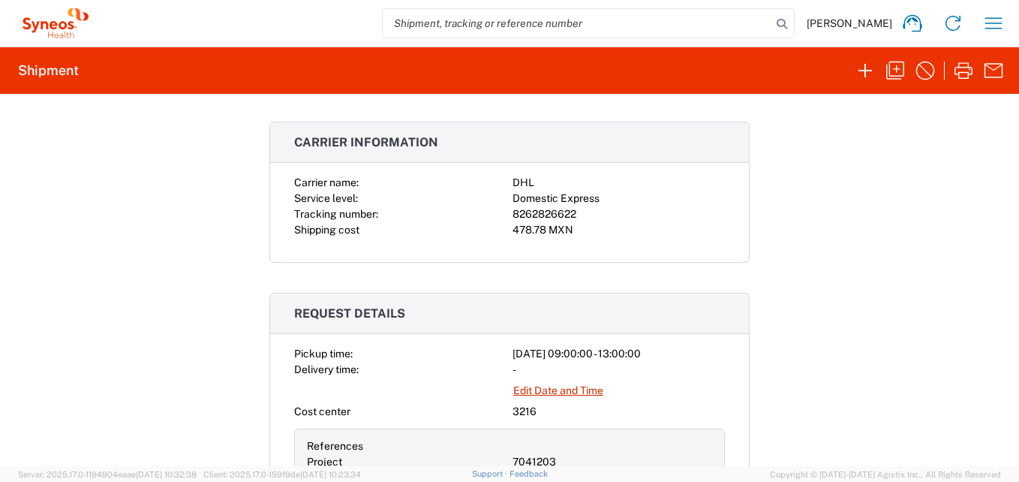
scroll to position [300, 0]
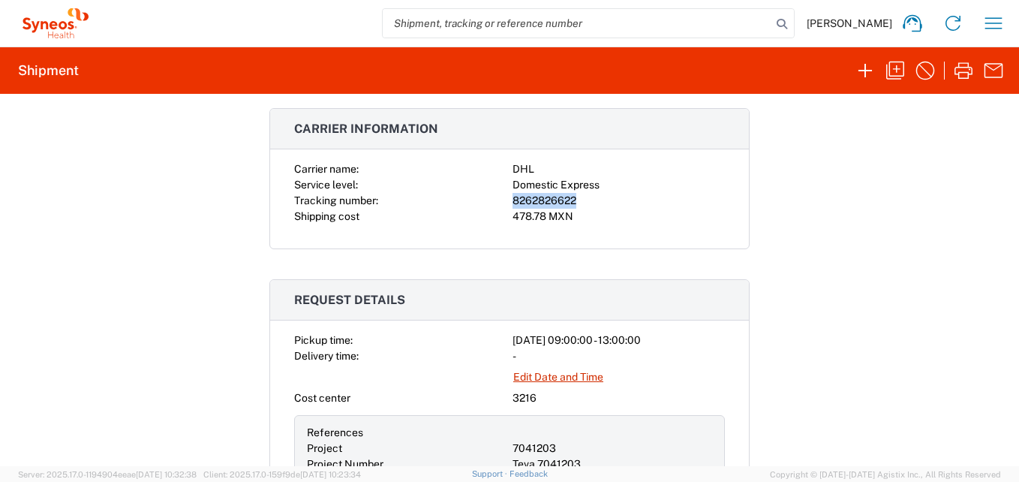
drag, startPoint x: 572, startPoint y: 200, endPoint x: 506, endPoint y: 203, distance: 66.0
click at [512, 203] on div "8262826622" at bounding box center [618, 201] width 212 height 16
copy div "8262826622"
click at [999, 22] on icon "button" at bounding box center [993, 23] width 24 height 24
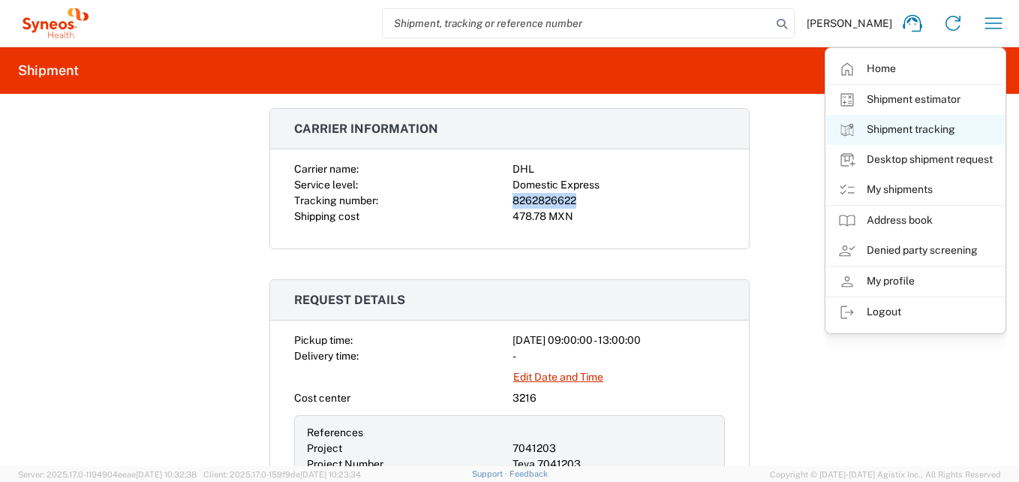
click at [899, 128] on link "Shipment tracking" at bounding box center [915, 130] width 179 height 30
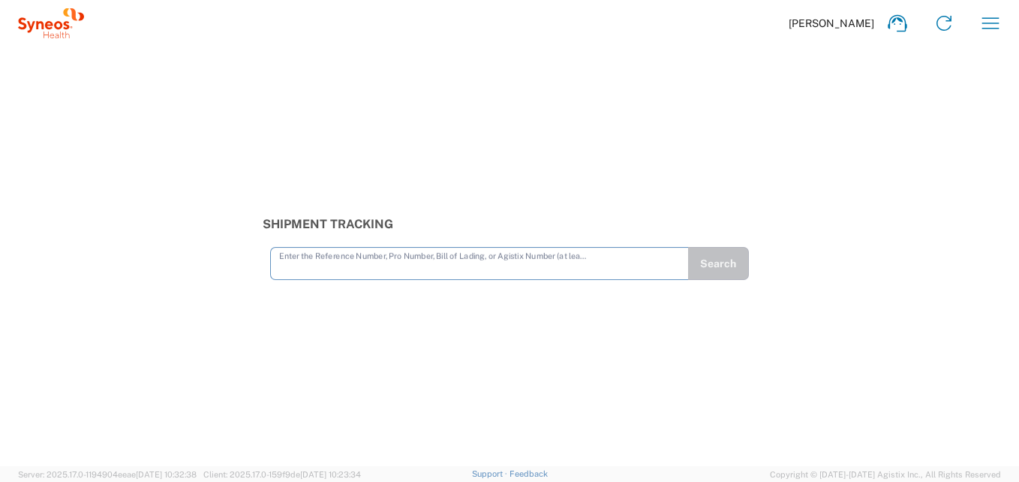
click at [348, 269] on input "text" at bounding box center [479, 262] width 401 height 26
type input "8262826622"
click at [698, 262] on button "Search" at bounding box center [718, 263] width 61 height 33
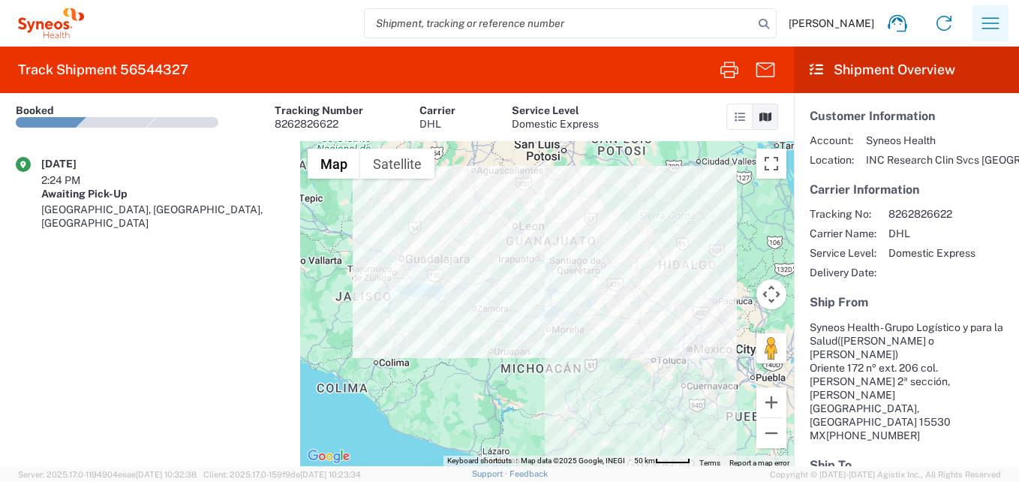
click at [982, 23] on icon "button" at bounding box center [990, 22] width 17 height 11
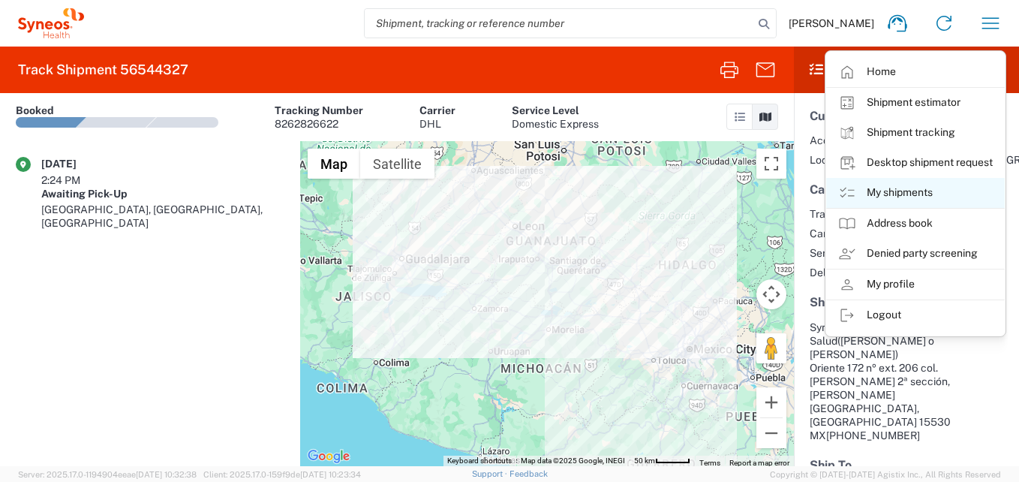
click at [900, 189] on link "My shipments" at bounding box center [915, 193] width 179 height 30
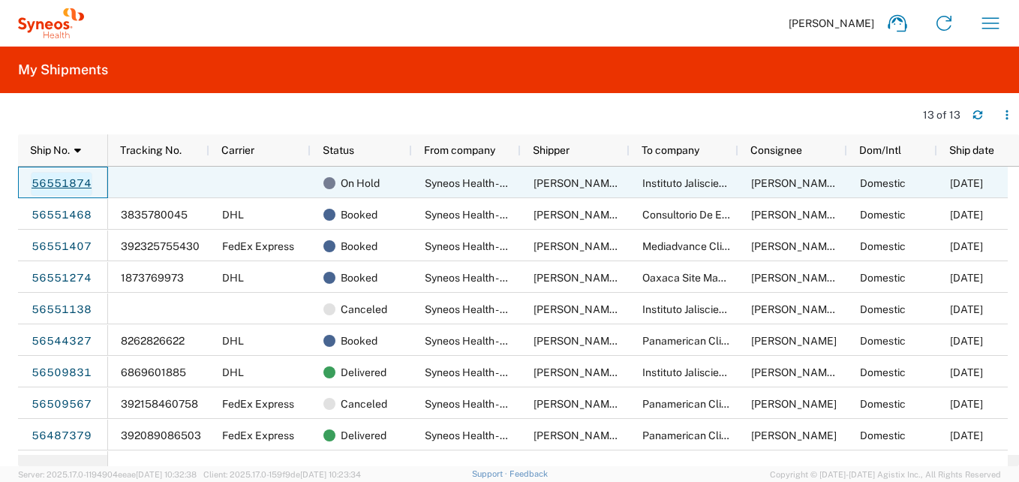
click at [73, 180] on link "56551874" at bounding box center [62, 184] width 62 height 24
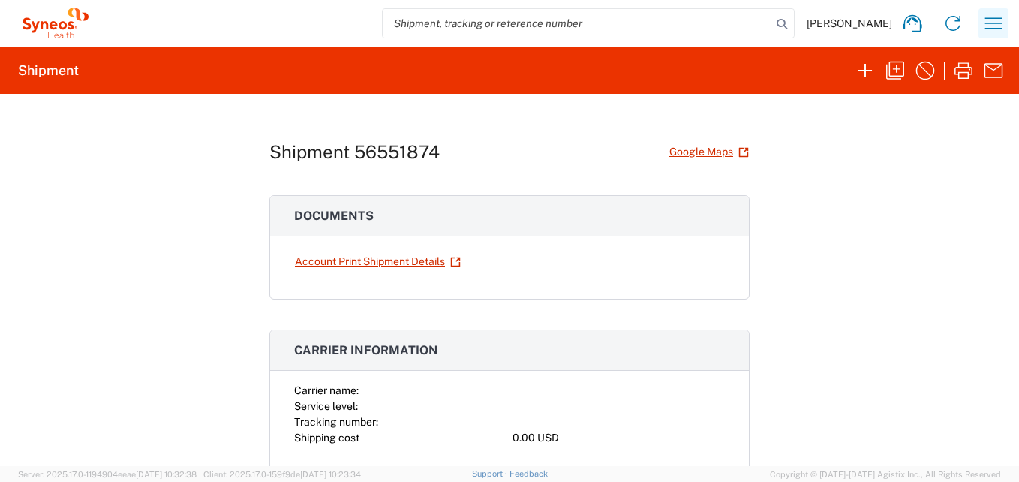
click at [998, 25] on icon "button" at bounding box center [993, 23] width 24 height 24
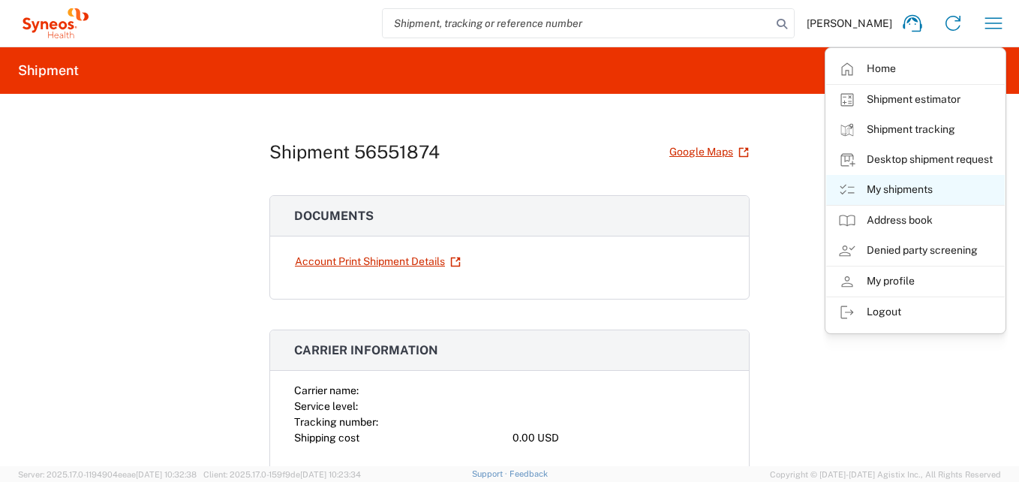
click at [899, 185] on link "My shipments" at bounding box center [915, 190] width 179 height 30
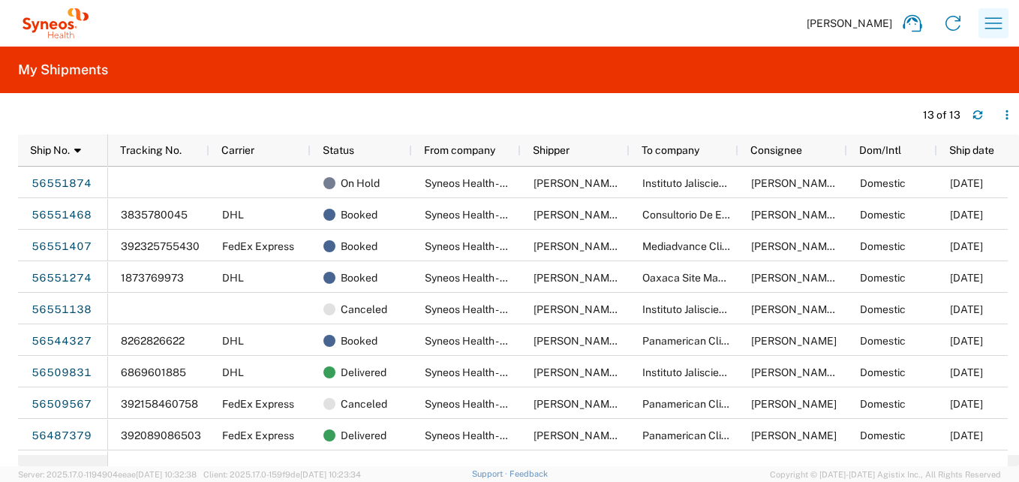
click at [1001, 18] on icon "button" at bounding box center [993, 22] width 17 height 11
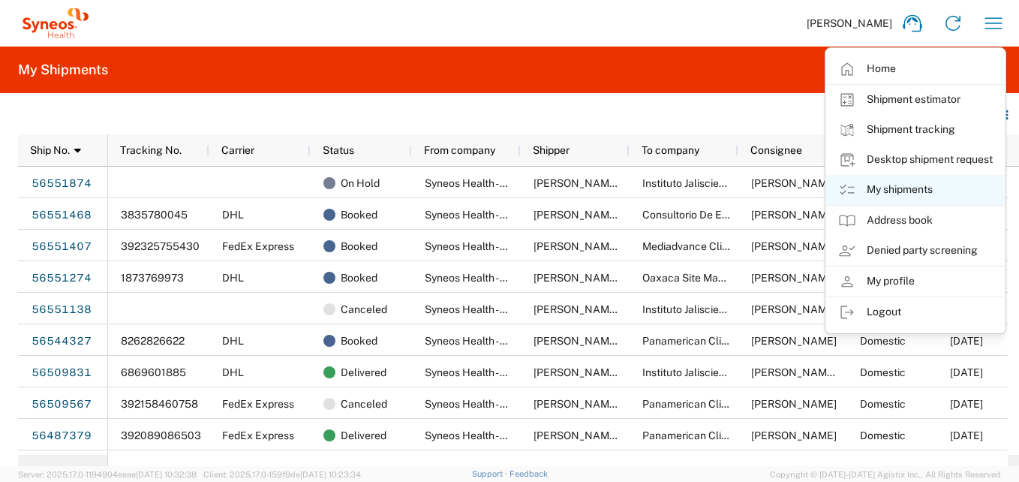
click at [905, 185] on link "My shipments" at bounding box center [915, 190] width 179 height 30
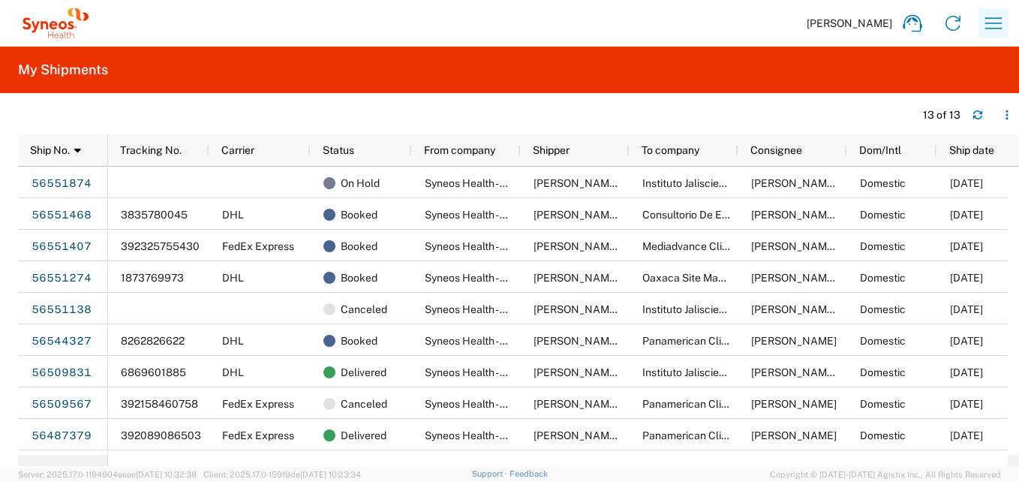
click at [994, 23] on icon "button" at bounding box center [993, 22] width 17 height 11
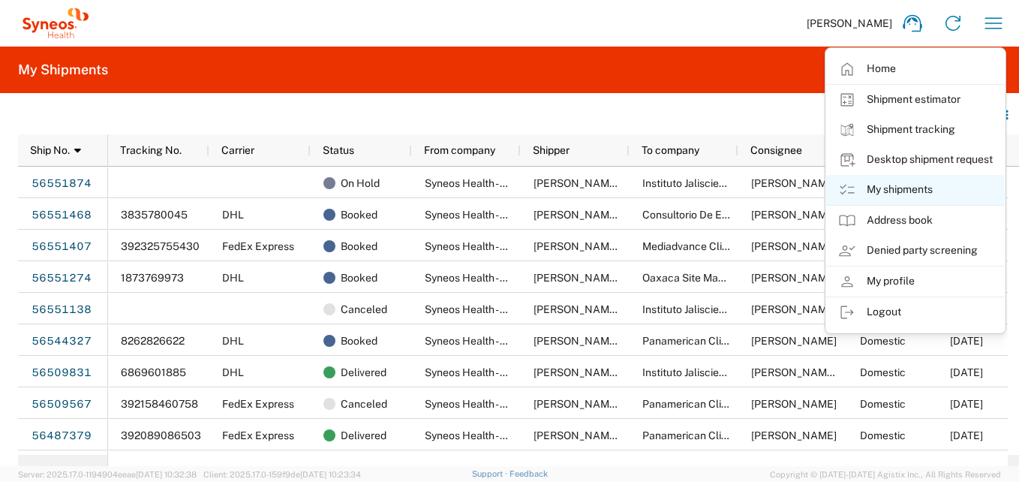
click at [887, 183] on link "My shipments" at bounding box center [915, 190] width 179 height 30
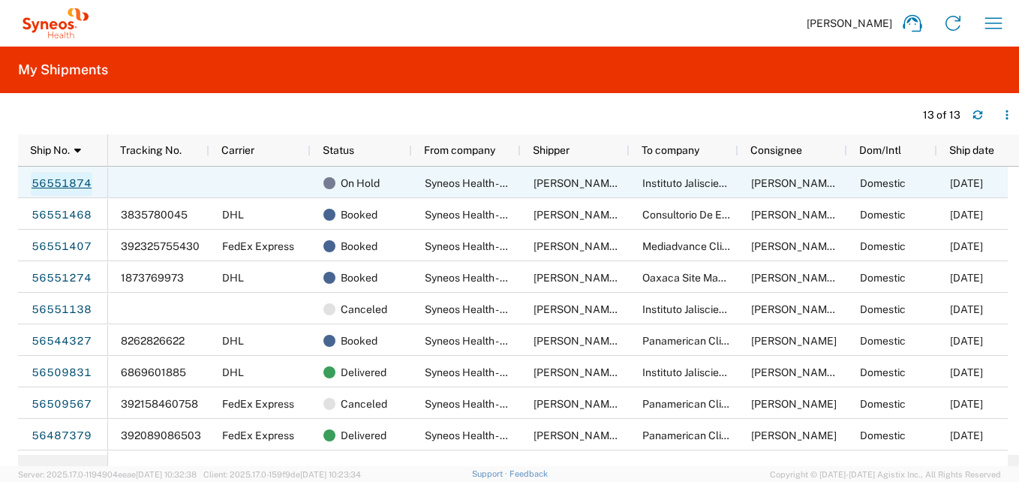
click at [64, 182] on link "56551874" at bounding box center [62, 184] width 62 height 24
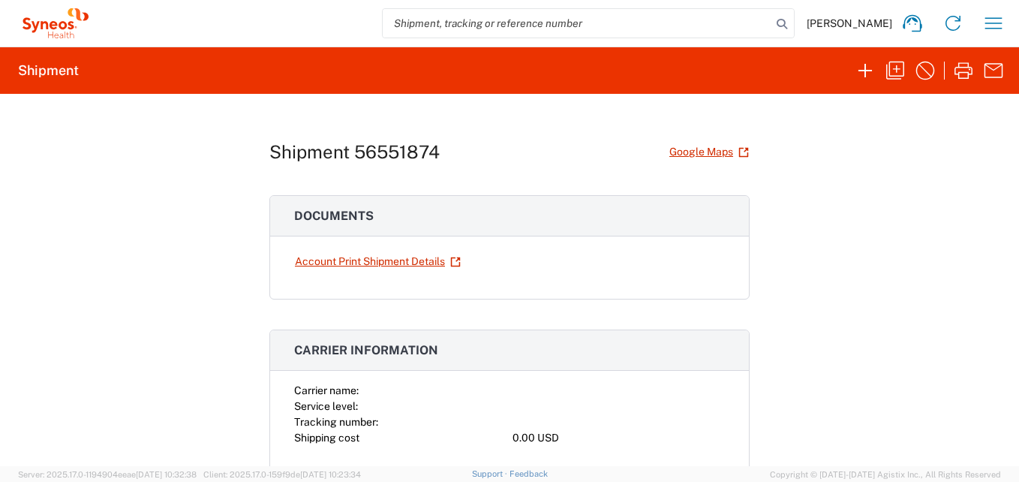
click at [845, 230] on div "Shipment 56551874 Google Maps Documents Account Print Shipment Details Carrier …" at bounding box center [509, 280] width 1019 height 372
click at [998, 26] on icon "button" at bounding box center [993, 23] width 24 height 24
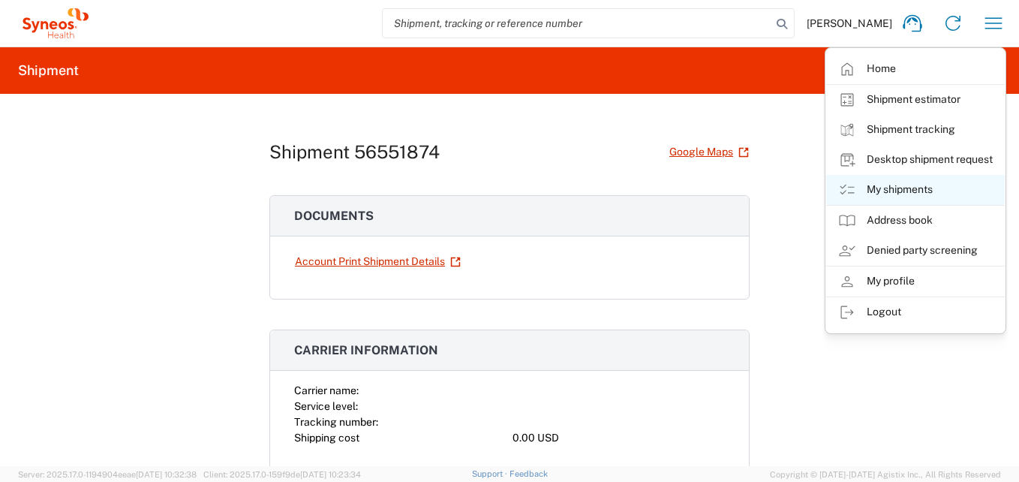
click at [883, 185] on link "My shipments" at bounding box center [915, 190] width 179 height 30
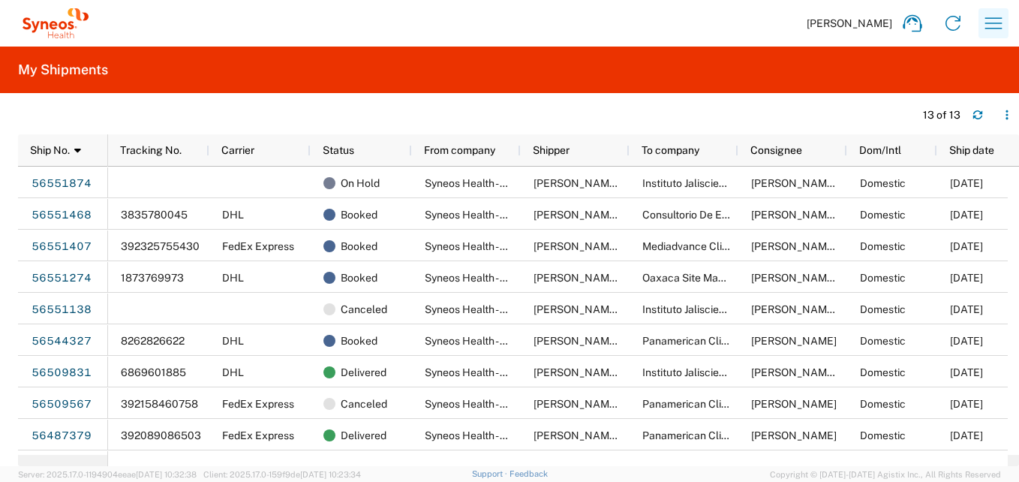
click at [995, 21] on icon "button" at bounding box center [993, 23] width 24 height 24
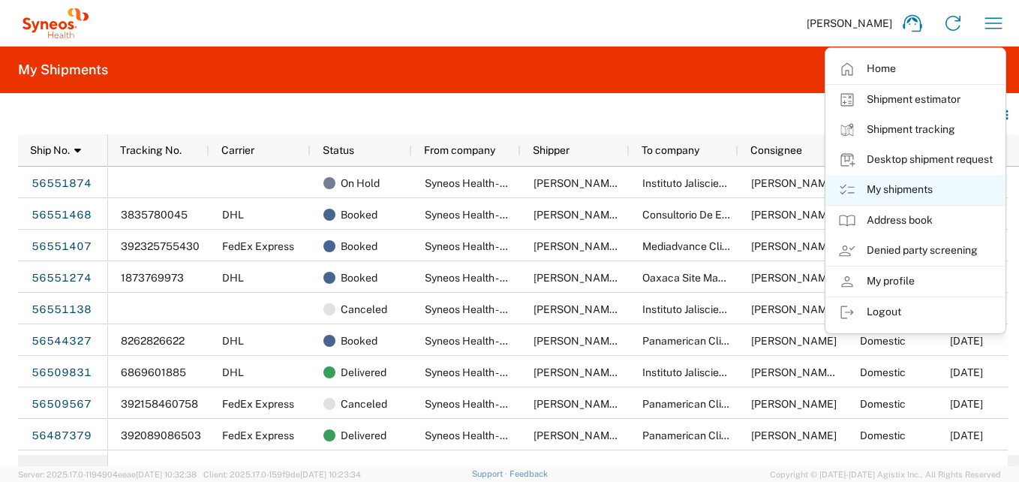
click at [897, 182] on link "My shipments" at bounding box center [915, 190] width 179 height 30
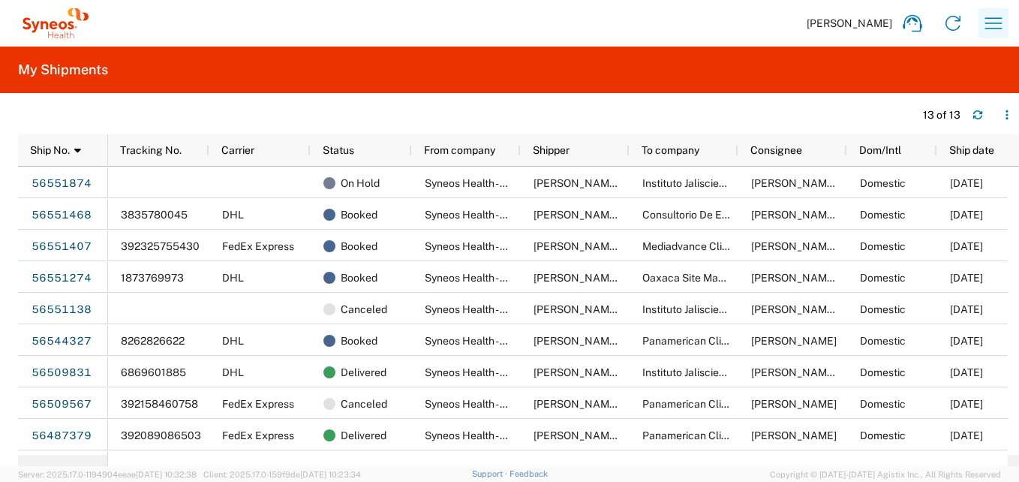
click at [998, 25] on icon "button" at bounding box center [993, 23] width 24 height 24
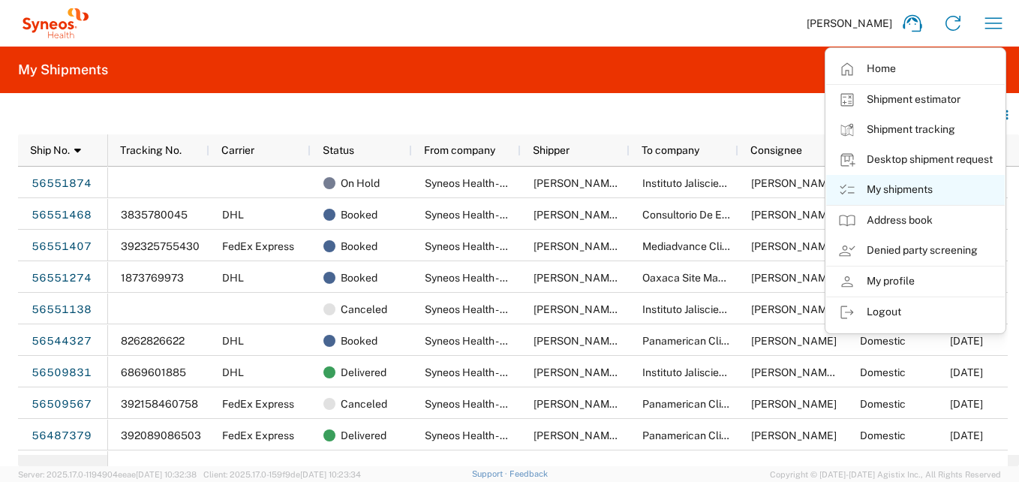
click at [891, 185] on link "My shipments" at bounding box center [915, 190] width 179 height 30
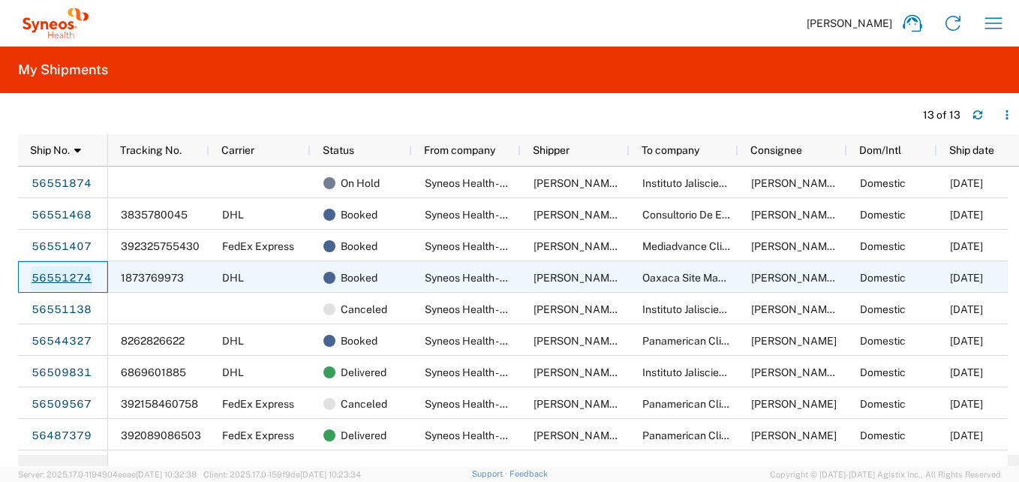
click at [53, 274] on link "56551274" at bounding box center [62, 278] width 62 height 24
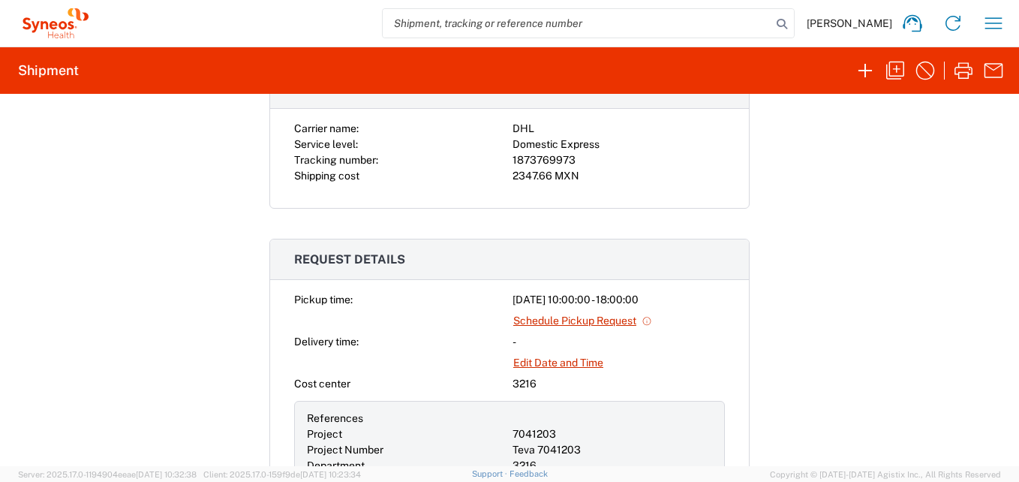
scroll to position [375, 0]
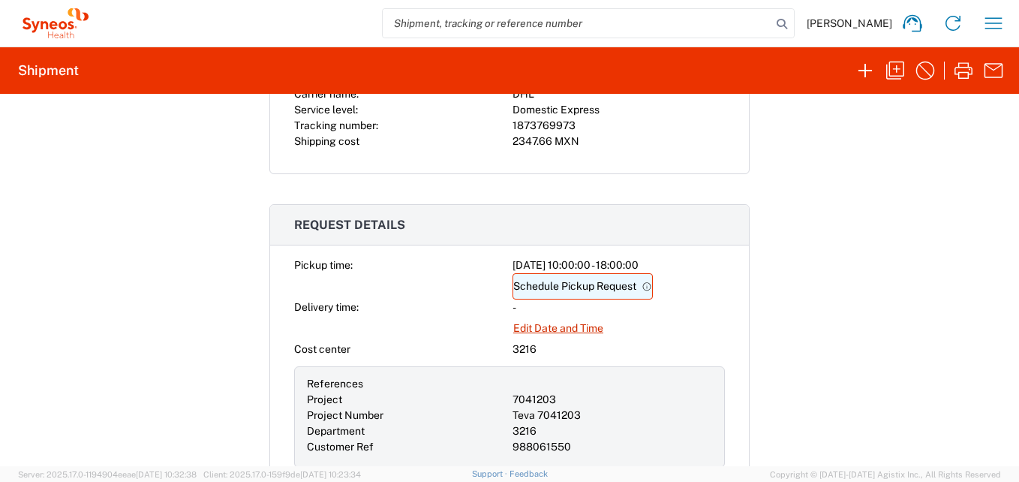
click at [580, 287] on link "Schedule Pickup Request" at bounding box center [582, 286] width 140 height 26
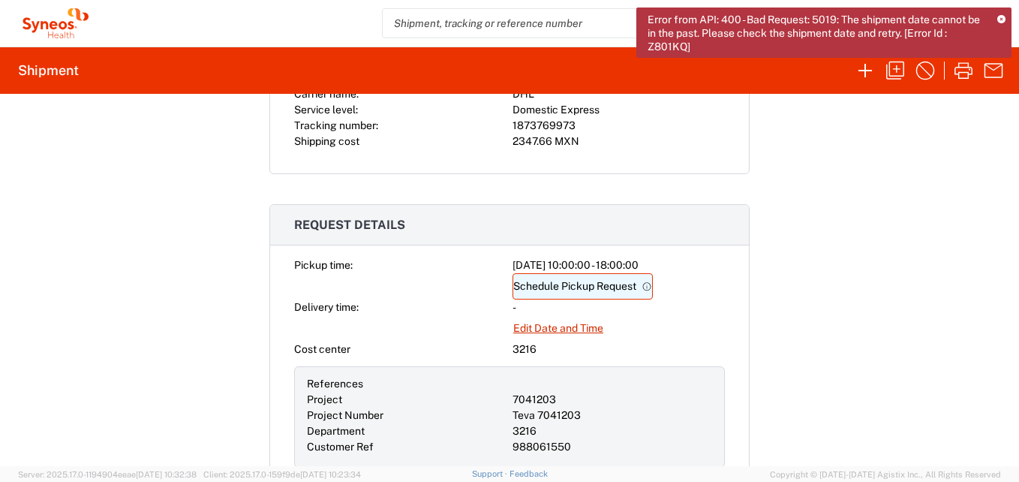
click at [610, 287] on link "Schedule Pickup Request" at bounding box center [582, 286] width 140 height 26
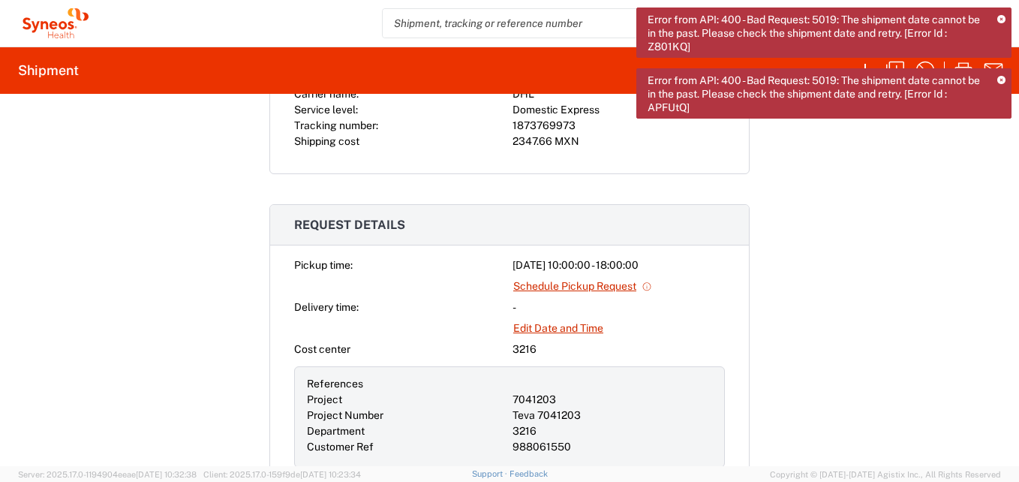
click at [998, 83] on icon at bounding box center [1001, 81] width 8 height 8
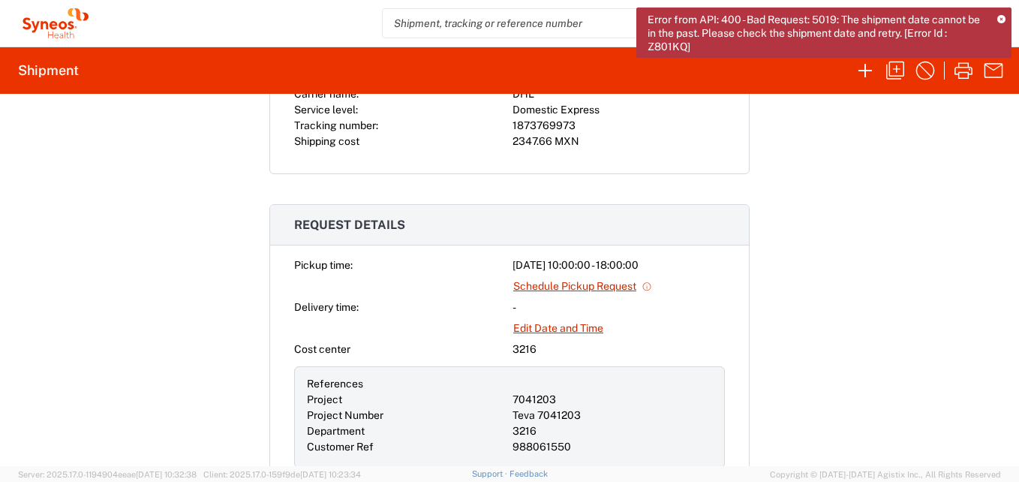
click at [1002, 17] on icon at bounding box center [1001, 20] width 8 height 8
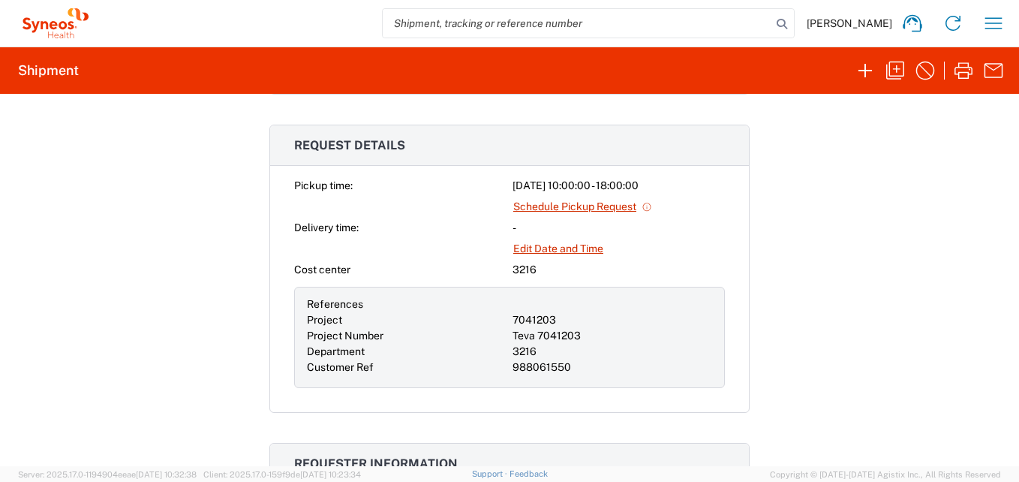
scroll to position [525, 0]
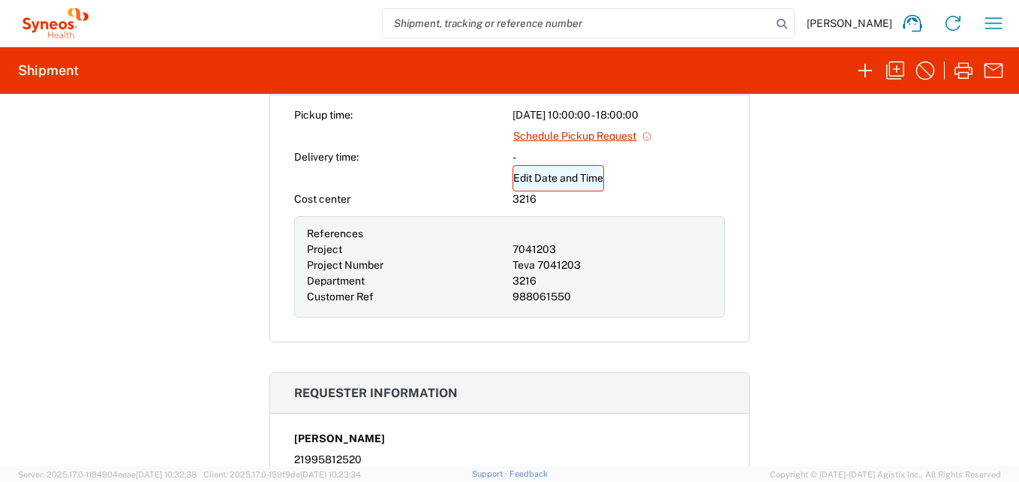
click at [558, 179] on link "Edit Date and Time" at bounding box center [558, 178] width 92 height 26
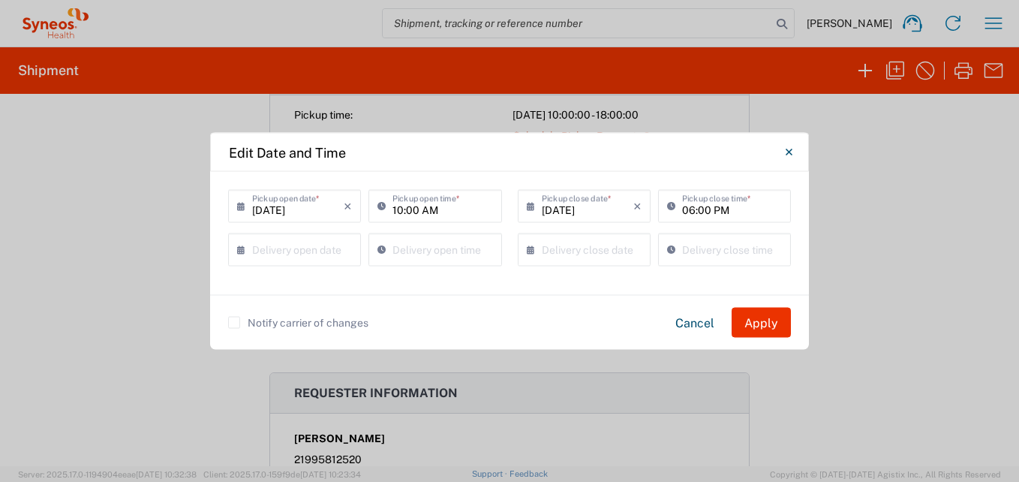
click at [397, 210] on input "10:00 AM" at bounding box center [442, 205] width 100 height 26
type input "01:00 AM"
click at [765, 323] on button "Apply" at bounding box center [760, 323] width 59 height 30
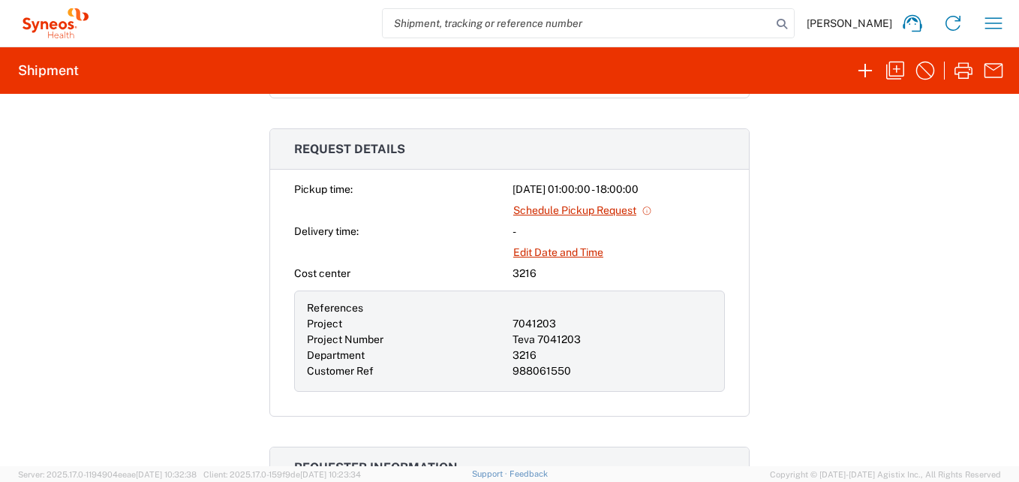
scroll to position [450, 0]
click at [532, 209] on link "Schedule Pickup Request" at bounding box center [582, 211] width 140 height 26
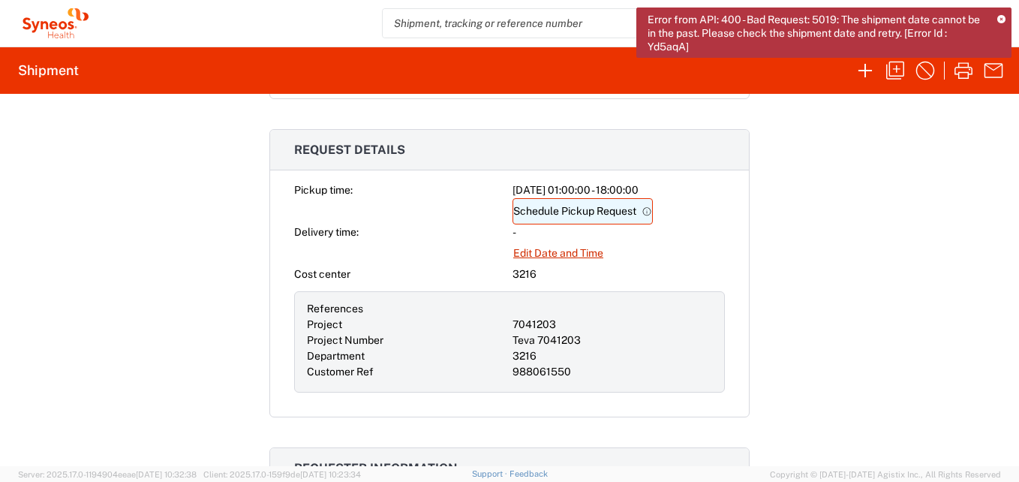
click at [581, 217] on link "Schedule Pickup Request" at bounding box center [582, 211] width 140 height 26
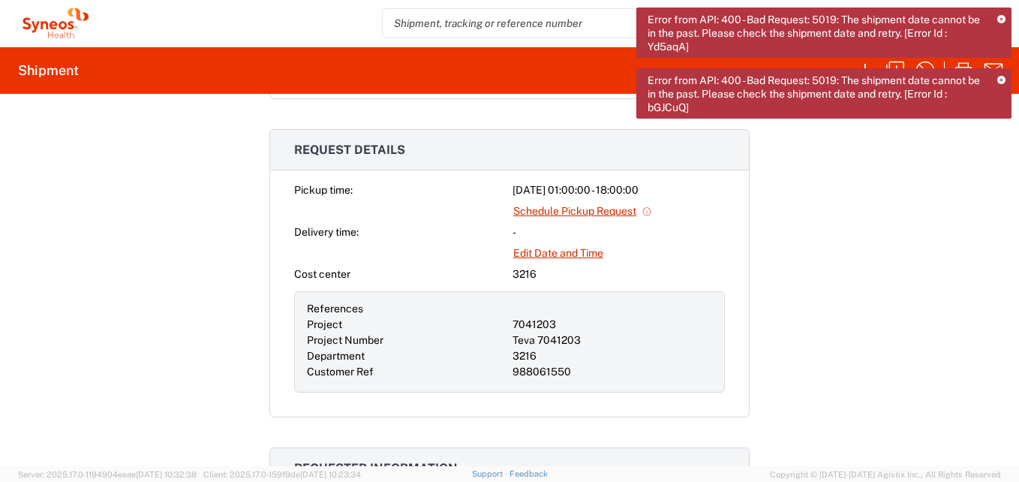
click at [741, 98] on span "Error from API: 400 - Bad Request: 5019: The shipment date cannot be in the pas…" at bounding box center [816, 94] width 339 height 41
click at [742, 97] on span "Error from API: 400 - Bad Request: 5019: The shipment date cannot be in the pas…" at bounding box center [816, 94] width 339 height 41
click at [1001, 74] on div "Error from API: 400 - Bad Request: 5019: The shipment date cannot be in the pas…" at bounding box center [823, 93] width 375 height 50
click at [999, 17] on icon at bounding box center [1001, 20] width 8 height 8
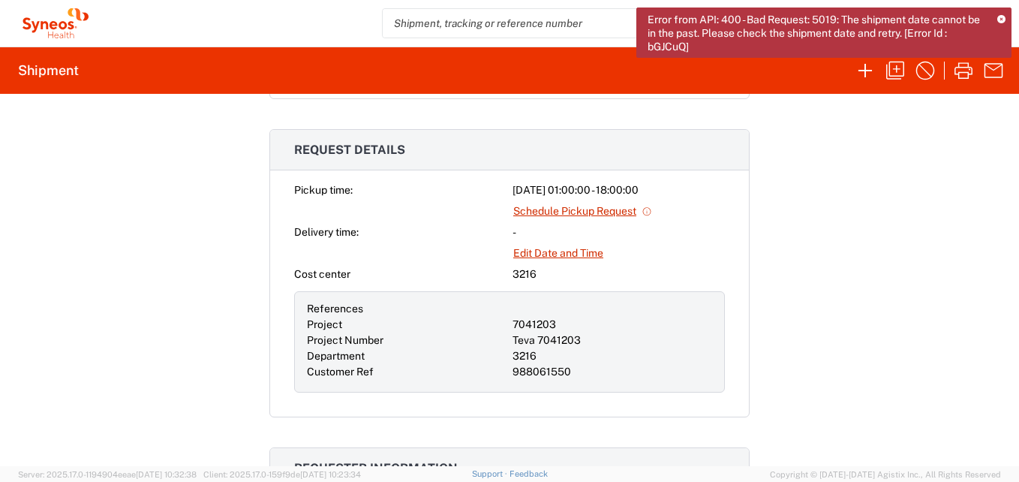
click at [1003, 16] on icon at bounding box center [1001, 20] width 8 height 8
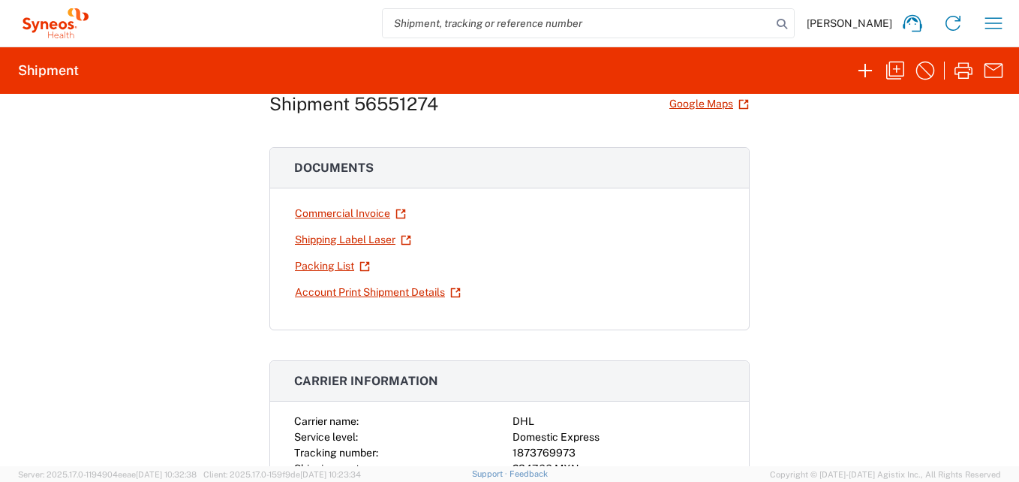
scroll to position [300, 0]
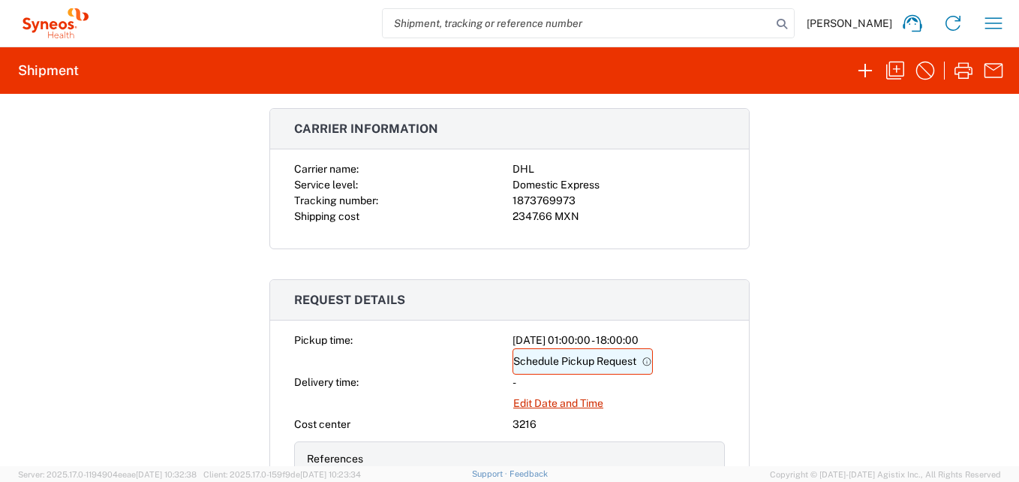
click at [554, 362] on link "Schedule Pickup Request" at bounding box center [582, 361] width 140 height 26
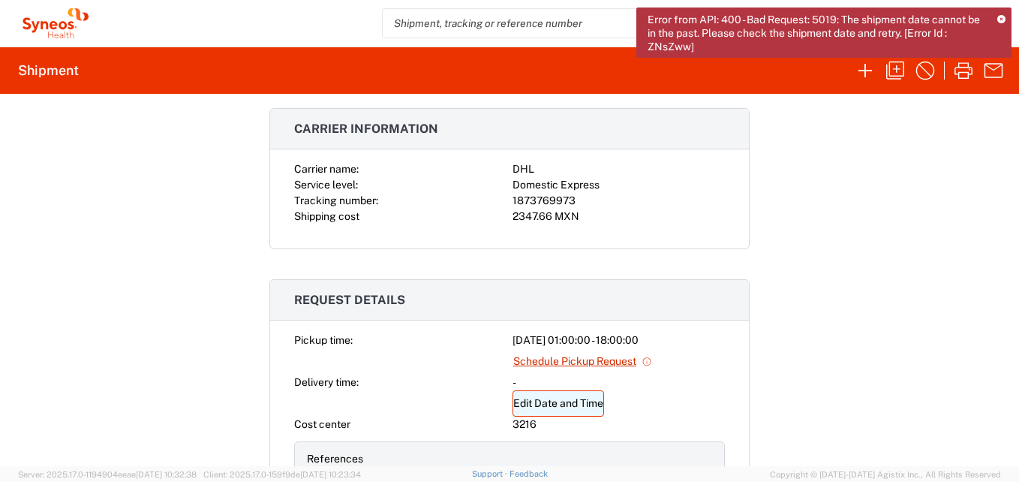
click at [546, 403] on link "Edit Date and Time" at bounding box center [558, 403] width 92 height 26
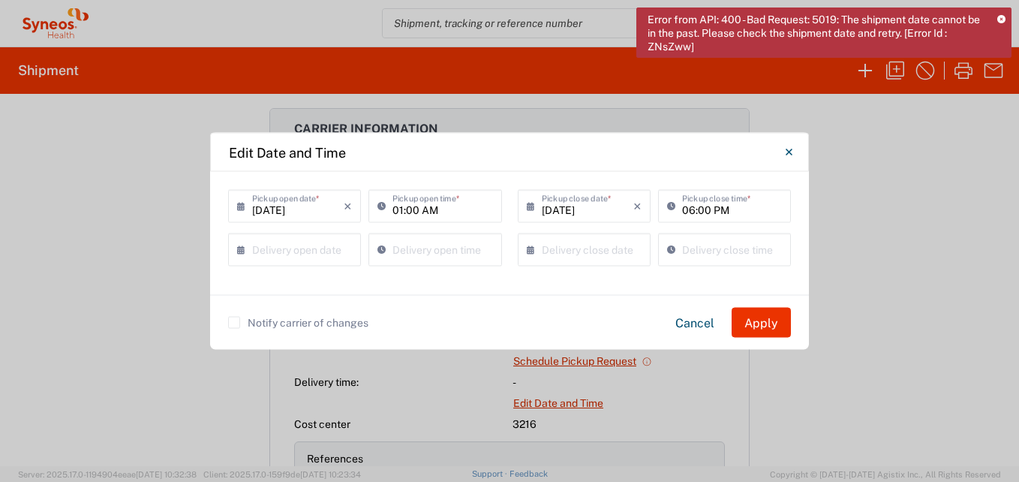
click at [418, 210] on input "01:00 AM" at bounding box center [442, 205] width 100 height 26
click at [401, 209] on input "01:00 AM" at bounding box center [442, 205] width 100 height 26
type input "02:00 AM"
click at [757, 325] on button "Apply" at bounding box center [760, 323] width 59 height 30
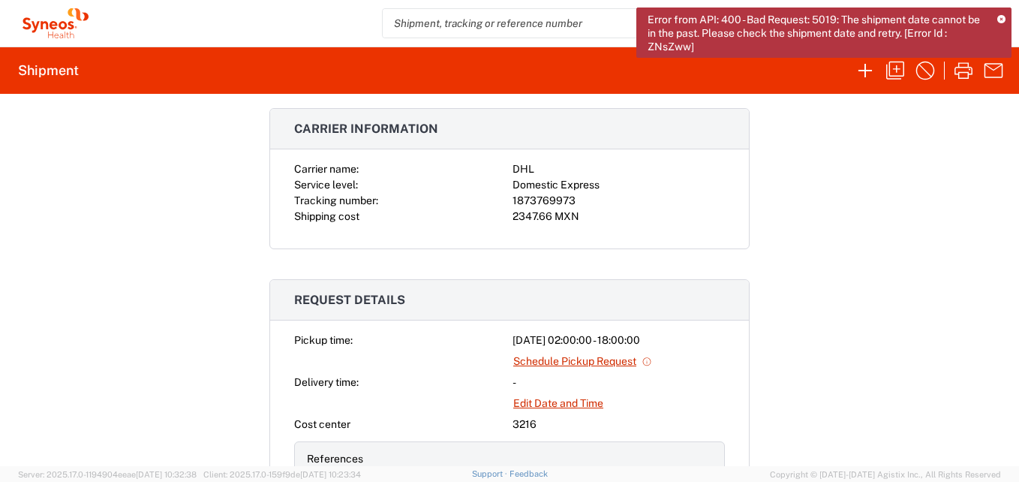
click at [1001, 16] on icon at bounding box center [1001, 20] width 8 height 8
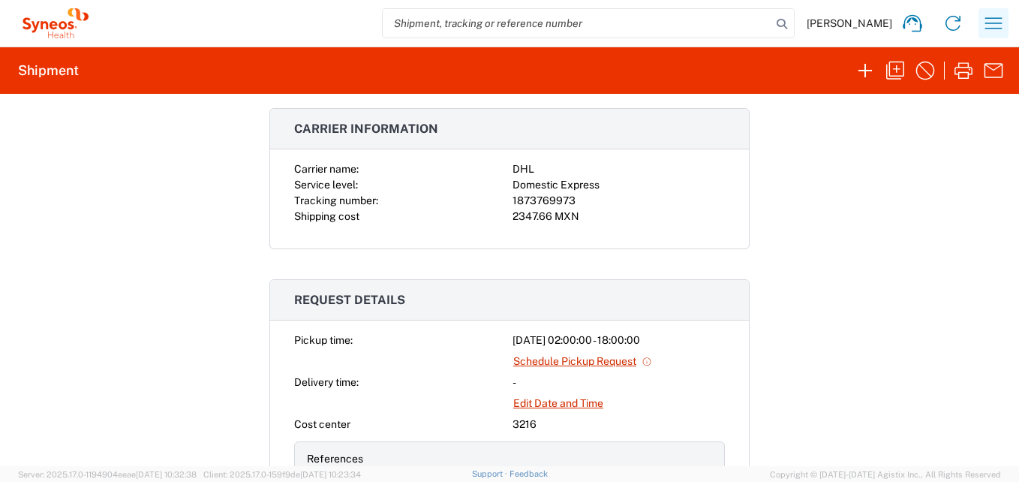
click at [992, 21] on icon "button" at bounding box center [993, 23] width 24 height 24
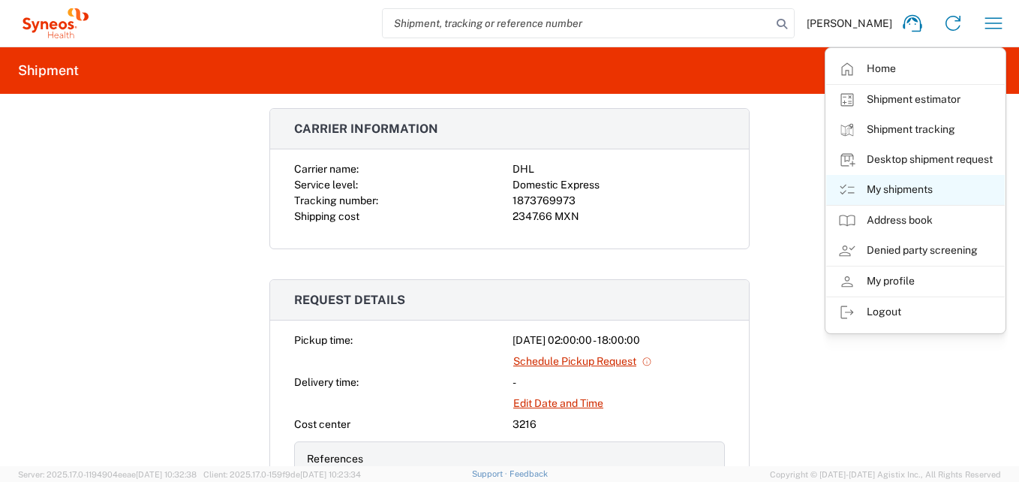
click at [913, 185] on link "My shipments" at bounding box center [915, 190] width 179 height 30
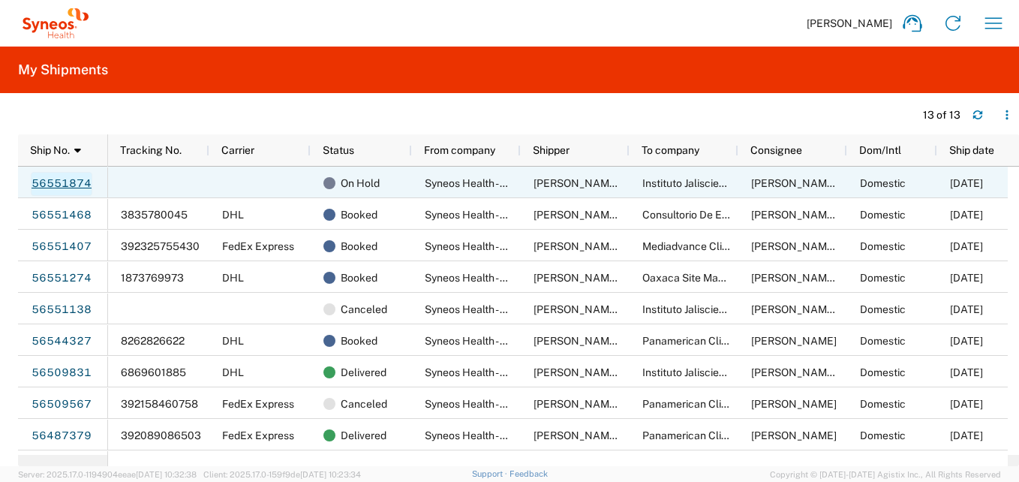
click at [84, 185] on link "56551874" at bounding box center [62, 184] width 62 height 24
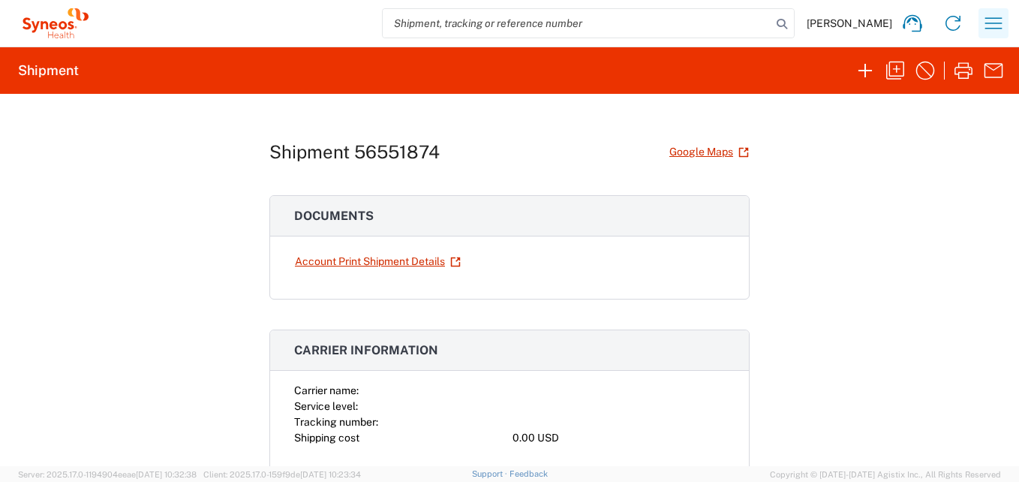
click at [995, 24] on icon "button" at bounding box center [993, 23] width 24 height 24
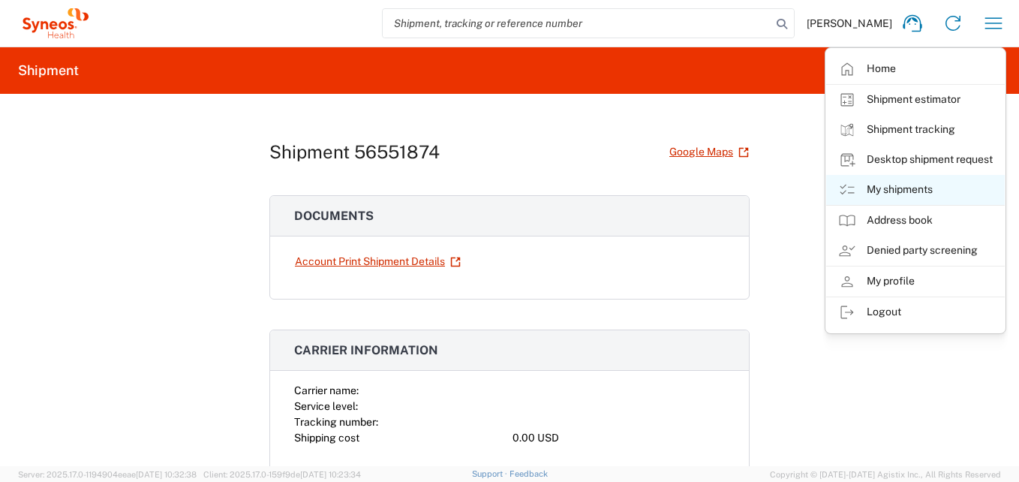
click at [899, 188] on link "My shipments" at bounding box center [915, 190] width 179 height 30
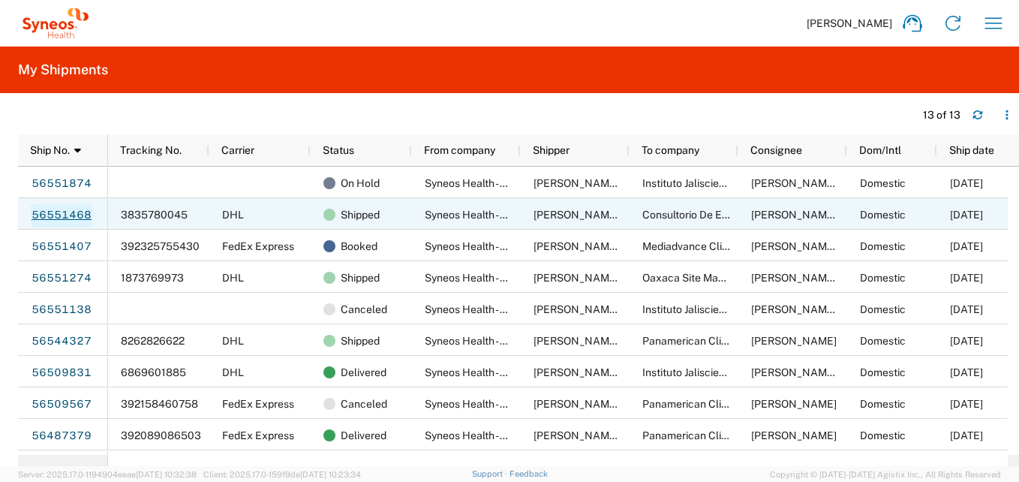
click at [63, 212] on link "56551468" at bounding box center [62, 215] width 62 height 24
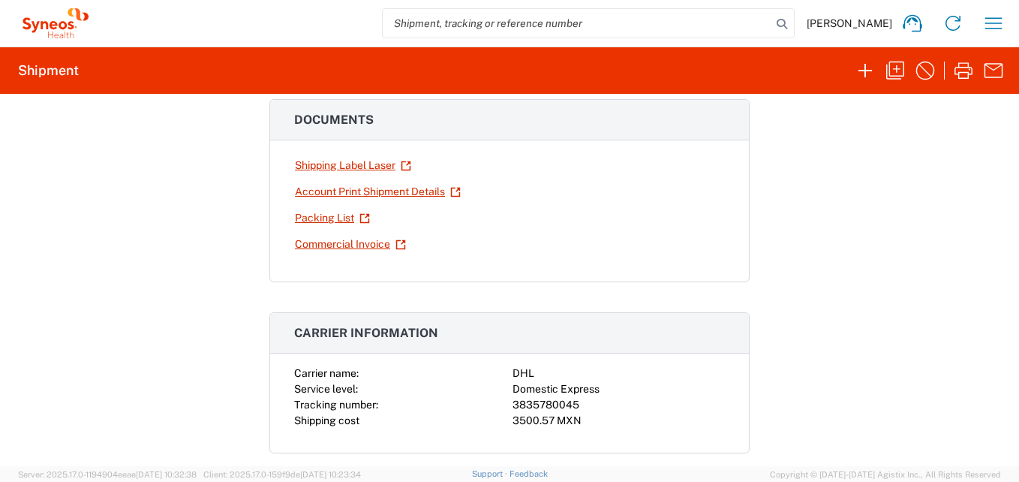
scroll to position [300, 0]
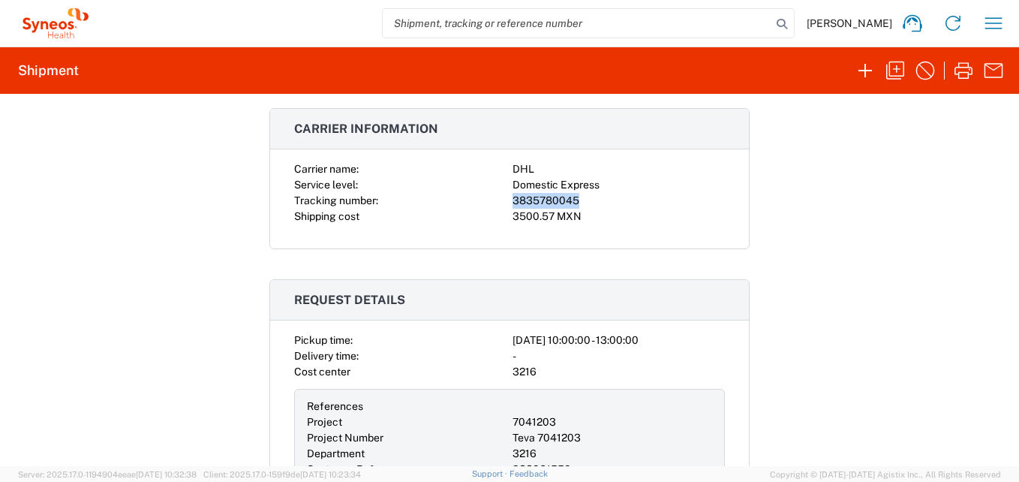
drag, startPoint x: 575, startPoint y: 199, endPoint x: 497, endPoint y: 202, distance: 77.3
click at [497, 202] on div "Carrier name: DHL Service level: Domestic Express Tracking number: 3835780045 S…" at bounding box center [509, 192] width 431 height 63
copy div "3835780045"
click at [1000, 21] on icon "button" at bounding box center [993, 23] width 24 height 24
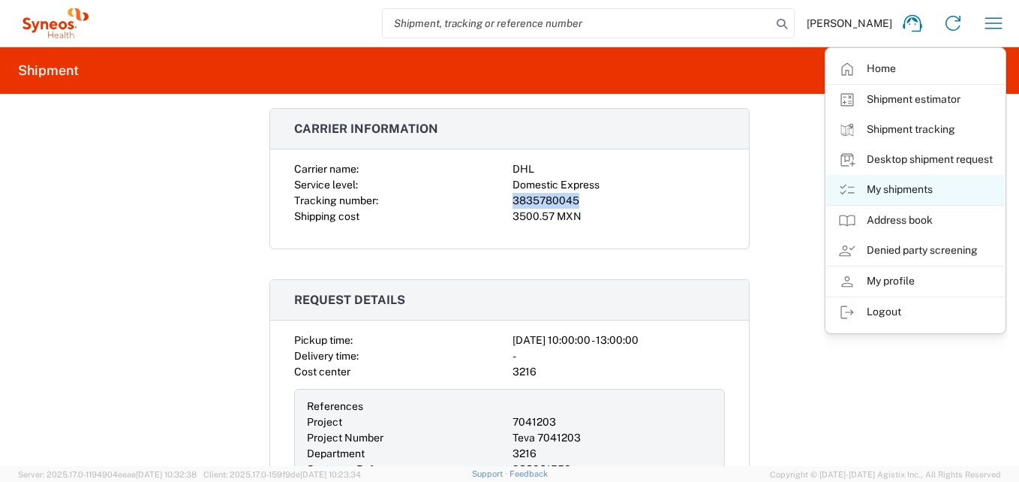
click at [884, 182] on link "My shipments" at bounding box center [915, 190] width 179 height 30
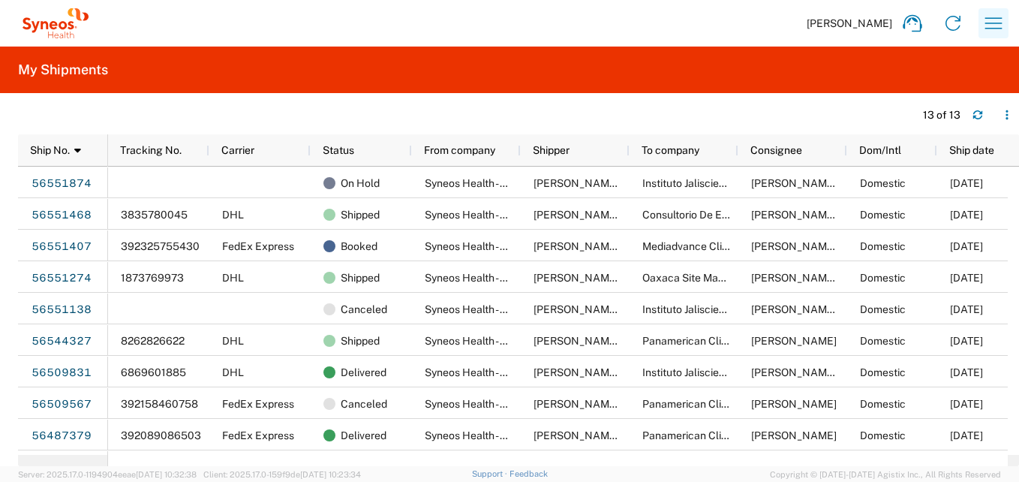
click at [999, 23] on icon "button" at bounding box center [993, 23] width 24 height 24
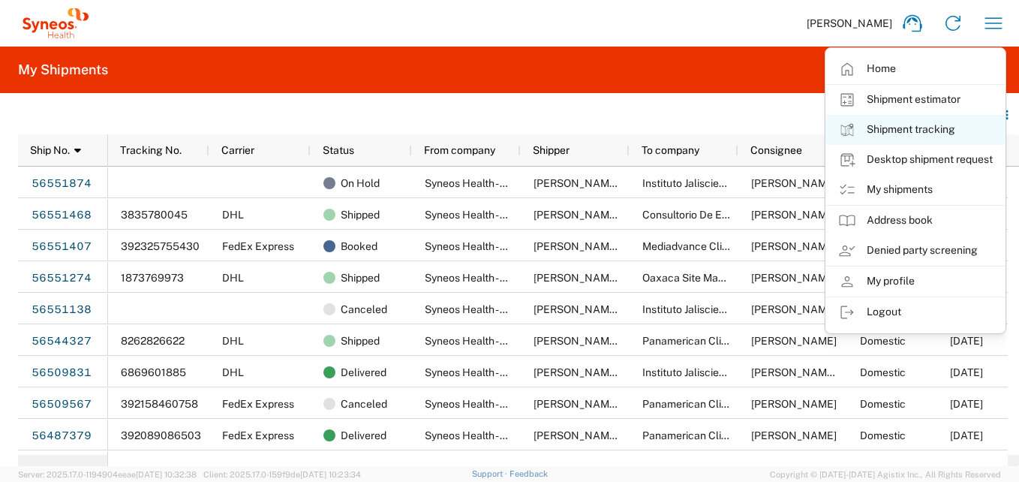
click at [920, 131] on link "Shipment tracking" at bounding box center [915, 130] width 179 height 30
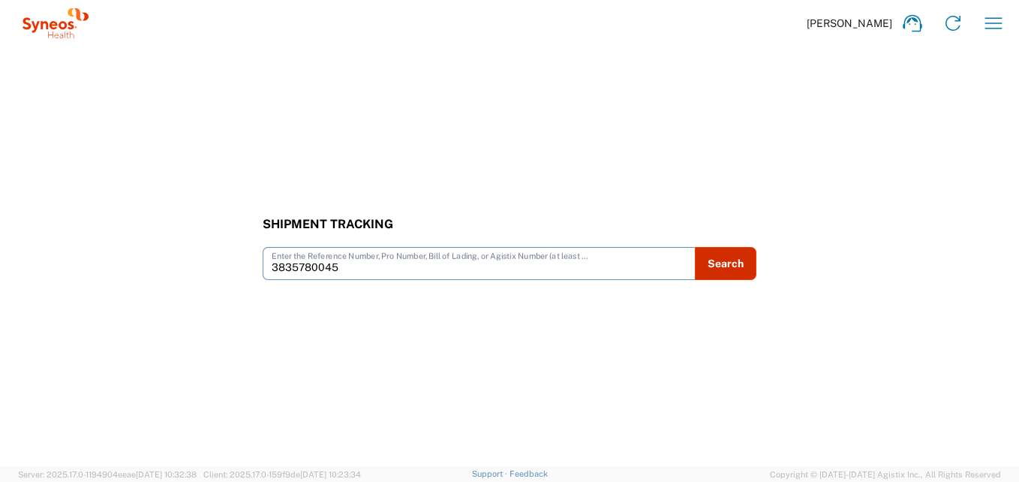
type input "3835780045"
click at [734, 260] on button "Search" at bounding box center [726, 263] width 62 height 33
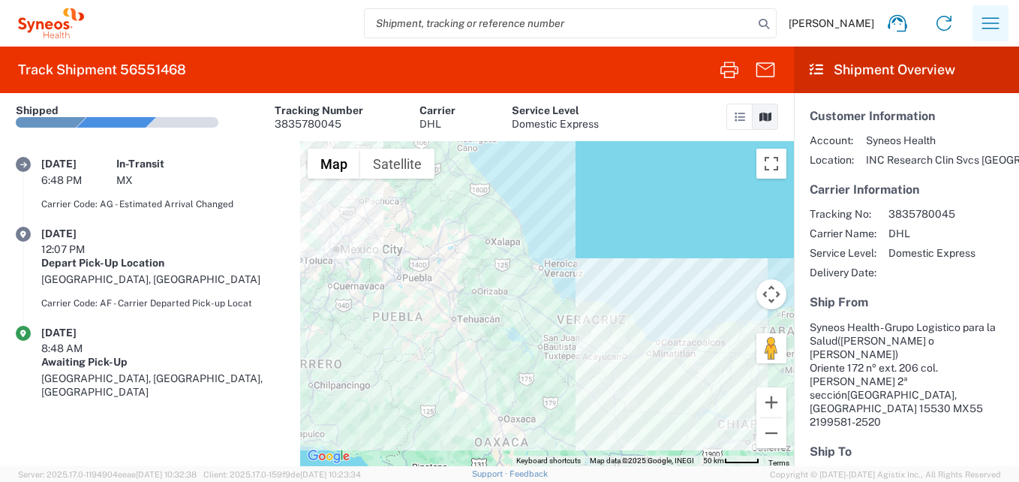
click at [986, 22] on icon "button" at bounding box center [990, 23] width 24 height 24
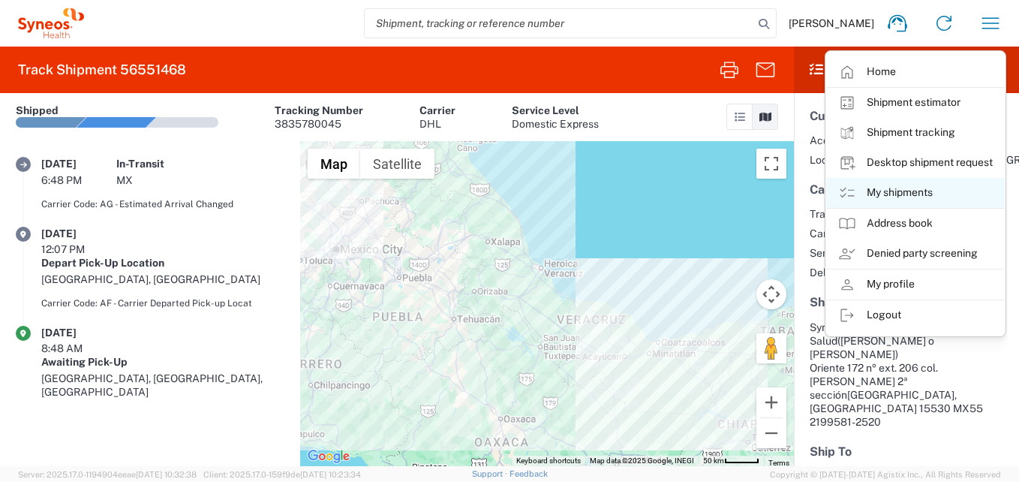
click at [897, 189] on link "My shipments" at bounding box center [915, 193] width 179 height 30
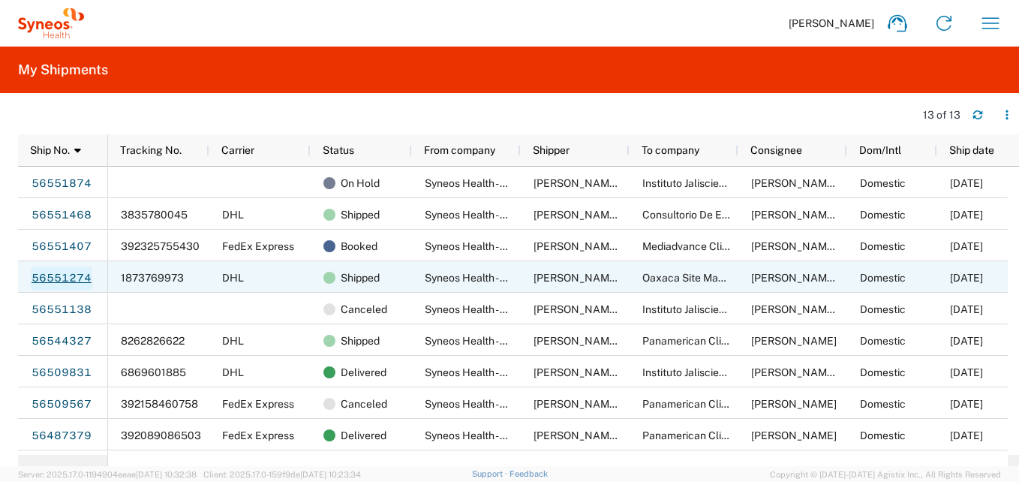
click at [55, 278] on link "56551274" at bounding box center [62, 278] width 62 height 24
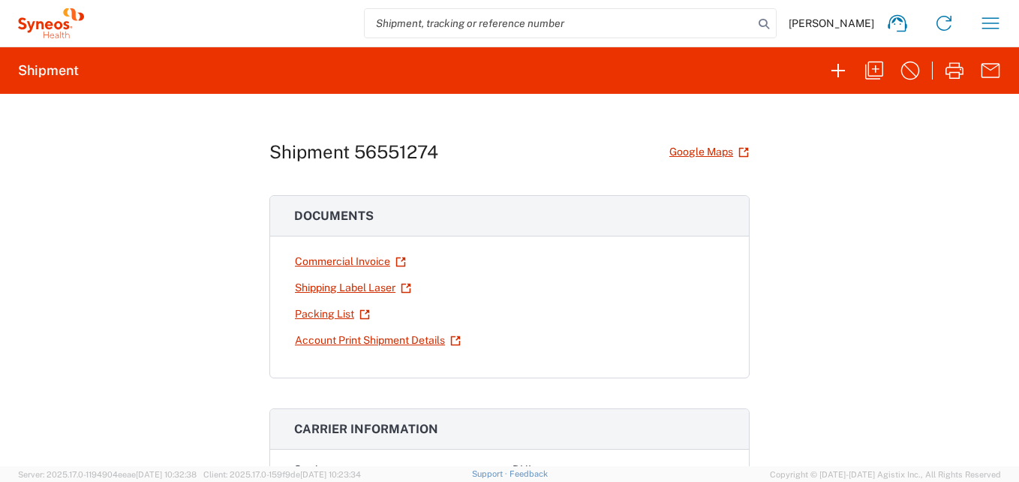
scroll to position [225, 0]
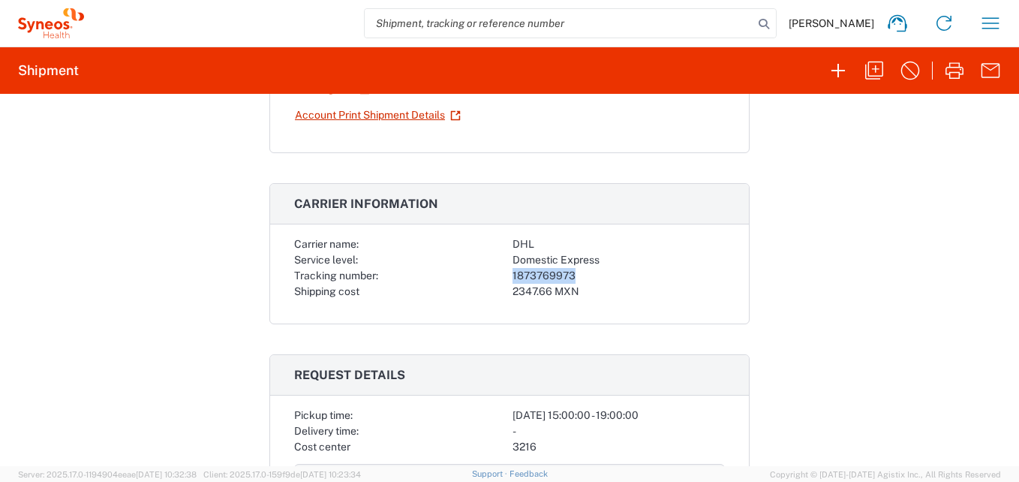
drag, startPoint x: 569, startPoint y: 275, endPoint x: 488, endPoint y: 277, distance: 81.0
click at [488, 277] on div "Carrier name: DHL Service level: Domestic Express Tracking number: 1873769973 S…" at bounding box center [509, 267] width 431 height 63
copy div "1873769973"
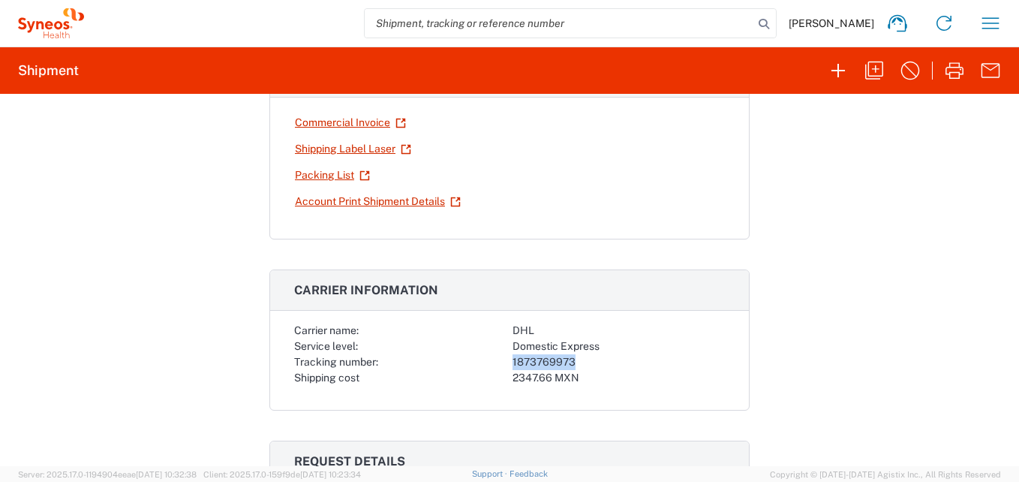
scroll to position [0, 0]
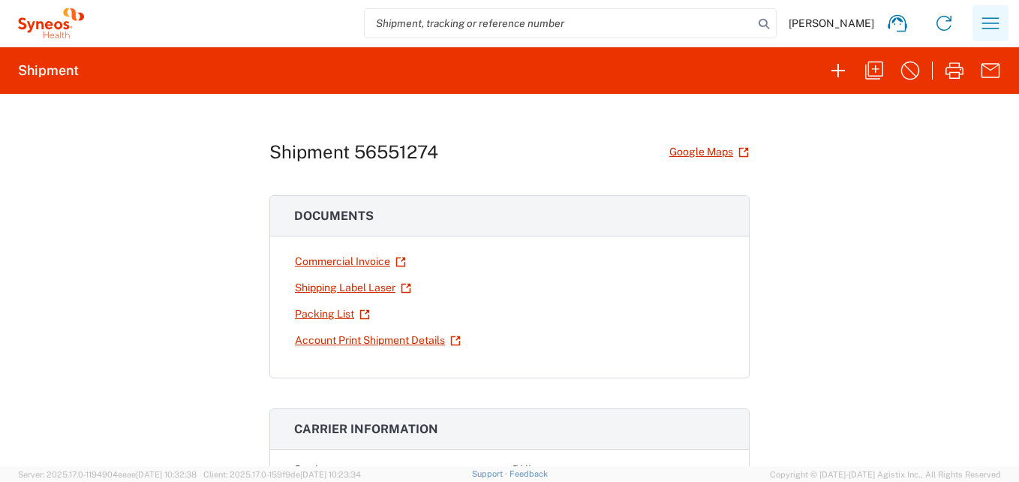
click at [995, 26] on icon "button" at bounding box center [990, 23] width 24 height 24
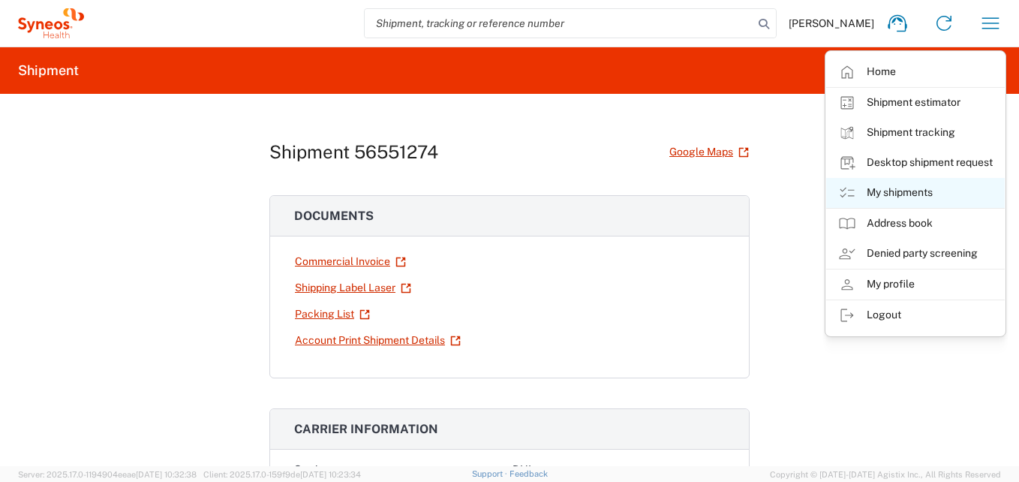
click at [900, 189] on link "My shipments" at bounding box center [915, 193] width 179 height 30
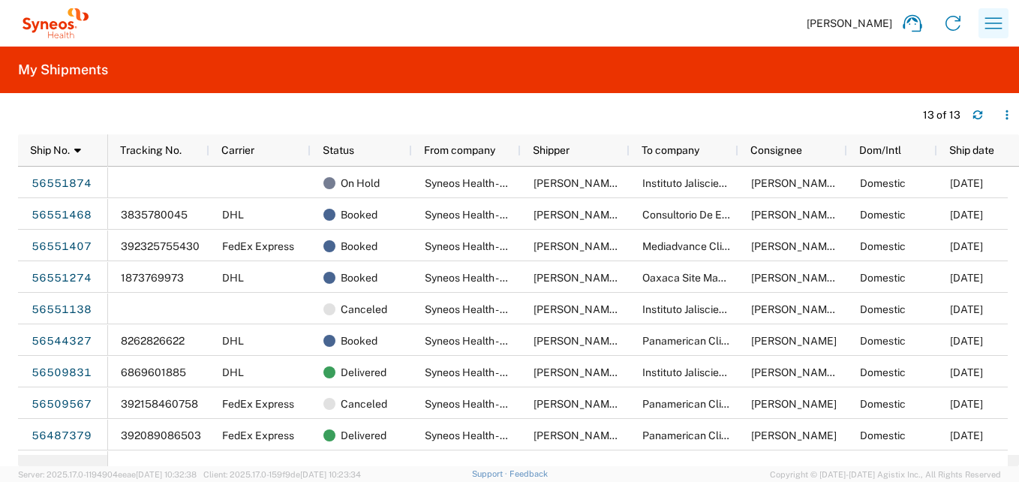
click at [986, 23] on icon "button" at bounding box center [993, 22] width 17 height 11
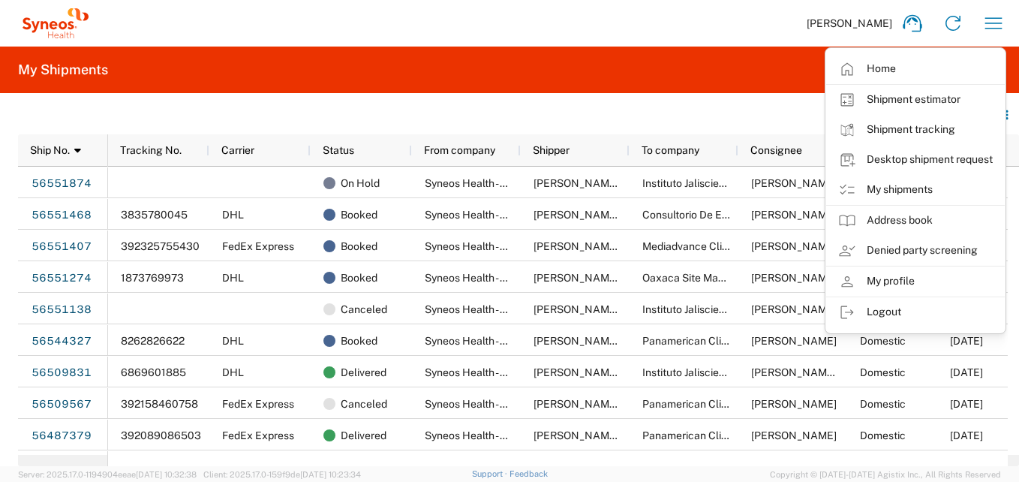
click at [885, 189] on link "My shipments" at bounding box center [915, 190] width 179 height 30
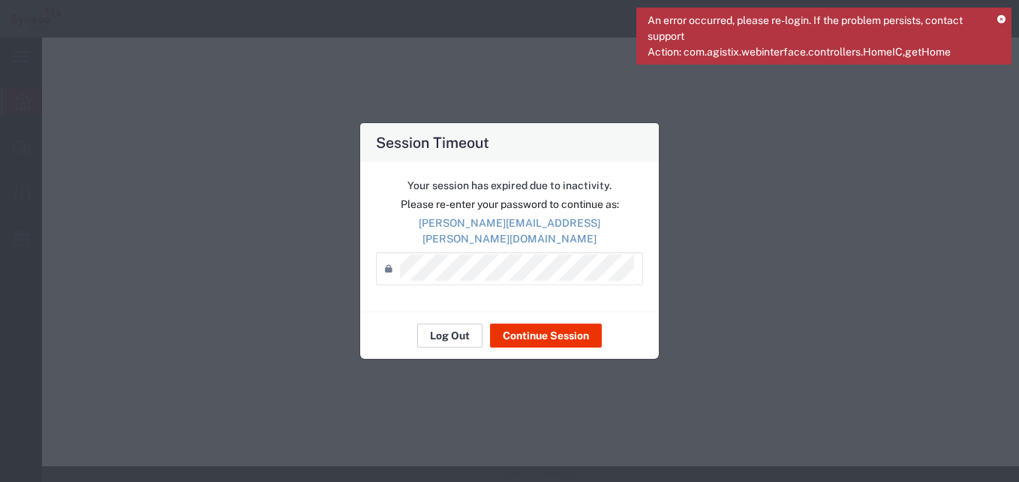
click at [453, 331] on button "Log Out" at bounding box center [449, 335] width 65 height 24
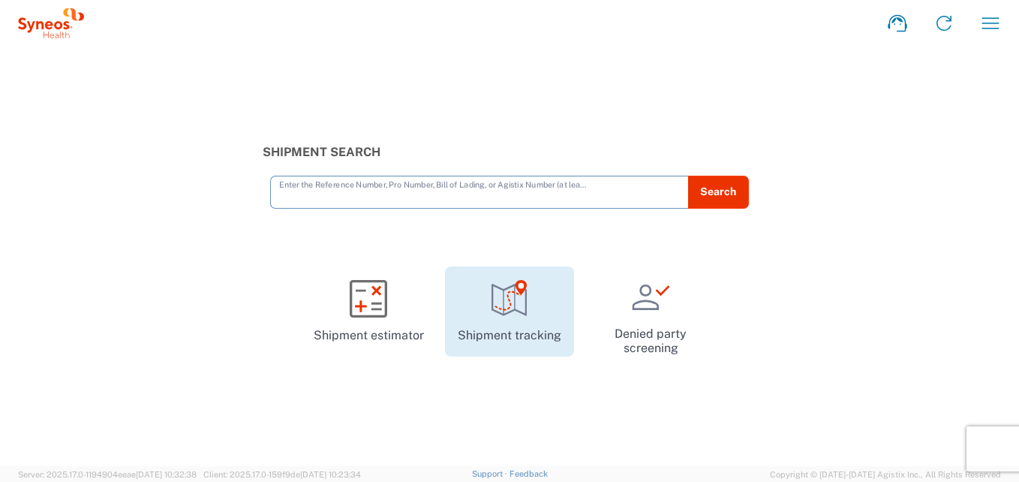
click at [504, 317] on icon at bounding box center [510, 299] width 38 height 38
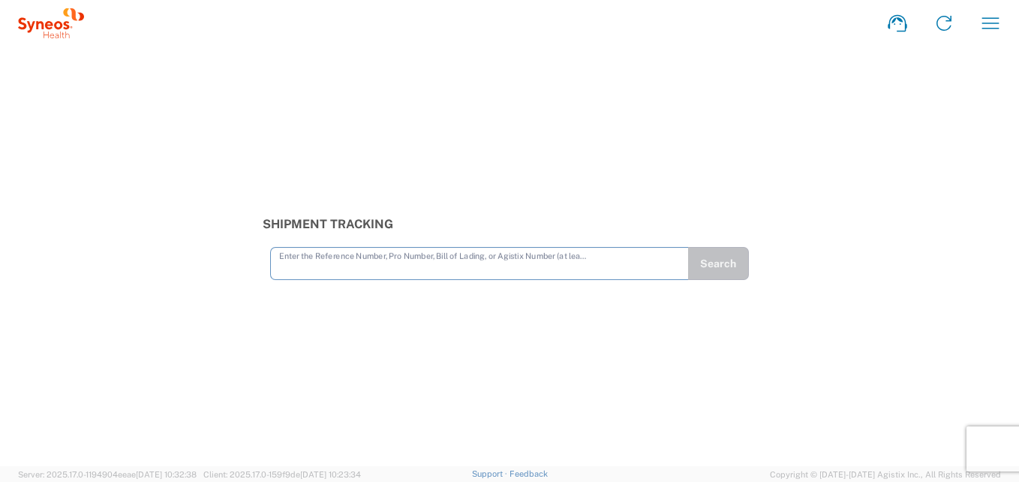
click at [332, 270] on input "text" at bounding box center [479, 262] width 401 height 26
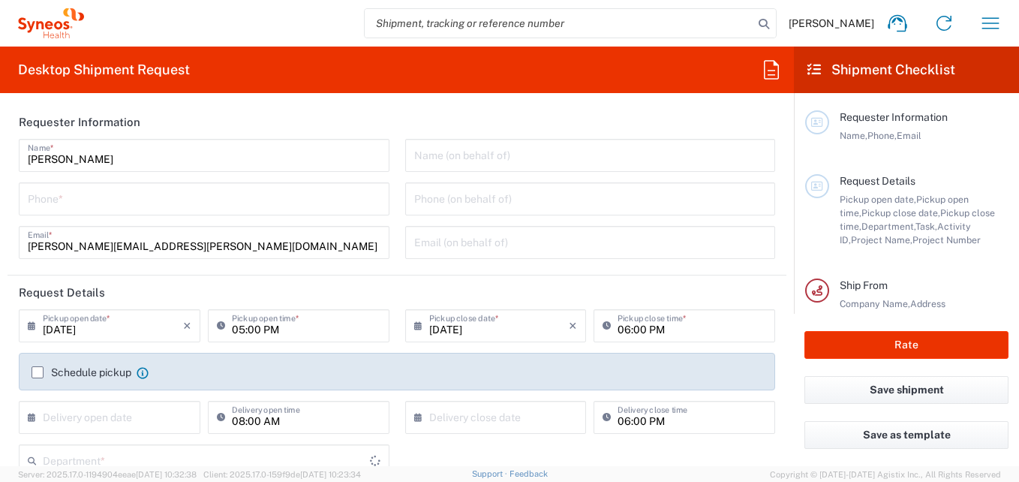
type input "3216"
type input "[GEOGRAPHIC_DATA]"
click at [983, 22] on icon "button" at bounding box center [990, 23] width 24 height 24
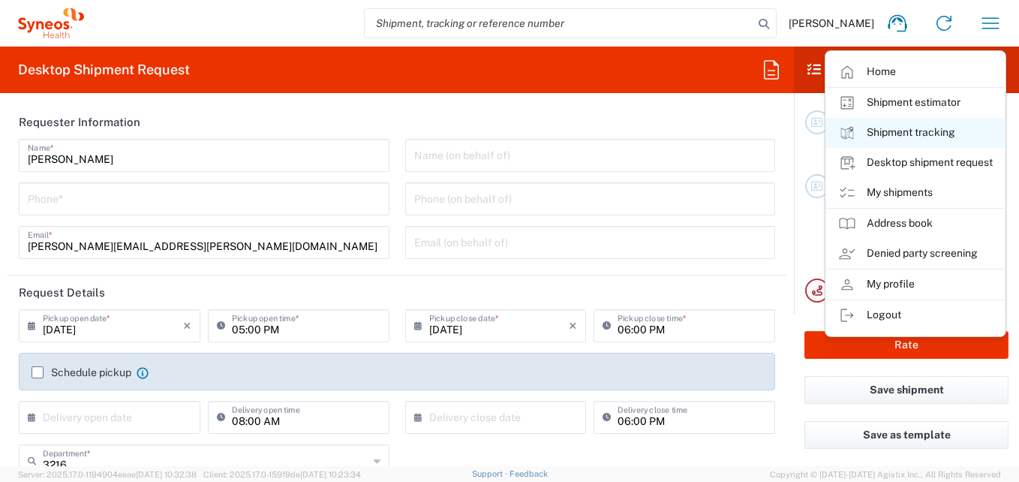
type input "Syneos Health Brasil Ltda"
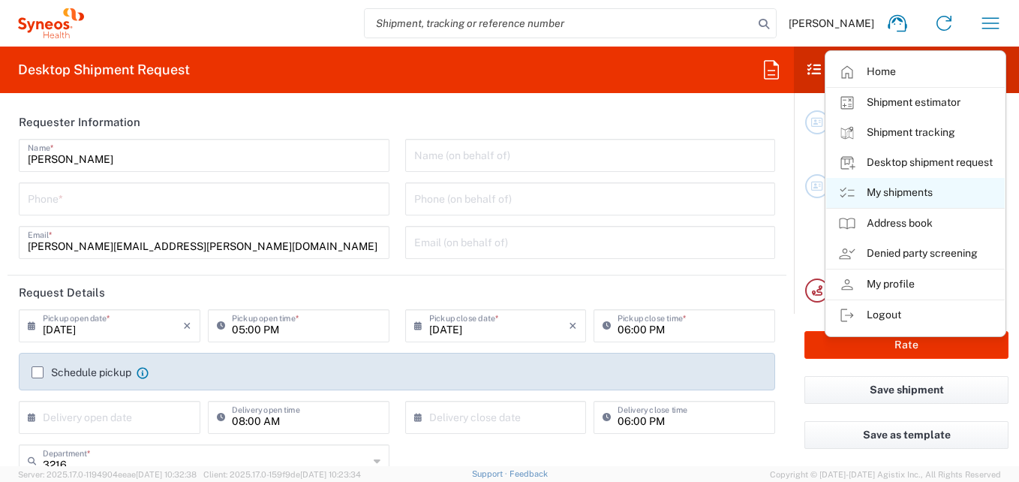
click at [896, 195] on link "My shipments" at bounding box center [915, 193] width 179 height 30
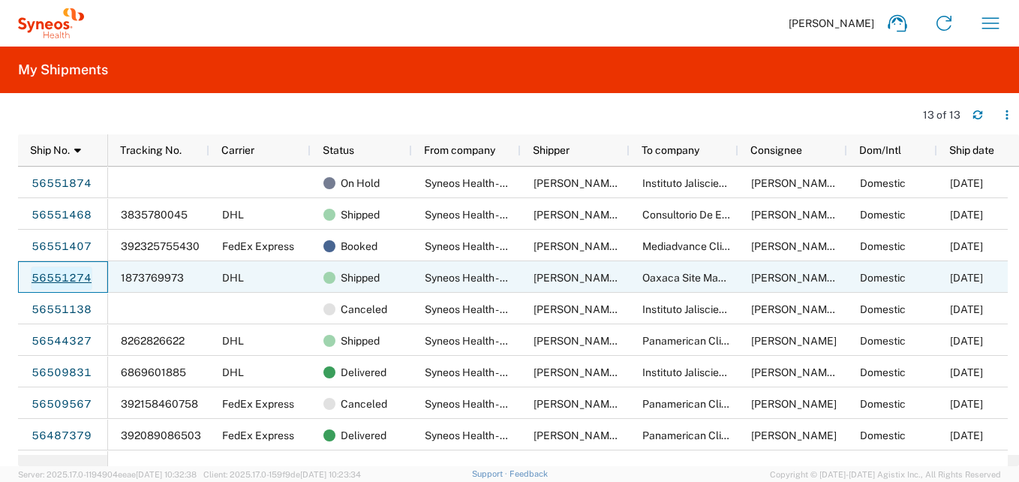
click at [80, 273] on link "56551274" at bounding box center [62, 278] width 62 height 24
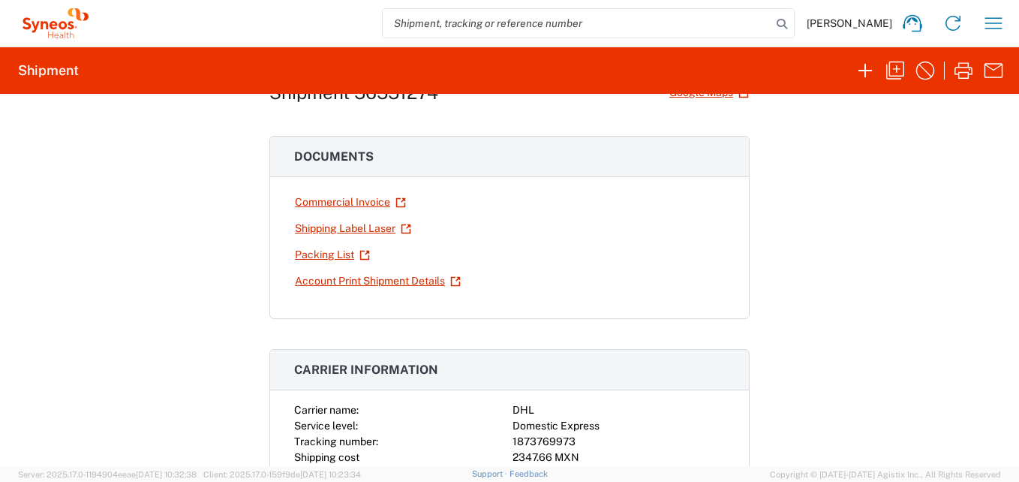
scroll to position [225, 0]
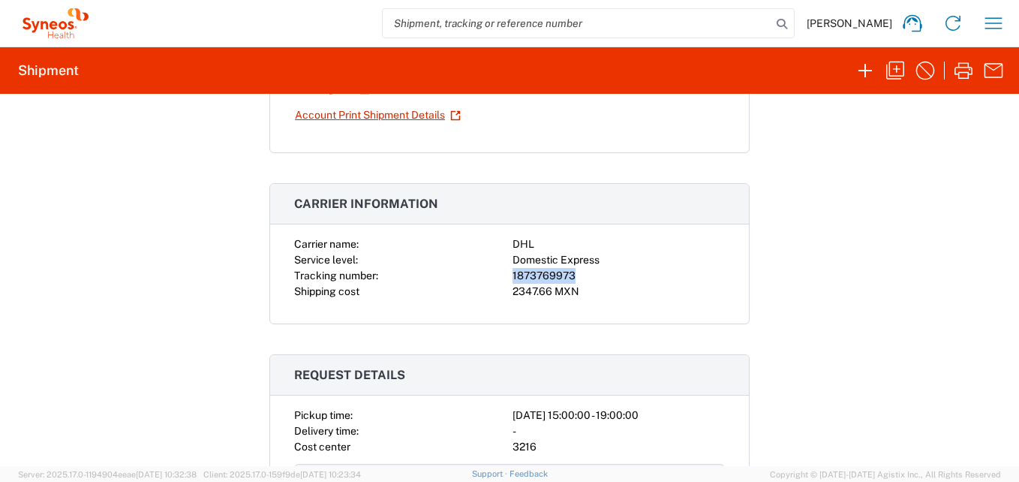
drag, startPoint x: 567, startPoint y: 278, endPoint x: 501, endPoint y: 280, distance: 66.0
click at [501, 280] on div "Carrier name: DHL Service level: Domestic Express Tracking number: 1873769973 S…" at bounding box center [509, 267] width 431 height 63
copy div "1873769973"
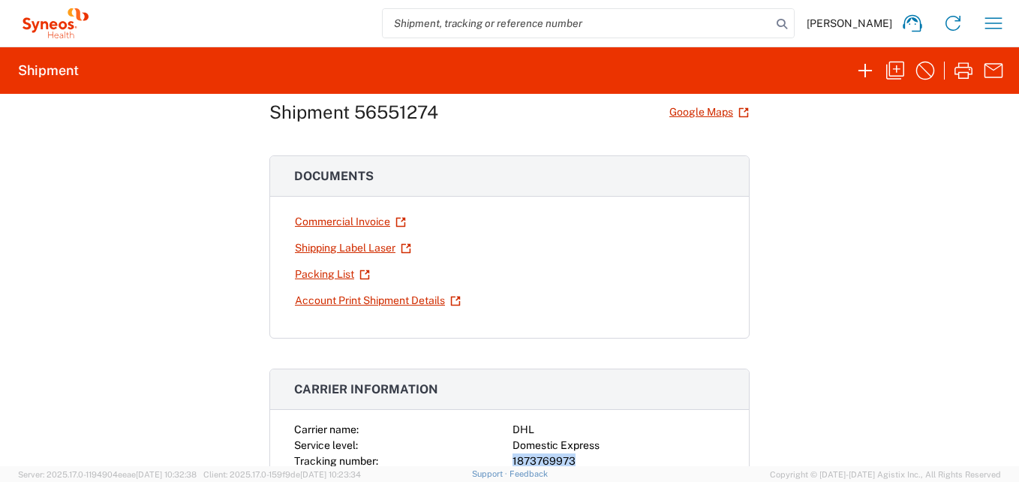
scroll to position [0, 0]
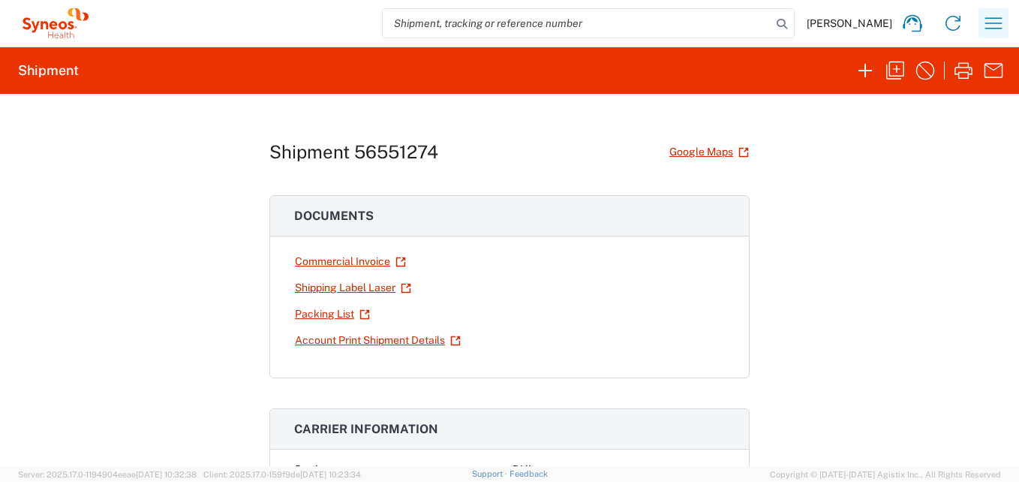
click at [994, 27] on icon "button" at bounding box center [993, 23] width 24 height 24
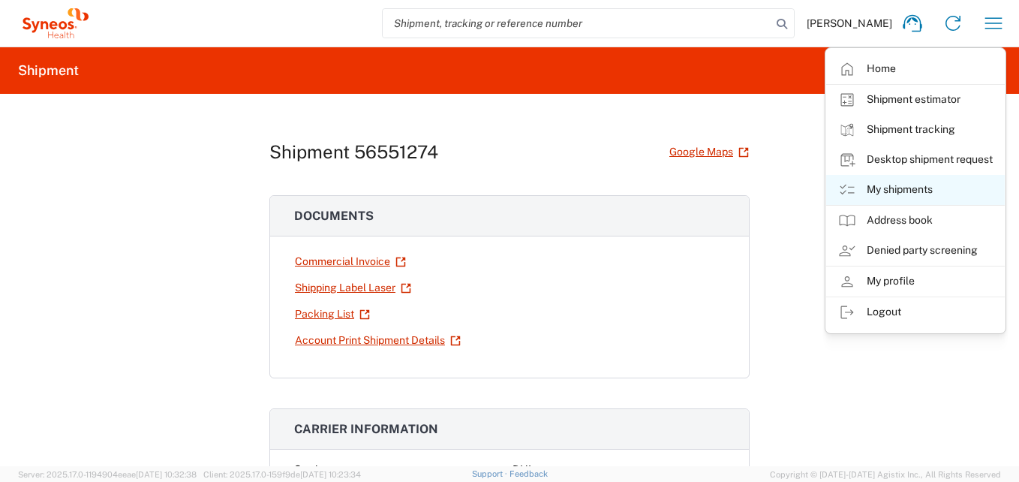
click at [919, 190] on link "My shipments" at bounding box center [915, 190] width 179 height 30
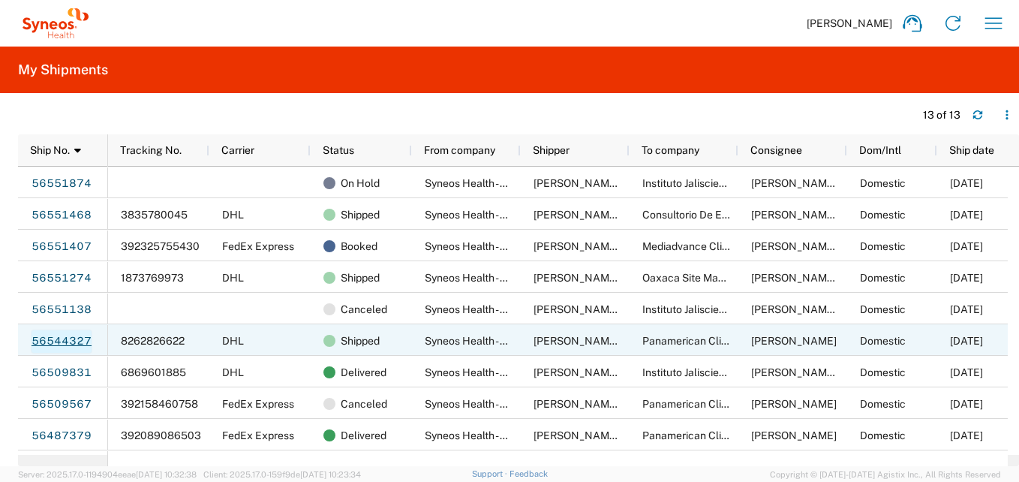
click at [71, 337] on link "56544327" at bounding box center [62, 341] width 62 height 24
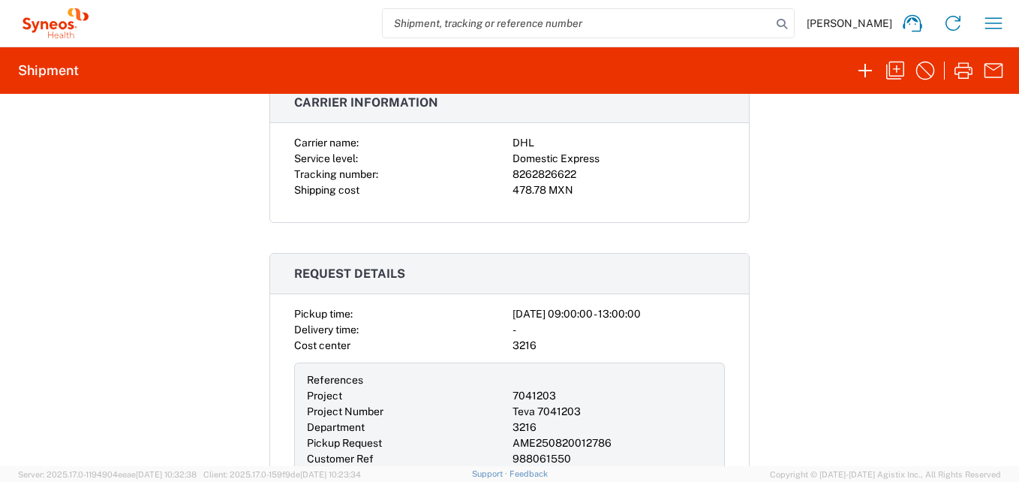
scroll to position [300, 0]
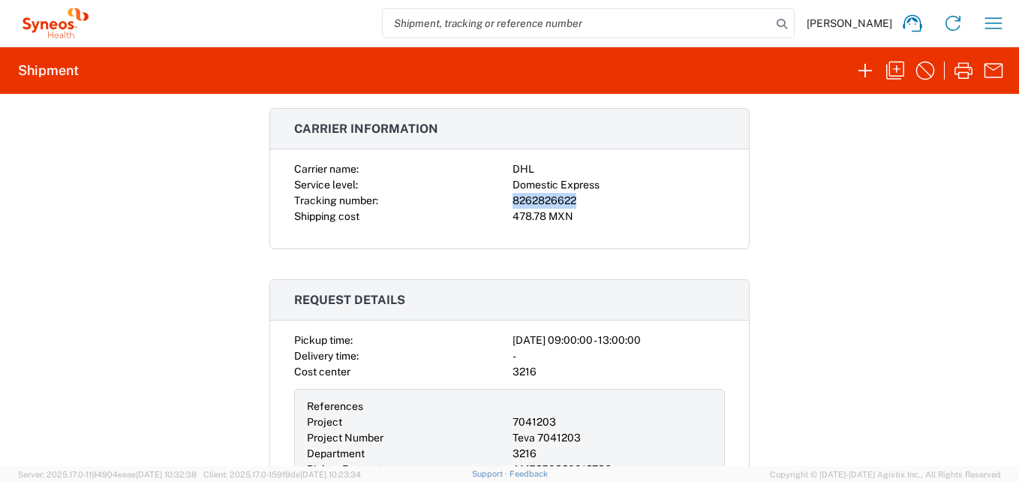
drag, startPoint x: 573, startPoint y: 201, endPoint x: 475, endPoint y: 204, distance: 98.3
click at [475, 204] on div "Carrier name: DHL Service level: Domestic Express Tracking number: 8262826622 S…" at bounding box center [509, 192] width 431 height 63
copy div "8262826622"
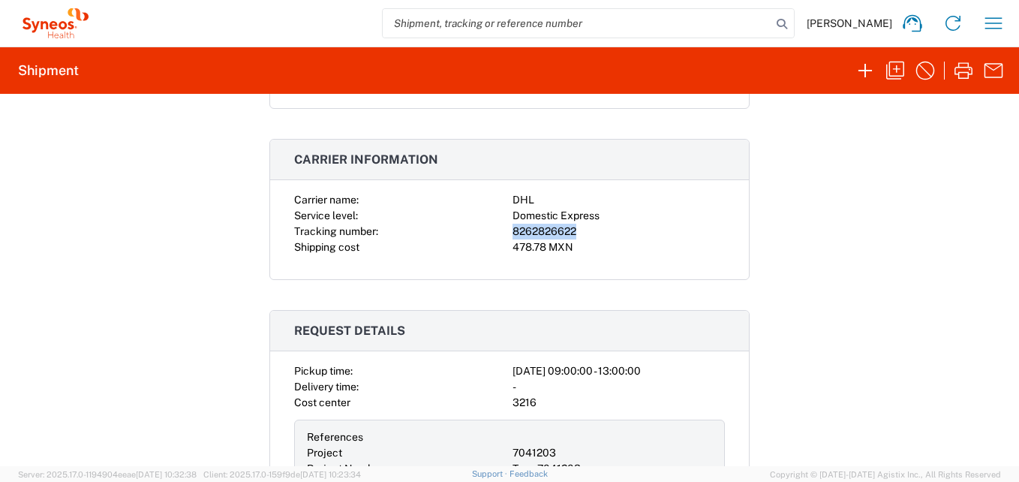
scroll to position [243, 0]
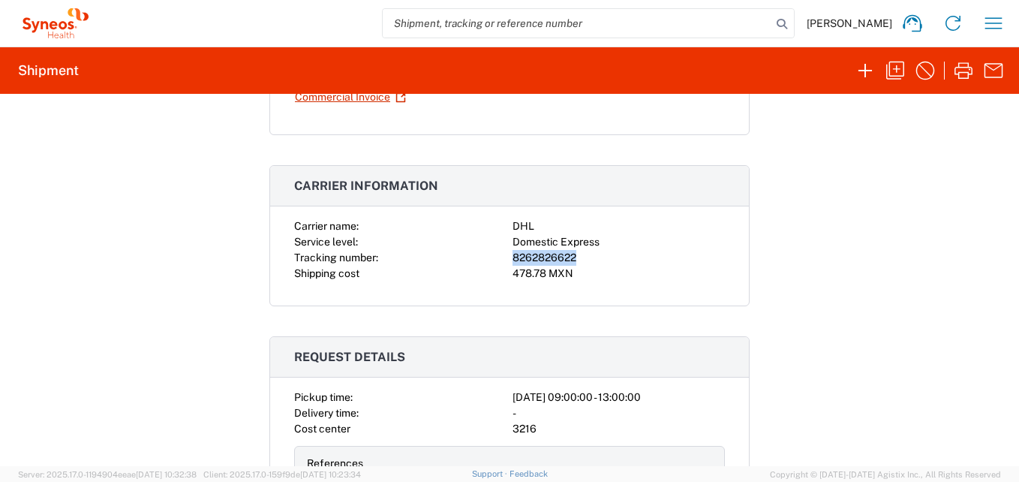
copy div "8262826622"
click at [1004, 16] on button "button" at bounding box center [993, 23] width 30 height 30
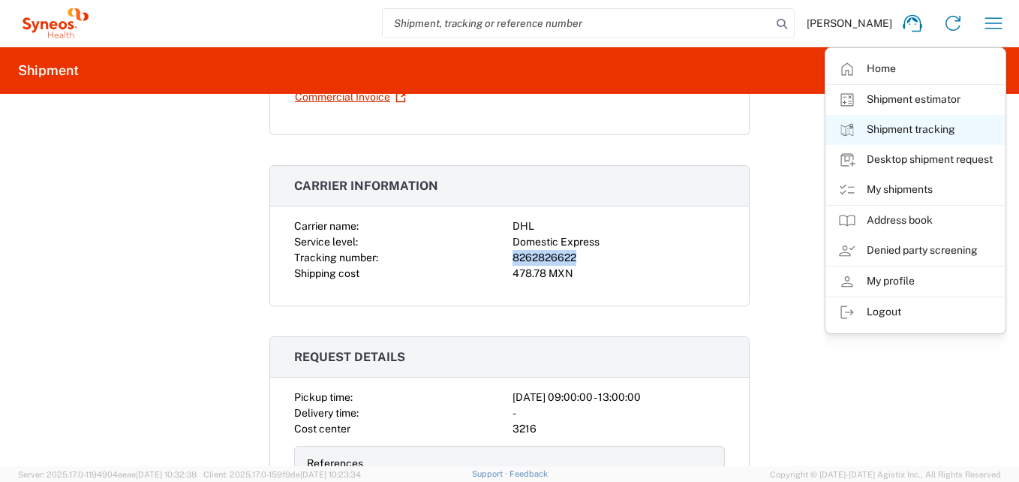
click at [899, 125] on link "Shipment tracking" at bounding box center [915, 130] width 179 height 30
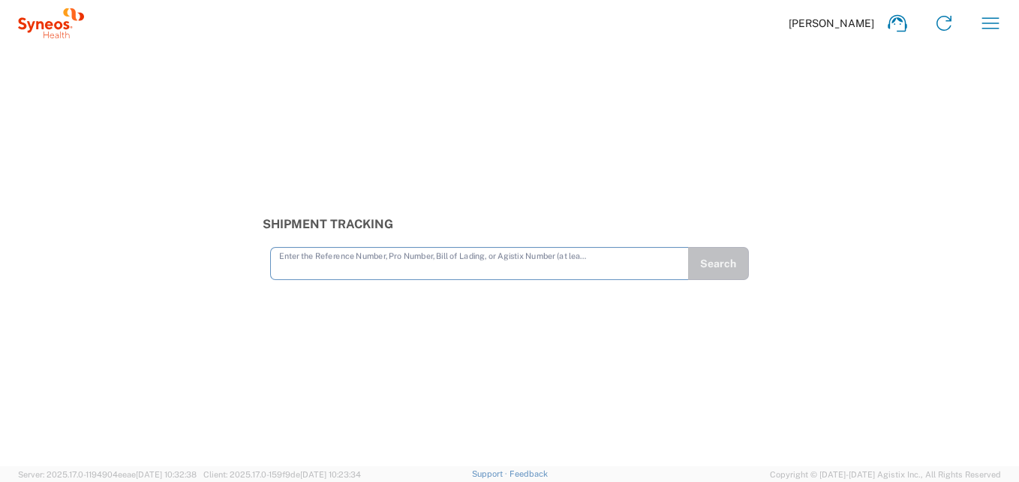
click at [355, 268] on input "text" at bounding box center [479, 262] width 401 height 26
type input "8262826622"
click at [751, 256] on form "8262826622 Enter the Reference Number, Pro Number, Bill of Lading, or Agistix N…" at bounding box center [510, 263] width 494 height 33
click at [735, 257] on button "Search" at bounding box center [718, 263] width 62 height 33
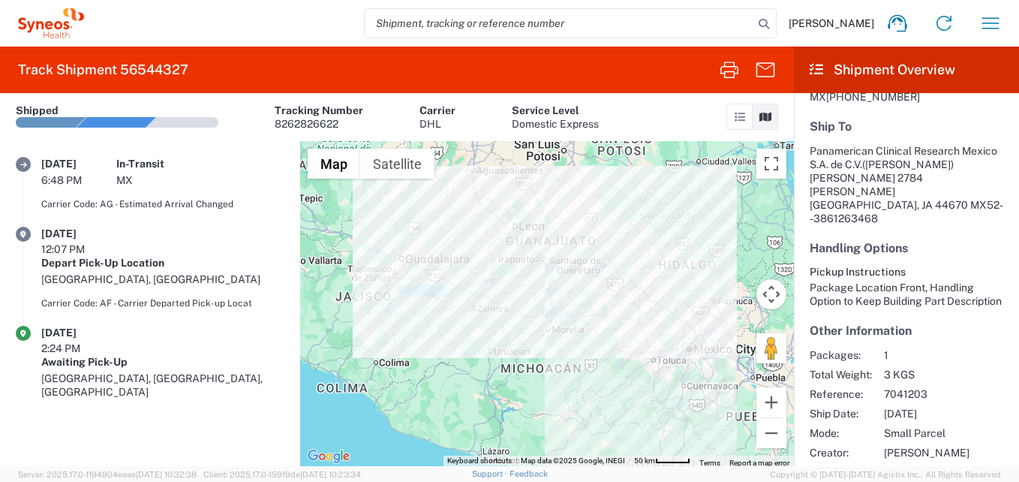
scroll to position [359, 0]
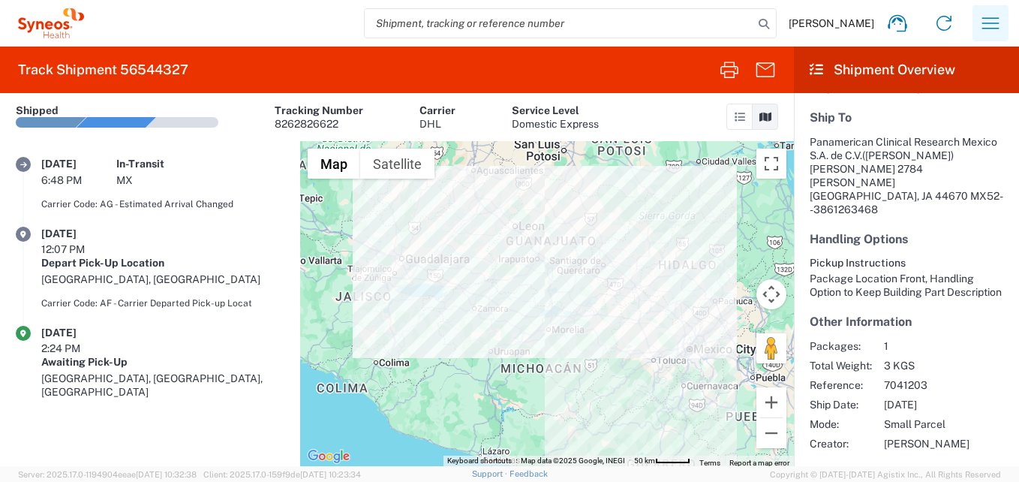
click at [993, 29] on icon "button" at bounding box center [990, 23] width 24 height 24
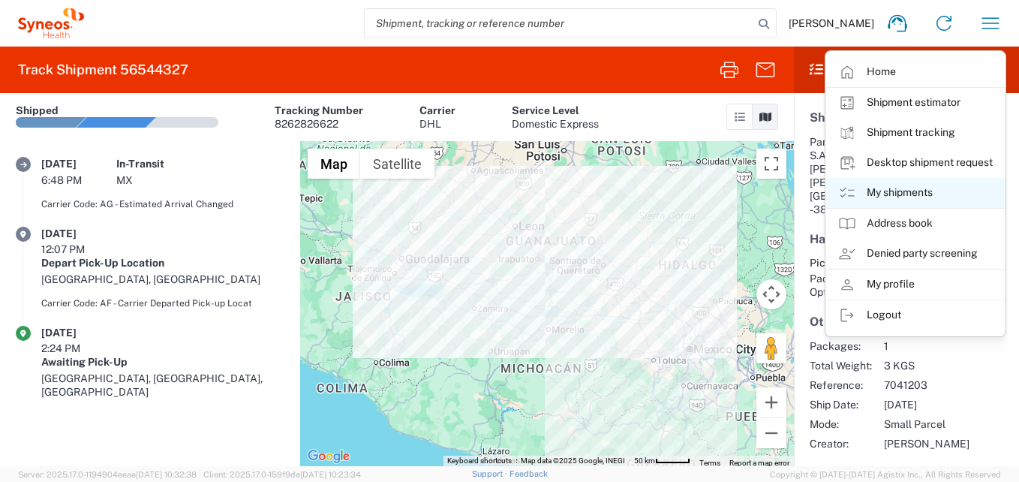
click at [899, 190] on link "My shipments" at bounding box center [915, 193] width 179 height 30
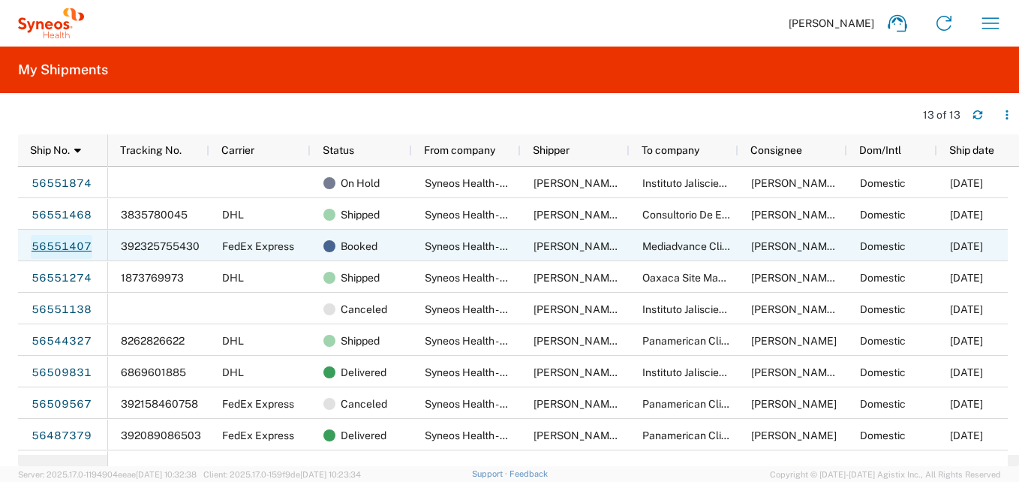
click at [65, 251] on link "56551407" at bounding box center [62, 247] width 62 height 24
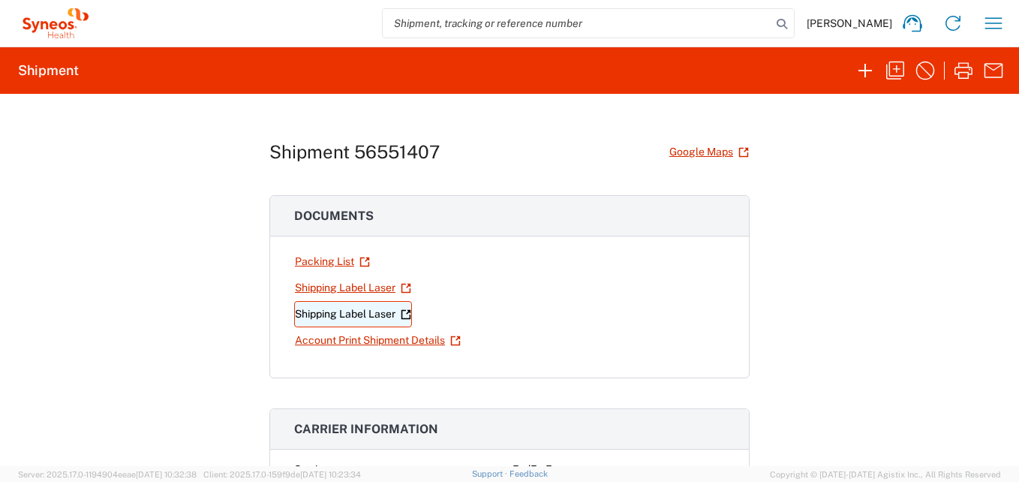
click at [347, 316] on link "Shipping Label Laser" at bounding box center [353, 314] width 118 height 26
click at [989, 26] on icon "button" at bounding box center [993, 23] width 24 height 24
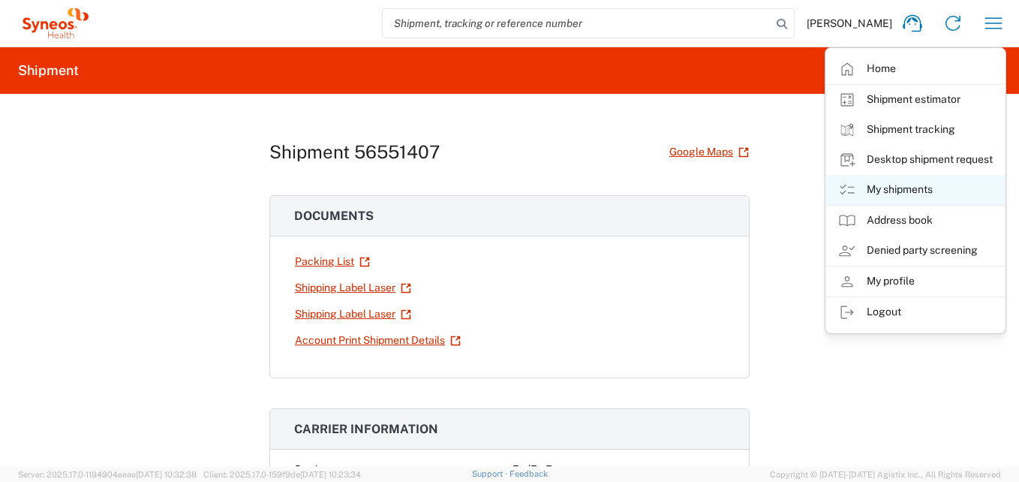
click at [900, 188] on link "My shipments" at bounding box center [915, 190] width 179 height 30
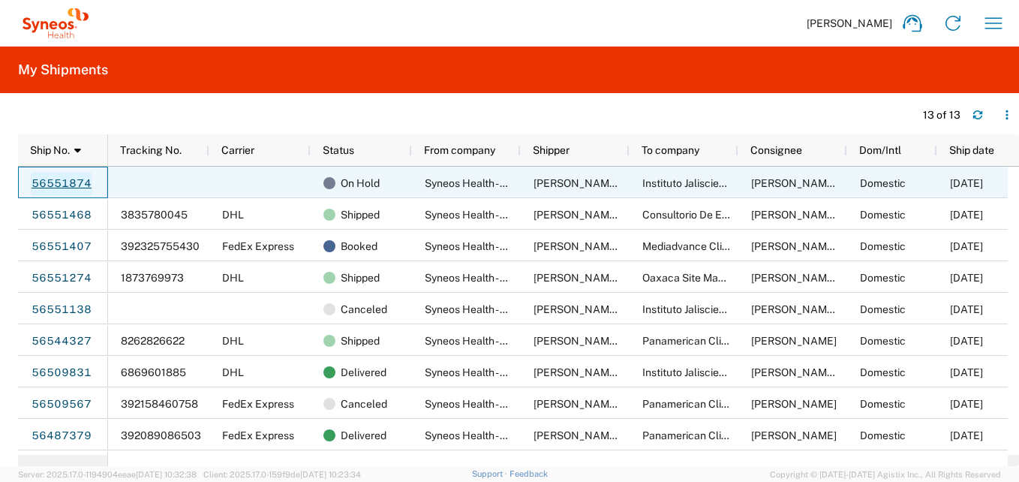
click at [78, 176] on link "56551874" at bounding box center [62, 184] width 62 height 24
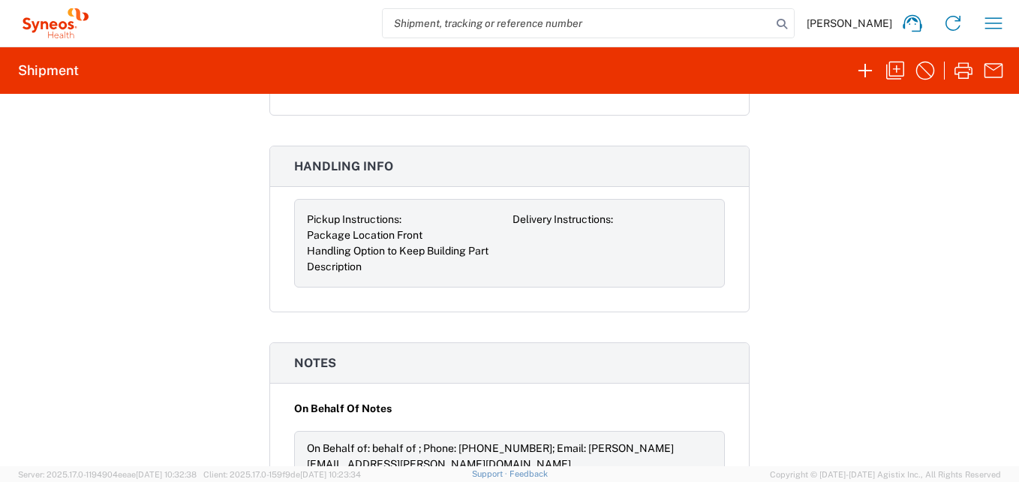
scroll to position [1725, 0]
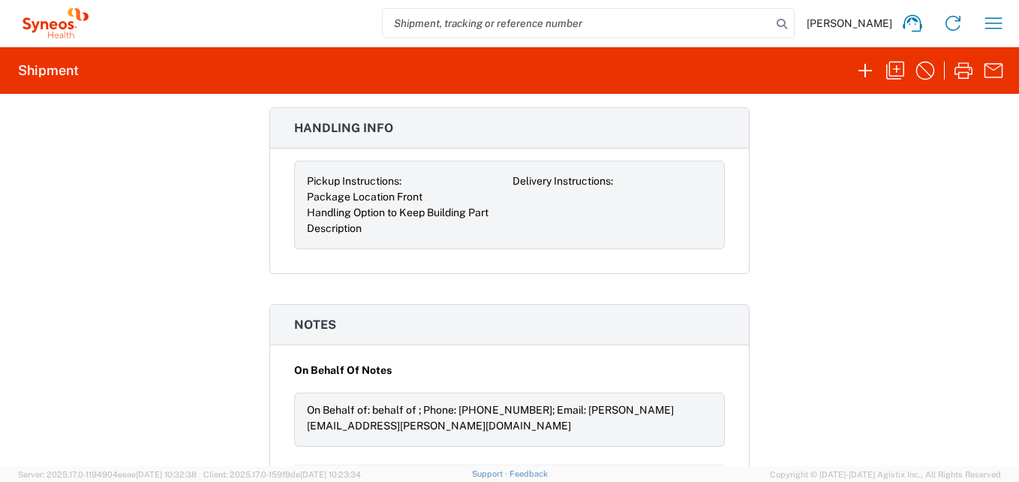
click at [602, 191] on div at bounding box center [612, 197] width 200 height 16
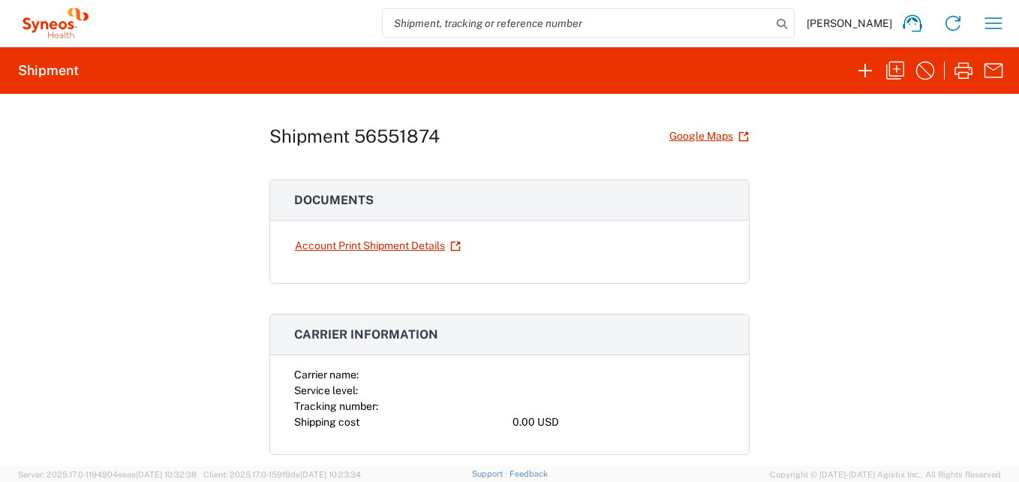
scroll to position [0, 0]
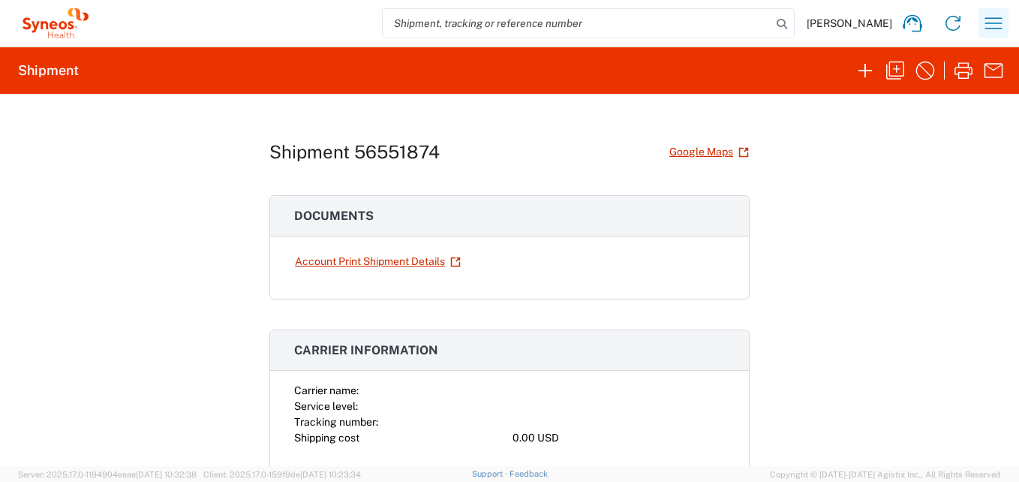
click at [990, 25] on icon "button" at bounding box center [993, 23] width 24 height 24
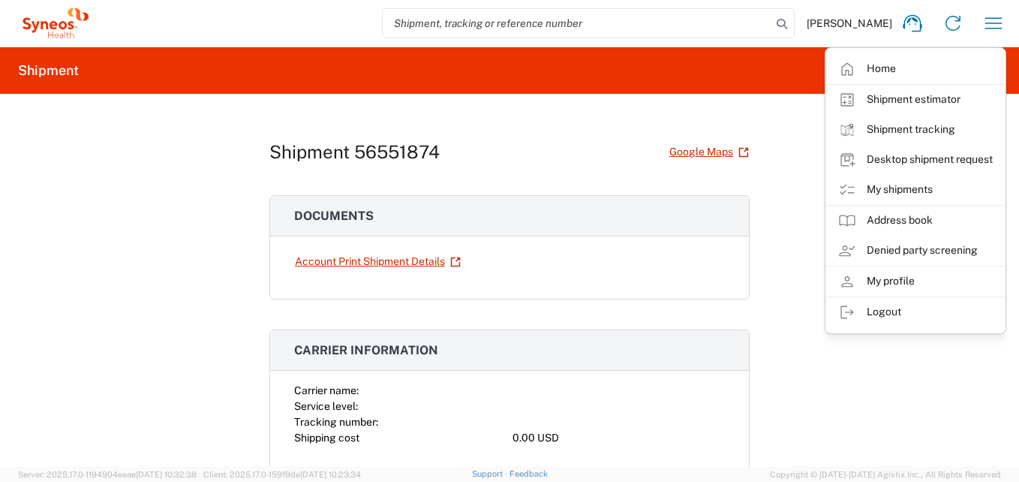
click at [750, 83] on agx-form-header "Shipment" at bounding box center [509, 70] width 1019 height 47
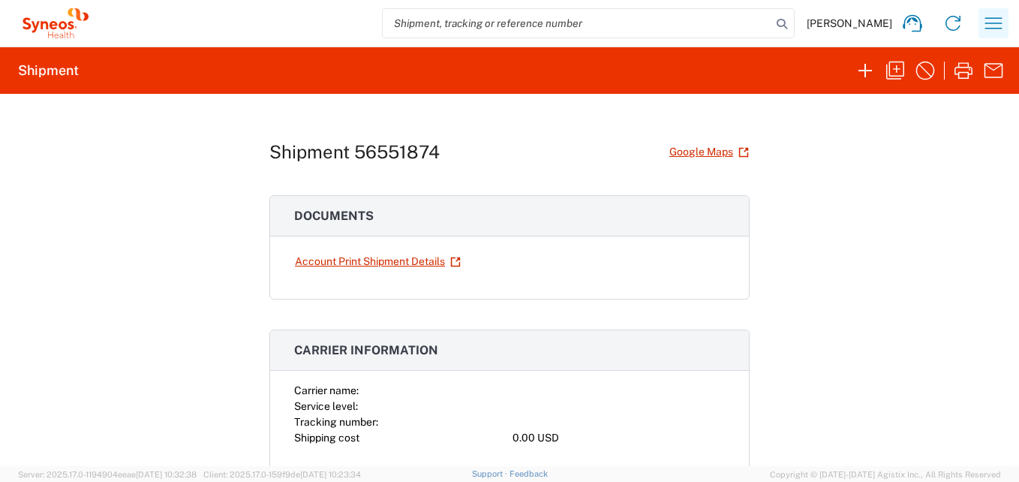
click at [1001, 22] on icon "button" at bounding box center [993, 23] width 24 height 24
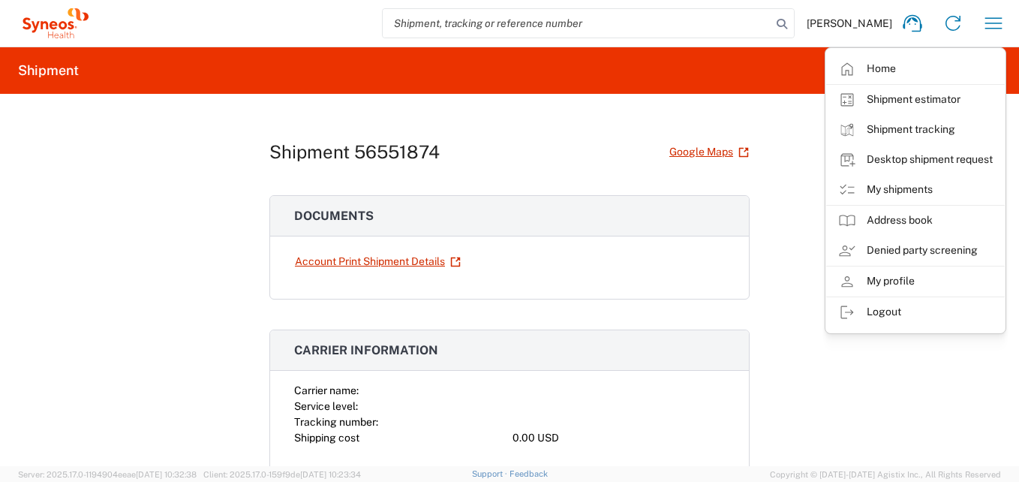
click at [716, 176] on div "Shipment 56551874 Google Maps Documents Account Print Shipment Details Carrier …" at bounding box center [509, 280] width 480 height 372
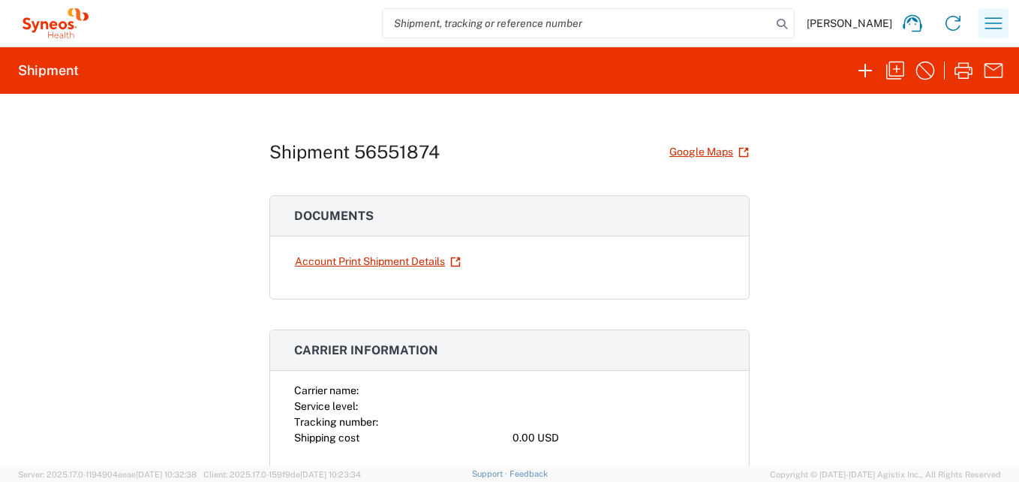
click at [983, 22] on icon "button" at bounding box center [993, 23] width 24 height 24
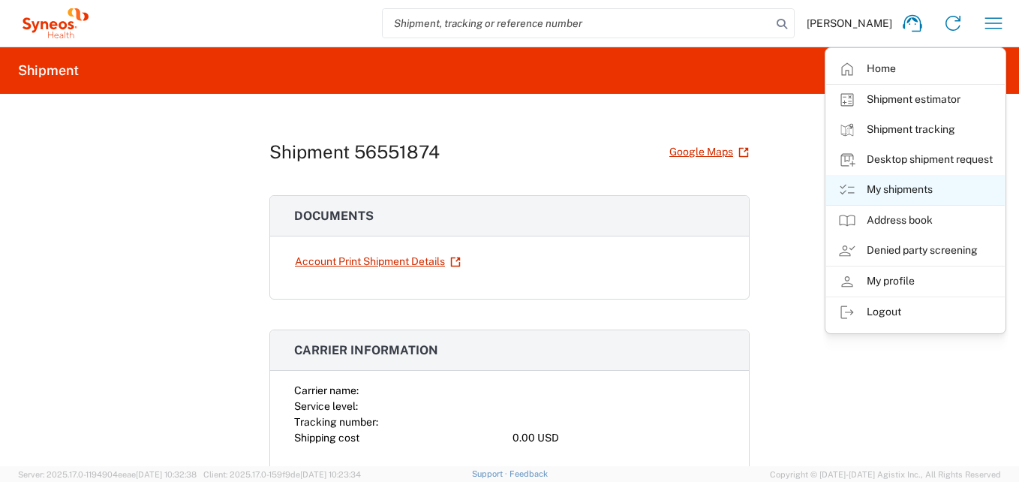
click at [911, 186] on link "My shipments" at bounding box center [915, 190] width 179 height 30
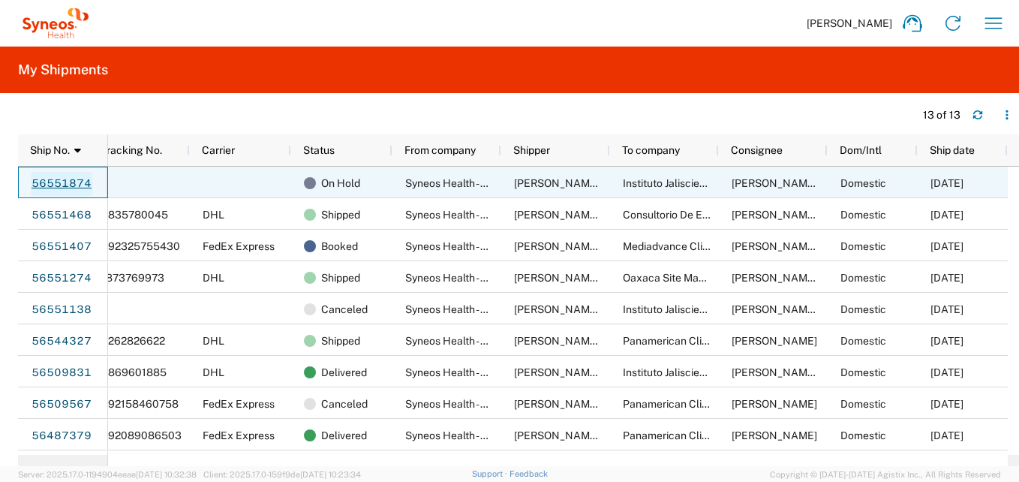
click at [59, 179] on link "56551874" at bounding box center [62, 184] width 62 height 24
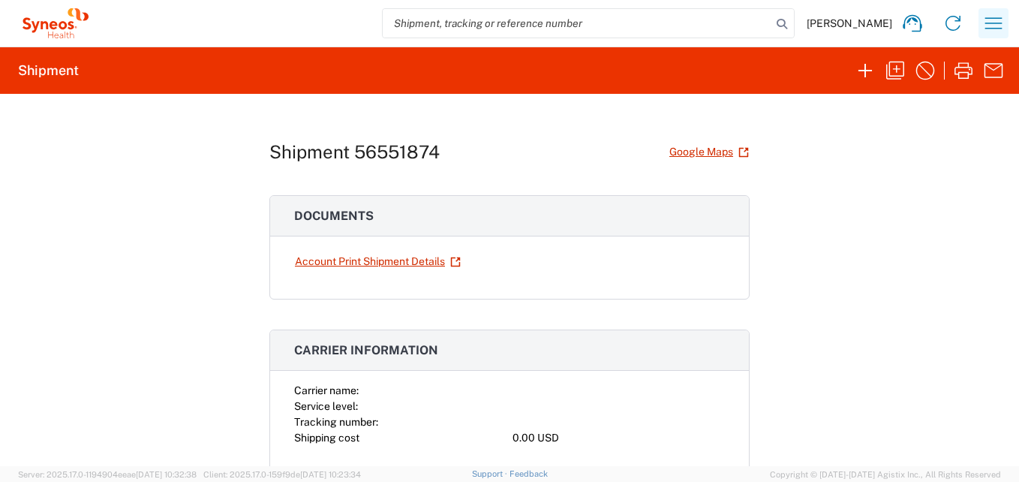
click at [987, 26] on icon "button" at bounding box center [993, 23] width 24 height 24
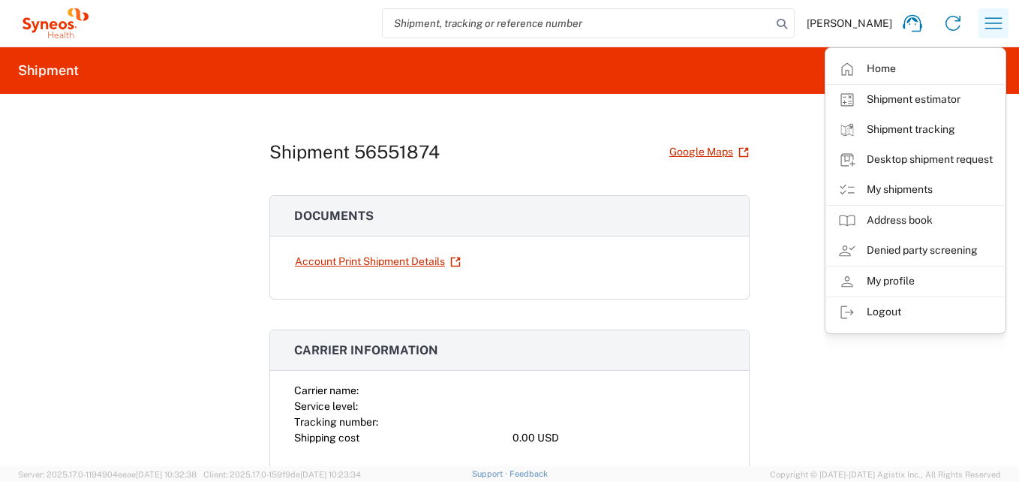
click at [992, 17] on icon "button" at bounding box center [993, 23] width 24 height 24
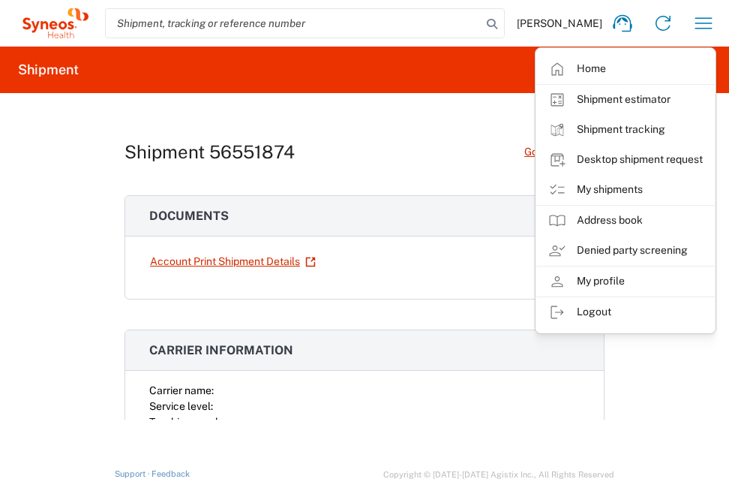
click at [389, 141] on div "Shipment 56551874 Google Maps" at bounding box center [365, 152] width 480 height 26
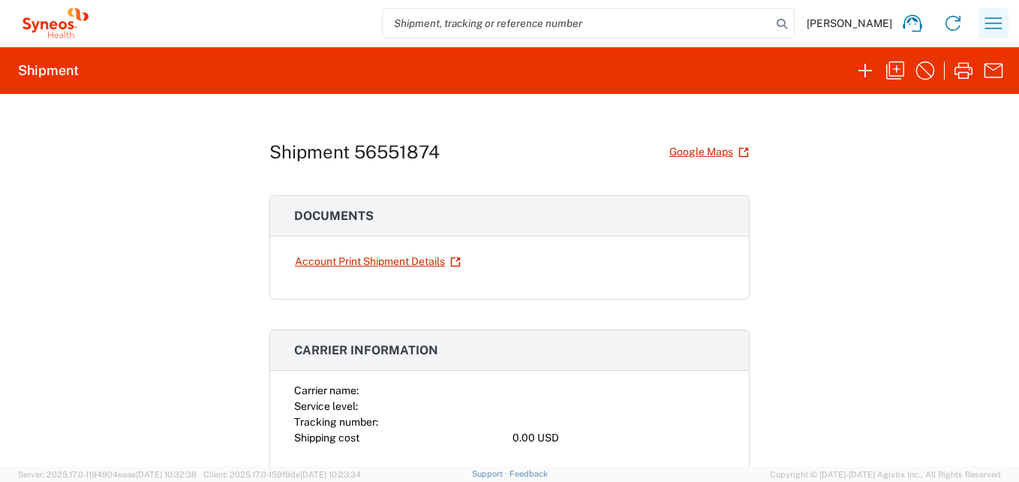
click at [990, 29] on icon "button" at bounding box center [993, 22] width 17 height 11
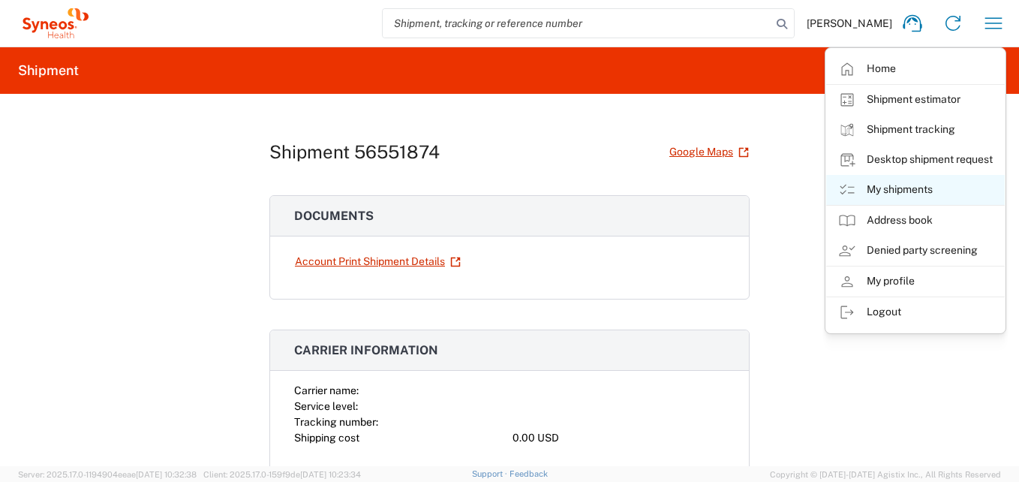
click at [914, 189] on link "My shipments" at bounding box center [915, 190] width 179 height 30
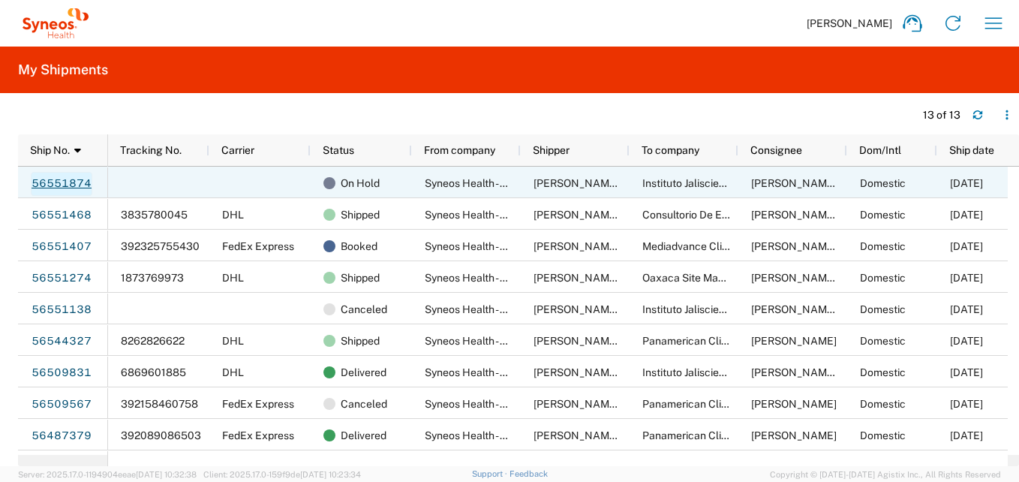
click at [72, 188] on link "56551874" at bounding box center [62, 184] width 62 height 24
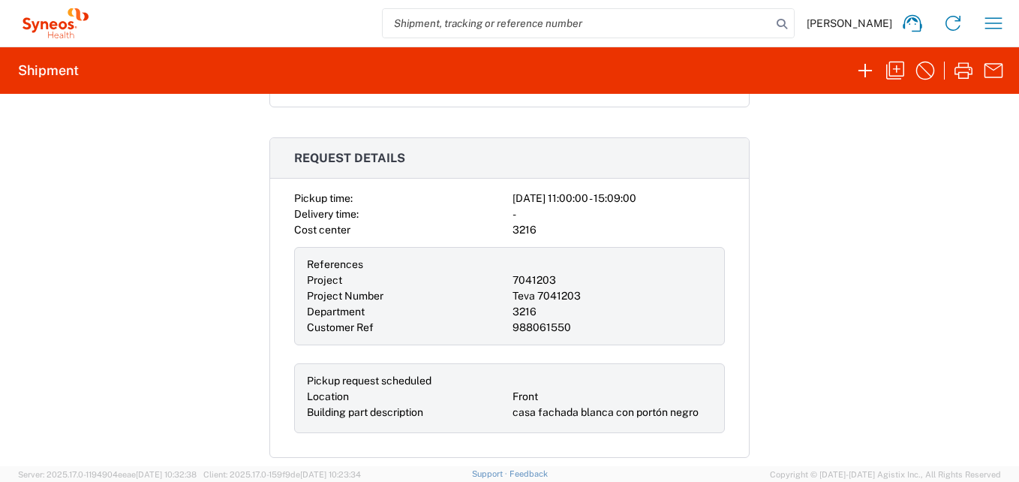
scroll to position [296, 0]
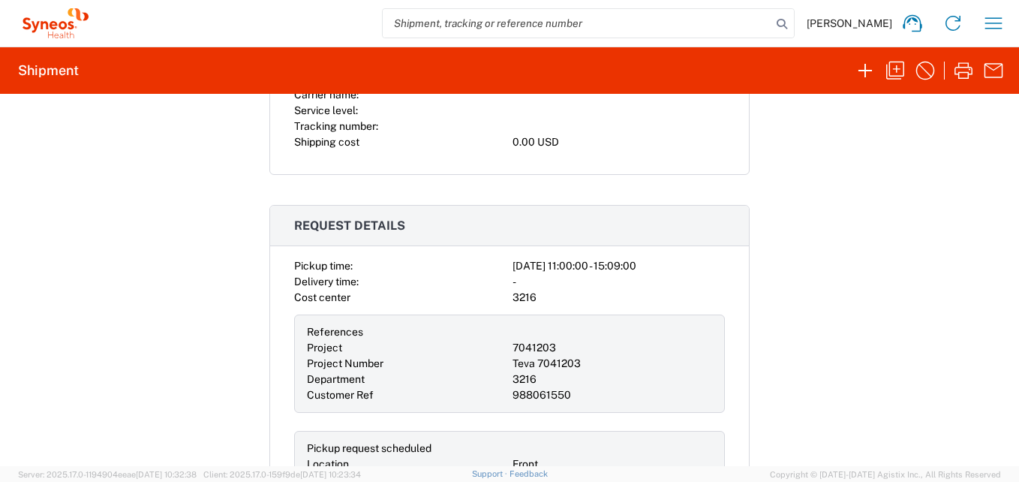
click at [938, 167] on div "Shipment 56551874 Google Maps Documents Account Print Shipment Details Carrier …" at bounding box center [509, 280] width 1019 height 372
